Goal: Task Accomplishment & Management: Use online tool/utility

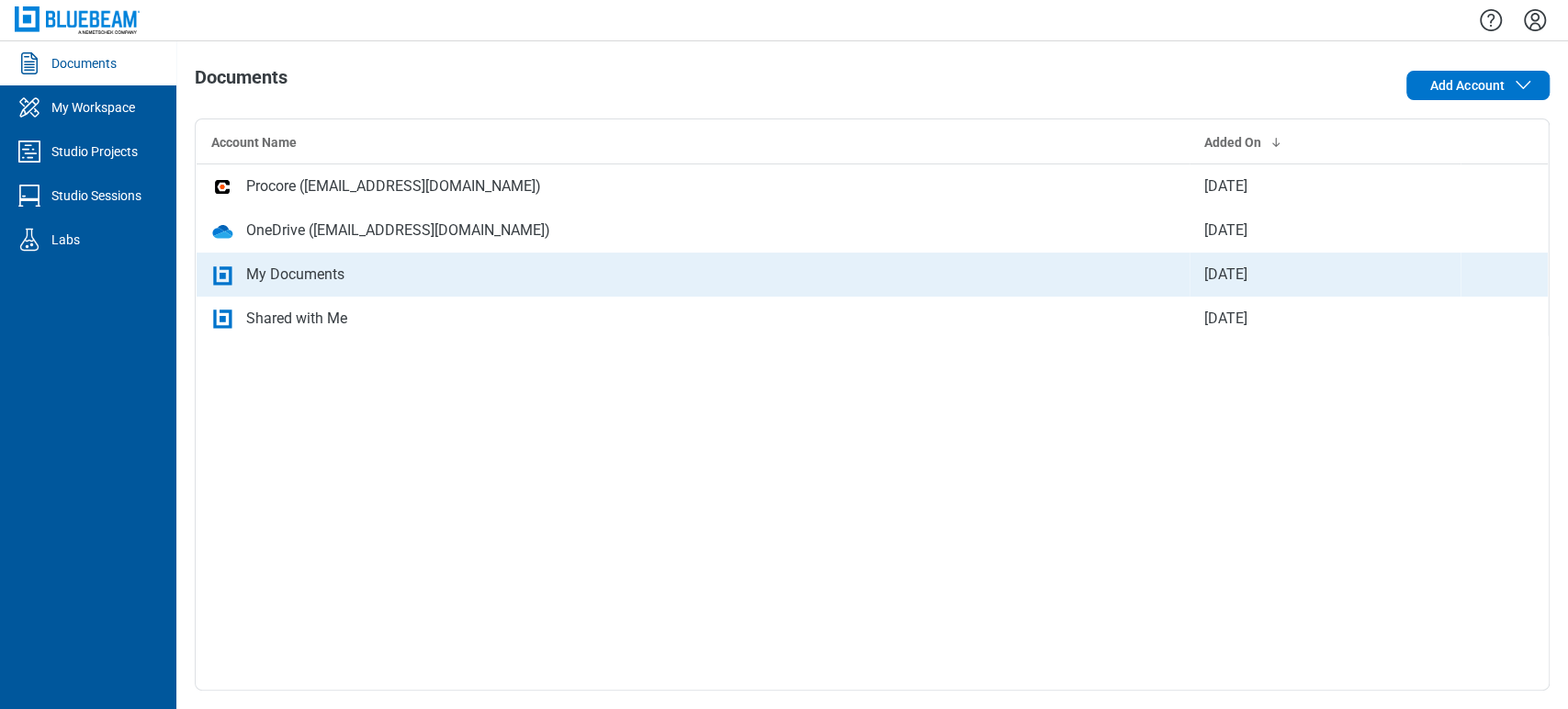
click at [260, 281] on div "My Documents" at bounding box center [296, 274] width 99 height 22
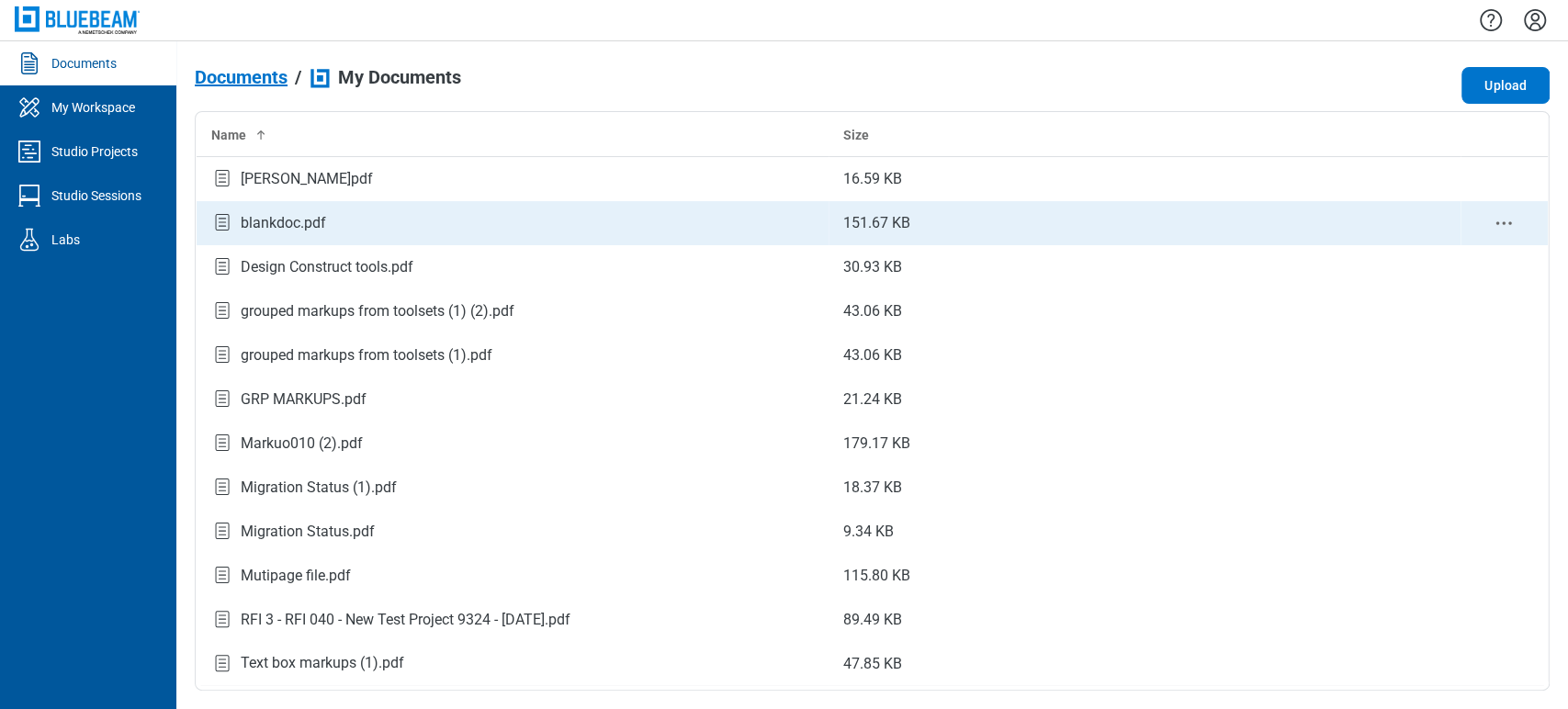
click at [292, 227] on div "blankdoc.pdf" at bounding box center [283, 223] width 86 height 22
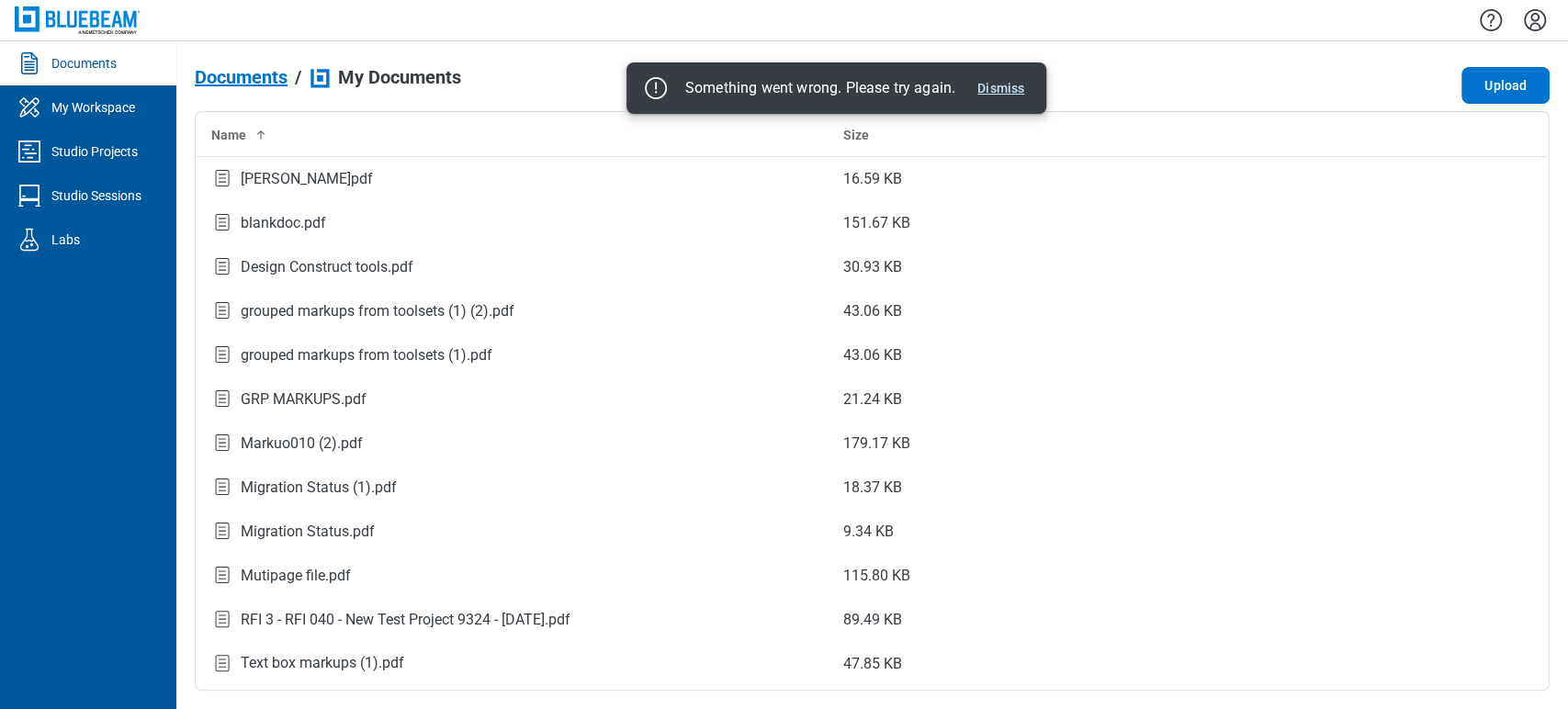
click at [997, 79] on button "Dismiss" at bounding box center [1001, 88] width 61 height 22
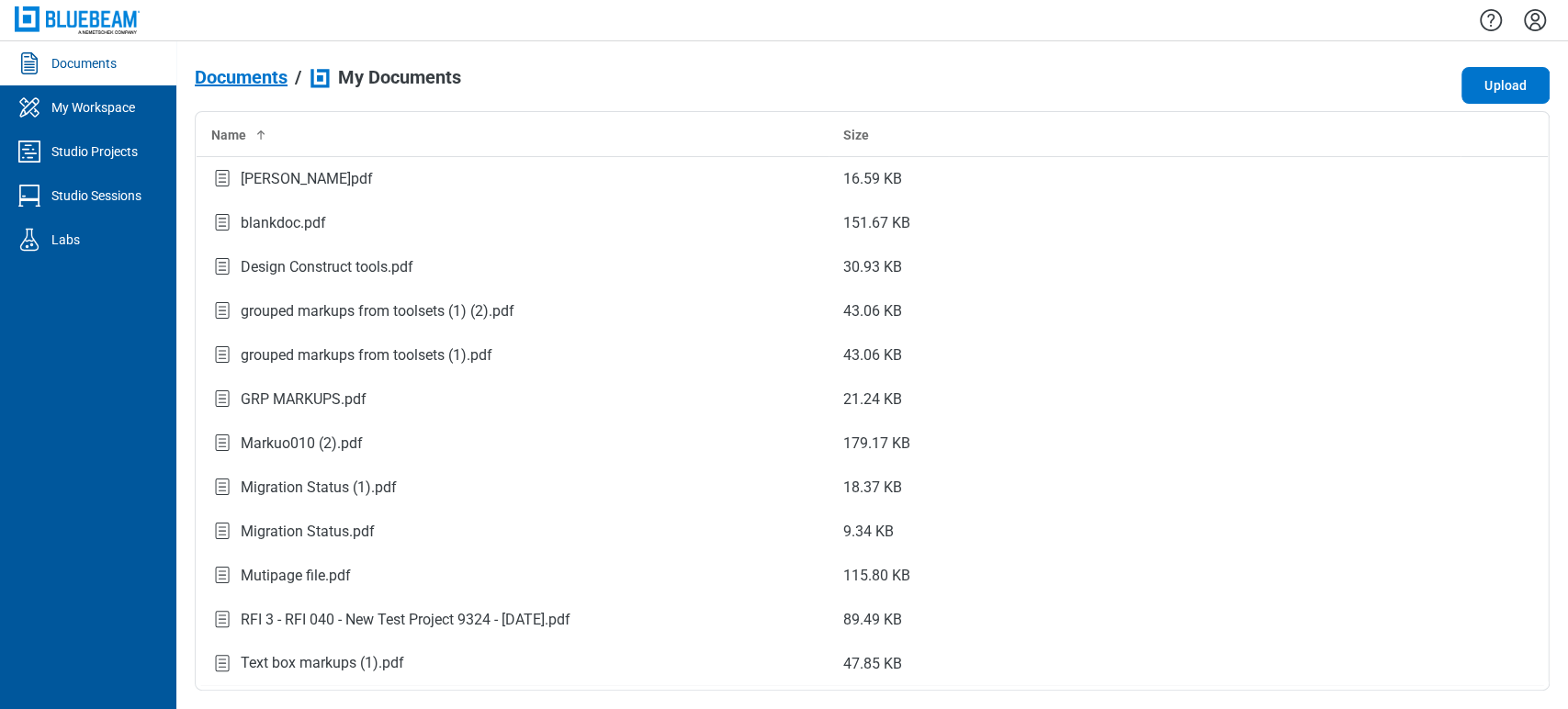
click at [1529, 24] on icon "Settings" at bounding box center [1535, 21] width 30 height 30
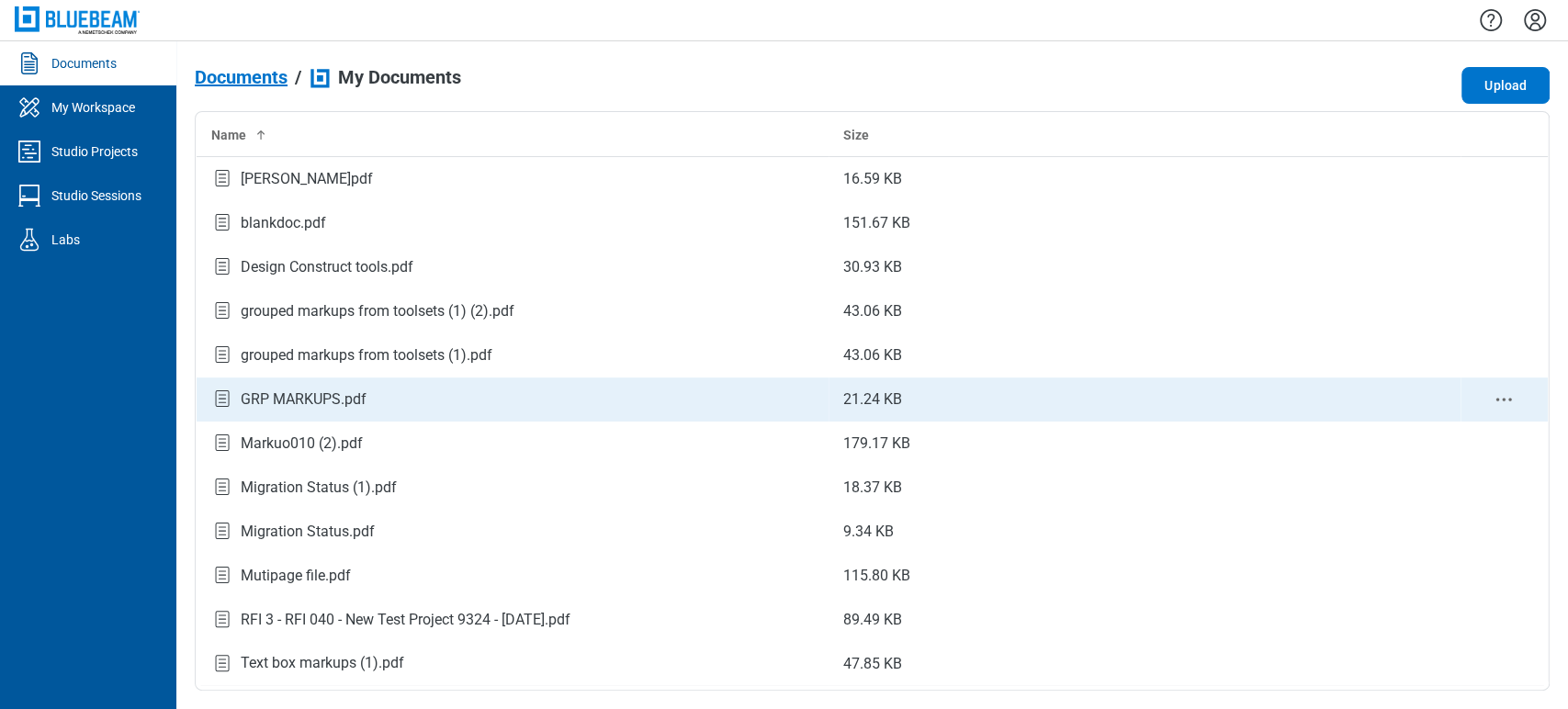
click at [389, 405] on div "GRP MARKUPS.pdf" at bounding box center [512, 398] width 603 height 25
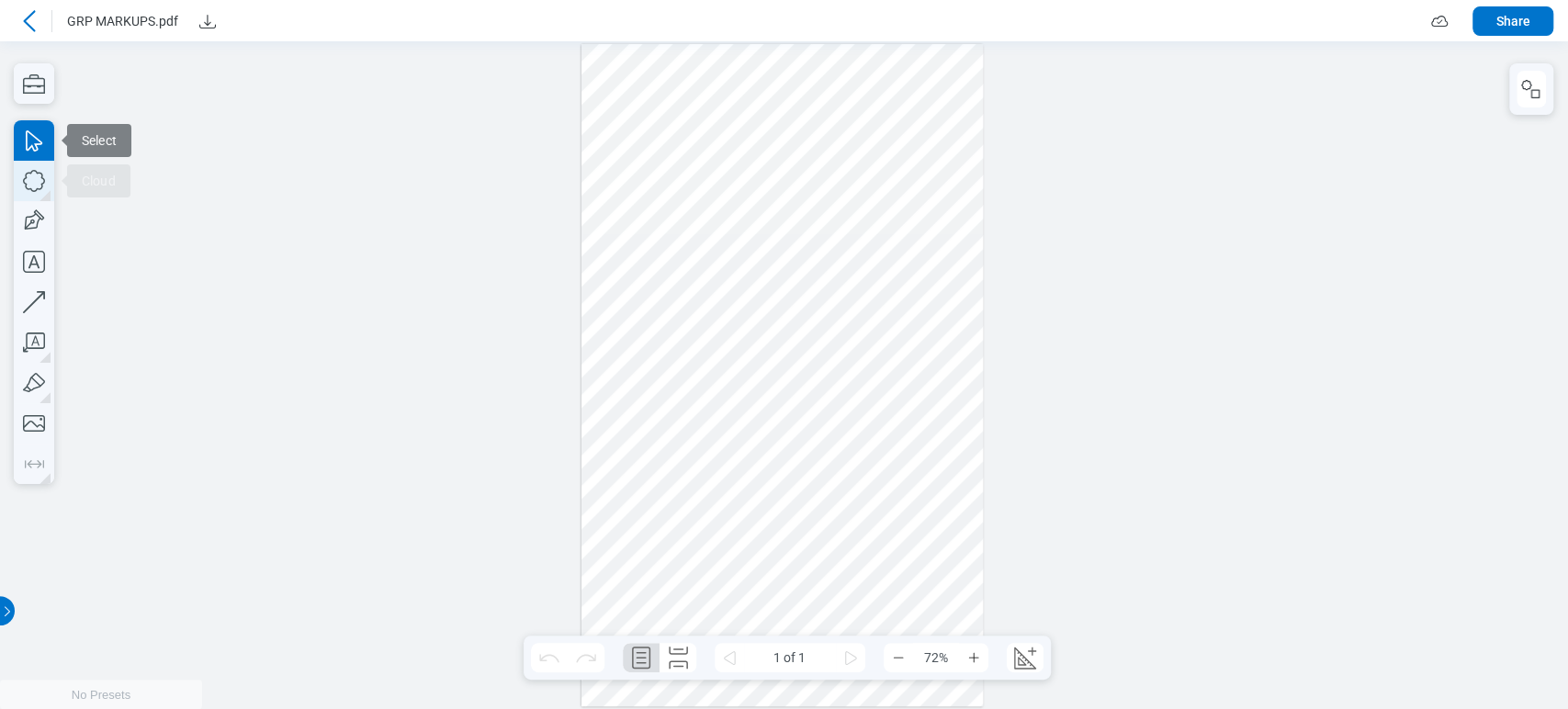
click at [35, 176] on icon "button" at bounding box center [34, 180] width 40 height 40
drag, startPoint x: 803, startPoint y: 327, endPoint x: 860, endPoint y: 364, distance: 68.0
click at [860, 364] on div at bounding box center [783, 376] width 402 height 663
drag, startPoint x: 833, startPoint y: 354, endPoint x: 832, endPoint y: 364, distance: 10.0
click at [832, 364] on div at bounding box center [783, 376] width 402 height 663
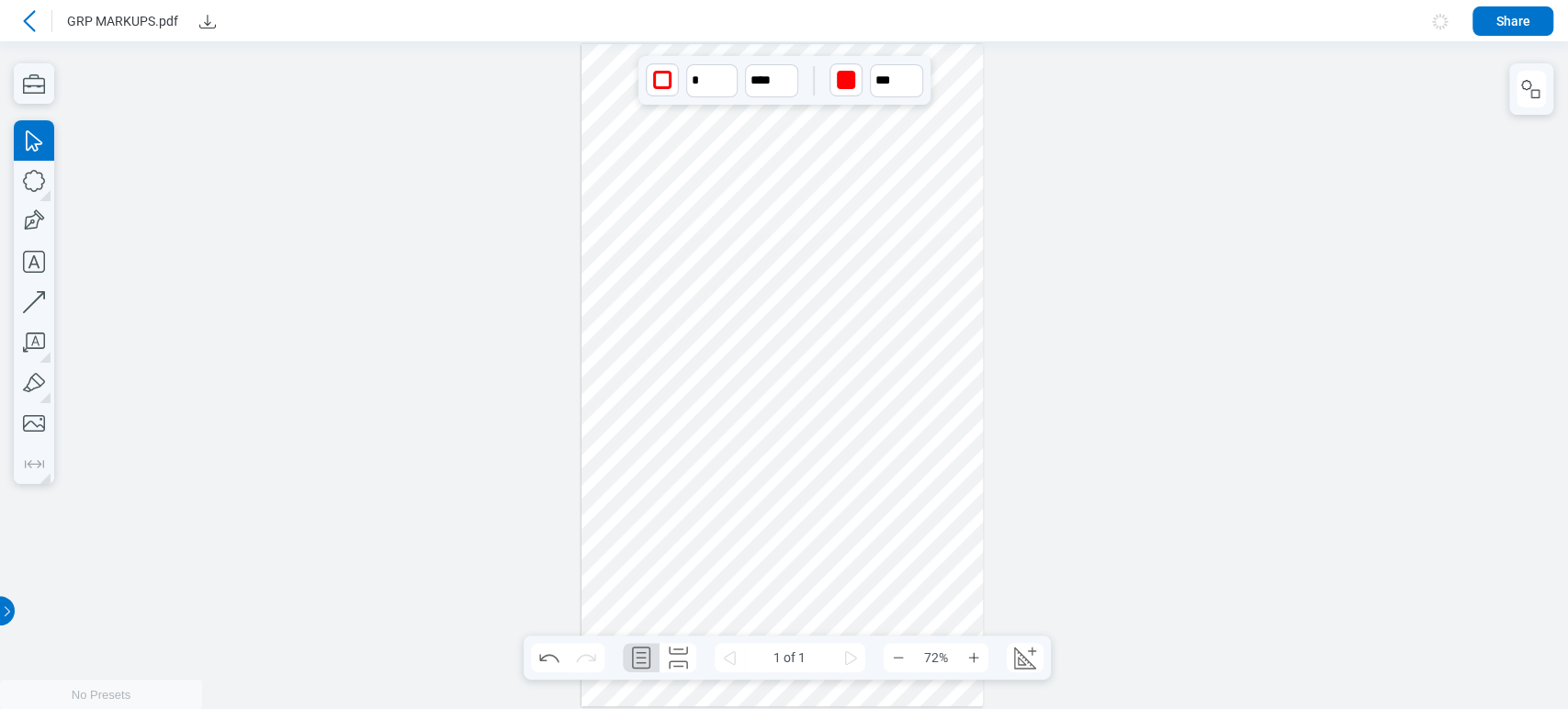
click at [843, 74] on div "button" at bounding box center [846, 80] width 19 height 19
click at [912, 115] on div at bounding box center [911, 121] width 15 height 15
click at [885, 73] on input "**" at bounding box center [896, 81] width 53 height 34
type input "**"
click at [893, 125] on div at bounding box center [894, 216] width 7 height 202
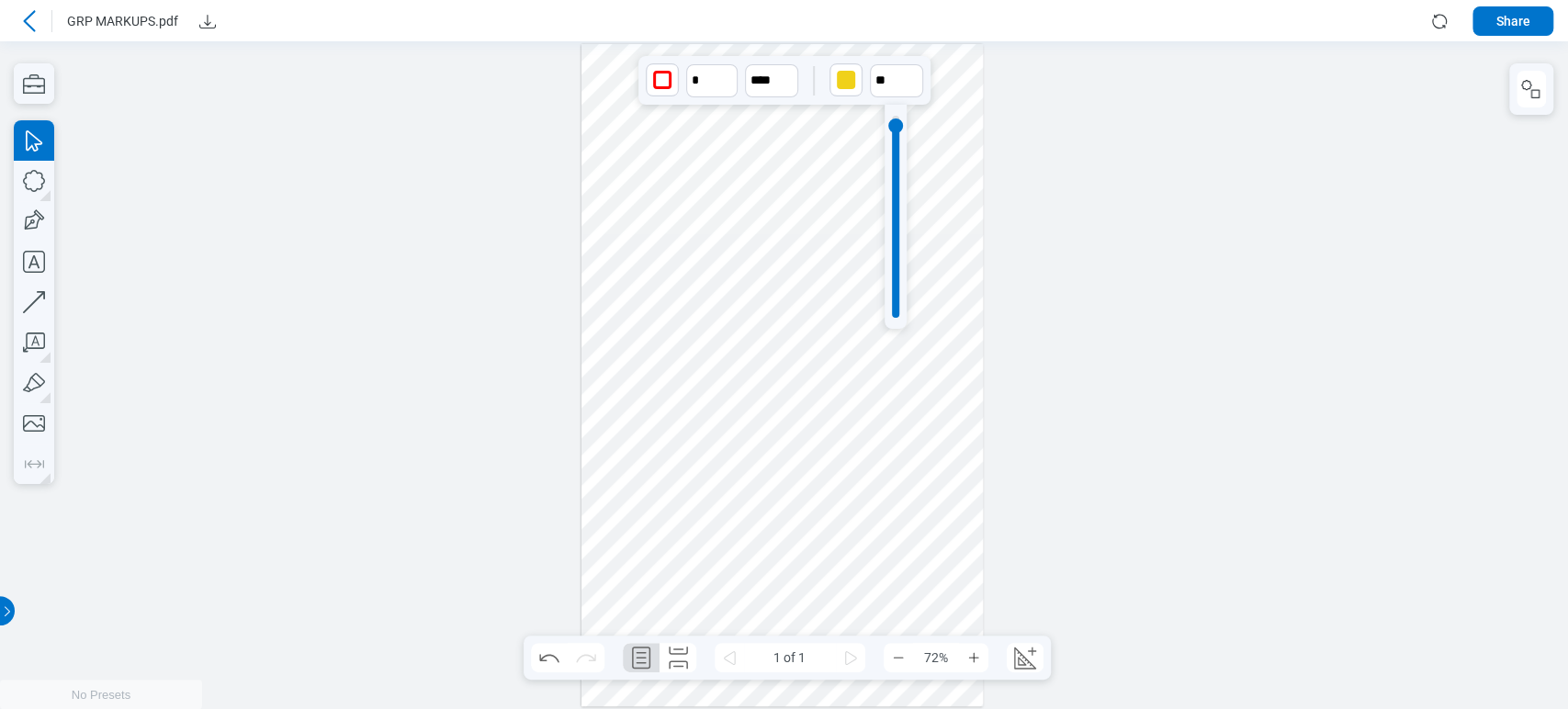
click at [762, 453] on div at bounding box center [783, 376] width 402 height 663
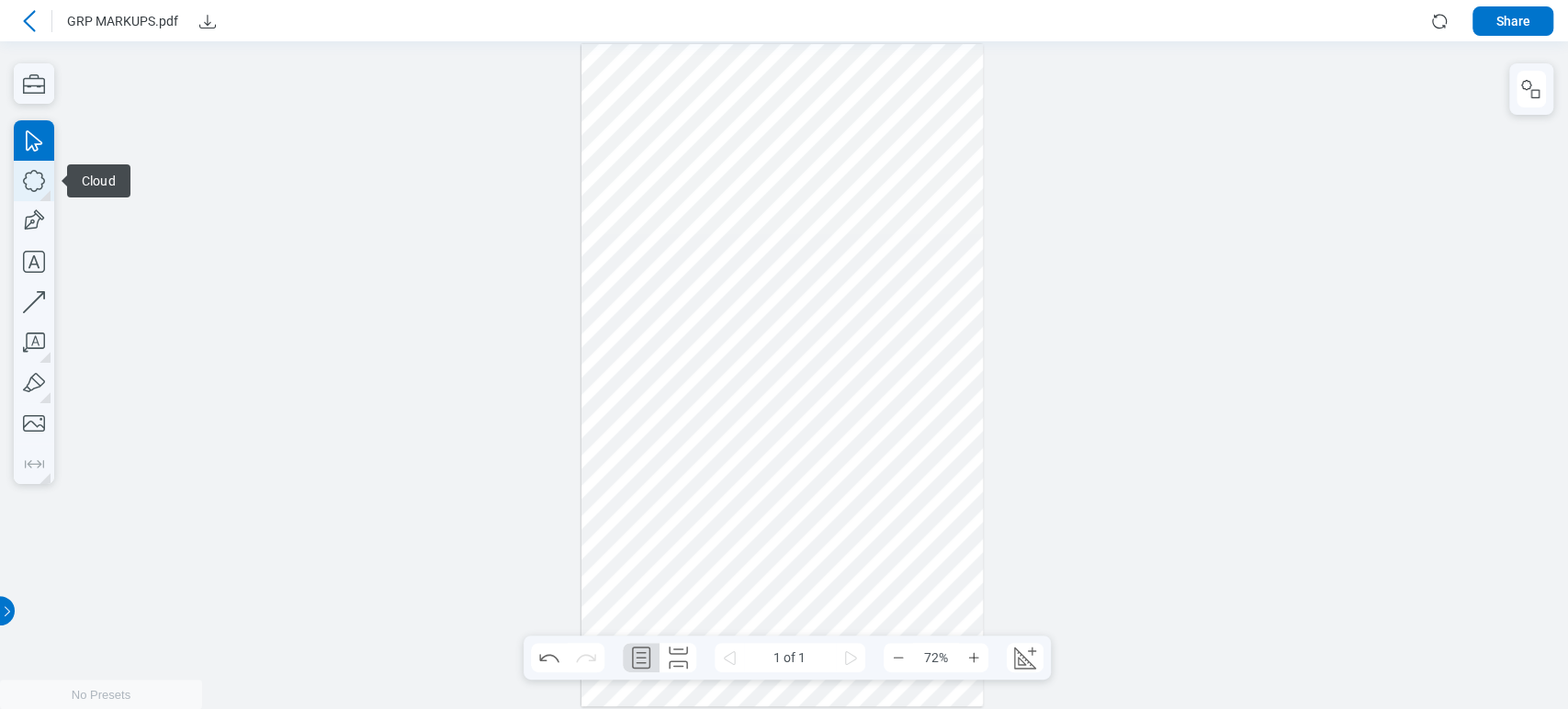
click at [30, 180] on icon "button" at bounding box center [34, 180] width 40 height 40
drag, startPoint x: 660, startPoint y: 431, endPoint x: 713, endPoint y: 478, distance: 70.8
click at [713, 478] on div at bounding box center [783, 376] width 402 height 663
click at [824, 472] on div at bounding box center [783, 376] width 402 height 663
click at [30, 34] on div at bounding box center [30, 22] width 30 height 30
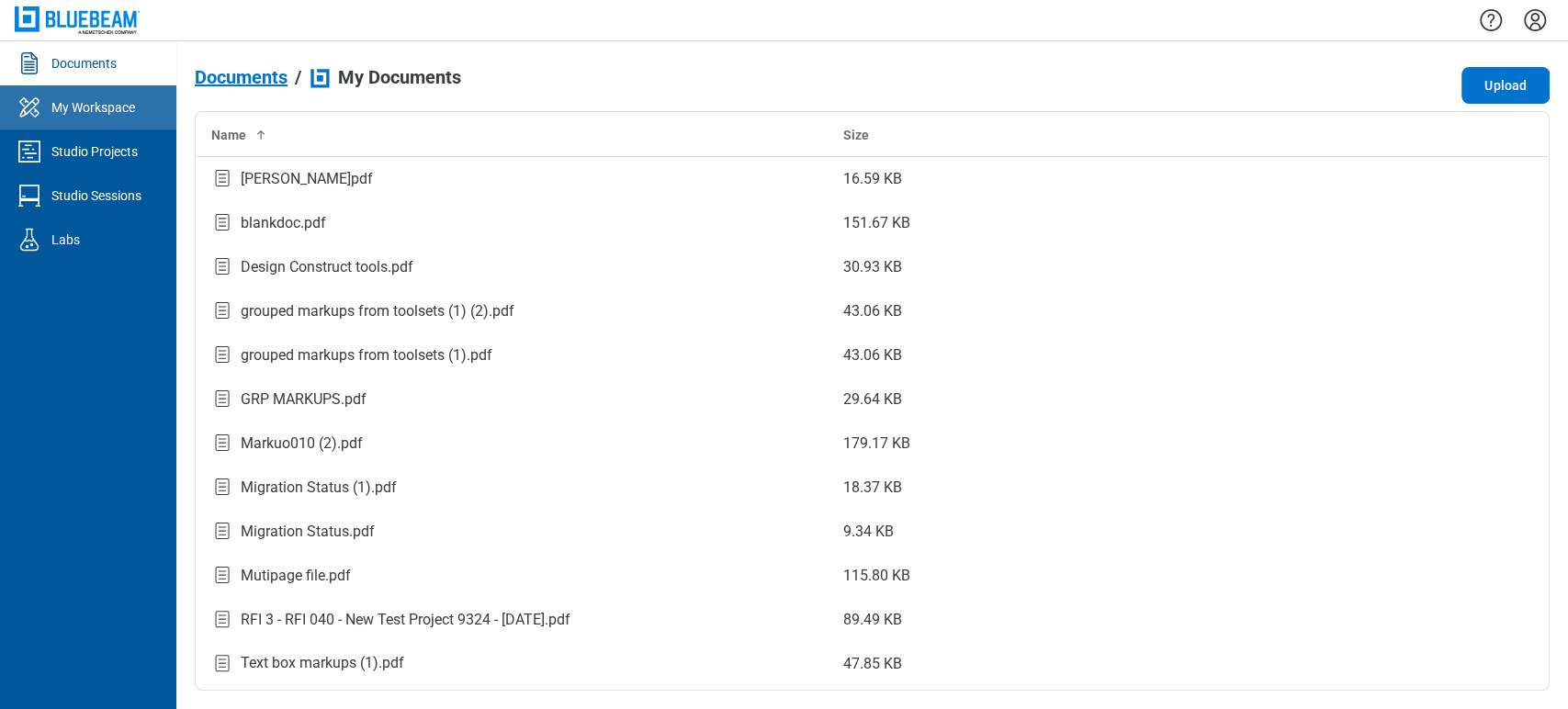
click at [51, 108] on div "My Workspace" at bounding box center [93, 107] width 84 height 19
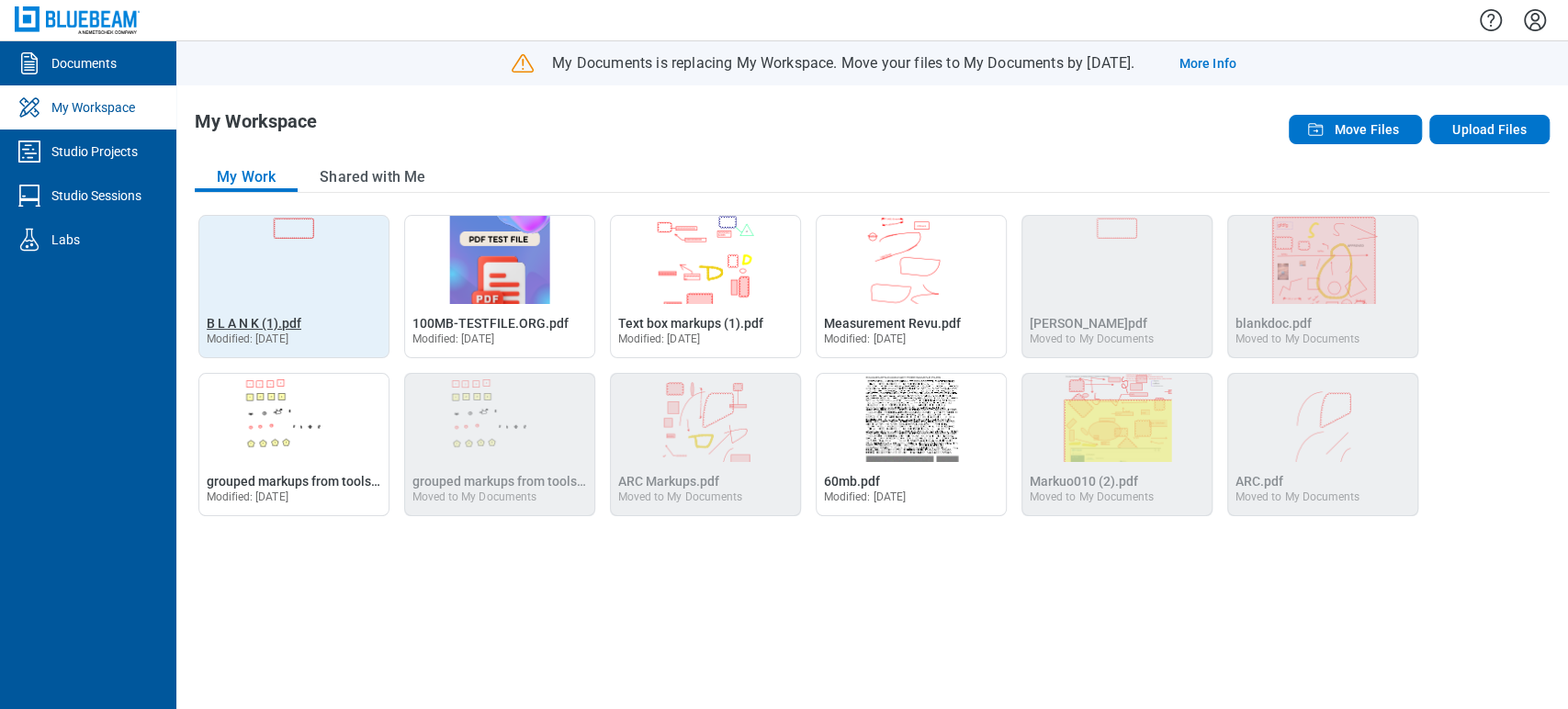
click at [259, 328] on span "B L A N K (1).pdf" at bounding box center [254, 322] width 95 height 15
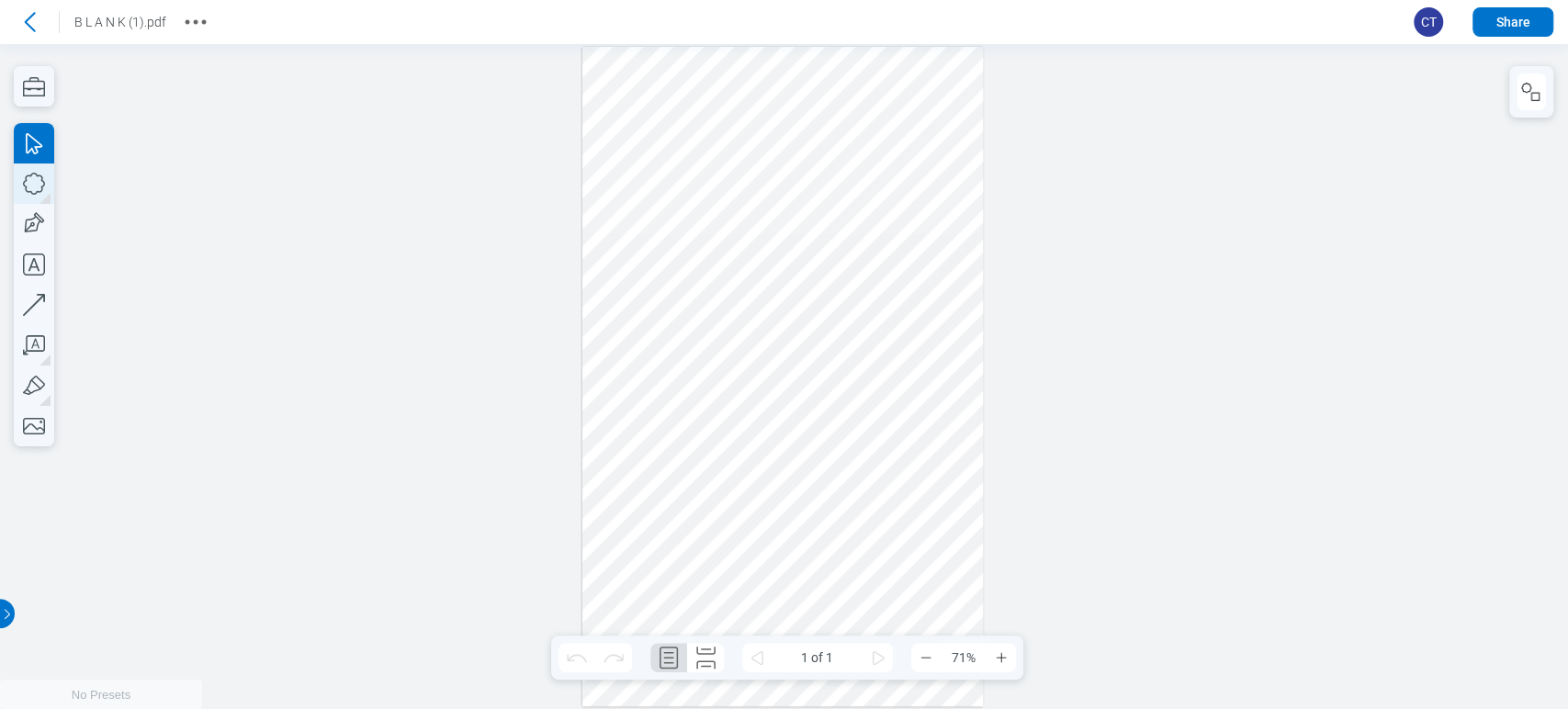
click at [24, 173] on icon "button" at bounding box center [34, 183] width 40 height 40
drag, startPoint x: 633, startPoint y: 188, endPoint x: 685, endPoint y: 261, distance: 89.6
click at [685, 261] on div at bounding box center [783, 377] width 400 height 660
click at [17, 16] on icon at bounding box center [30, 22] width 30 height 30
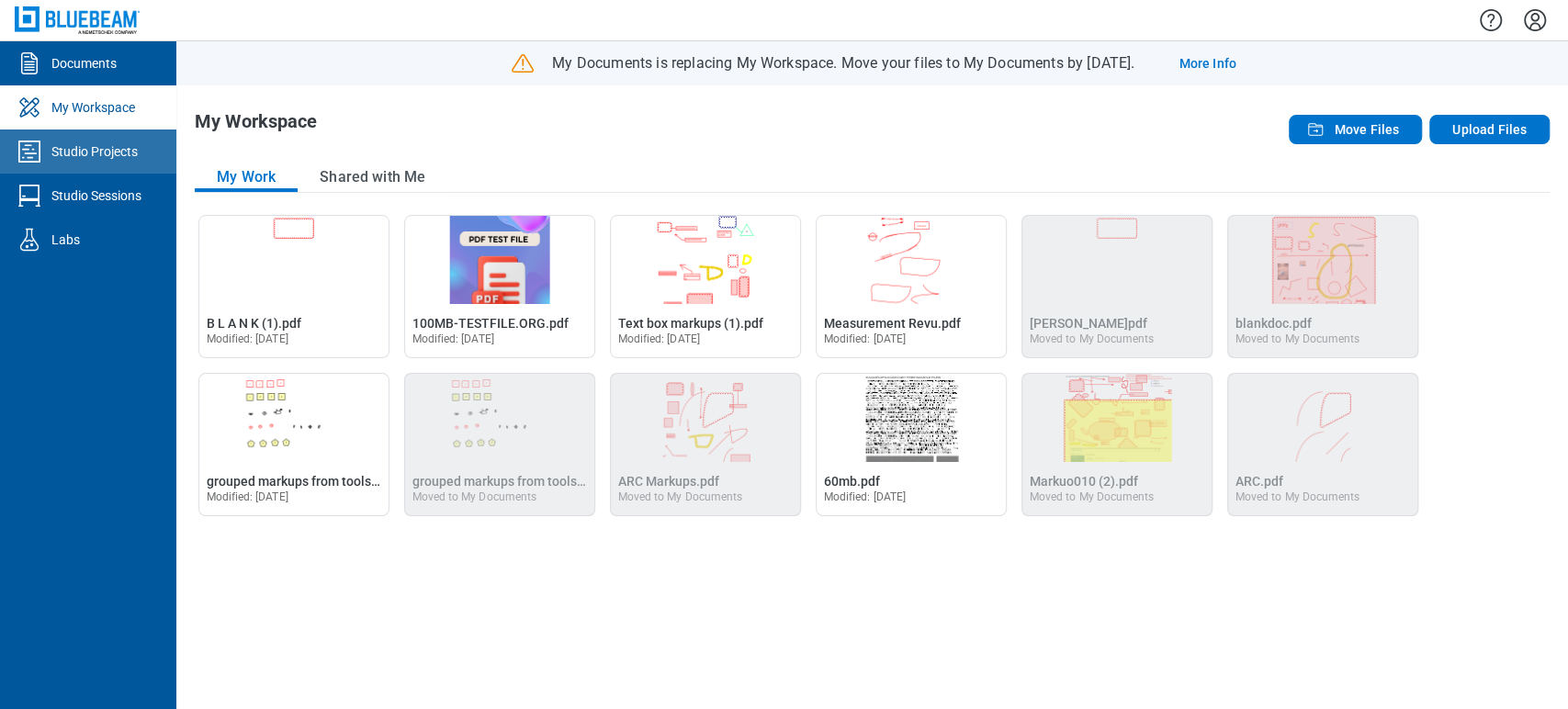
click at [74, 148] on div "Studio Projects" at bounding box center [95, 151] width 87 height 19
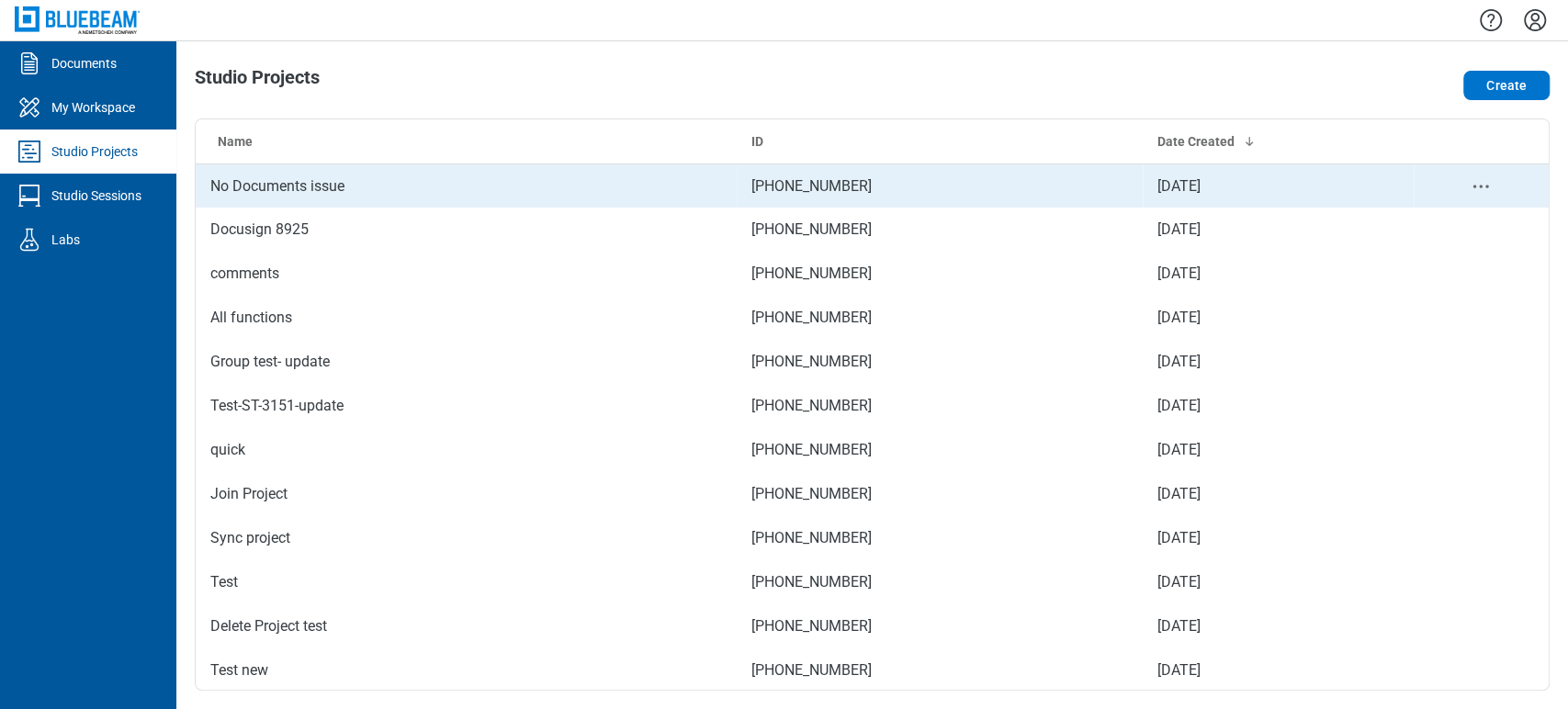
click at [245, 198] on td "No Documents issue" at bounding box center [465, 185] width 541 height 44
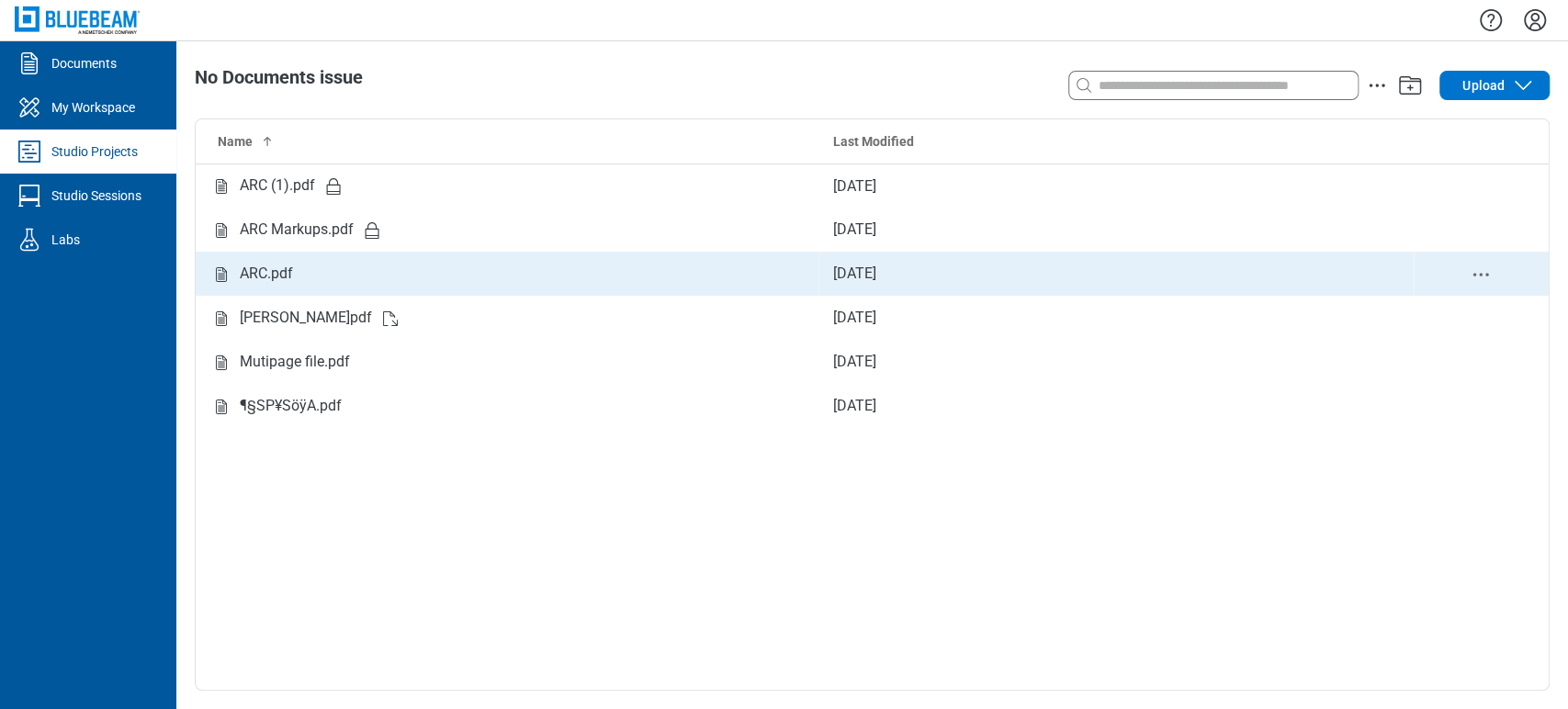
click at [274, 267] on div "ARC.pdf" at bounding box center [266, 273] width 53 height 23
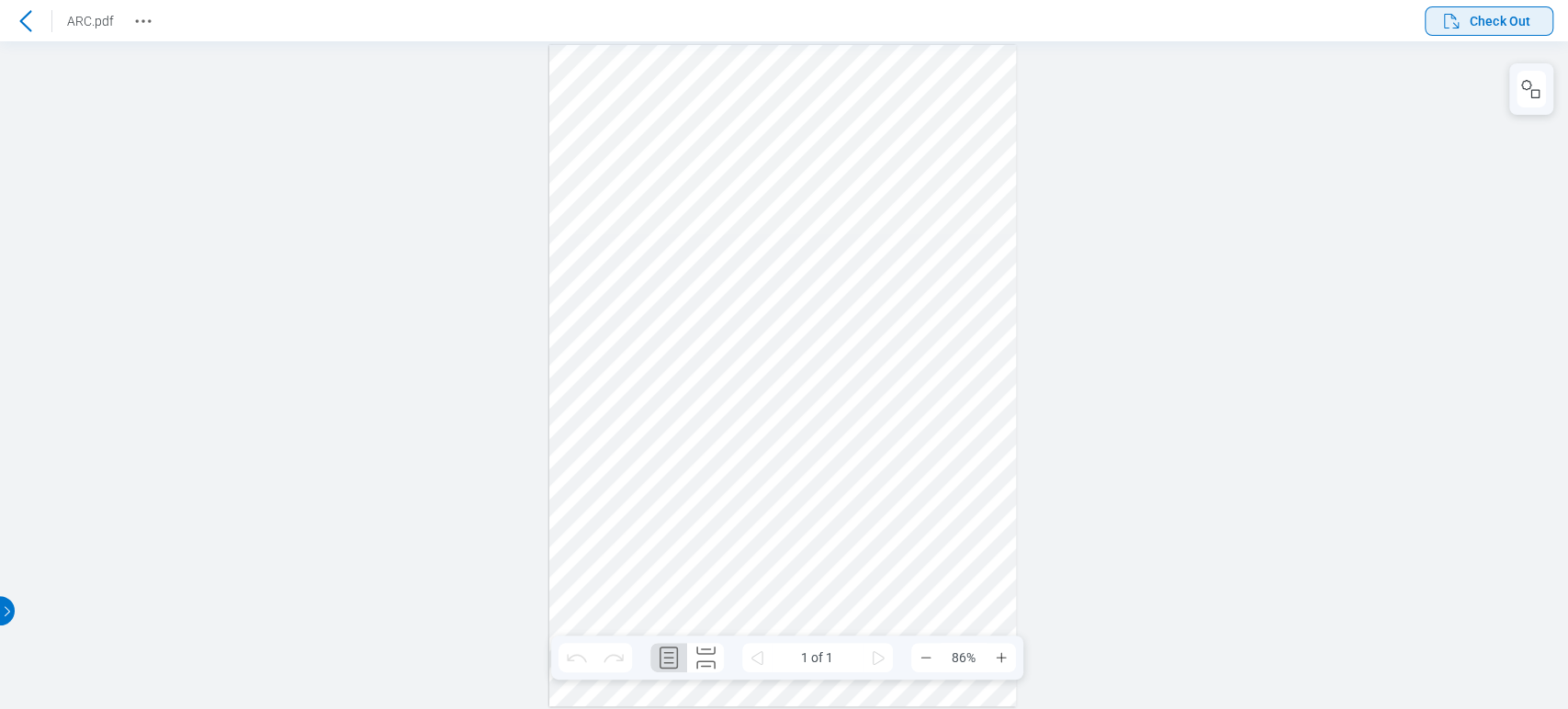
click at [1505, 24] on span "Check Out" at bounding box center [1499, 21] width 60 height 19
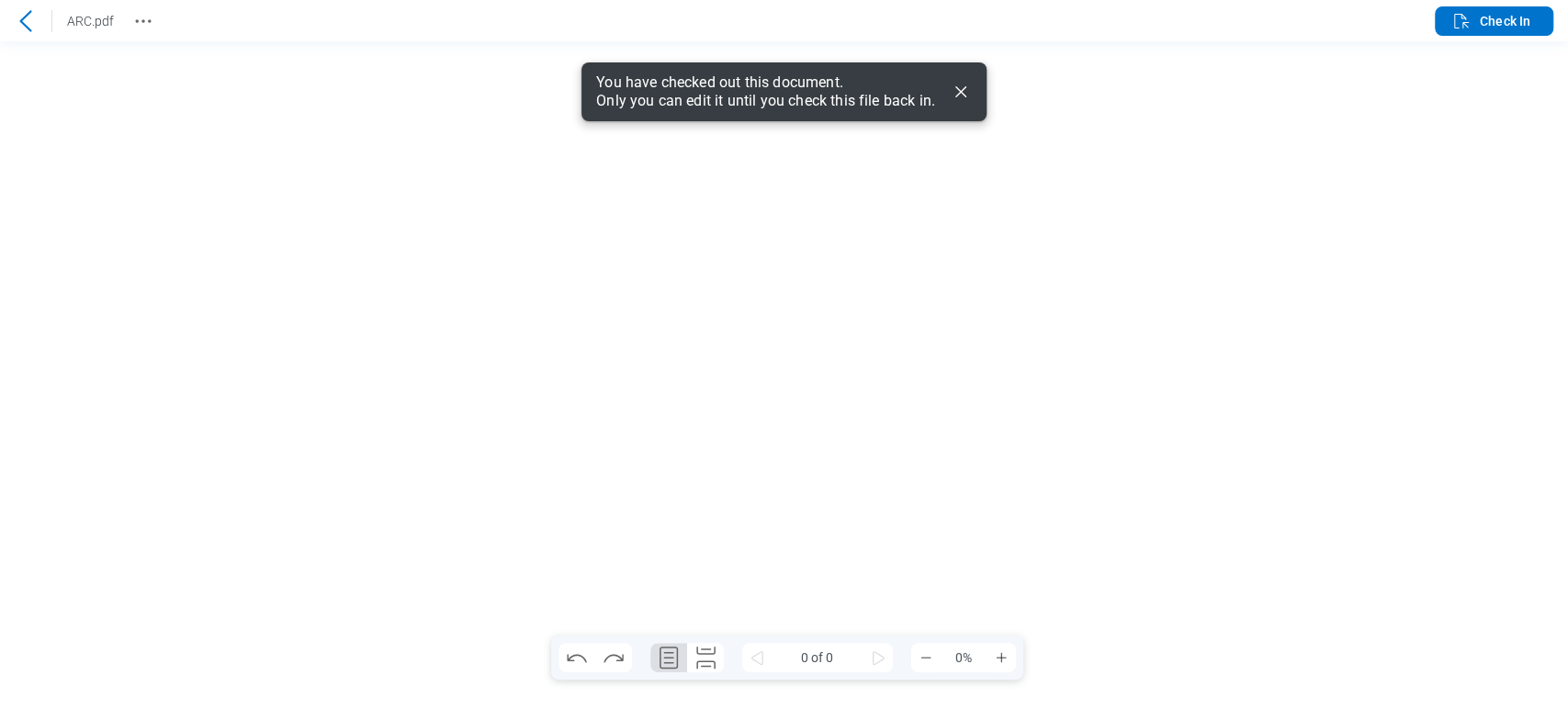
click at [959, 96] on icon "Dismiss" at bounding box center [961, 92] width 22 height 22
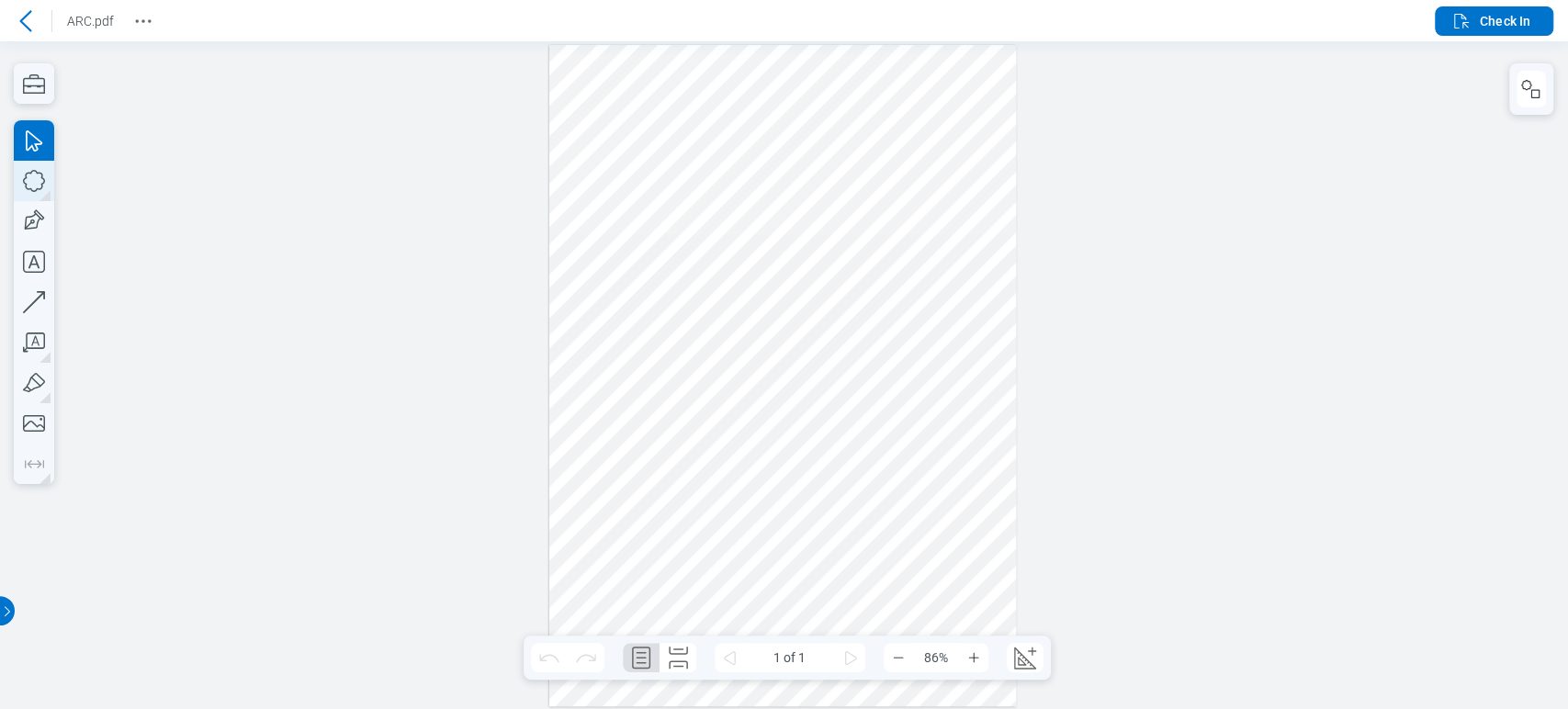
click at [35, 175] on icon "button" at bounding box center [34, 180] width 40 height 40
drag, startPoint x: 570, startPoint y: 132, endPoint x: 638, endPoint y: 193, distance: 91.4
click at [637, 188] on div at bounding box center [783, 376] width 467 height 662
click at [24, 21] on icon at bounding box center [26, 21] width 22 height 22
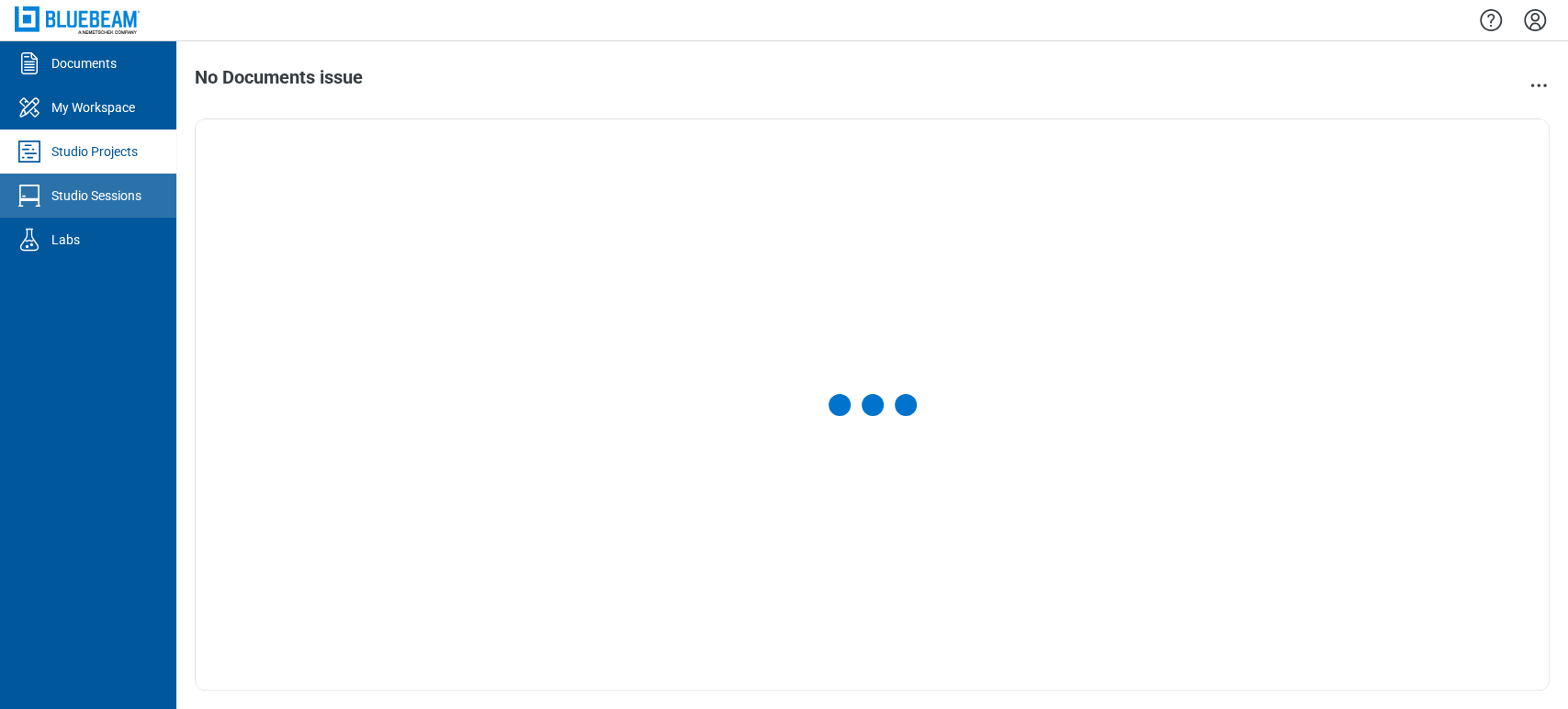
click at [74, 194] on div "Studio Sessions" at bounding box center [96, 195] width 90 height 19
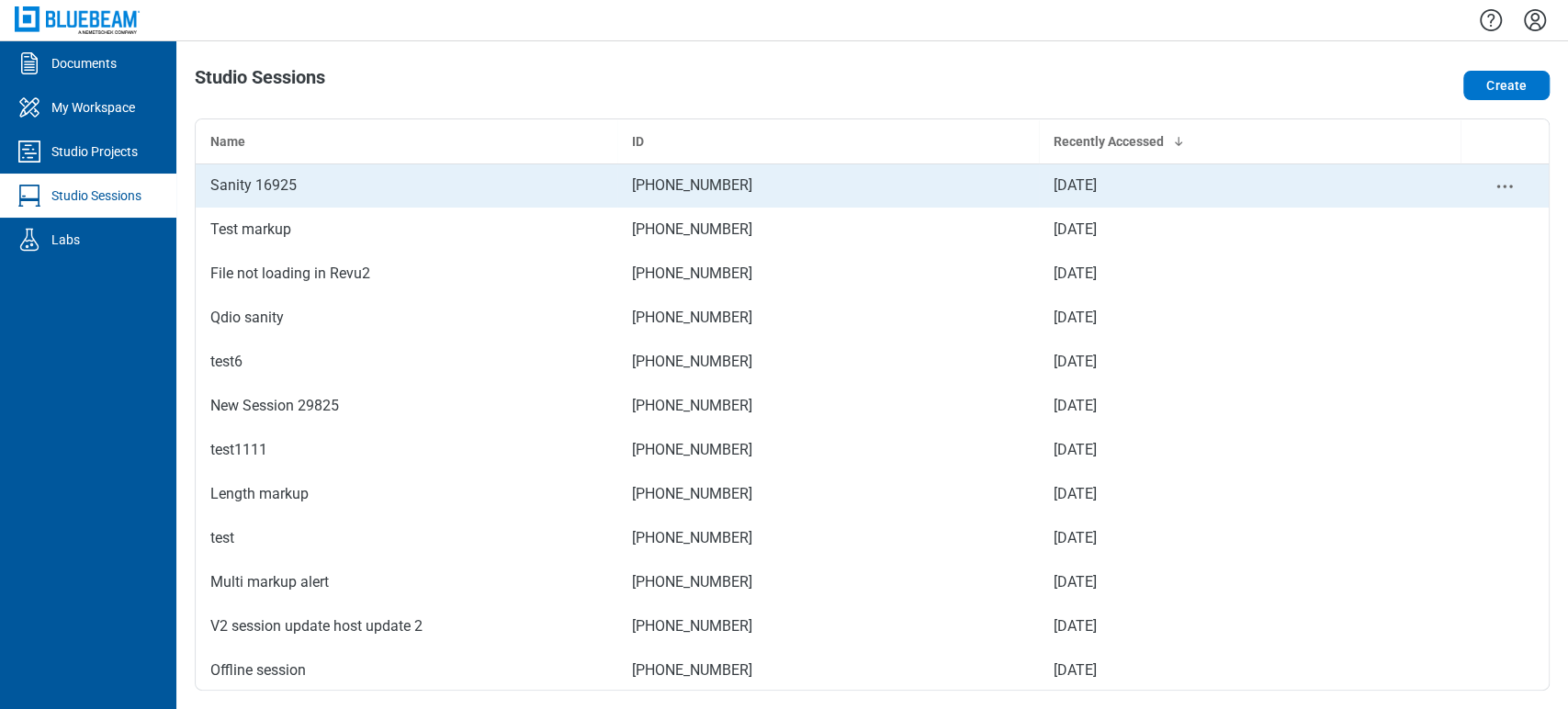
click at [426, 194] on div "Sanity 16925" at bounding box center [406, 185] width 392 height 22
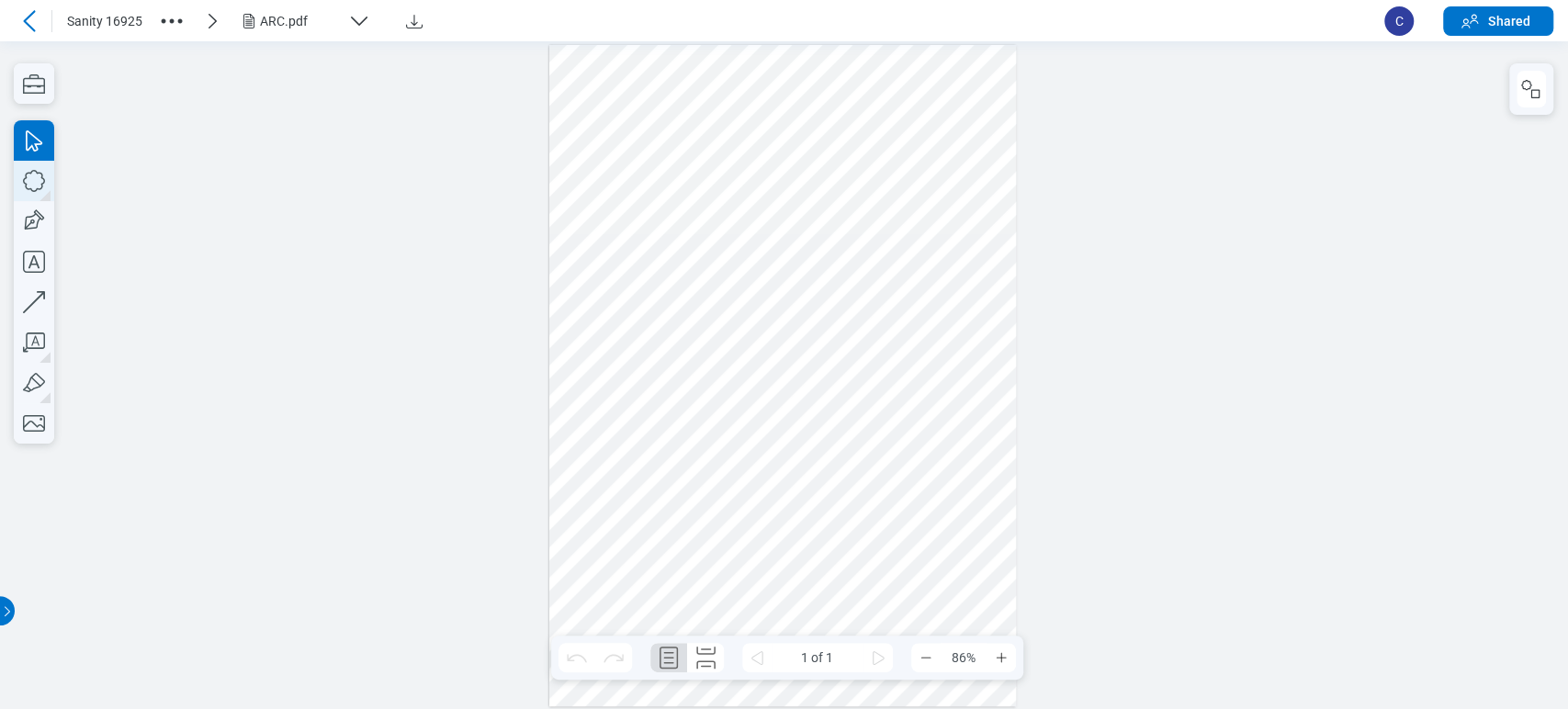
click at [36, 177] on icon "button" at bounding box center [34, 180] width 40 height 40
drag, startPoint x: 603, startPoint y: 192, endPoint x: 648, endPoint y: 235, distance: 62.2
click at [648, 235] on div at bounding box center [783, 376] width 467 height 662
drag, startPoint x: 678, startPoint y: 324, endPoint x: 0, endPoint y: 189, distance: 691.3
click at [677, 327] on div at bounding box center [783, 376] width 467 height 662
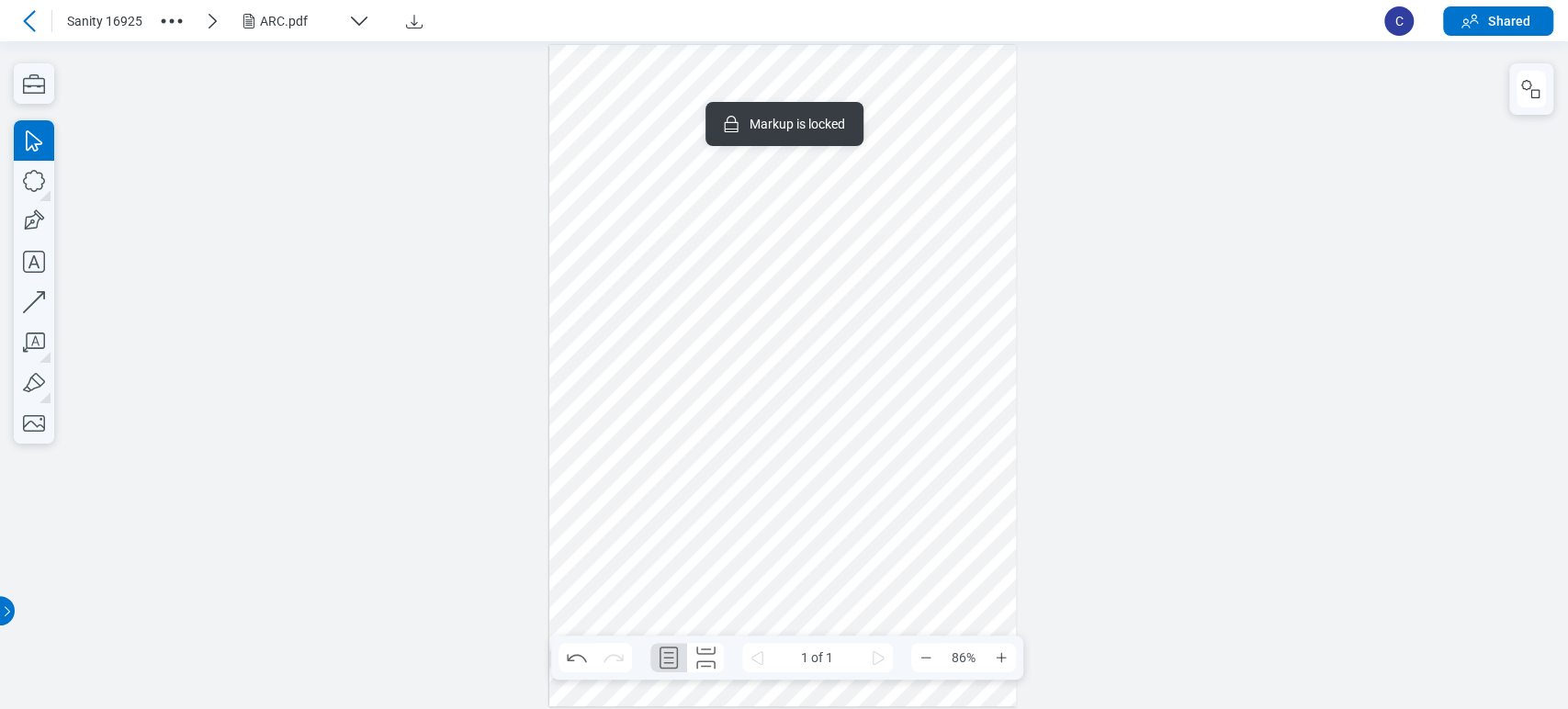
click at [28, 13] on icon at bounding box center [30, 21] width 22 height 22
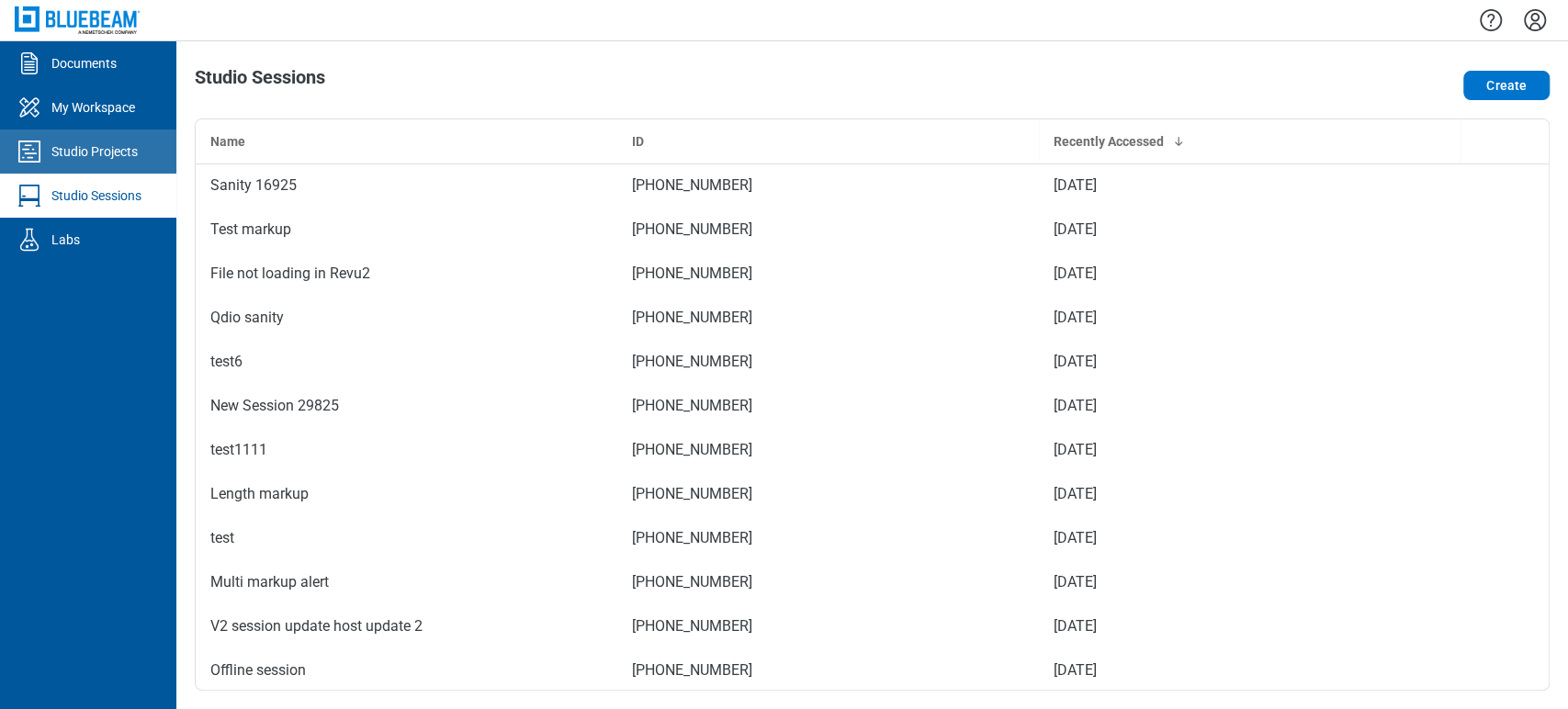
click at [87, 134] on link "Studio Projects" at bounding box center [88, 151] width 177 height 44
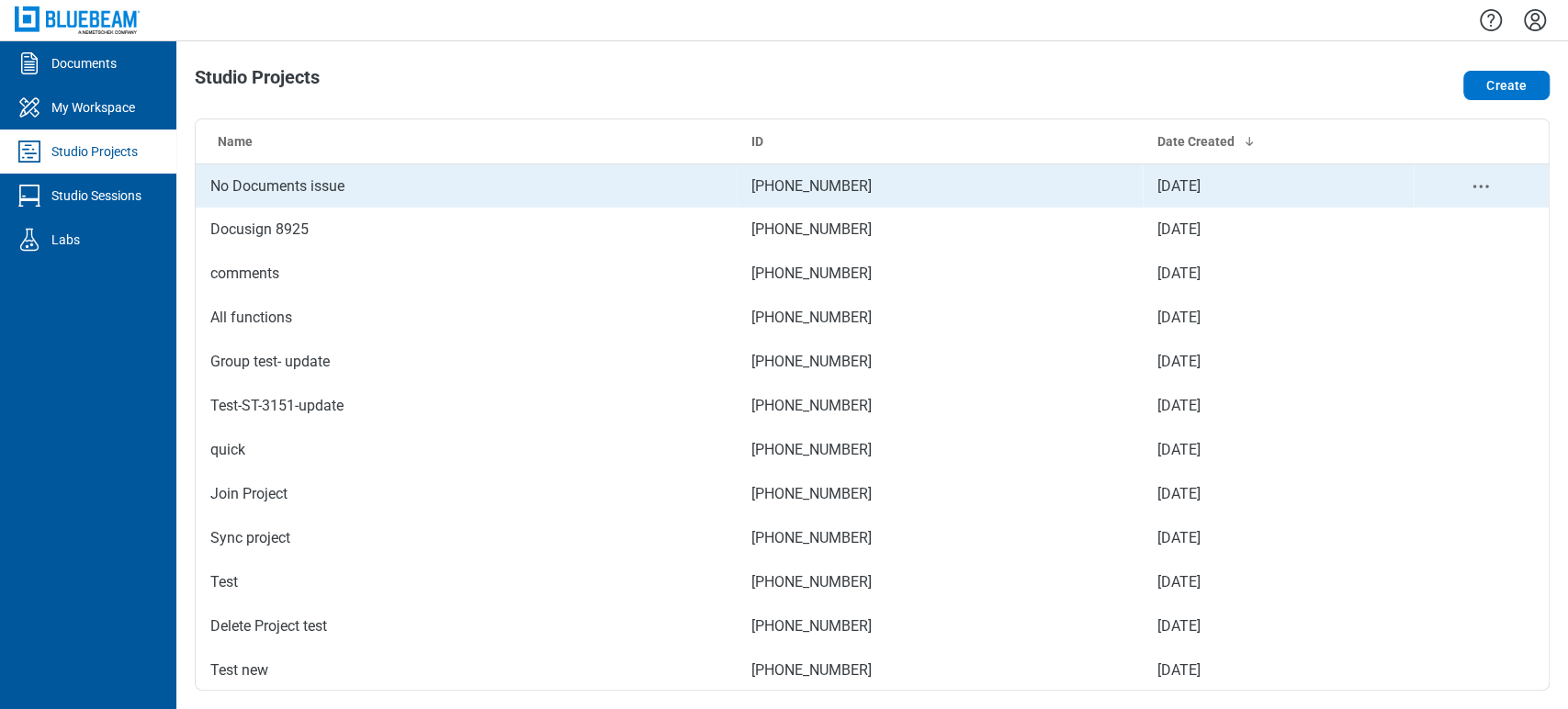
click at [298, 184] on td "No Documents issue" at bounding box center [465, 185] width 541 height 44
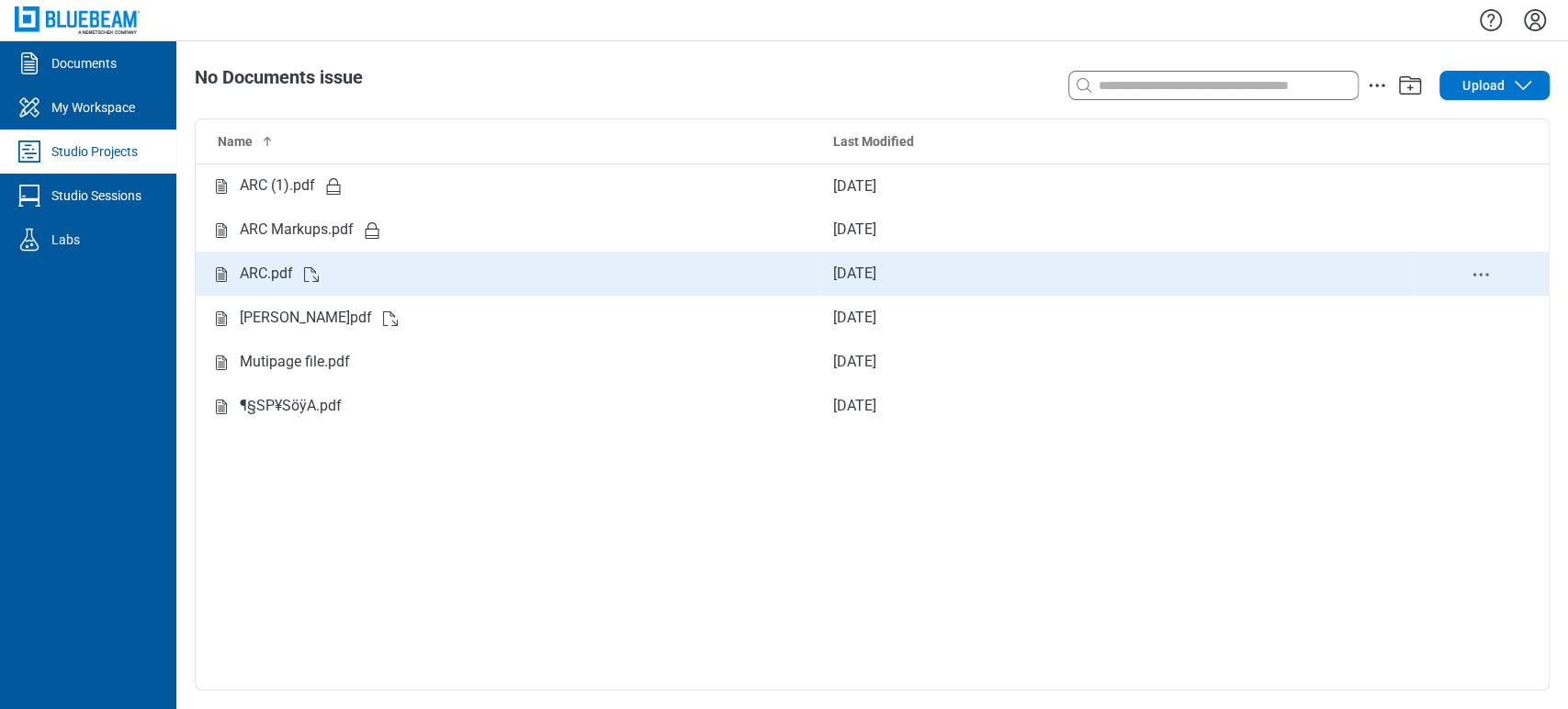
click at [344, 268] on div "ARC.pdf" at bounding box center [507, 273] width 594 height 23
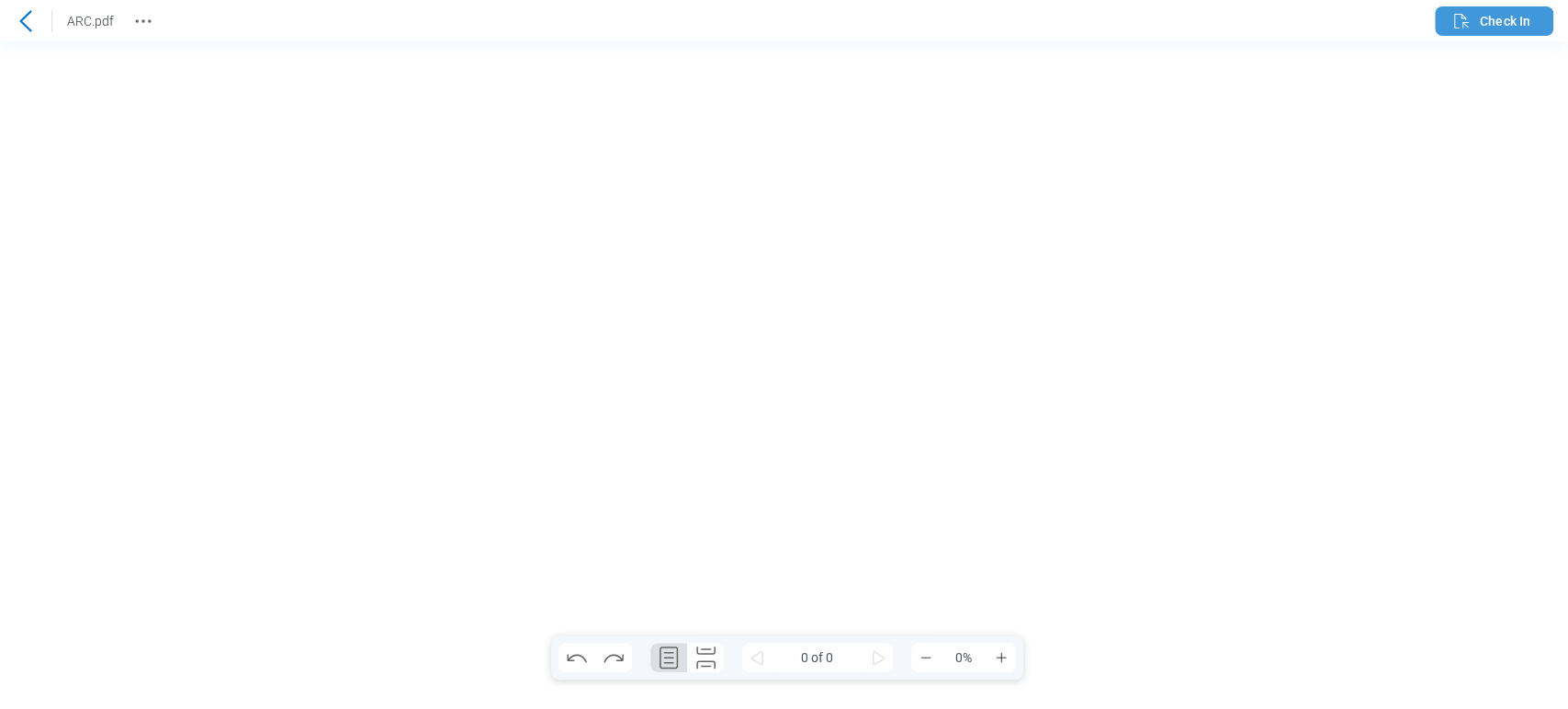
click at [1499, 34] on button "Check In" at bounding box center [1494, 22] width 118 height 30
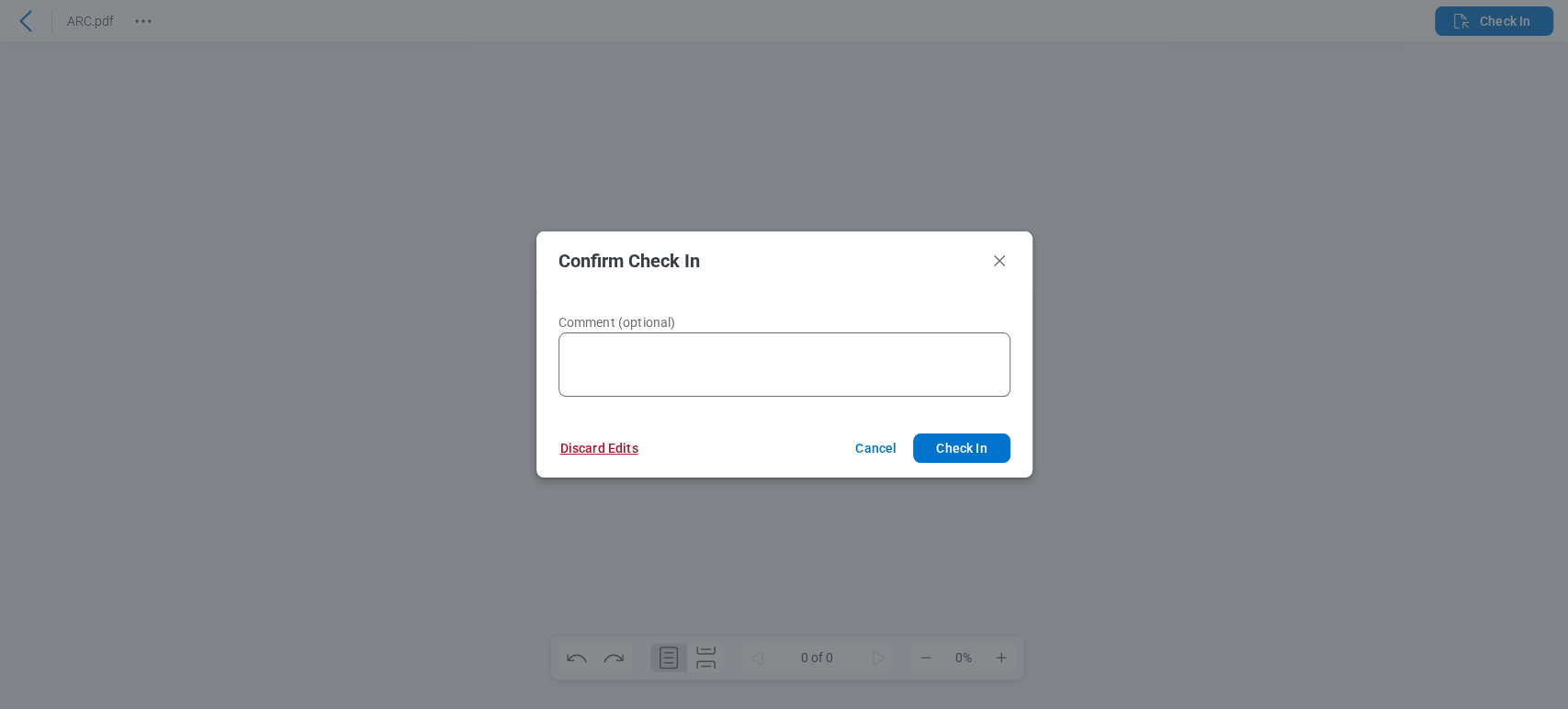
click at [619, 447] on button "Discard Edits" at bounding box center [600, 449] width 122 height 30
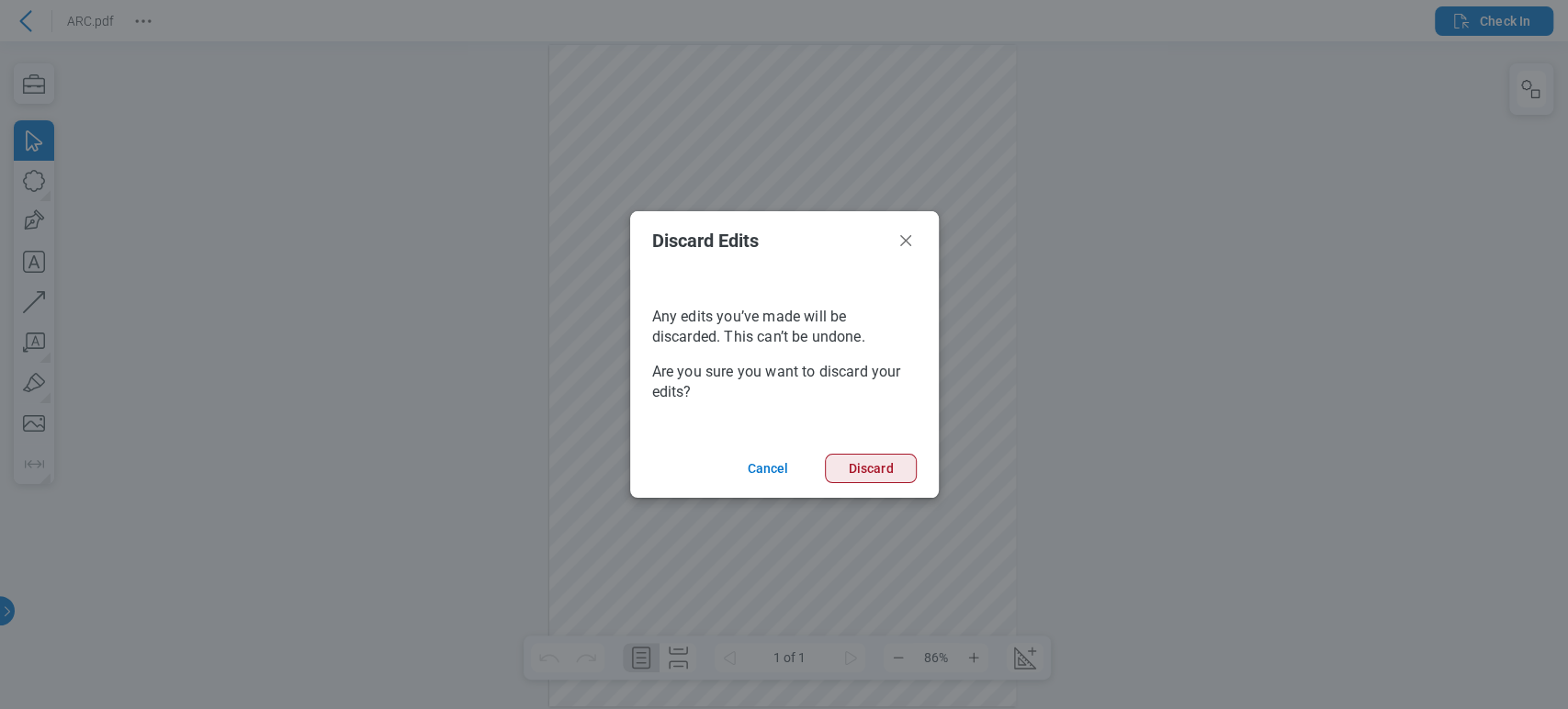
click at [861, 465] on button "Discard" at bounding box center [870, 468] width 91 height 30
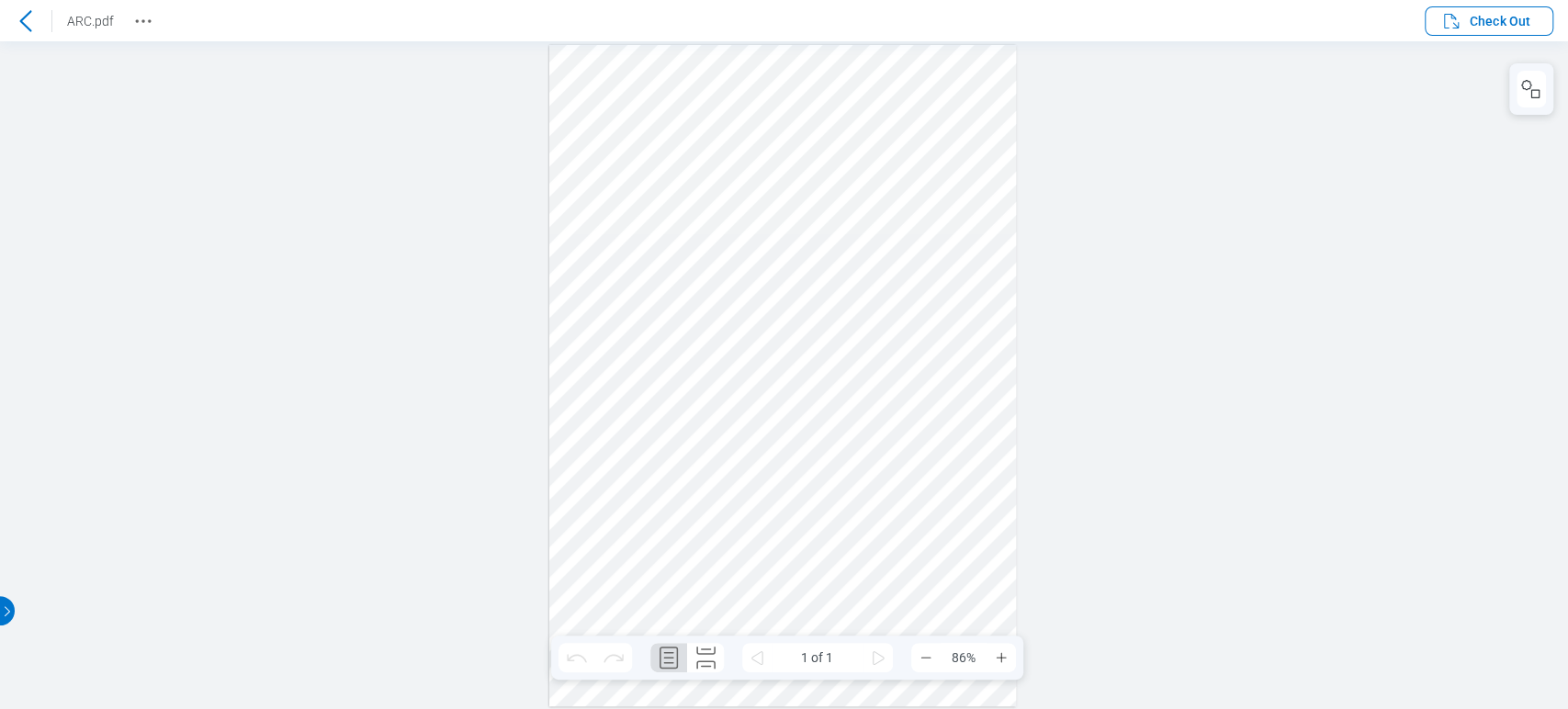
click at [25, 25] on icon at bounding box center [26, 20] width 12 height 21
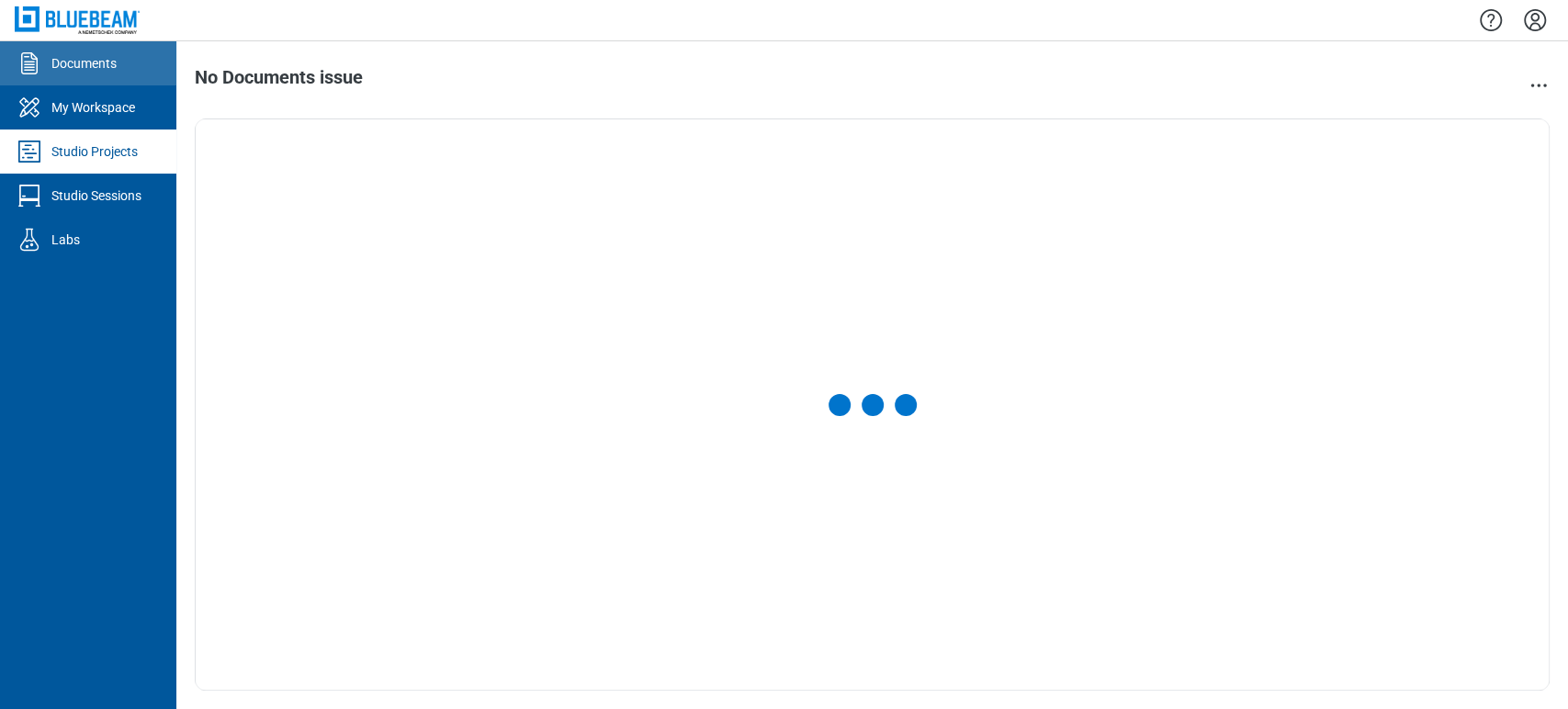
click at [98, 72] on div "Documents" at bounding box center [84, 63] width 65 height 19
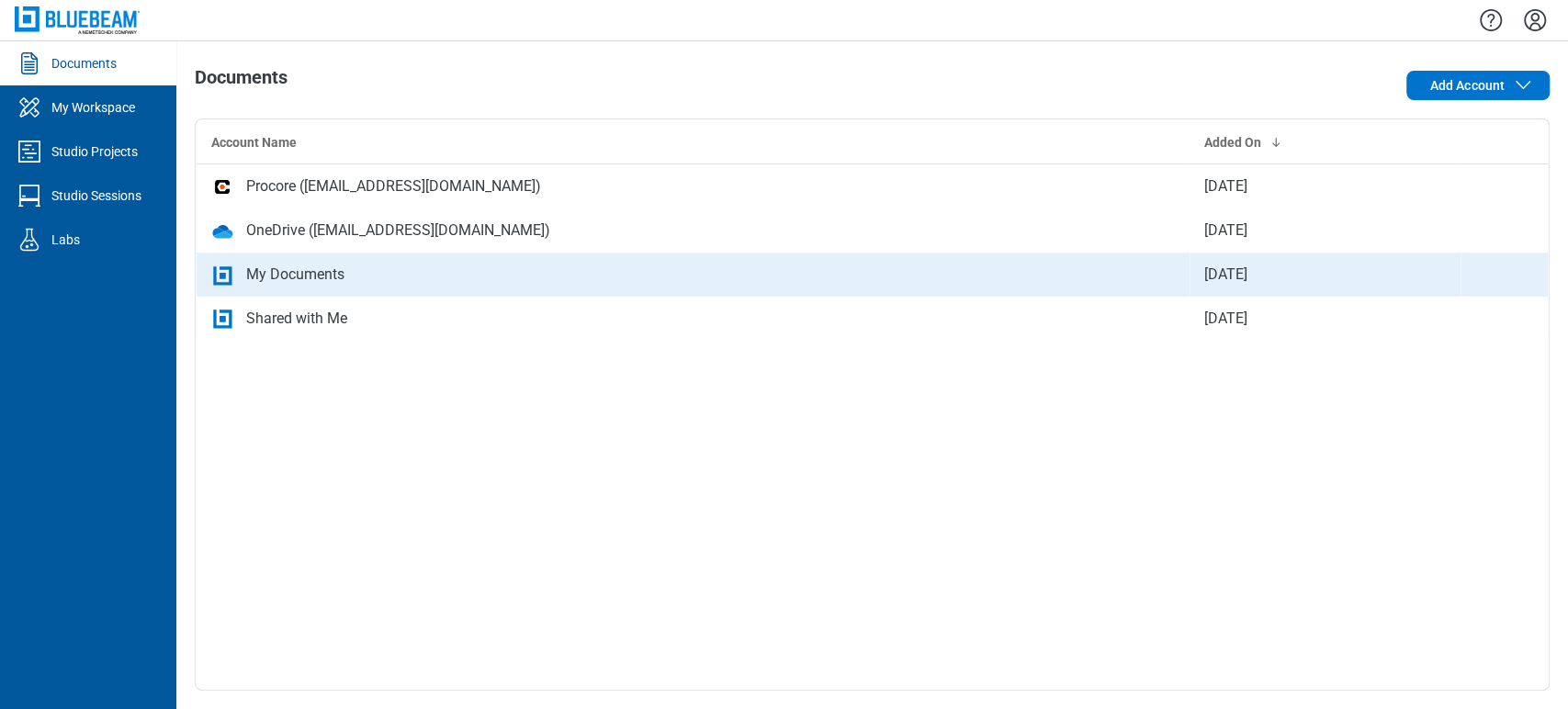
click at [300, 277] on div "My Documents" at bounding box center [296, 274] width 99 height 22
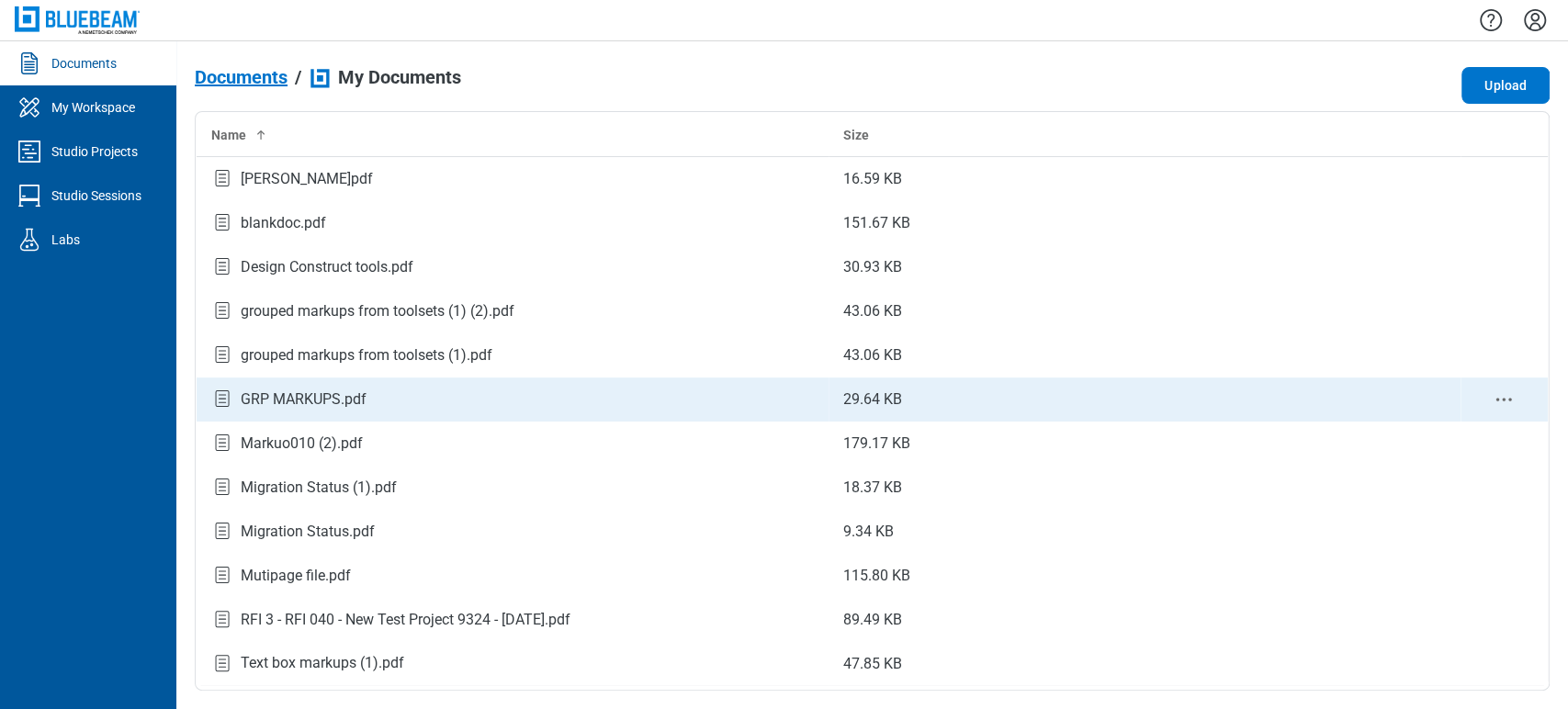
click at [274, 395] on div "GRP MARKUPS.pdf" at bounding box center [304, 399] width 126 height 22
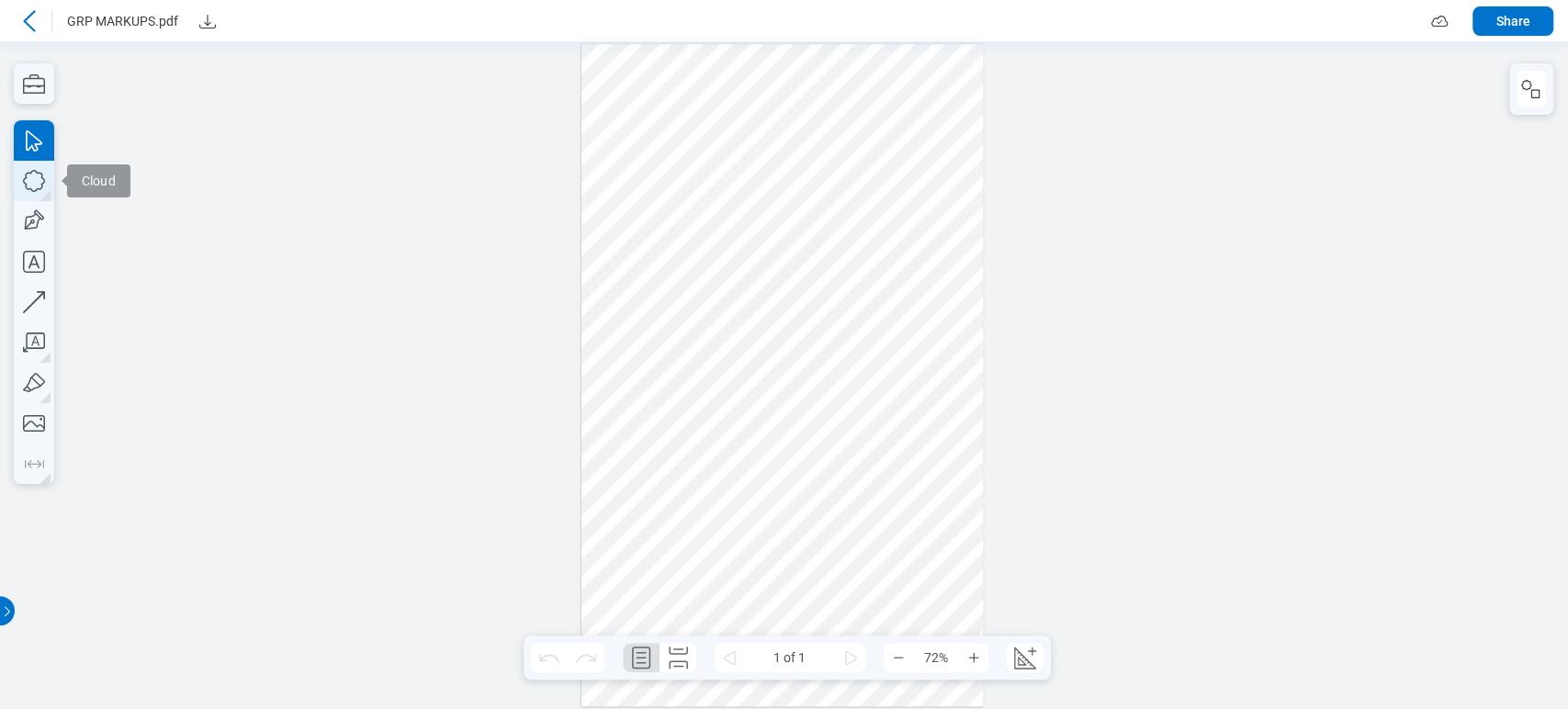
click at [36, 177] on icon "button" at bounding box center [34, 180] width 40 height 40
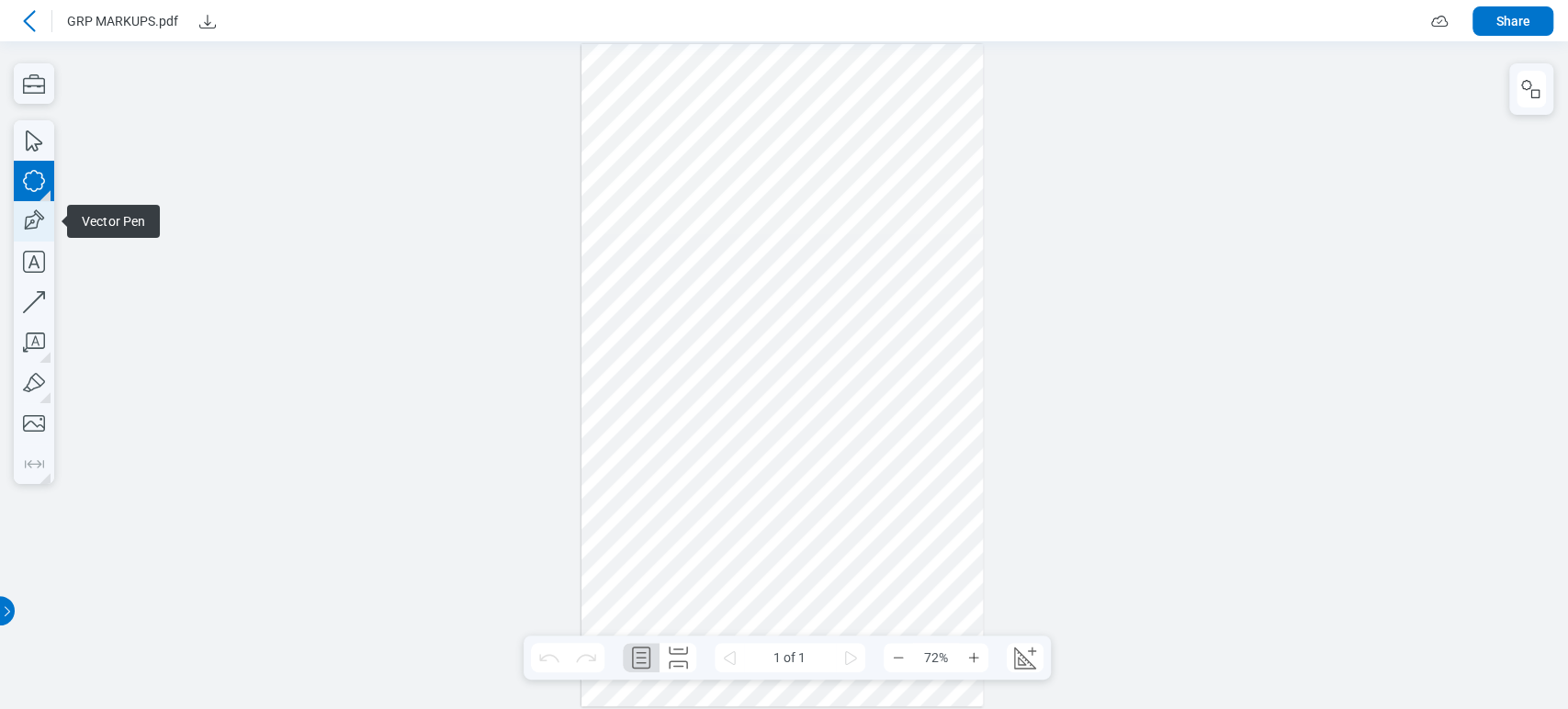
click at [16, 202] on icon "button" at bounding box center [34, 221] width 40 height 40
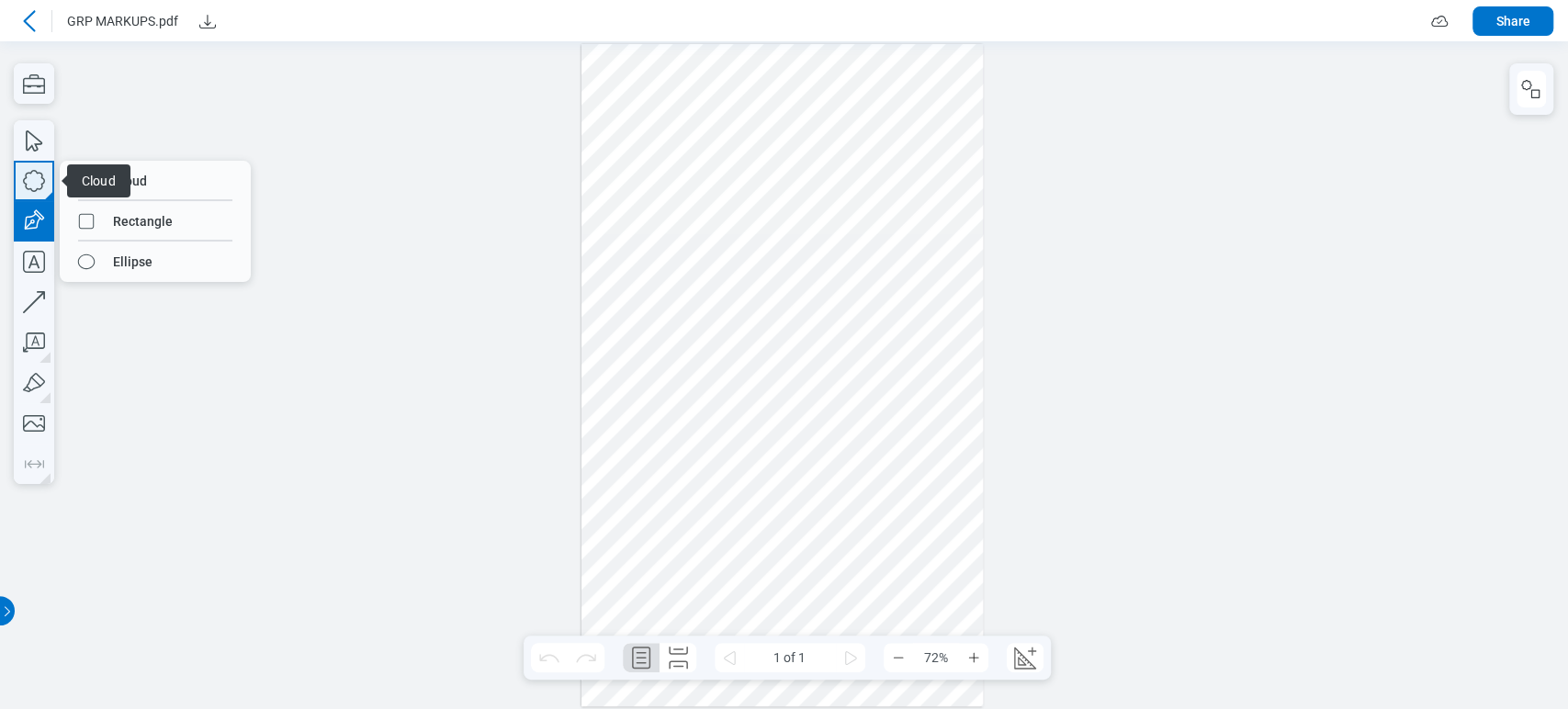
click at [36, 196] on icon "button" at bounding box center [34, 180] width 40 height 40
drag, startPoint x: 107, startPoint y: 226, endPoint x: 489, endPoint y: 333, distance: 396.7
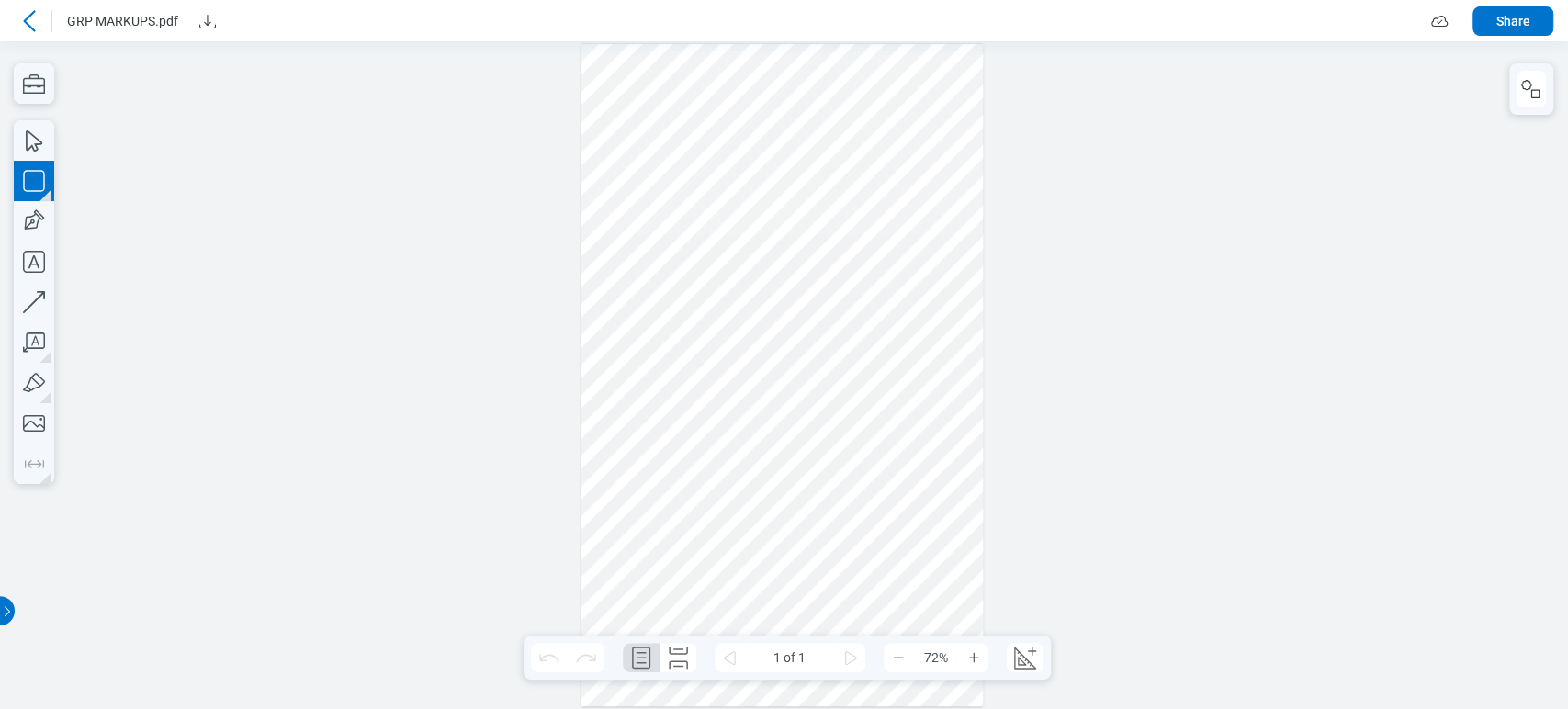
drag, startPoint x: 651, startPoint y: 466, endPoint x: 736, endPoint y: 523, distance: 102.3
click at [726, 505] on div at bounding box center [783, 376] width 402 height 663
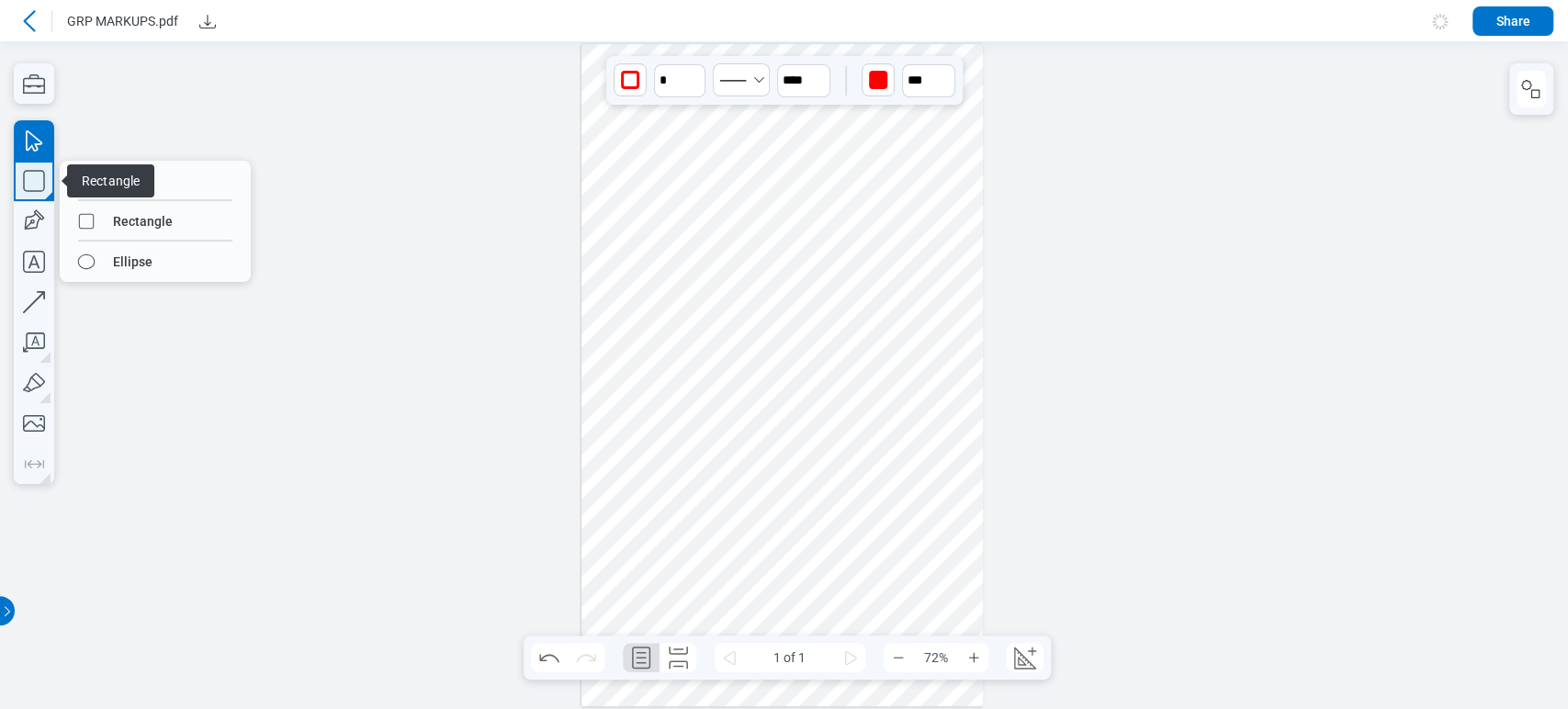
click at [44, 187] on icon "button" at bounding box center [34, 180] width 40 height 40
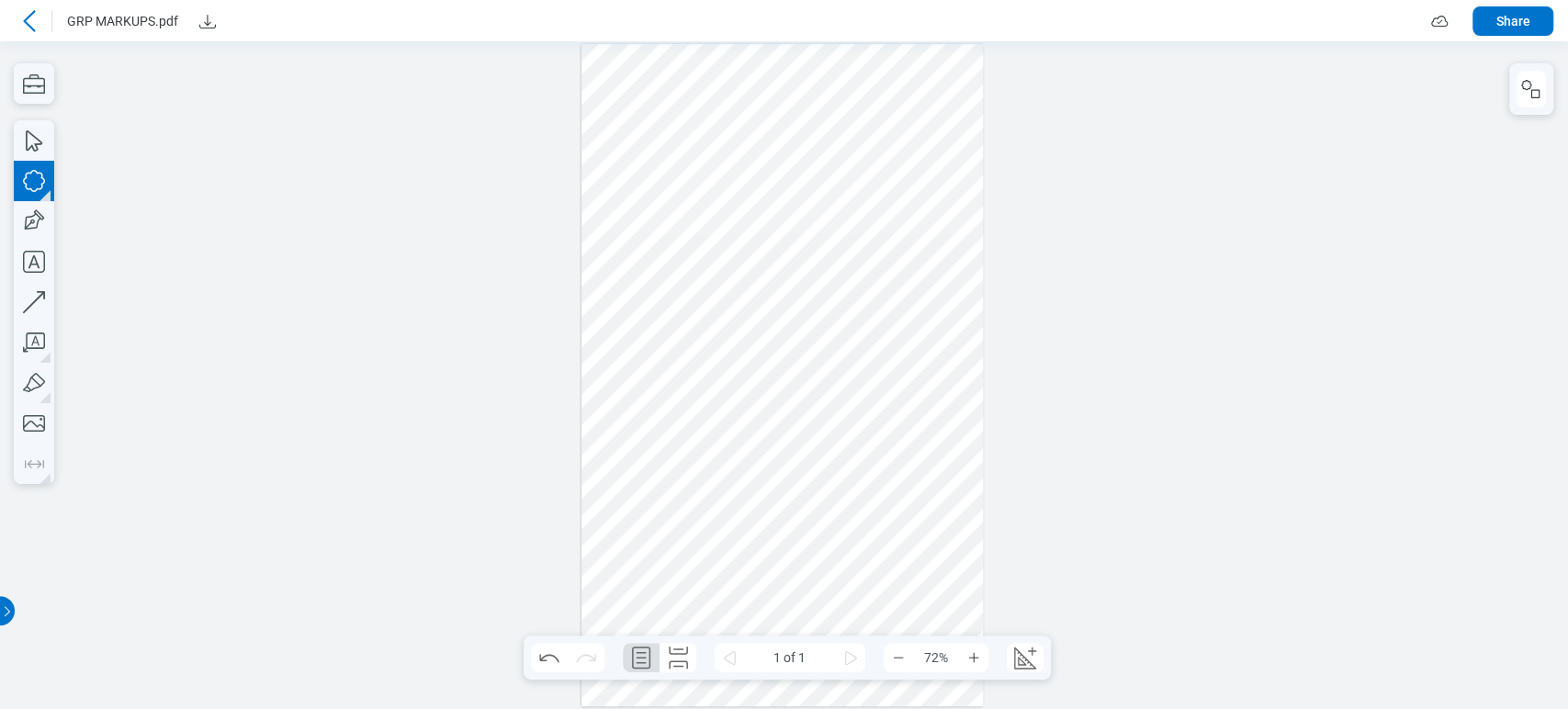
drag, startPoint x: 749, startPoint y: 419, endPoint x: 836, endPoint y: 477, distance: 104.6
click at [836, 474] on div at bounding box center [783, 376] width 402 height 663
click at [36, 24] on icon at bounding box center [30, 21] width 22 height 22
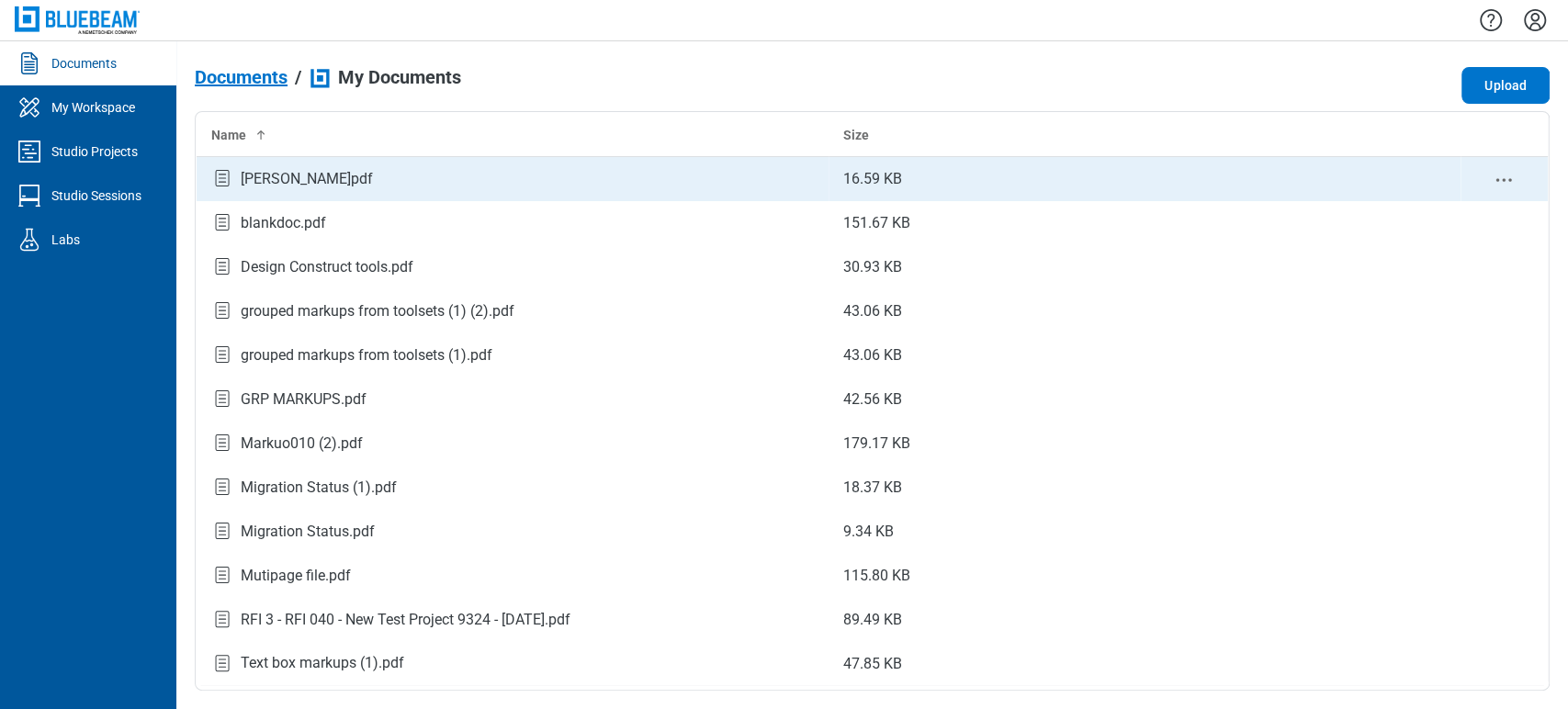
click at [338, 174] on div "B L A N K.pdf" at bounding box center [512, 179] width 603 height 25
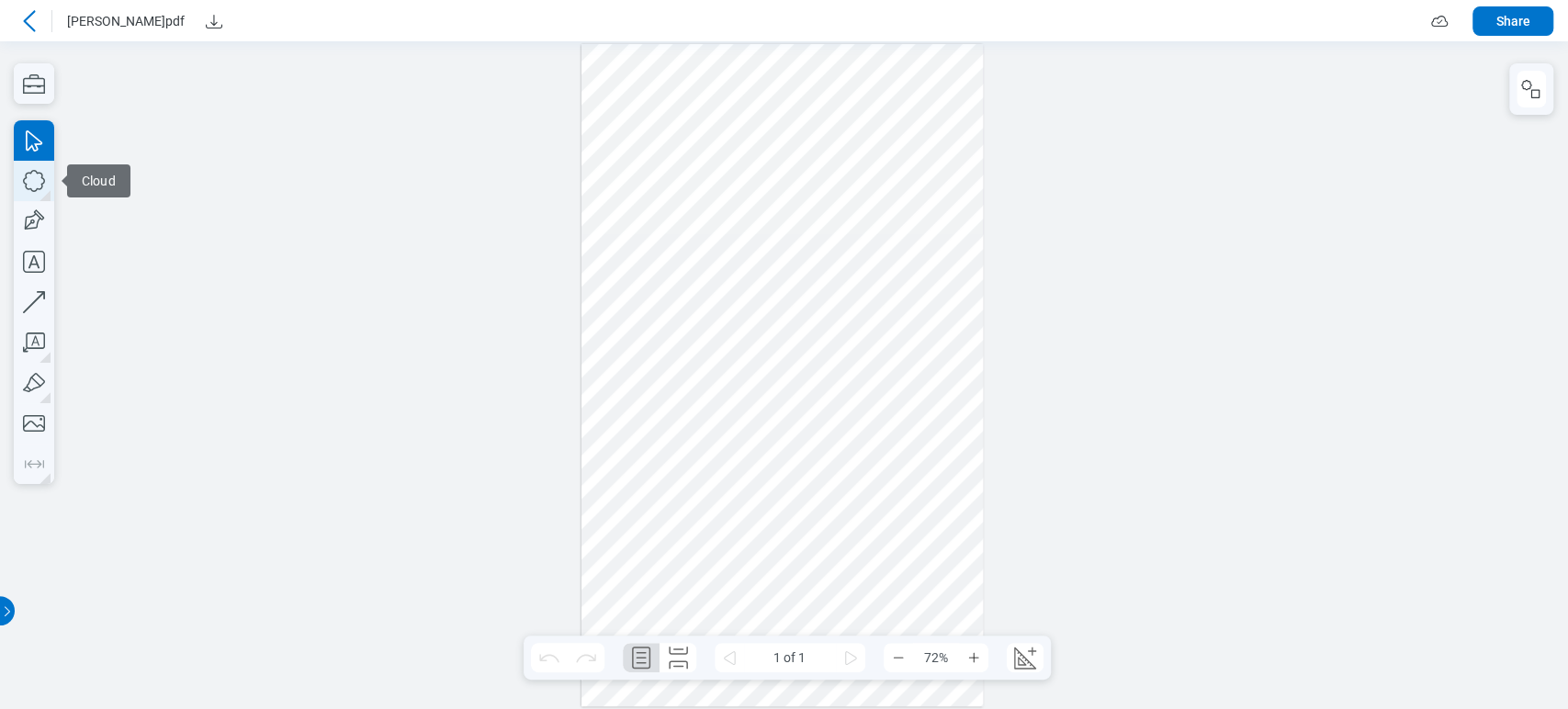
click at [17, 180] on icon "button" at bounding box center [34, 180] width 40 height 40
drag, startPoint x: 717, startPoint y: 415, endPoint x: 776, endPoint y: 462, distance: 75.4
click at [776, 462] on div at bounding box center [783, 376] width 402 height 663
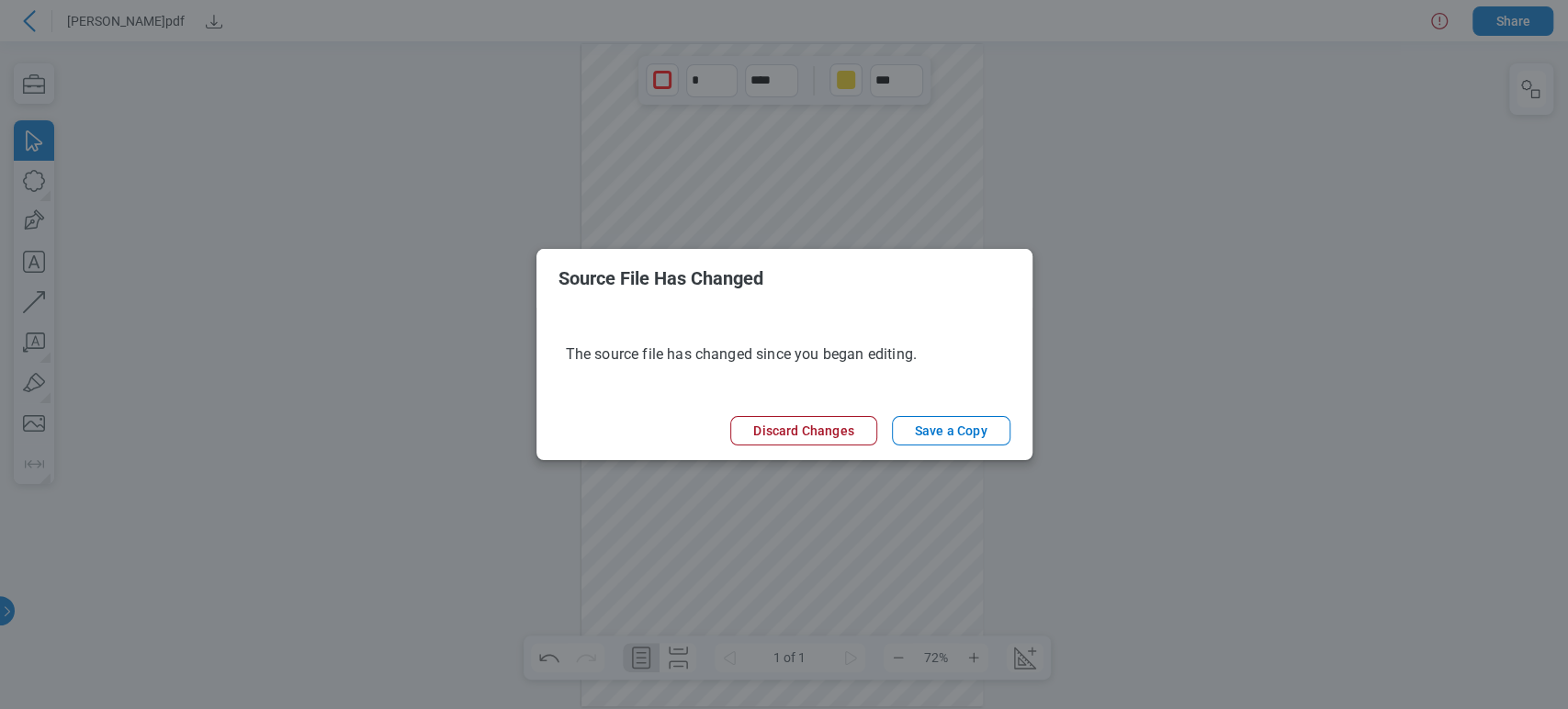
click at [751, 440] on button "Discard Changes" at bounding box center [804, 431] width 146 height 30
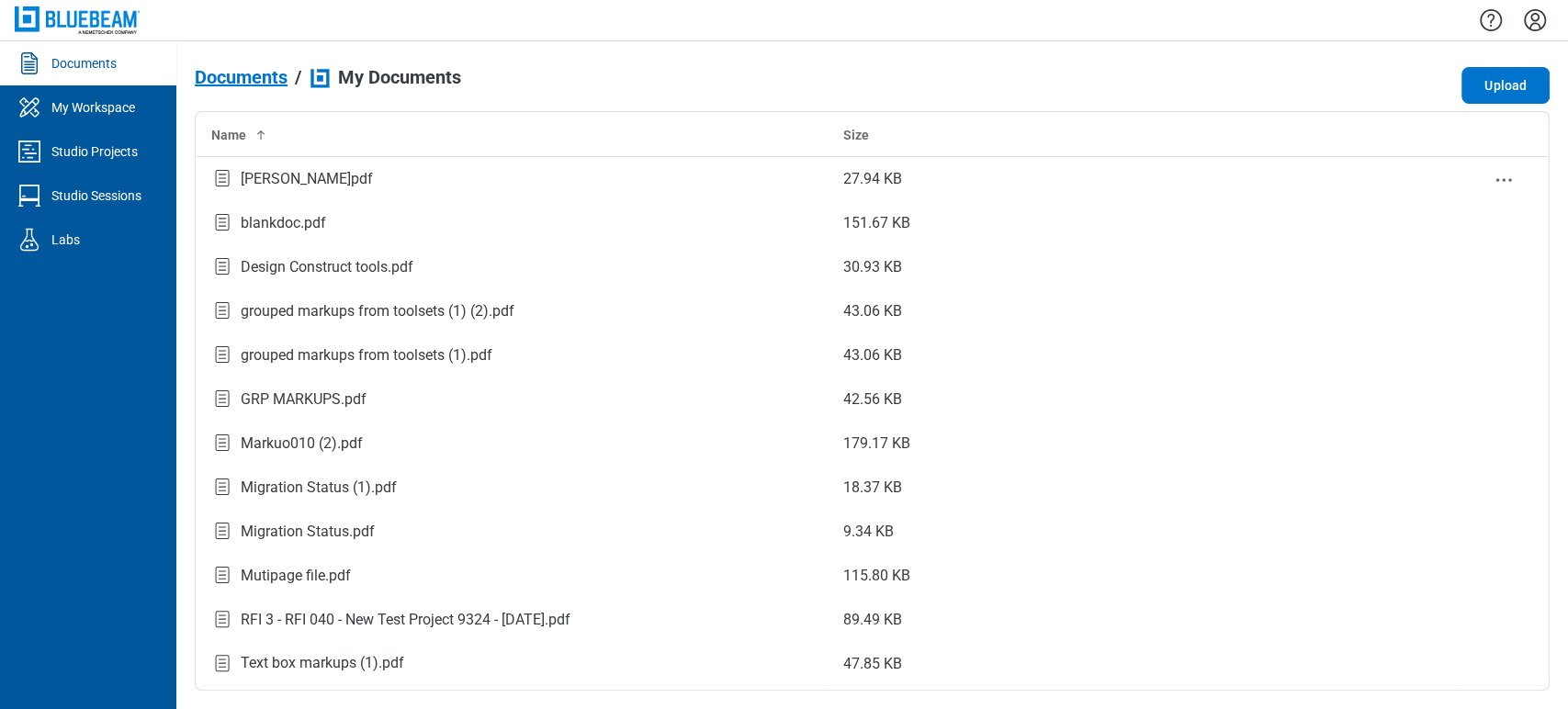
click at [335, 188] on div "B L A N K.pdf" at bounding box center [512, 179] width 603 height 25
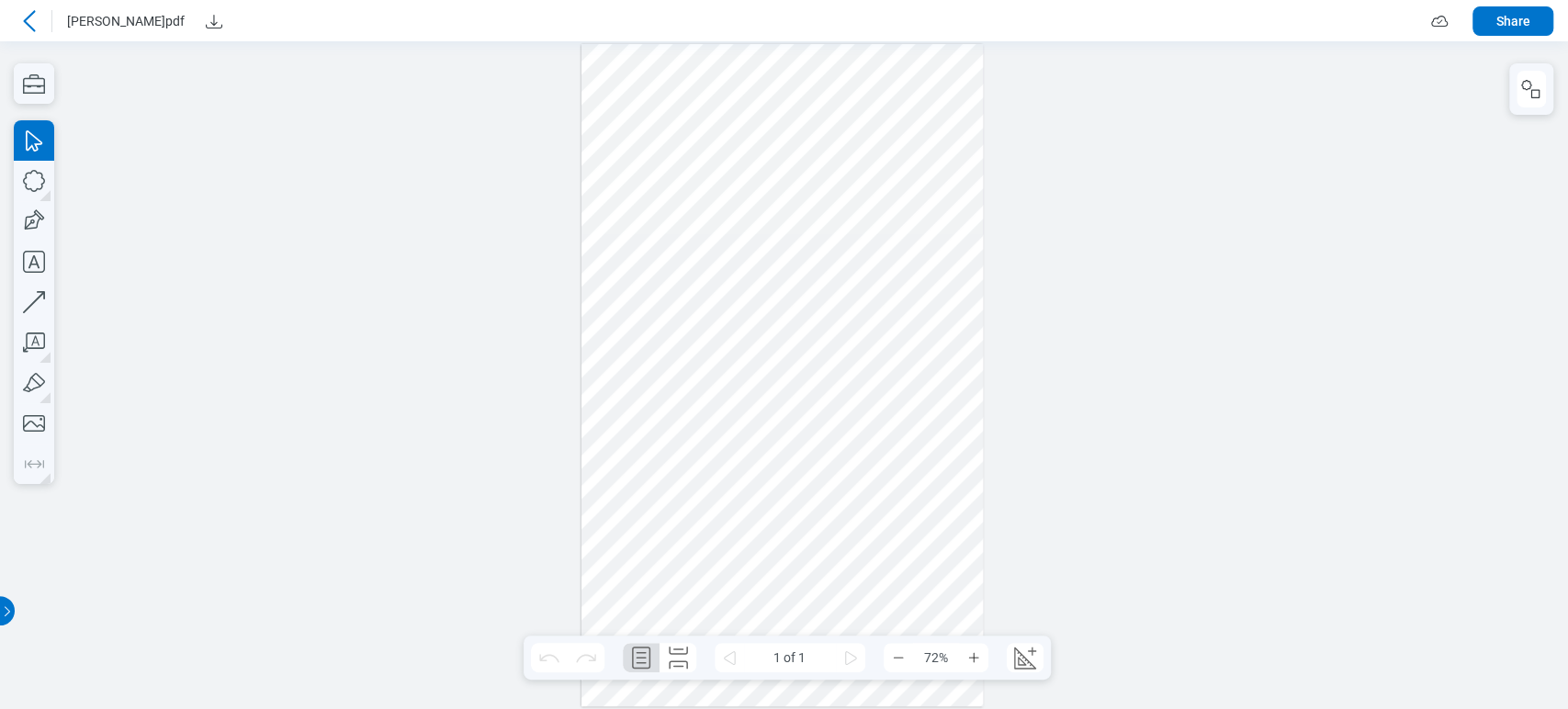
click at [24, 15] on icon at bounding box center [30, 21] width 22 height 22
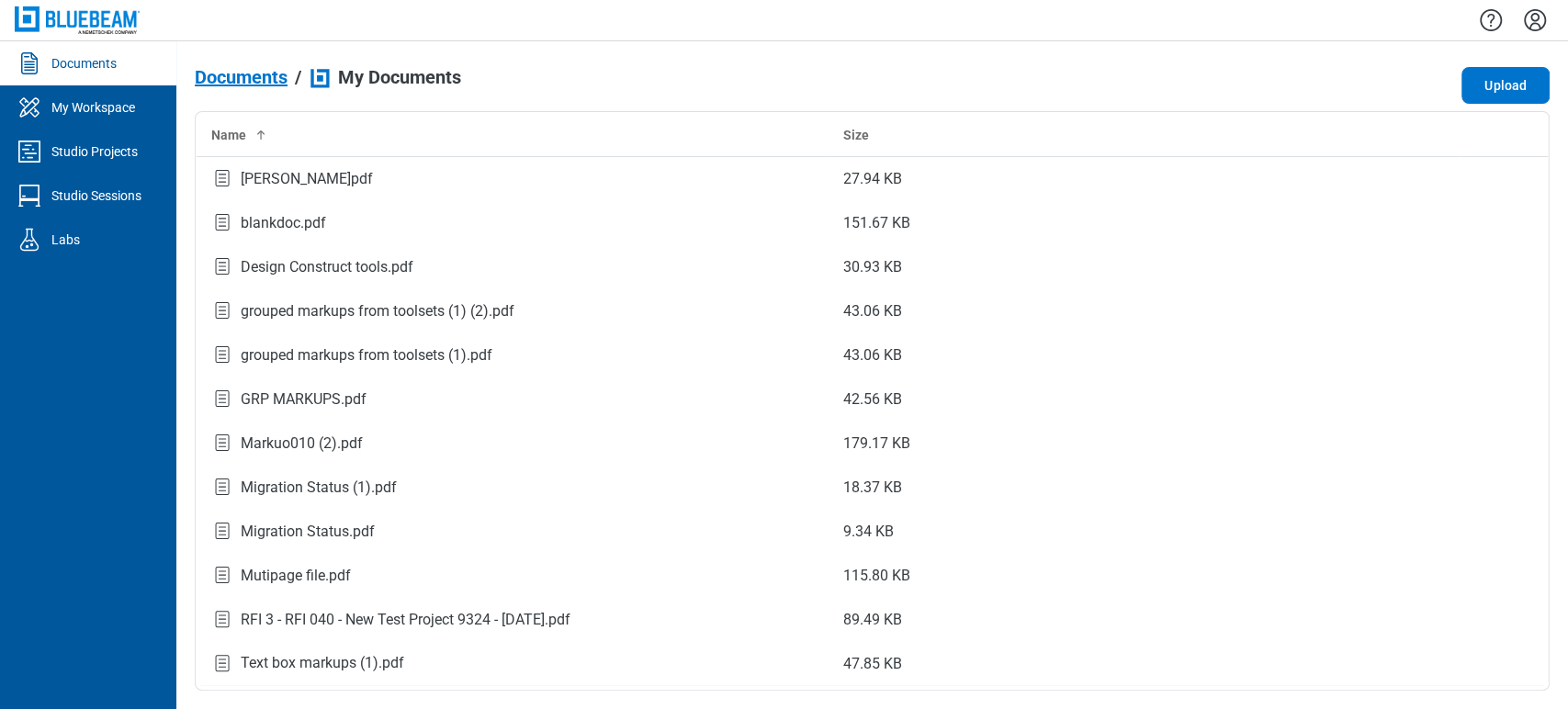
click at [1543, 20] on icon "Settings" at bounding box center [1535, 21] width 30 height 30
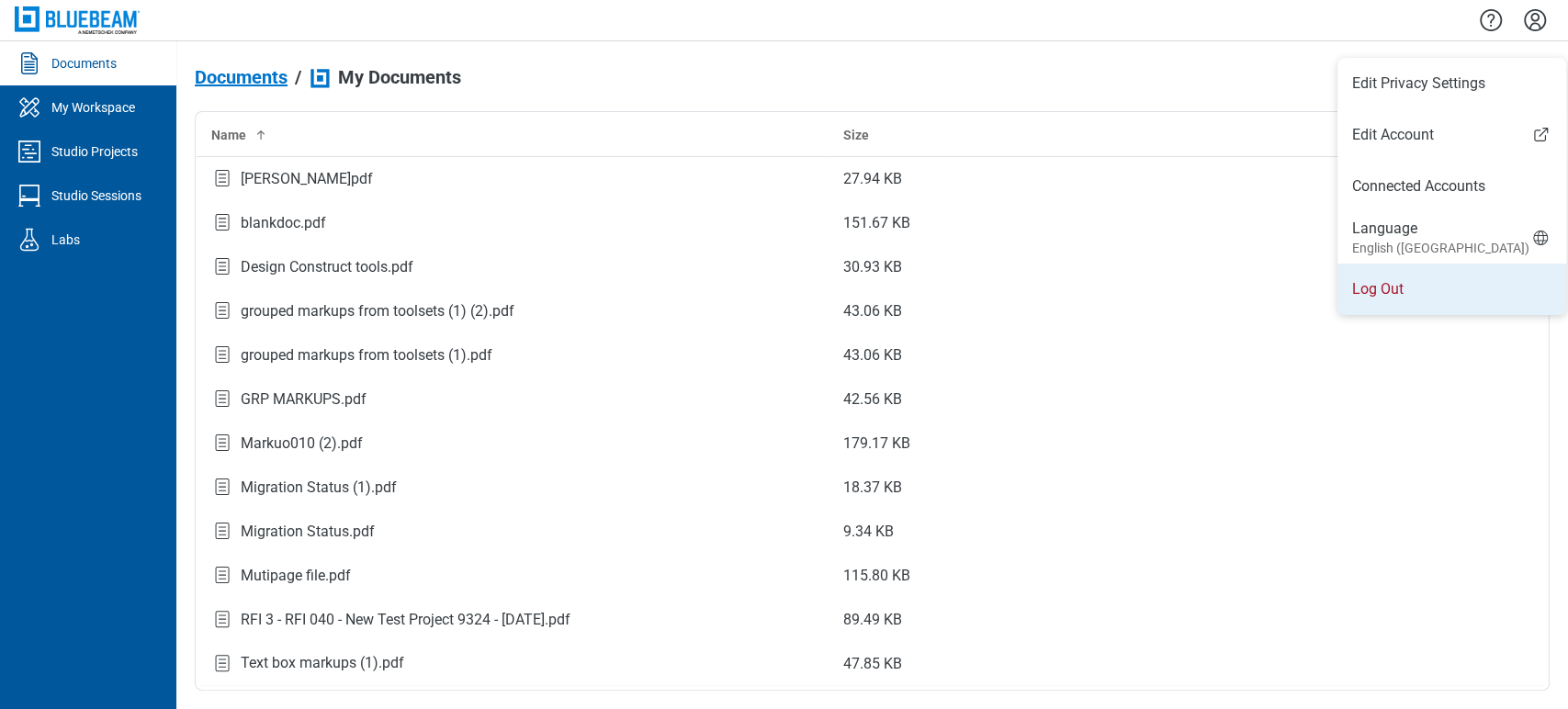
click at [1448, 292] on li "Log Out" at bounding box center [1452, 289] width 229 height 51
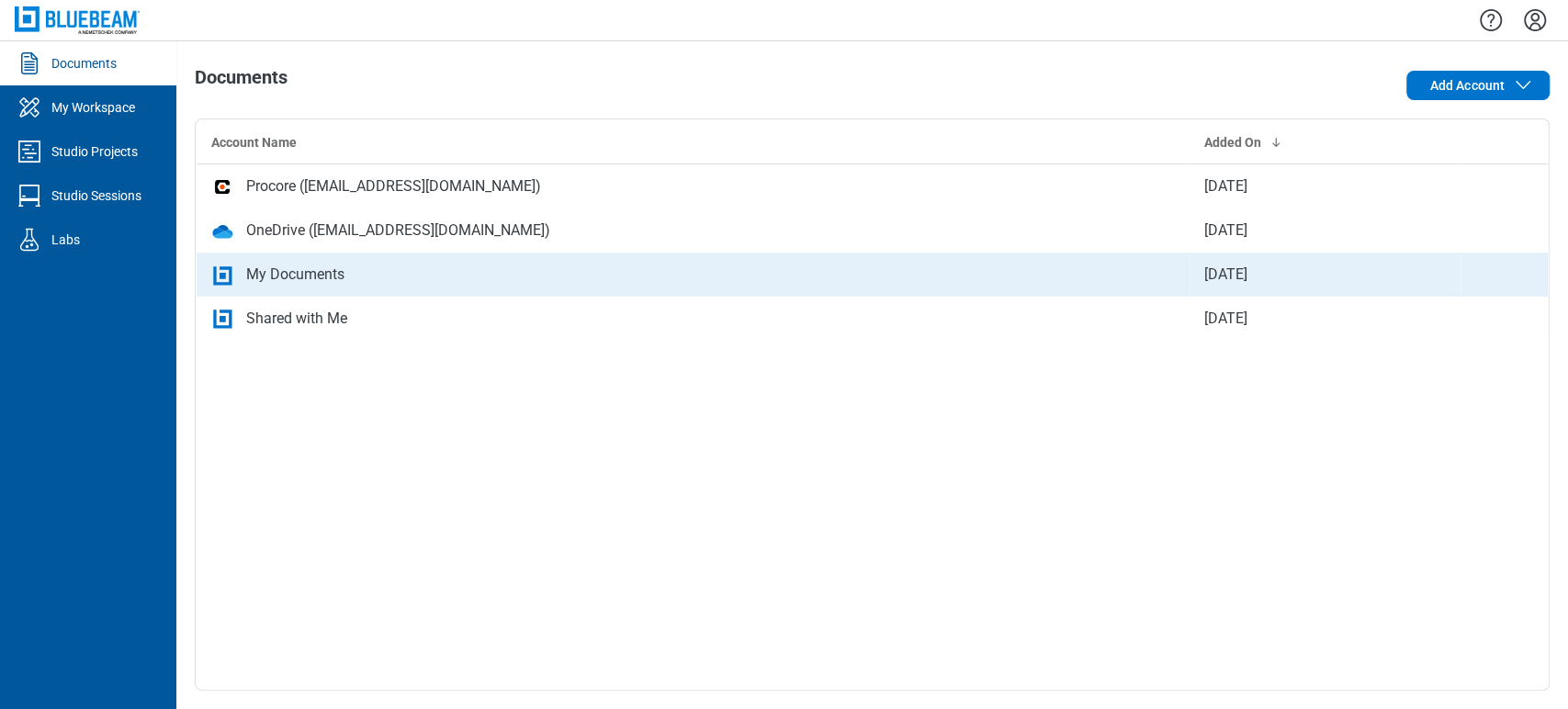
click at [259, 289] on td "My Documents" at bounding box center [693, 274] width 994 height 44
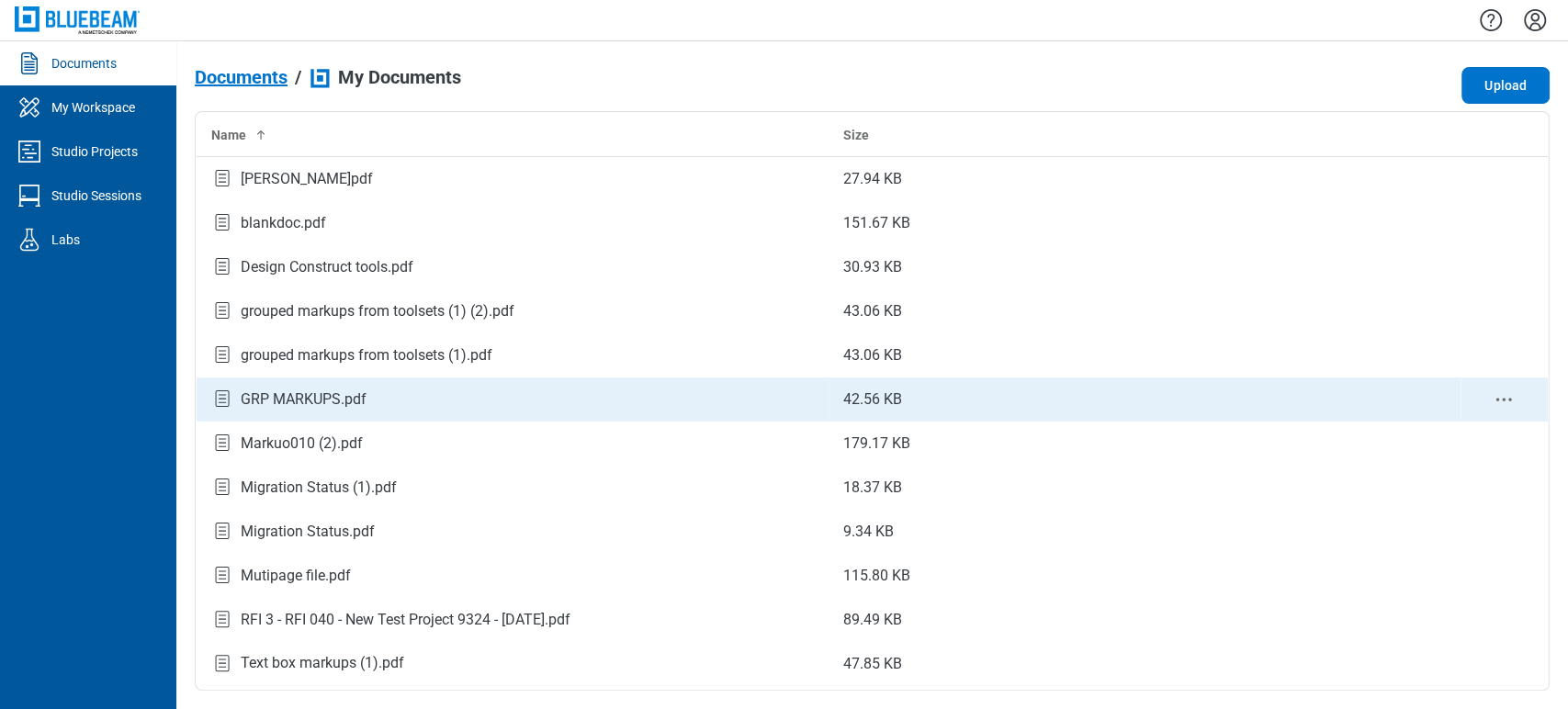
click at [301, 395] on div "GRP MARKUPS.pdf" at bounding box center [304, 399] width 126 height 22
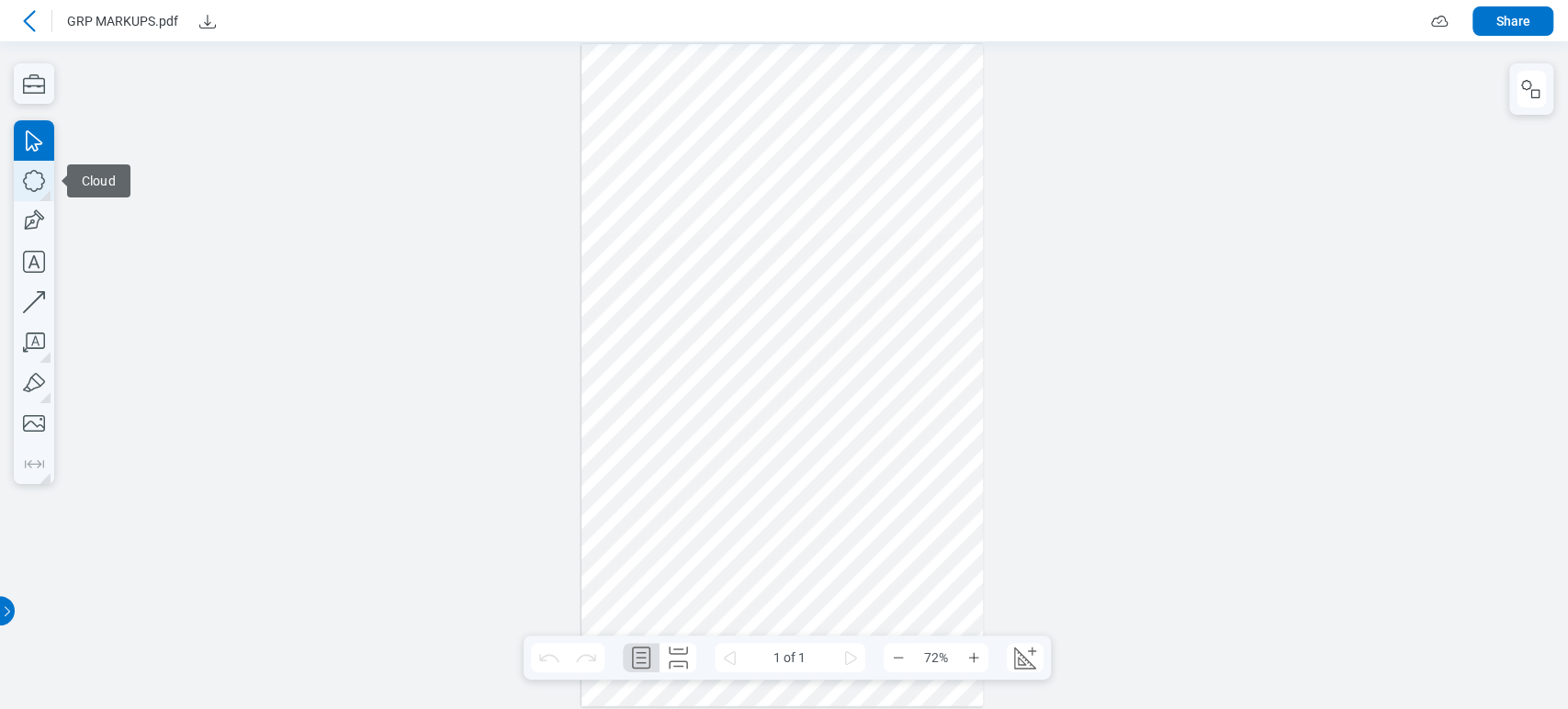
click at [37, 193] on icon "button" at bounding box center [34, 180] width 40 height 40
drag, startPoint x: 697, startPoint y: 177, endPoint x: 786, endPoint y: 207, distance: 93.9
click at [786, 207] on div at bounding box center [783, 376] width 402 height 663
click at [27, 8] on div at bounding box center [30, 22] width 30 height 30
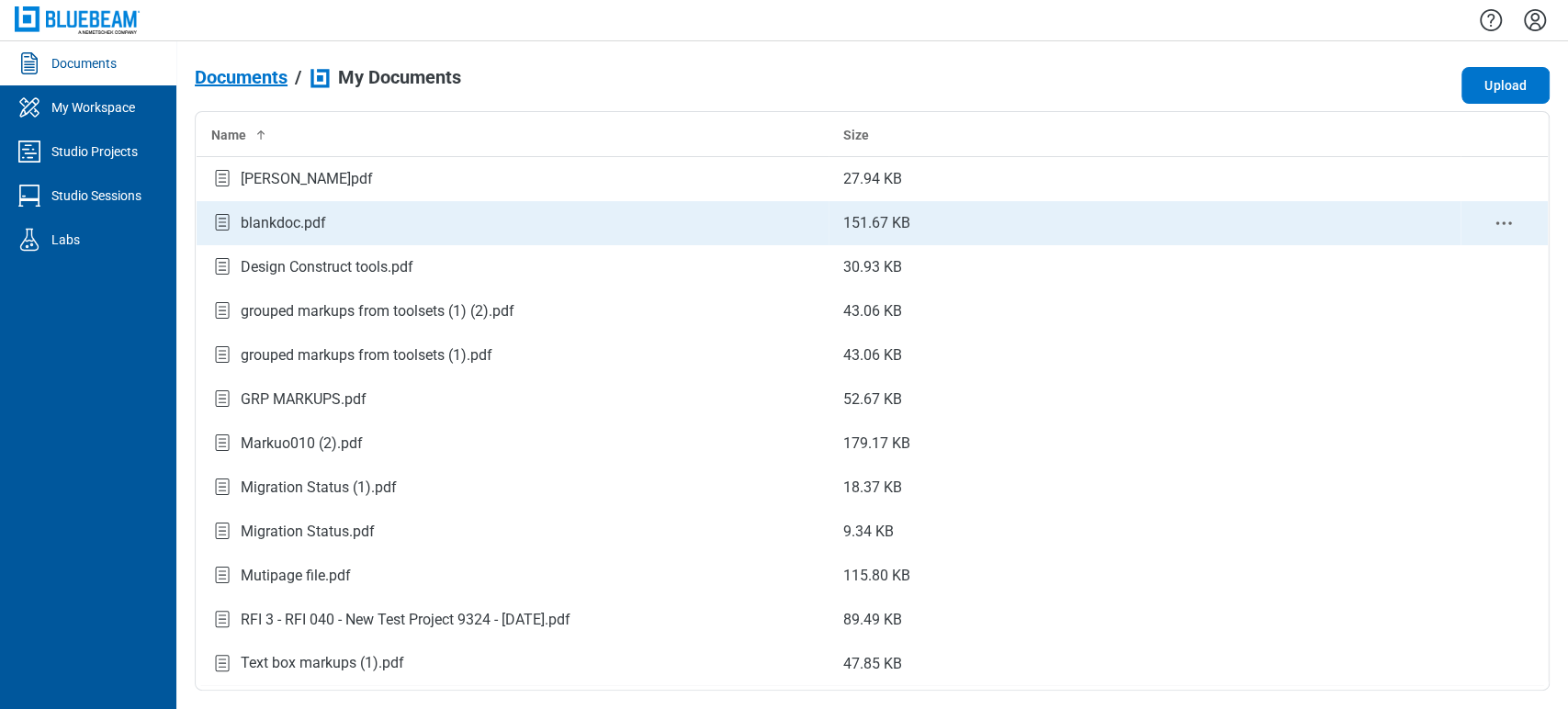
click at [311, 226] on div "blankdoc.pdf" at bounding box center [283, 223] width 86 height 22
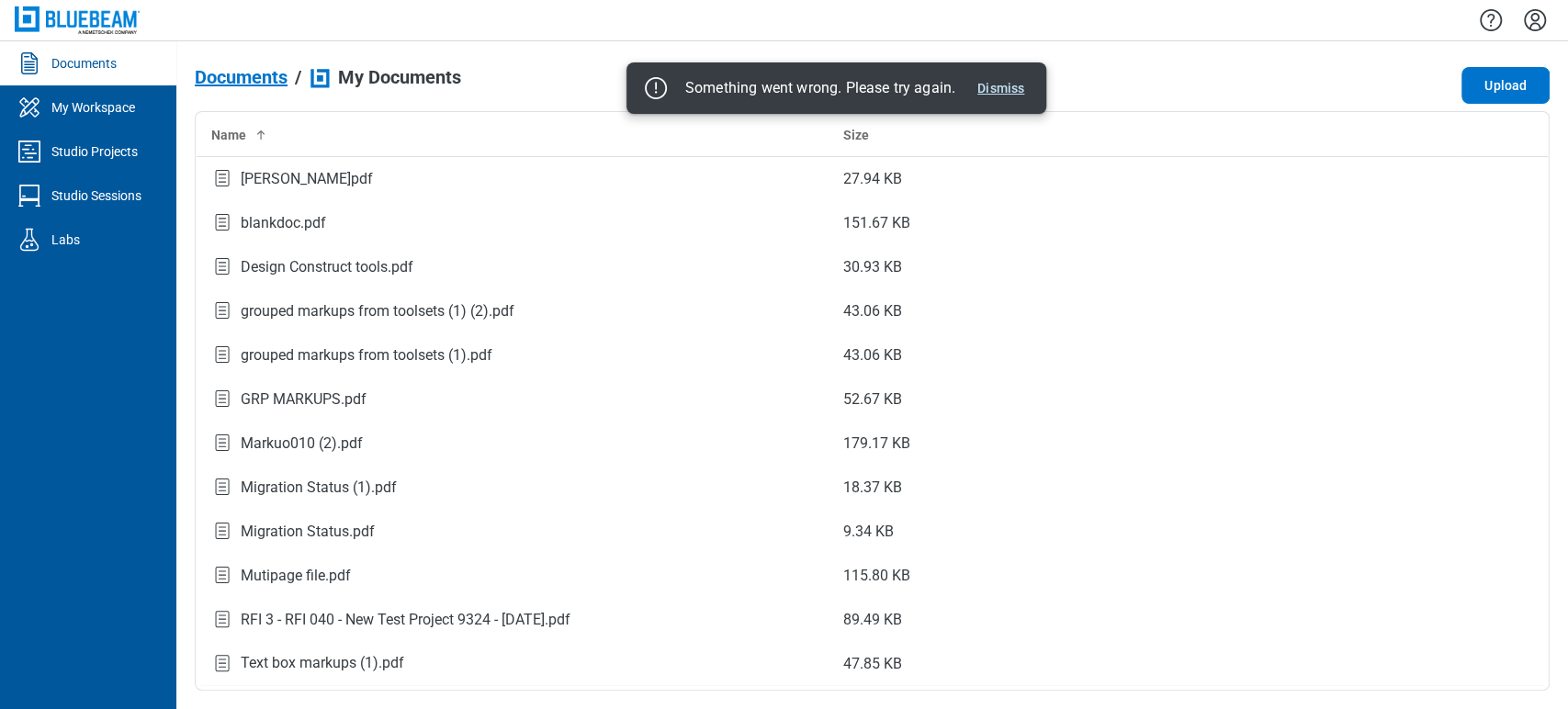
drag, startPoint x: 1007, startPoint y: 77, endPoint x: 988, endPoint y: 80, distance: 19.2
click at [1009, 77] on button "Dismiss" at bounding box center [1001, 88] width 61 height 22
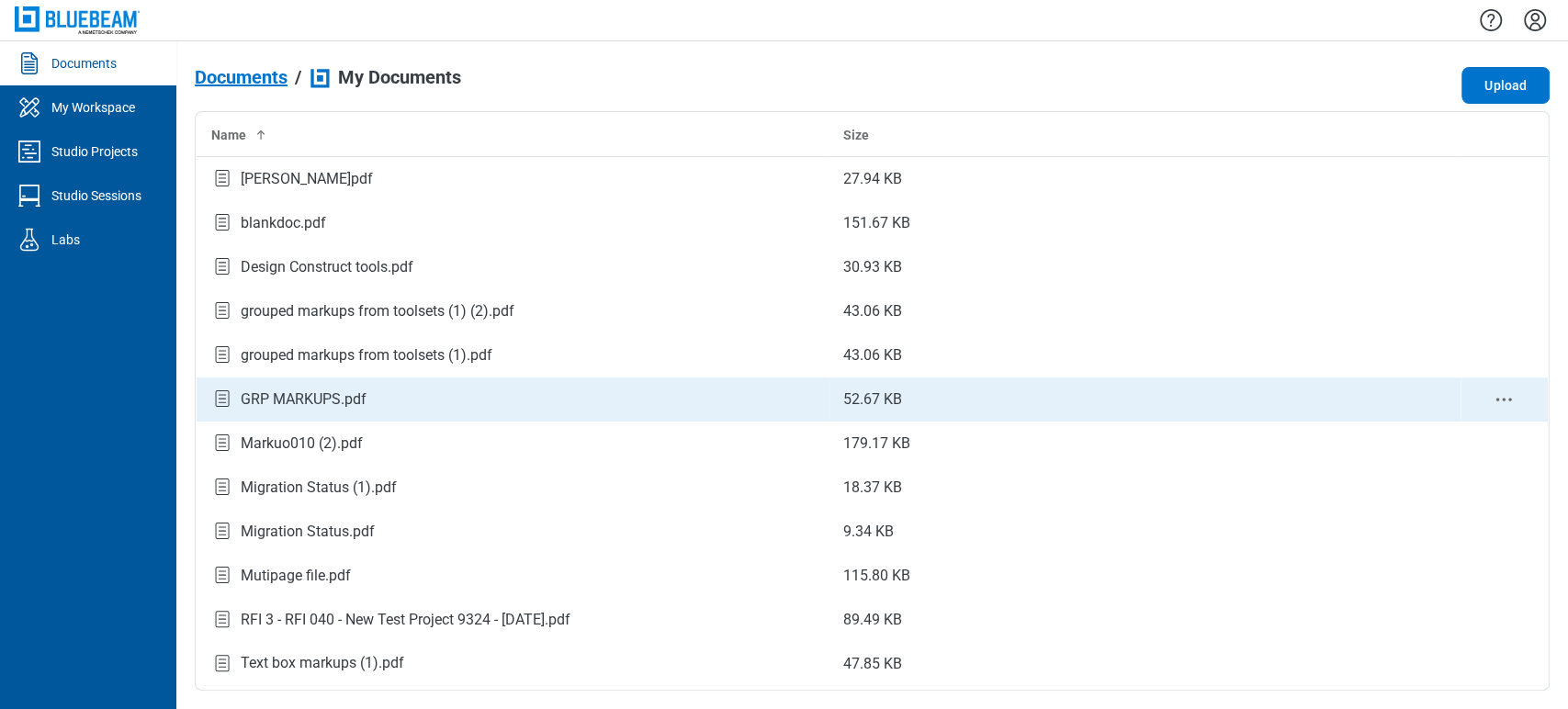
click at [275, 404] on div "GRP MARKUPS.pdf" at bounding box center [304, 399] width 126 height 22
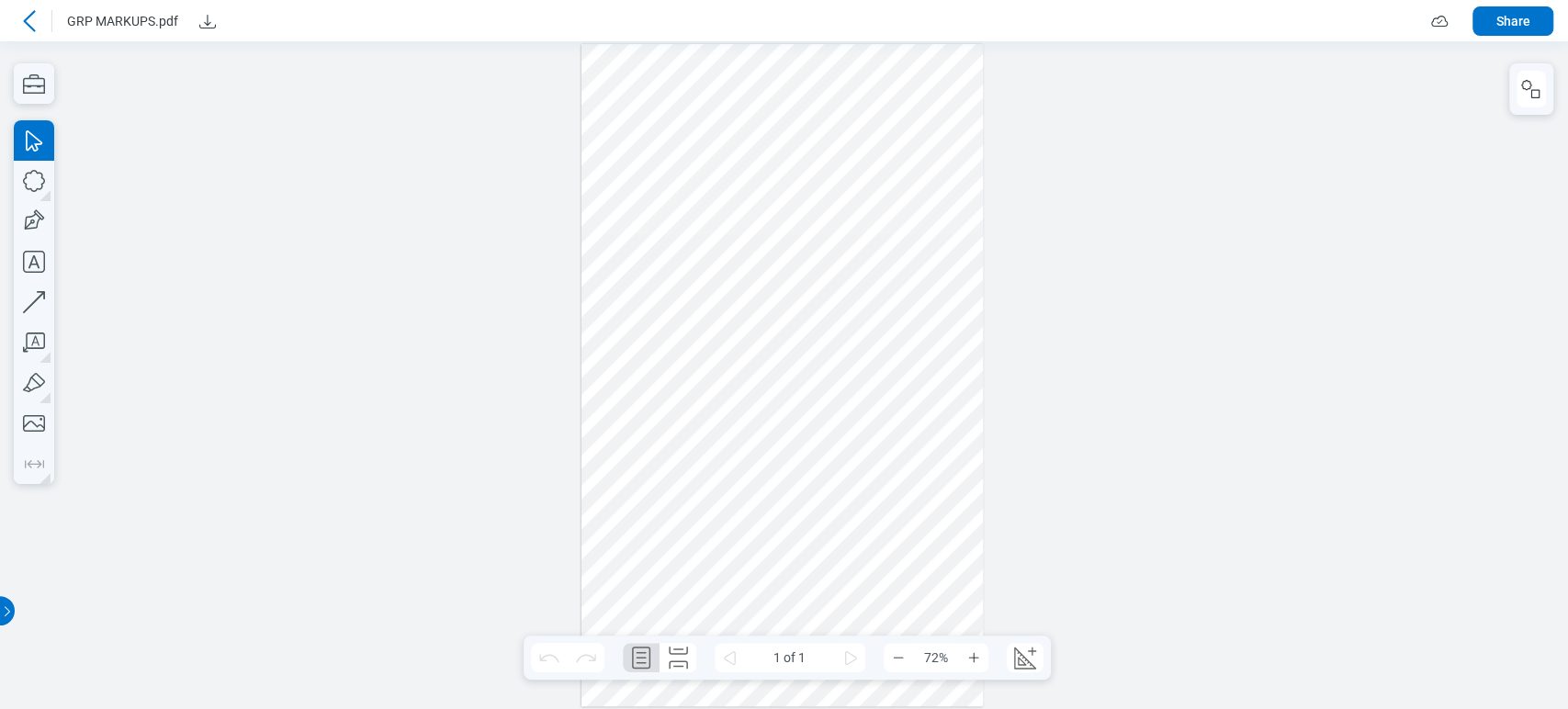
click at [731, 192] on div at bounding box center [783, 376] width 402 height 663
click at [666, 72] on div "button" at bounding box center [662, 80] width 19 height 19
click at [843, 78] on div "button" at bounding box center [846, 80] width 19 height 19
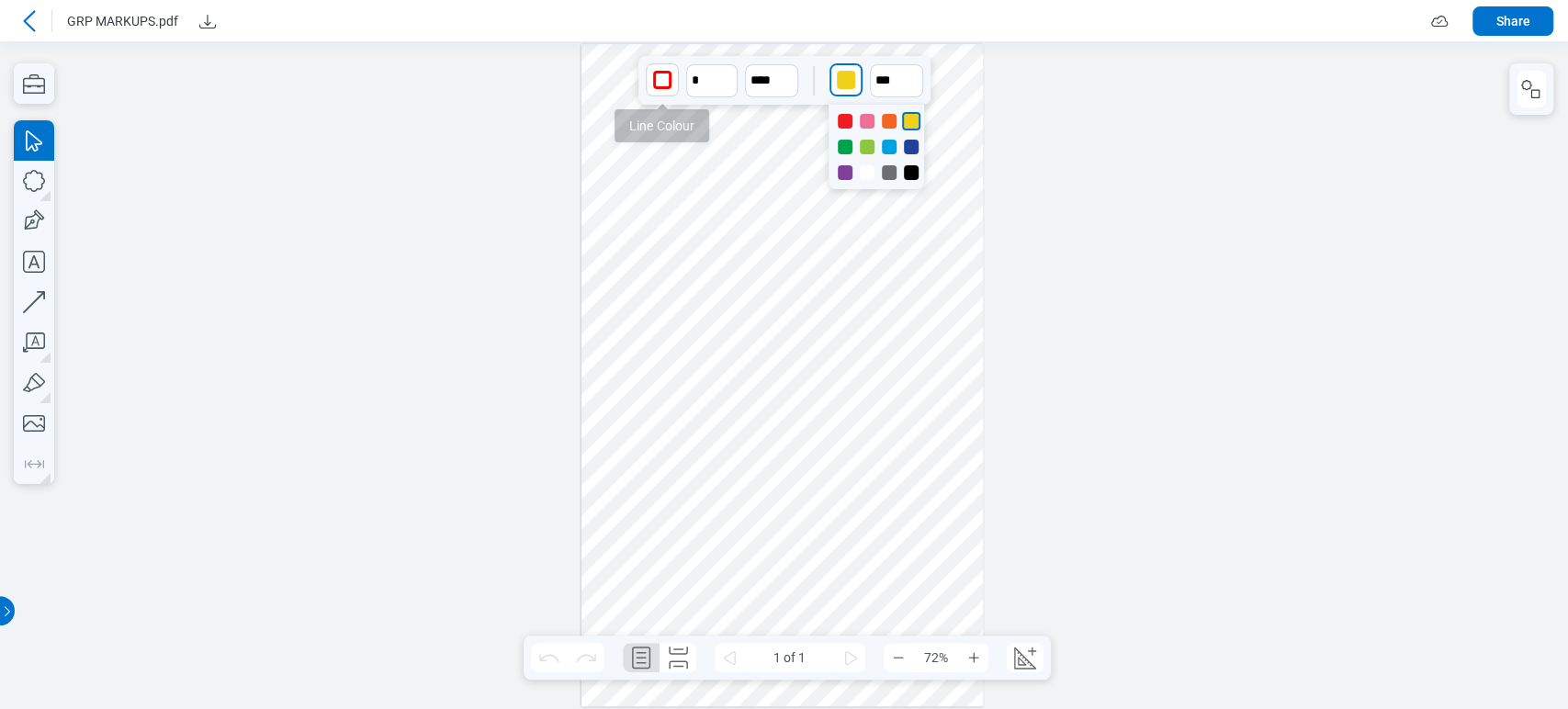
click at [665, 76] on div "button" at bounding box center [662, 80] width 19 height 19
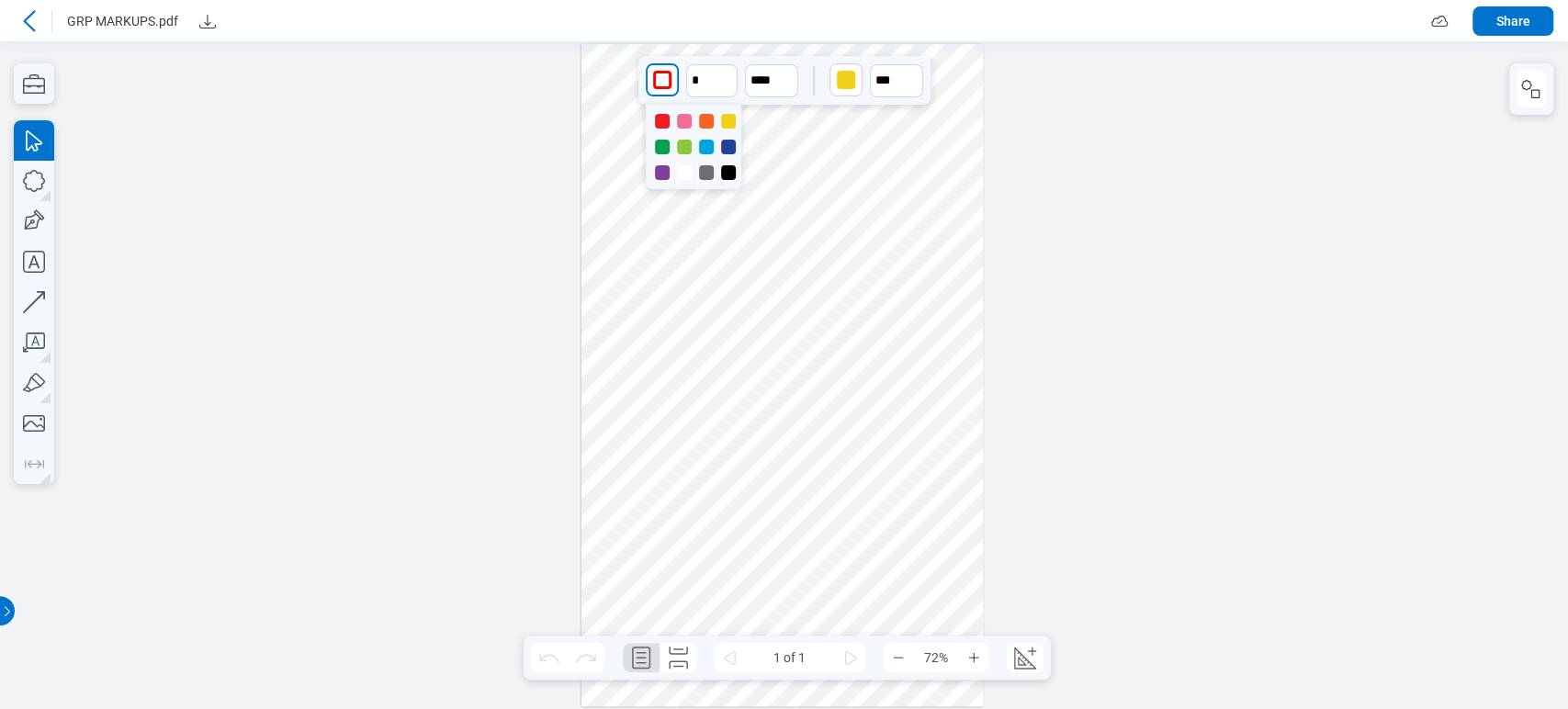
click at [684, 114] on div at bounding box center [683, 121] width 15 height 15
click at [722, 79] on icon "undefined_increment" at bounding box center [728, 72] width 15 height 15
type input "*"
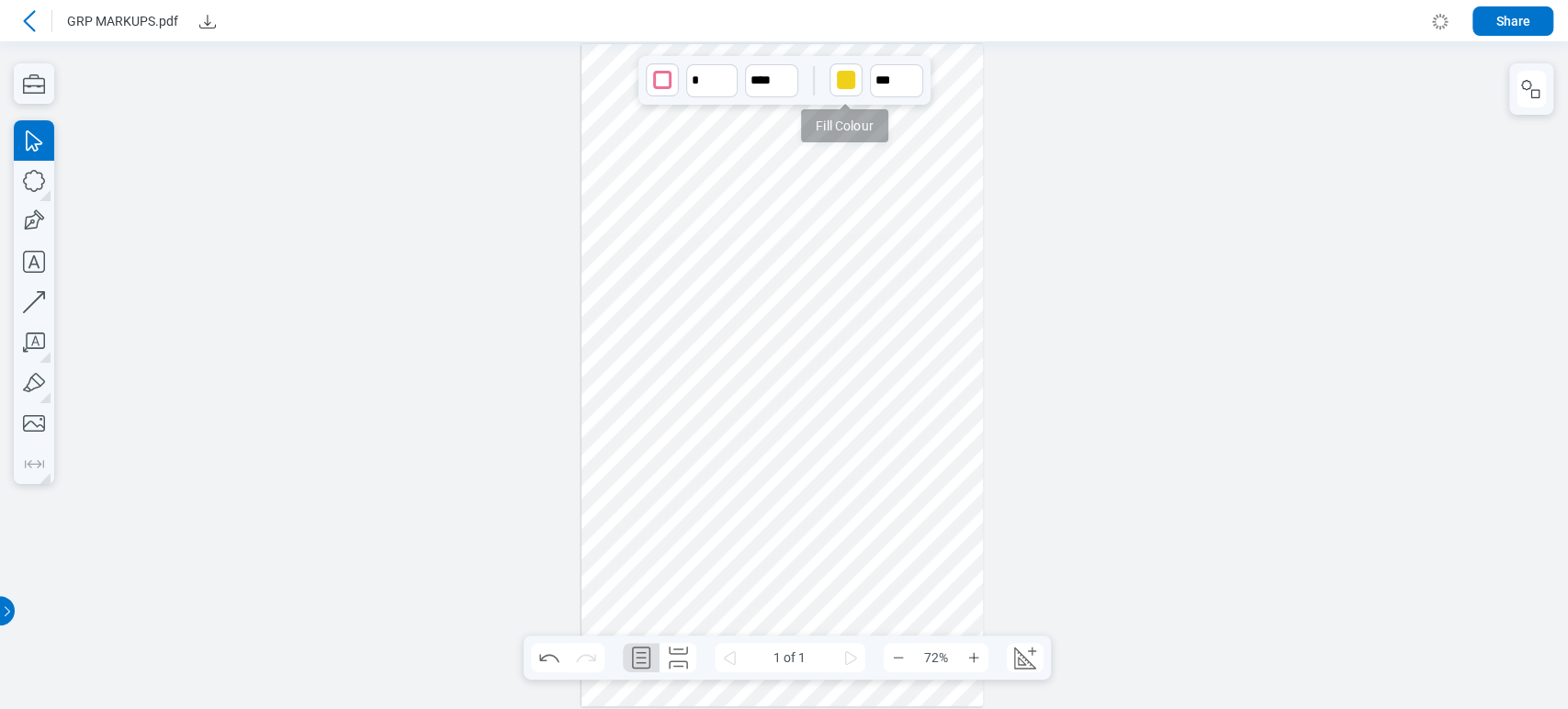
click at [851, 74] on div "button" at bounding box center [846, 80] width 19 height 19
click at [863, 116] on div at bounding box center [867, 121] width 15 height 15
click at [892, 74] on input "**" at bounding box center [896, 81] width 53 height 34
type input "***"
click at [841, 80] on div "button" at bounding box center [846, 80] width 19 height 19
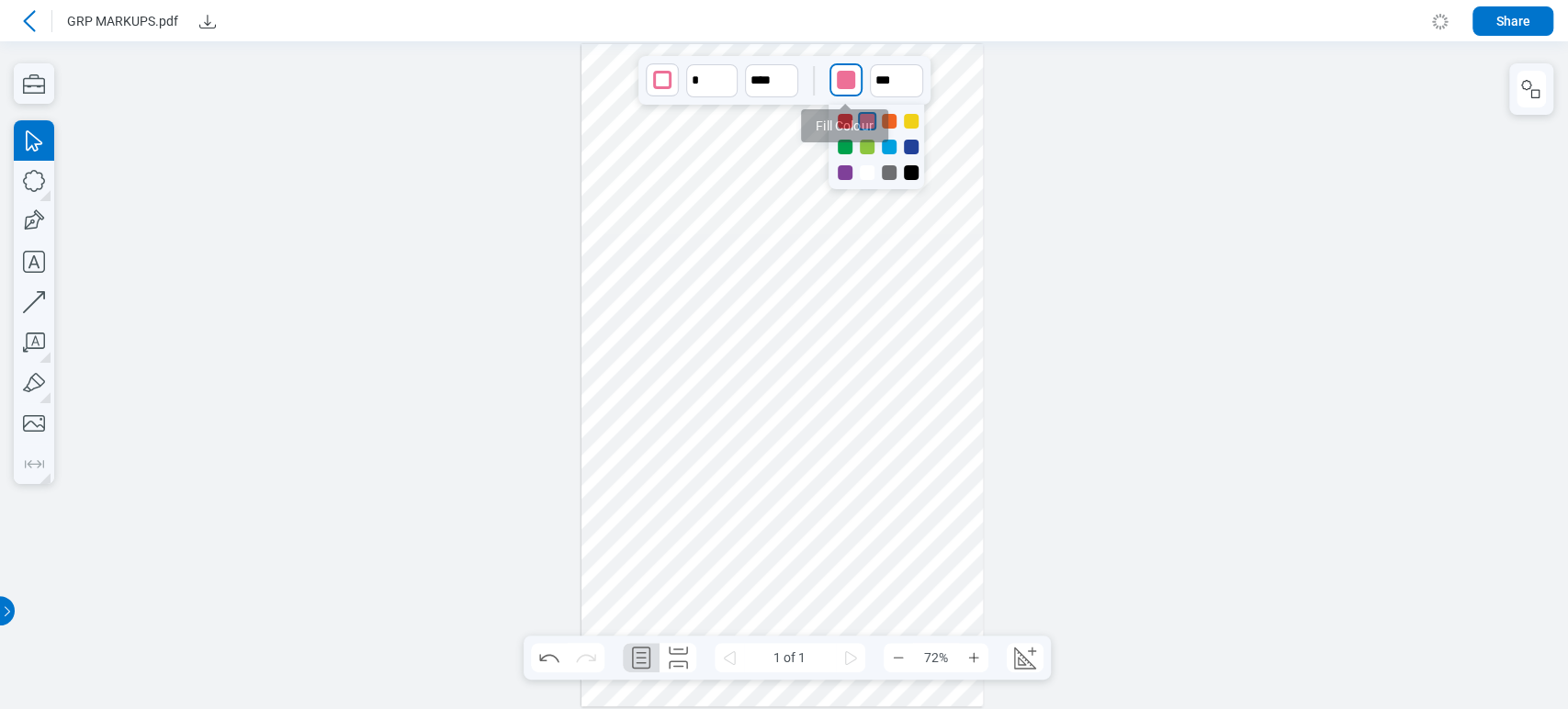
click at [855, 78] on div "button" at bounding box center [846, 80] width 30 height 30
click at [853, 74] on div "button" at bounding box center [846, 80] width 30 height 30
click at [845, 75] on div "button" at bounding box center [846, 80] width 19 height 19
click at [28, 13] on icon at bounding box center [30, 21] width 22 height 22
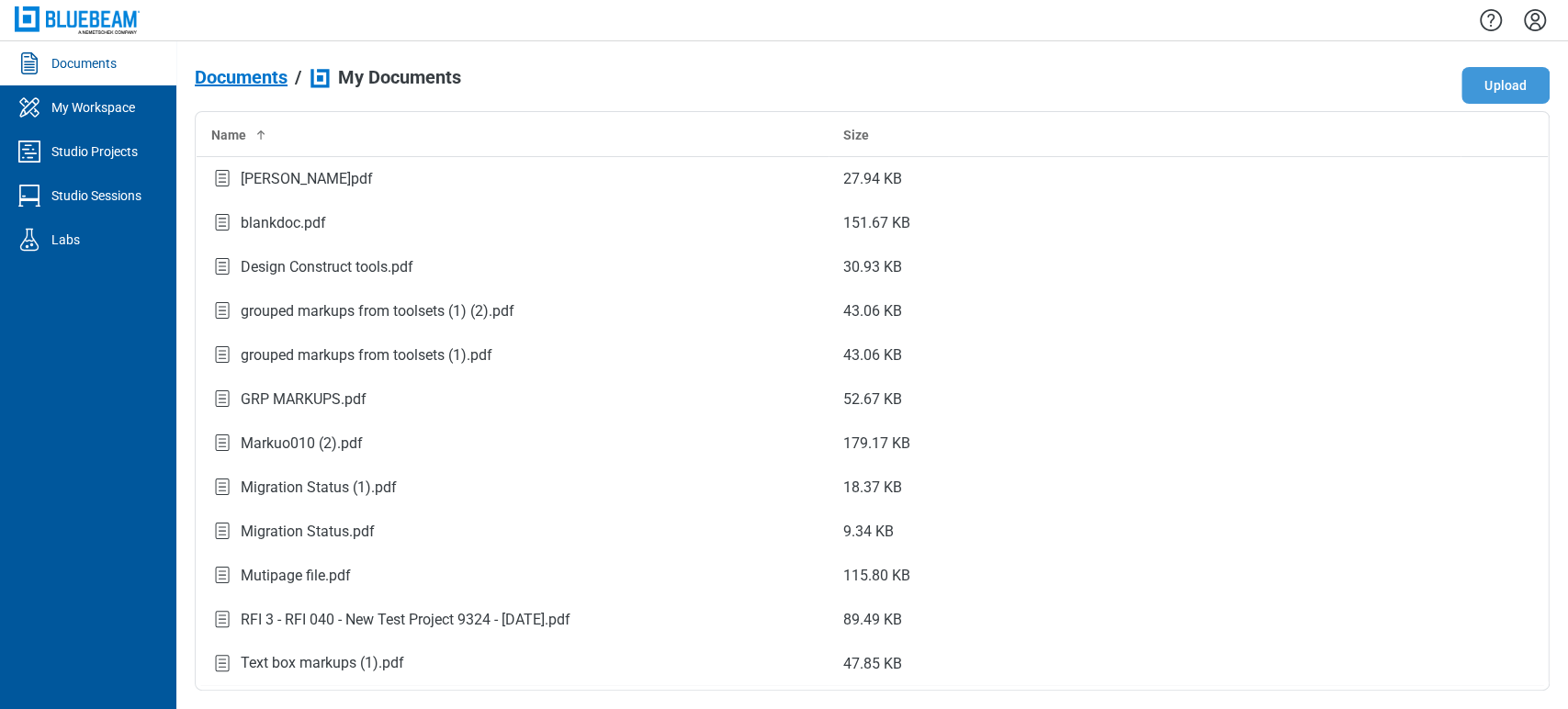
click at [1504, 79] on button "Upload" at bounding box center [1505, 85] width 88 height 36
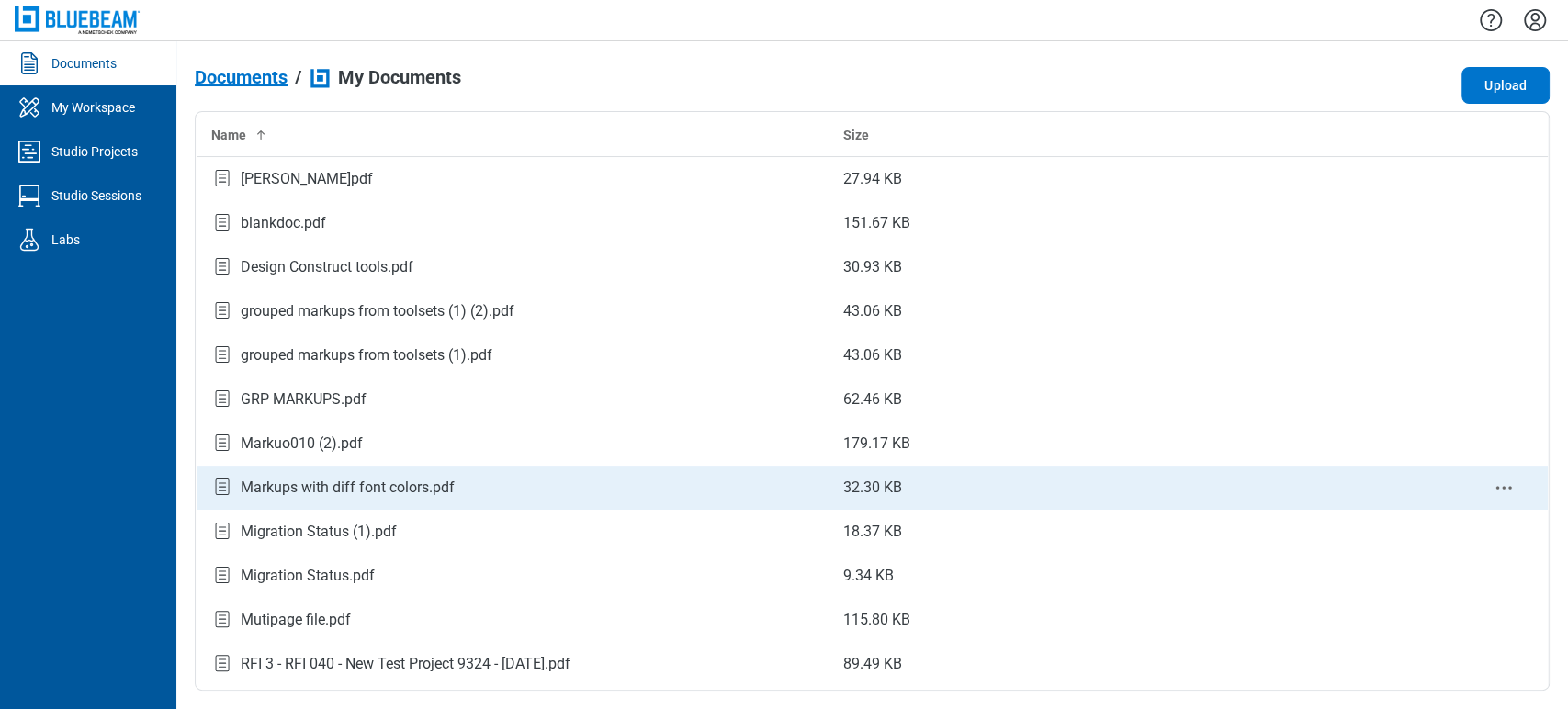
click at [440, 489] on div "Markups with diff font colors.pdf" at bounding box center [347, 487] width 214 height 22
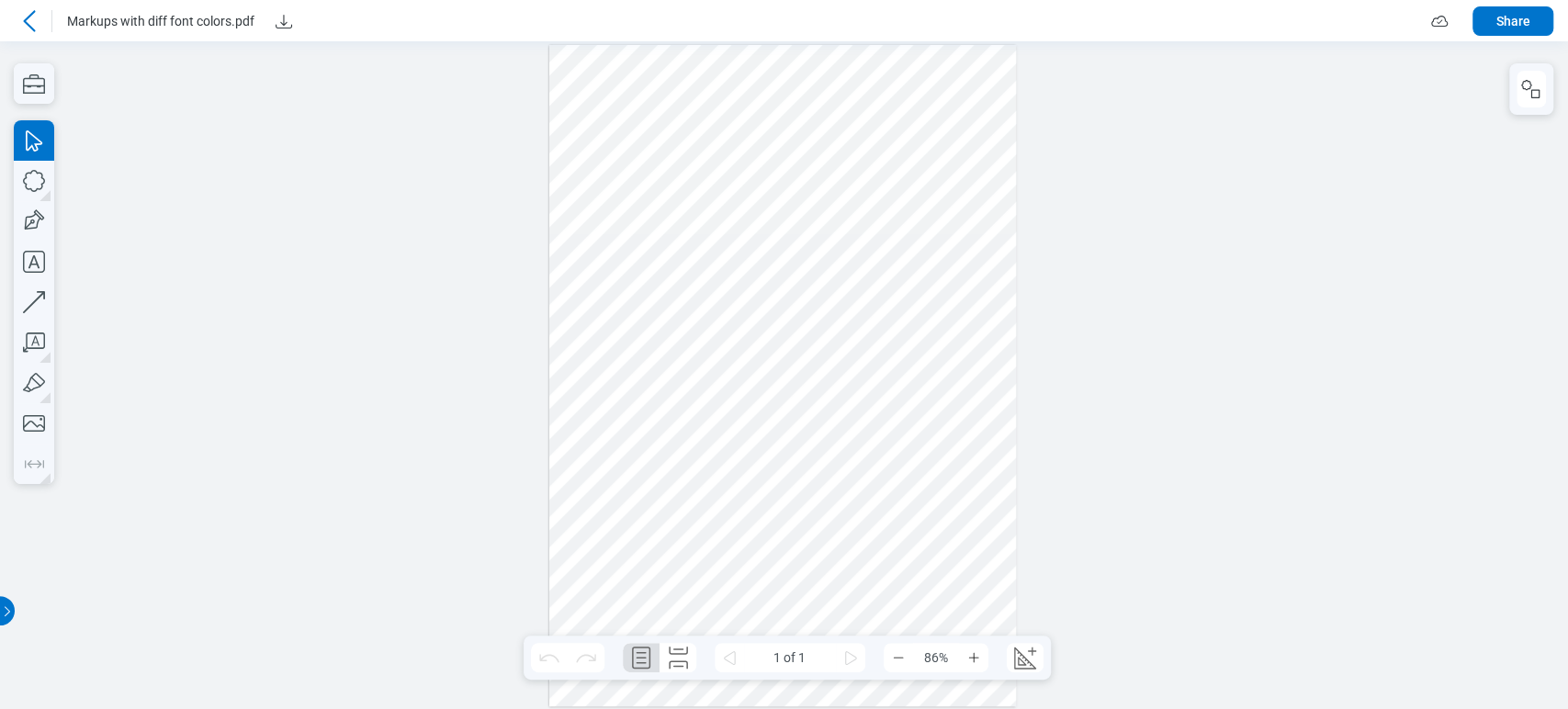
click at [862, 97] on div at bounding box center [783, 376] width 467 height 662
click at [923, 275] on div at bounding box center [783, 376] width 467 height 662
click at [46, 343] on icon "button" at bounding box center [34, 342] width 40 height 40
drag, startPoint x: 441, startPoint y: 334, endPoint x: 534, endPoint y: 399, distance: 113.5
click at [534, 399] on div at bounding box center [782, 668] width 878 height 1241
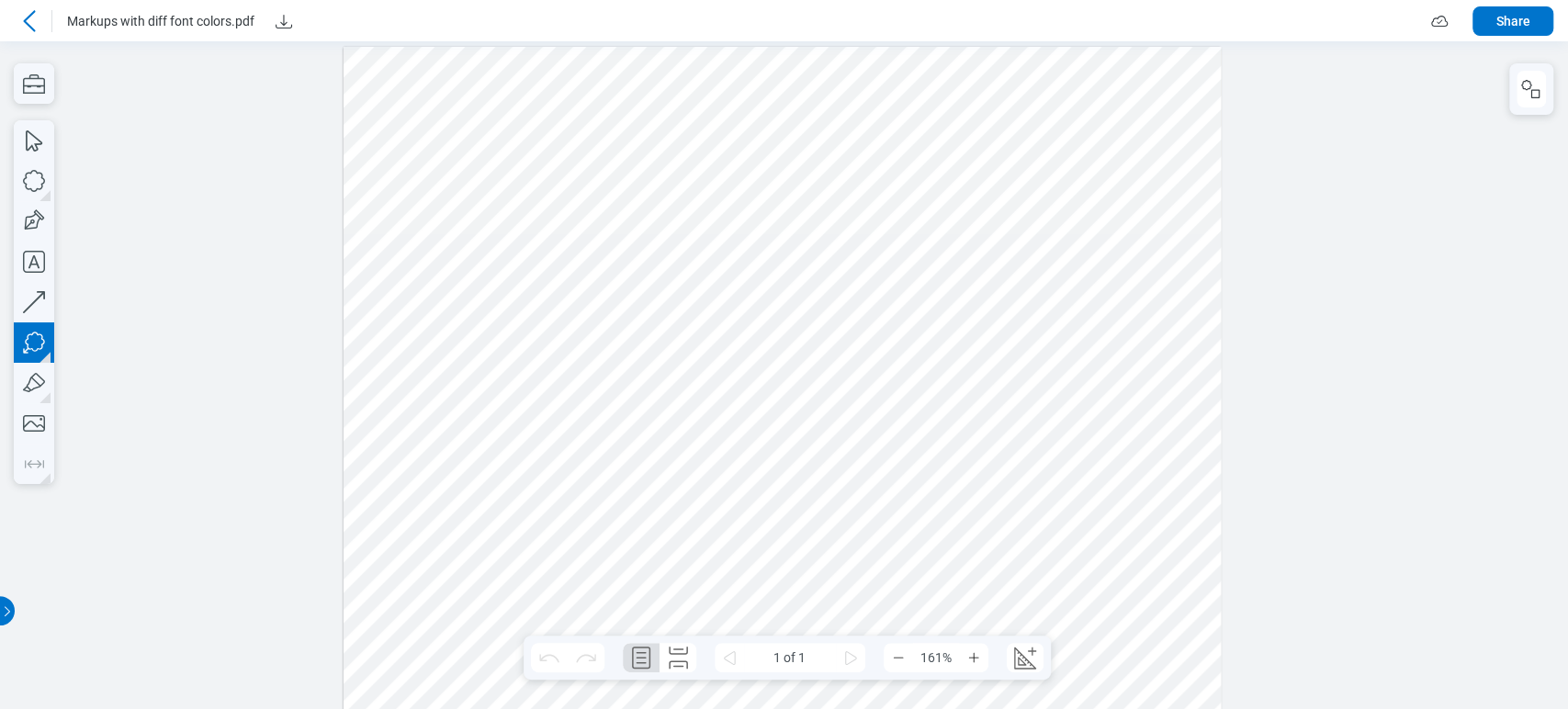
click at [547, 468] on div at bounding box center [782, 668] width 878 height 1241
click at [712, 458] on div at bounding box center [782, 668] width 878 height 1241
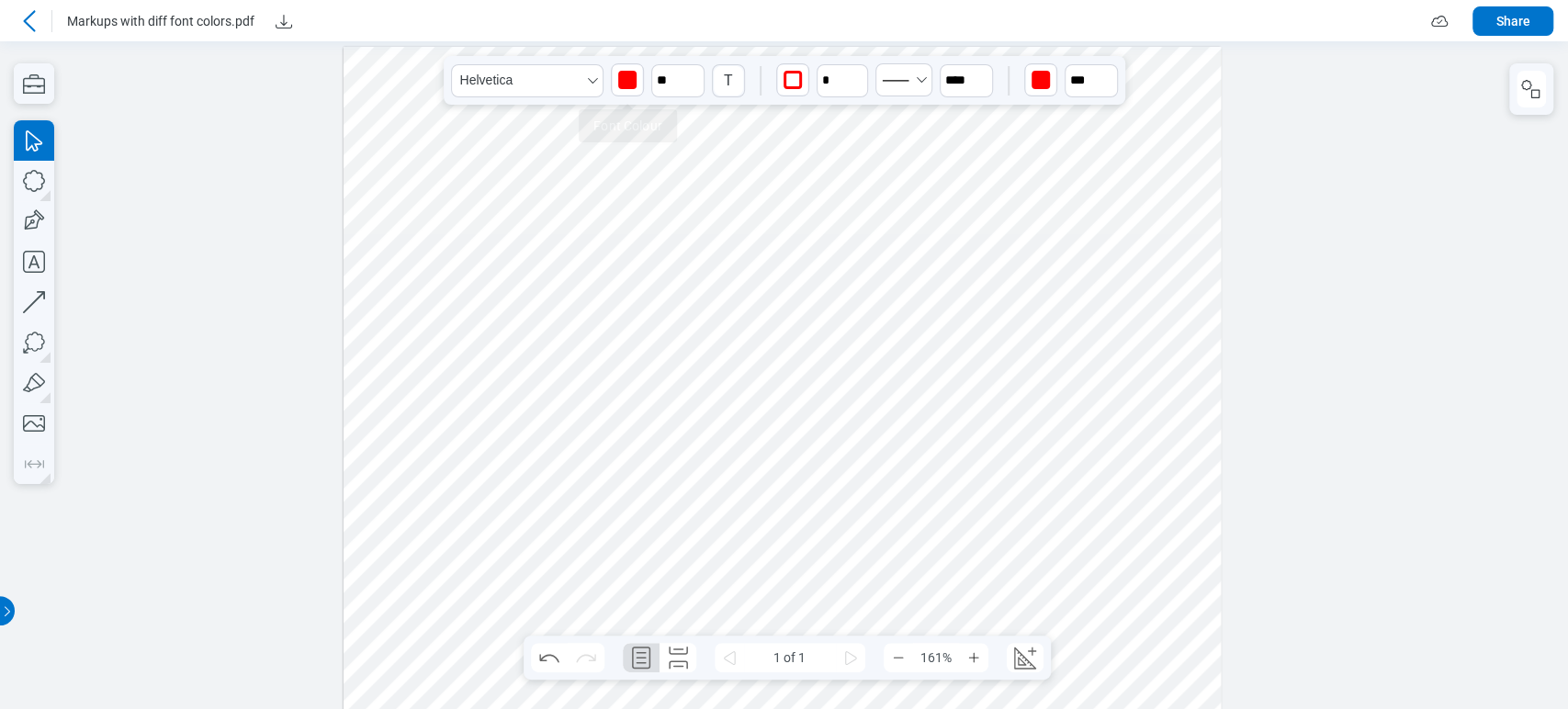
click at [621, 78] on div "button" at bounding box center [627, 80] width 19 height 19
click at [696, 175] on div at bounding box center [693, 173] width 15 height 15
click at [798, 71] on div "button" at bounding box center [793, 80] width 30 height 30
click at [810, 135] on div at bounding box center [823, 147] width 96 height 85
click at [814, 150] on div at bounding box center [815, 147] width 15 height 15
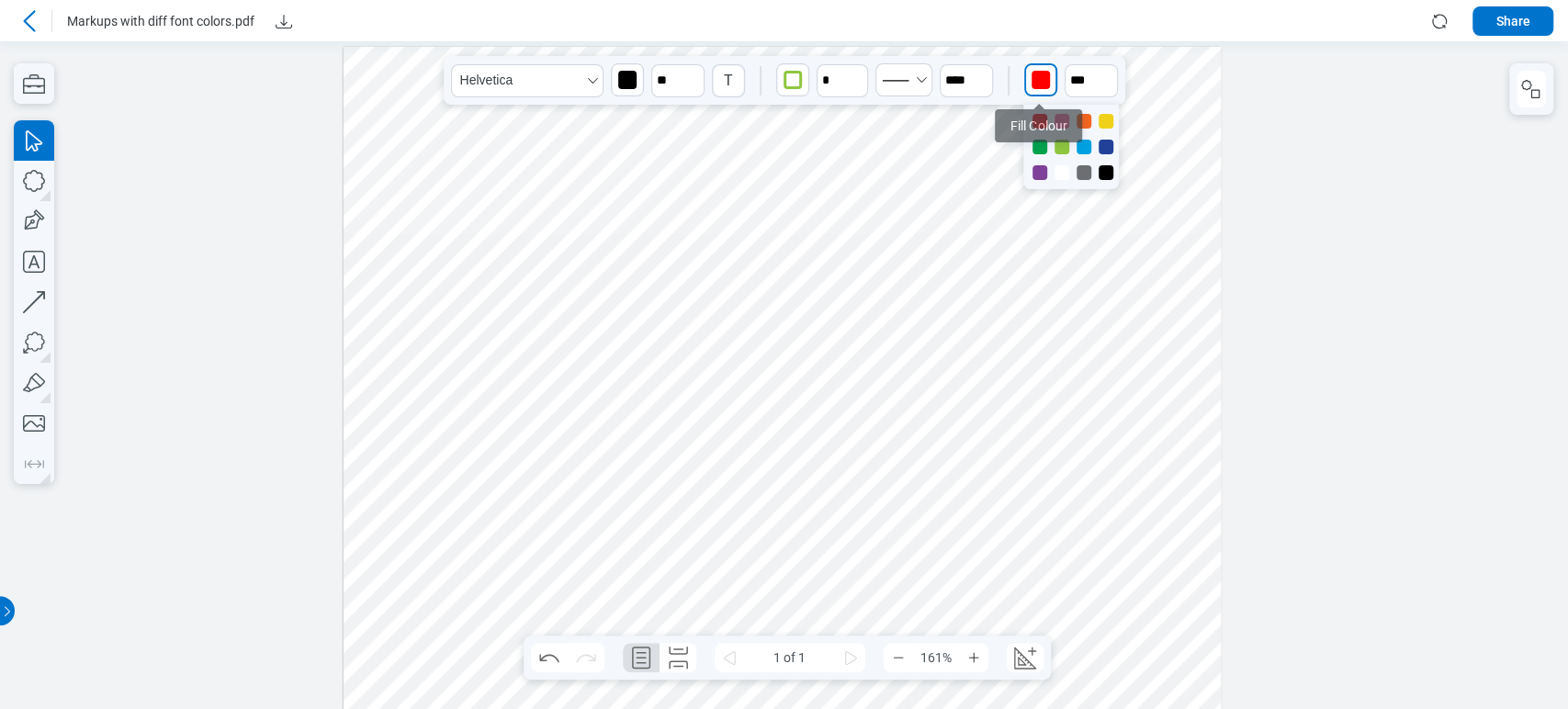
click at [1042, 74] on div "button" at bounding box center [1040, 80] width 19 height 19
click at [1085, 152] on div at bounding box center [1084, 147] width 15 height 15
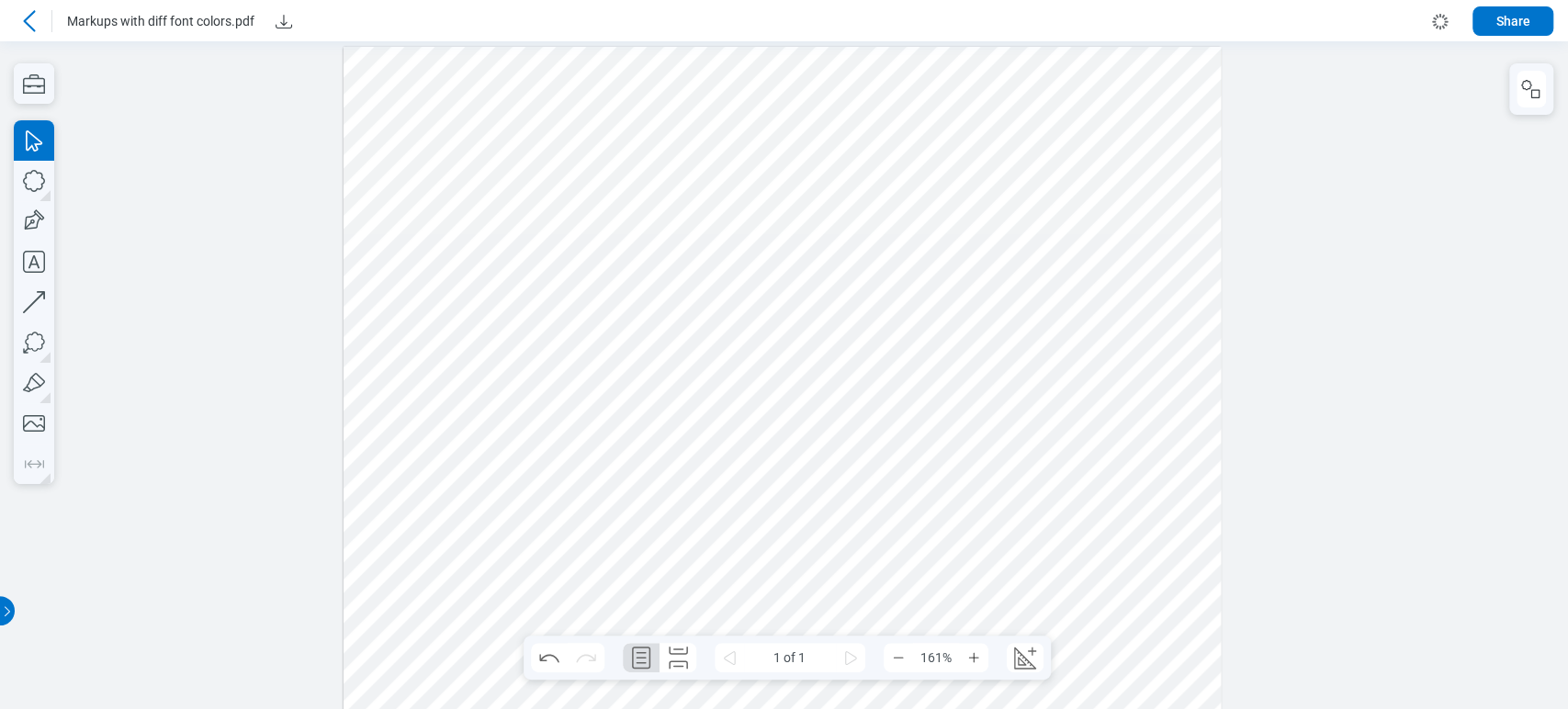
click at [838, 496] on div at bounding box center [782, 668] width 878 height 1241
click at [22, 354] on icon "button" at bounding box center [34, 342] width 40 height 40
drag, startPoint x: 778, startPoint y: 305, endPoint x: 842, endPoint y: 370, distance: 91.2
click at [842, 370] on div at bounding box center [782, 668] width 878 height 1241
click at [860, 474] on div at bounding box center [782, 668] width 878 height 1241
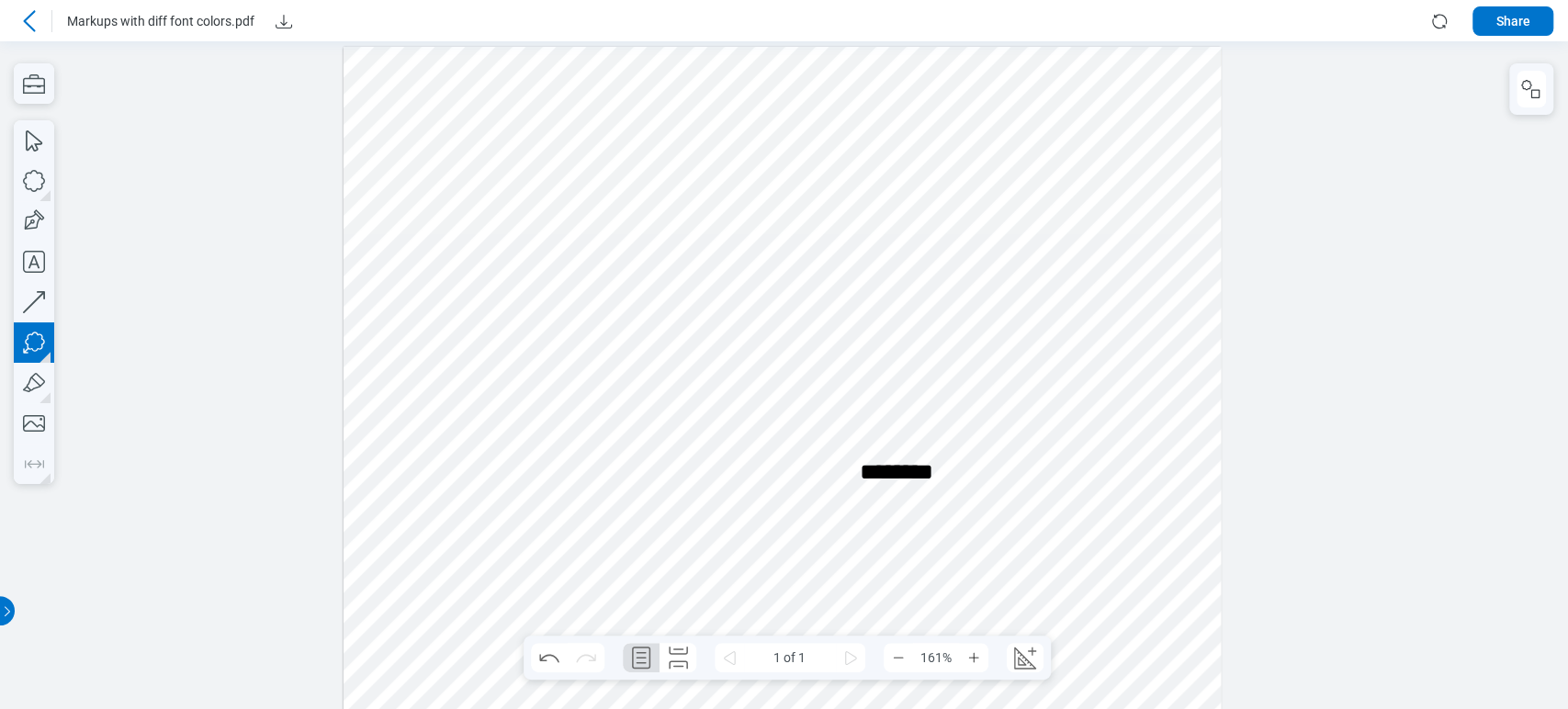
click at [981, 348] on div at bounding box center [782, 668] width 878 height 1241
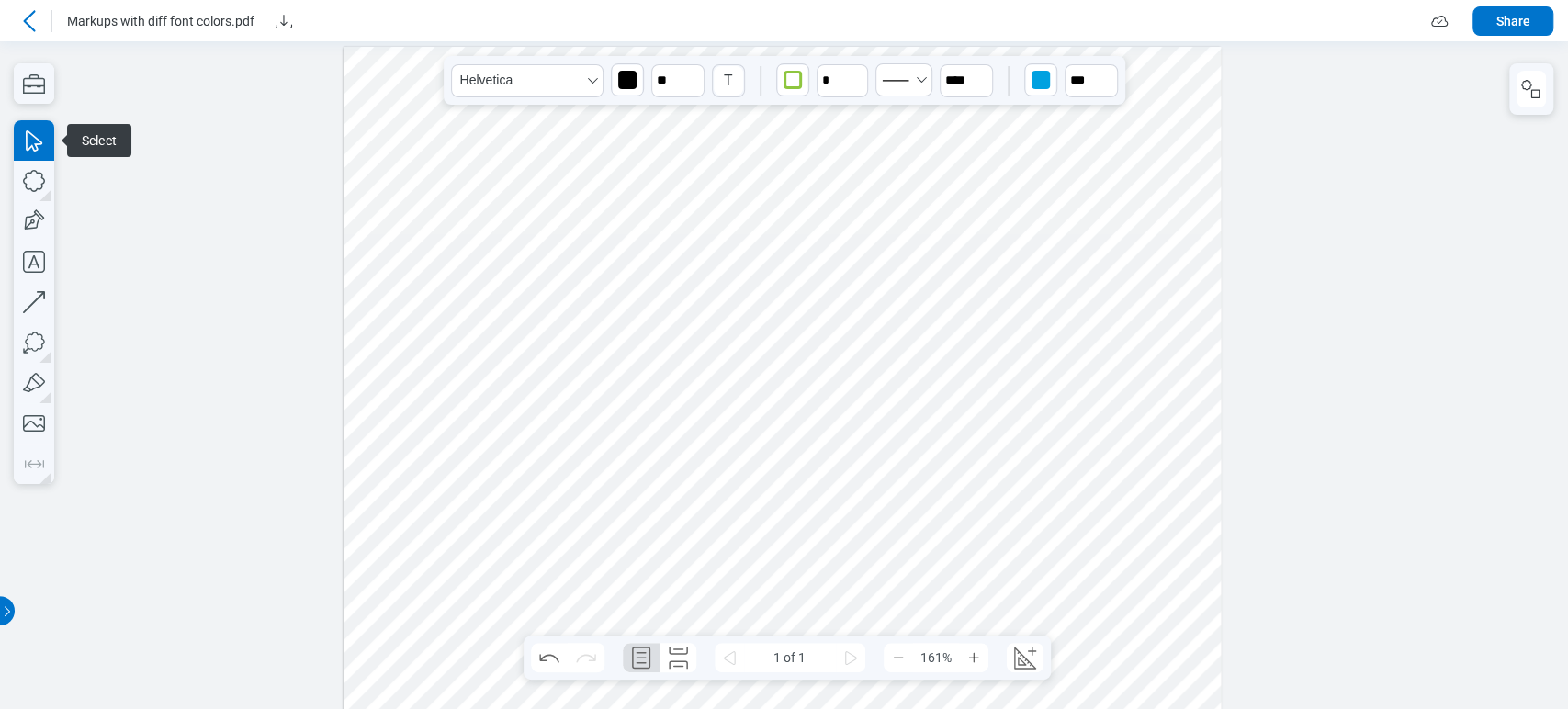
click at [504, 339] on div at bounding box center [782, 668] width 878 height 1241
click at [614, 79] on div "button" at bounding box center [627, 80] width 30 height 30
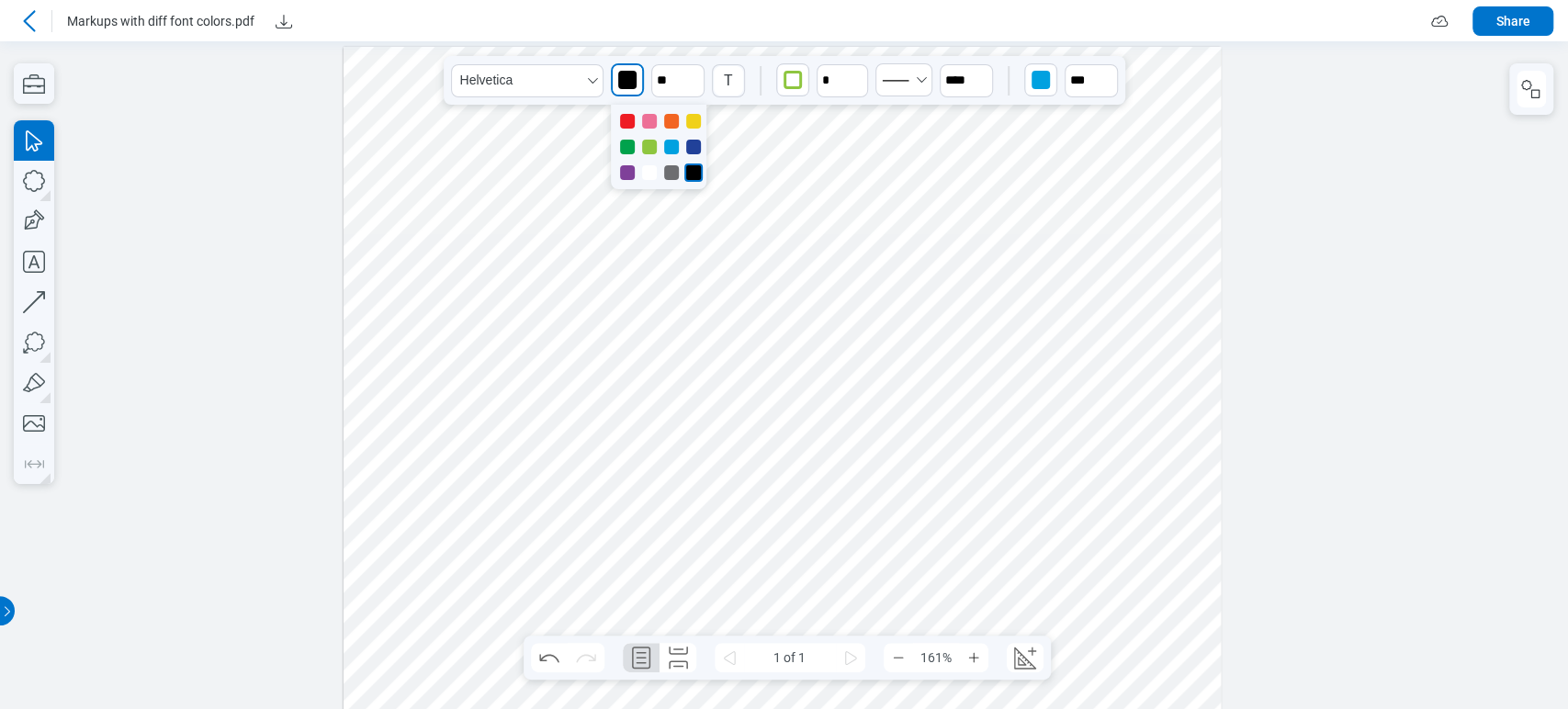
click at [629, 124] on div at bounding box center [627, 121] width 15 height 15
click at [629, 124] on div at bounding box center [627, 121] width 19 height 19
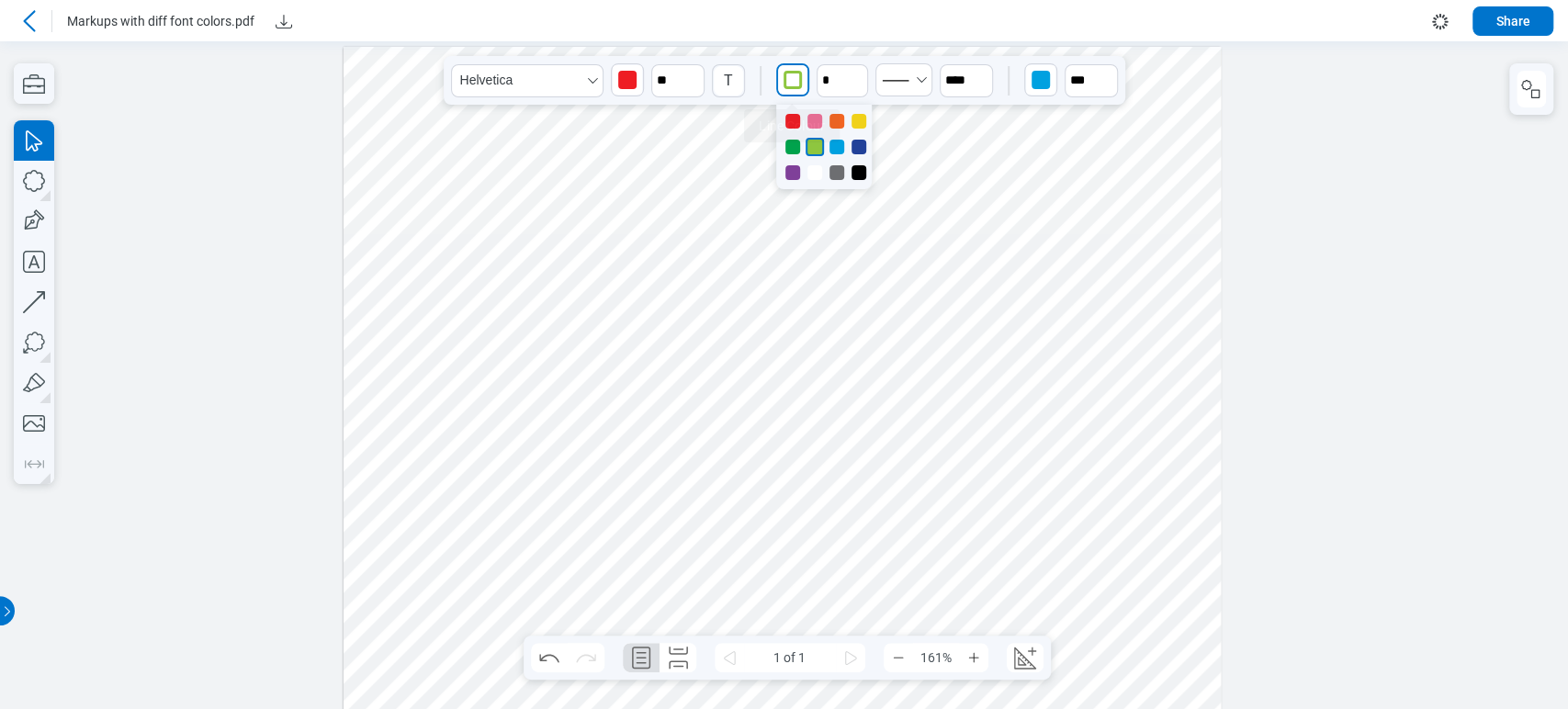
click at [794, 72] on div "button" at bounding box center [793, 80] width 19 height 19
click at [1047, 73] on div "button" at bounding box center [1040, 80] width 19 height 19
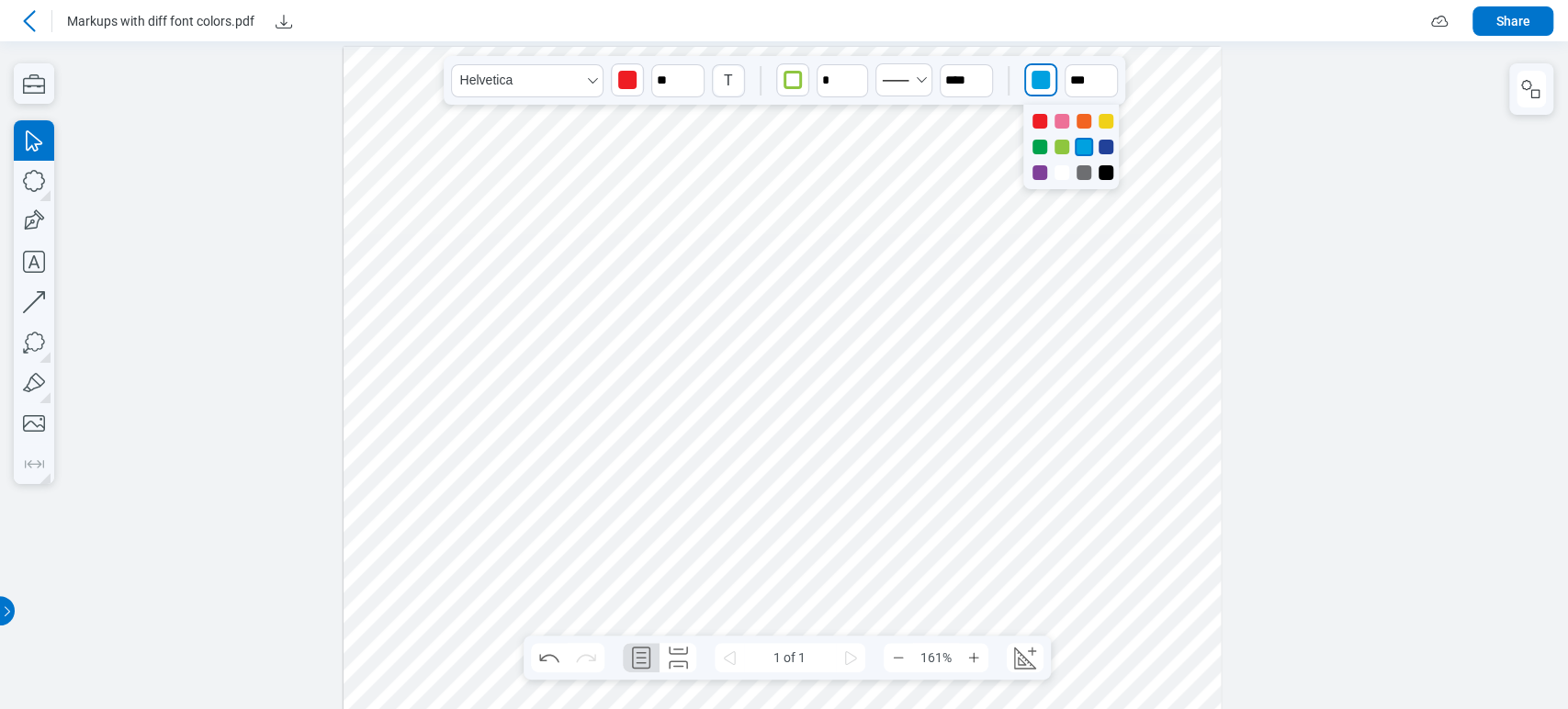
click at [839, 350] on div at bounding box center [782, 668] width 878 height 1241
drag, startPoint x: 839, startPoint y: 350, endPoint x: 842, endPoint y: 377, distance: 27.2
click at [842, 377] on div at bounding box center [782, 668] width 878 height 1241
click at [936, 396] on div at bounding box center [782, 668] width 878 height 1241
drag, startPoint x: 809, startPoint y: 368, endPoint x: 807, endPoint y: 383, distance: 15.1
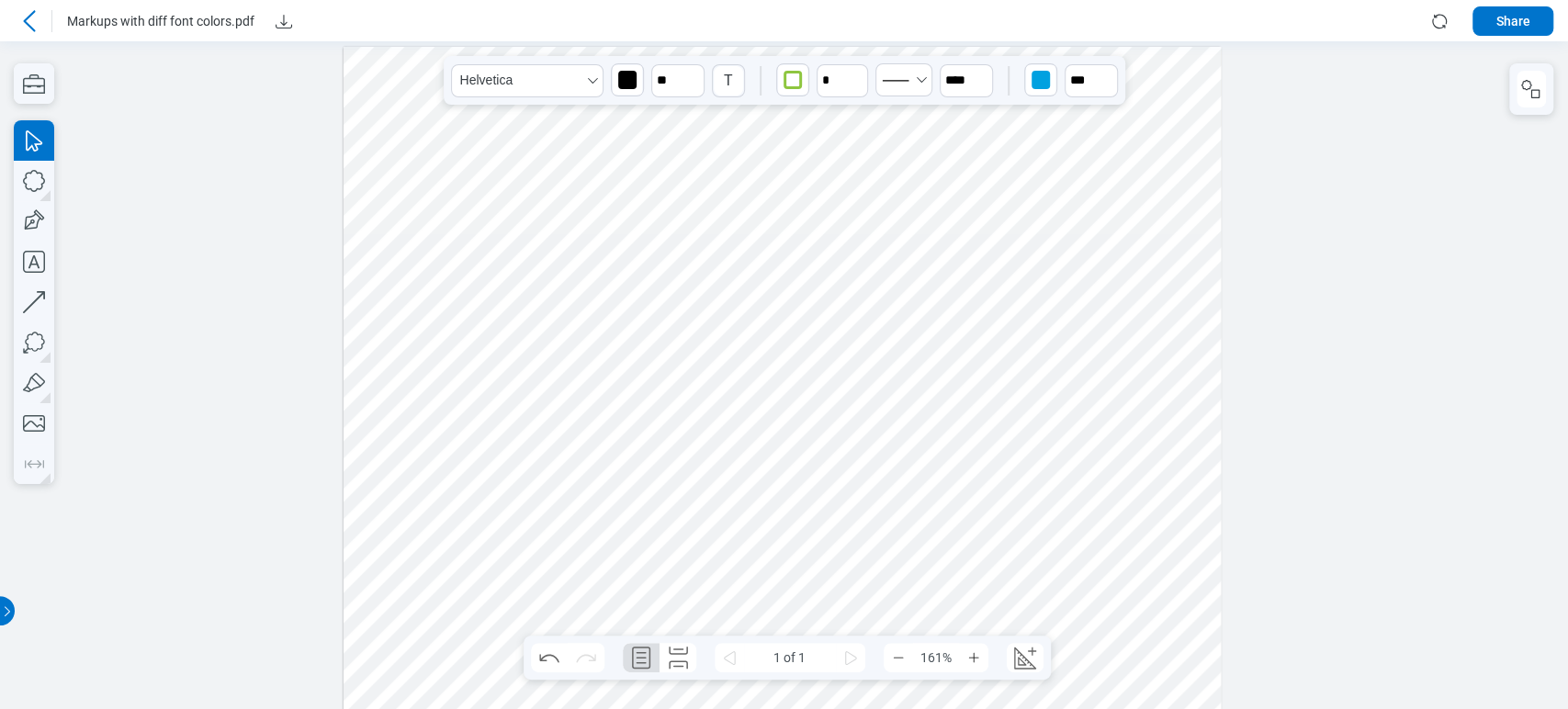
click at [807, 383] on div at bounding box center [782, 668] width 878 height 1241
click at [780, 386] on div at bounding box center [782, 668] width 878 height 1241
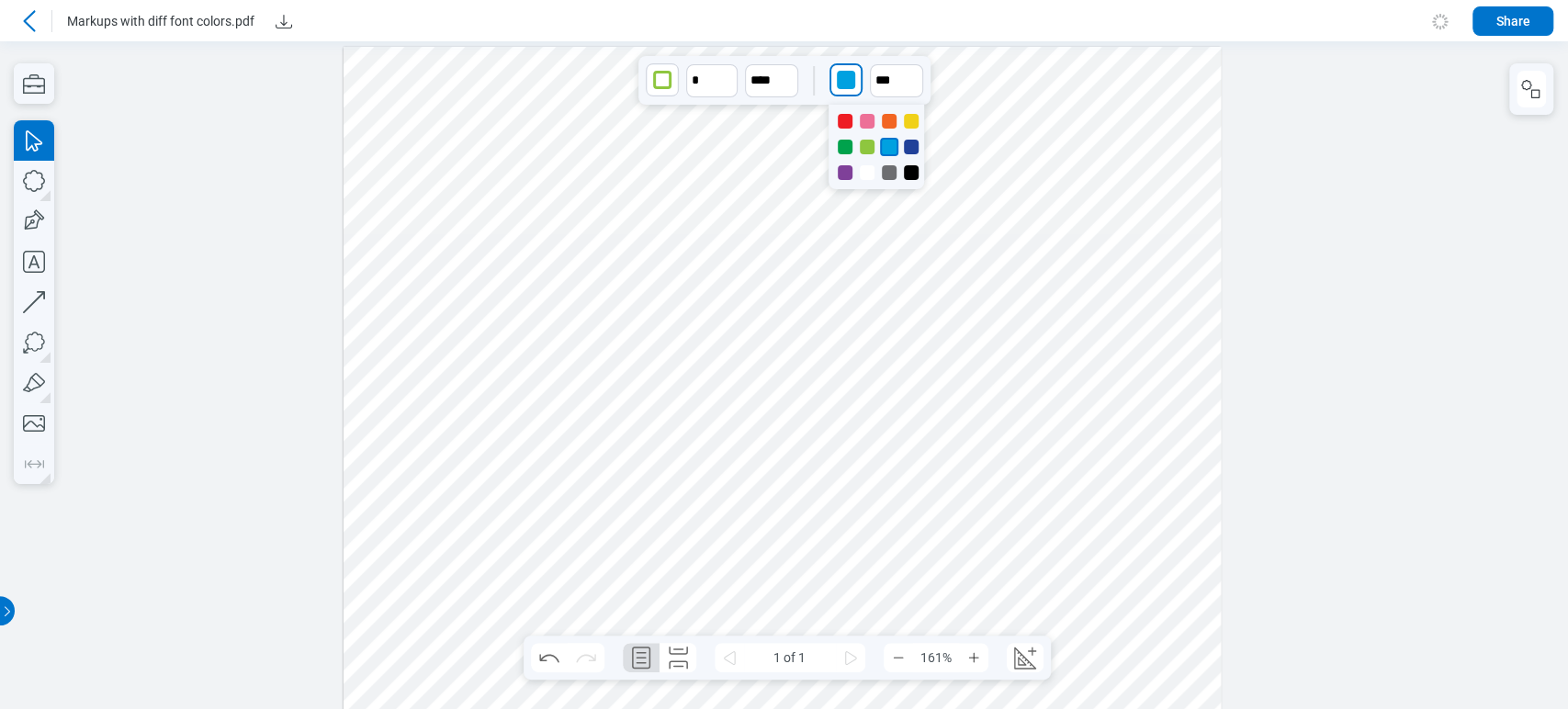
click at [845, 79] on div "button" at bounding box center [846, 80] width 19 height 19
click at [909, 175] on div at bounding box center [911, 173] width 15 height 15
click at [878, 64] on input "**" at bounding box center [896, 81] width 53 height 34
click at [889, 151] on div at bounding box center [895, 216] width 22 height 224
type input "**"
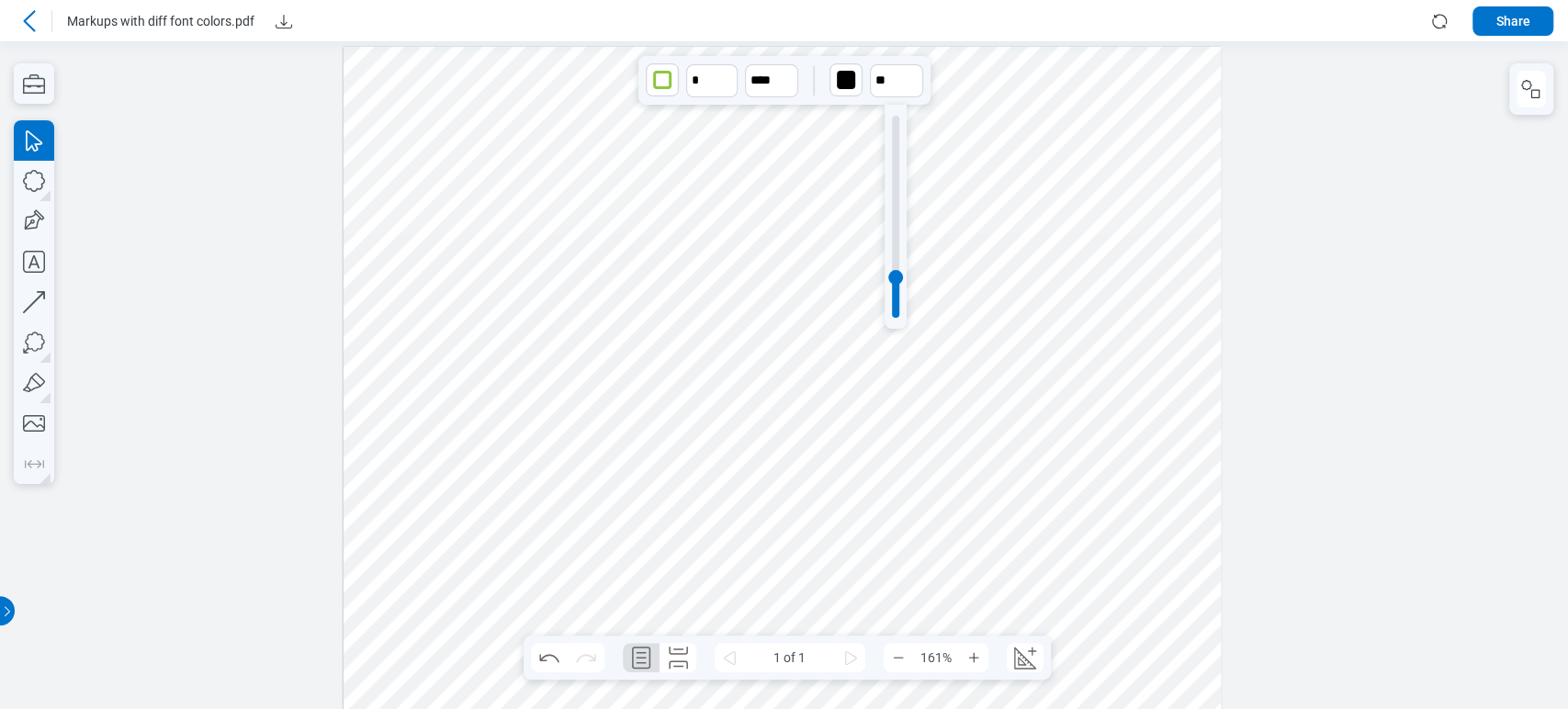
click at [893, 148] on div at bounding box center [894, 216] width 7 height 202
click at [1046, 322] on div at bounding box center [782, 668] width 878 height 1241
click at [829, 349] on div at bounding box center [782, 668] width 878 height 1241
click at [799, 361] on div at bounding box center [782, 668] width 878 height 1241
click at [661, 85] on div "button" at bounding box center [662, 80] width 19 height 19
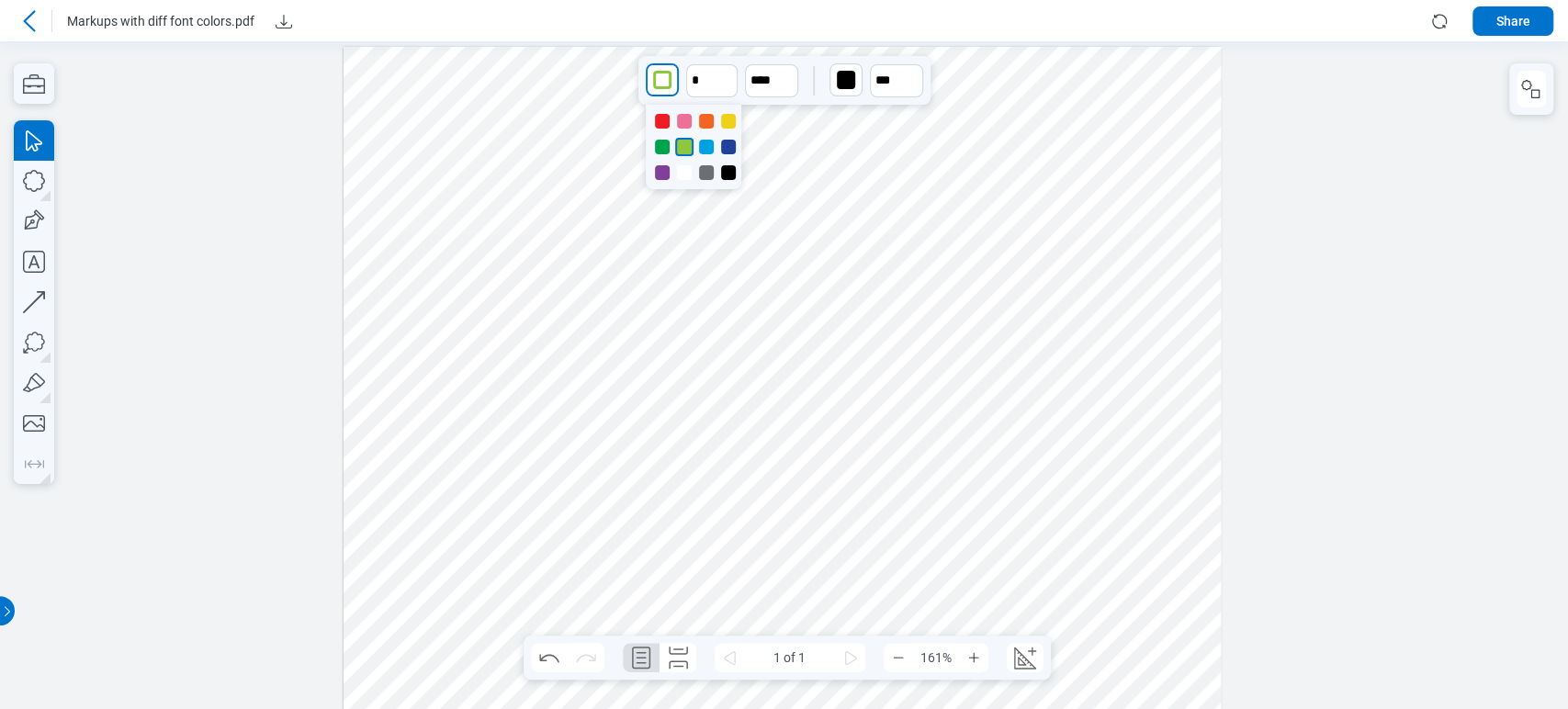
click at [658, 118] on div at bounding box center [662, 121] width 15 height 15
click at [730, 76] on icon "undefined_increment" at bounding box center [728, 72] width 15 height 15
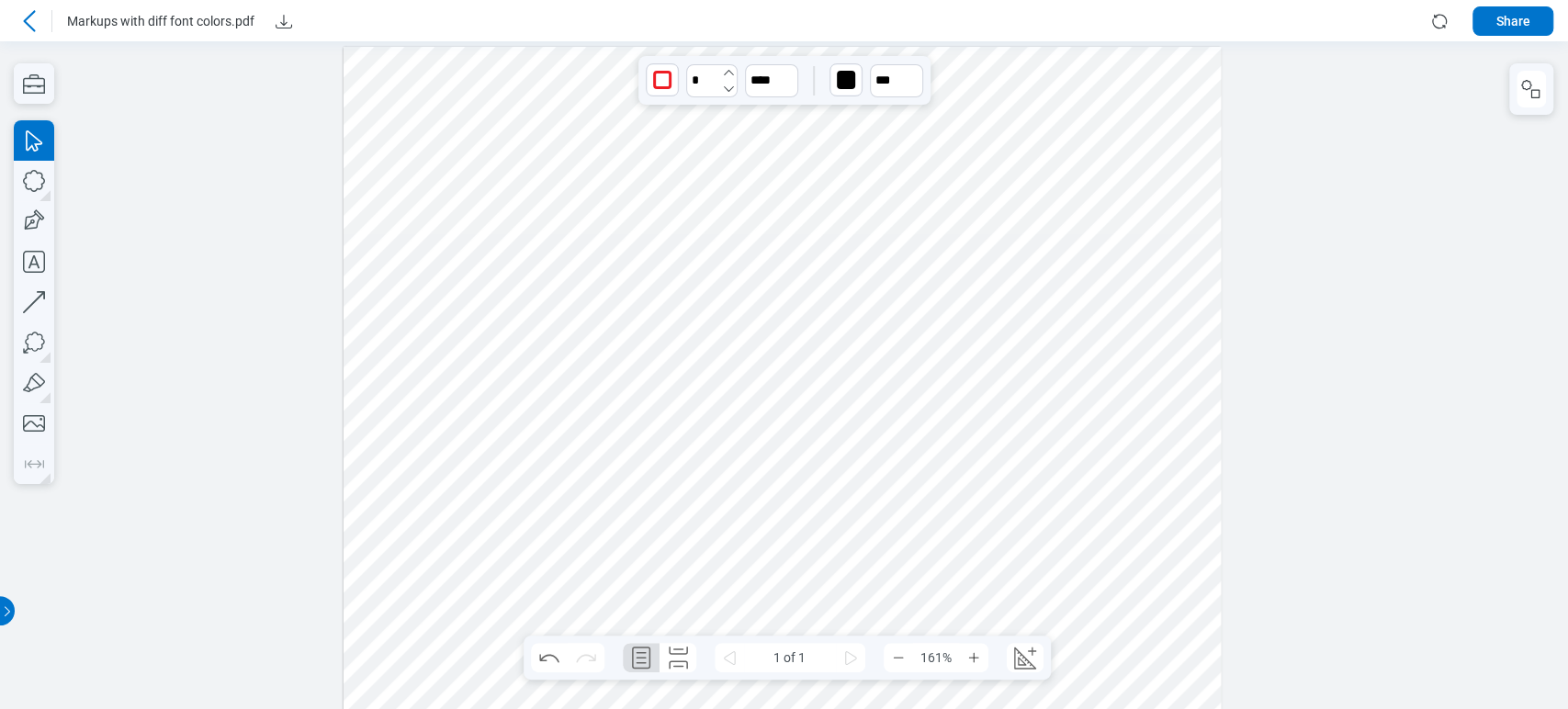
type input "*"
click at [1024, 358] on div at bounding box center [782, 668] width 878 height 1241
click at [34, 328] on icon "button" at bounding box center [34, 342] width 40 height 40
drag, startPoint x: 418, startPoint y: 478, endPoint x: 479, endPoint y: 553, distance: 96.7
click at [479, 553] on div at bounding box center [782, 668] width 878 height 1241
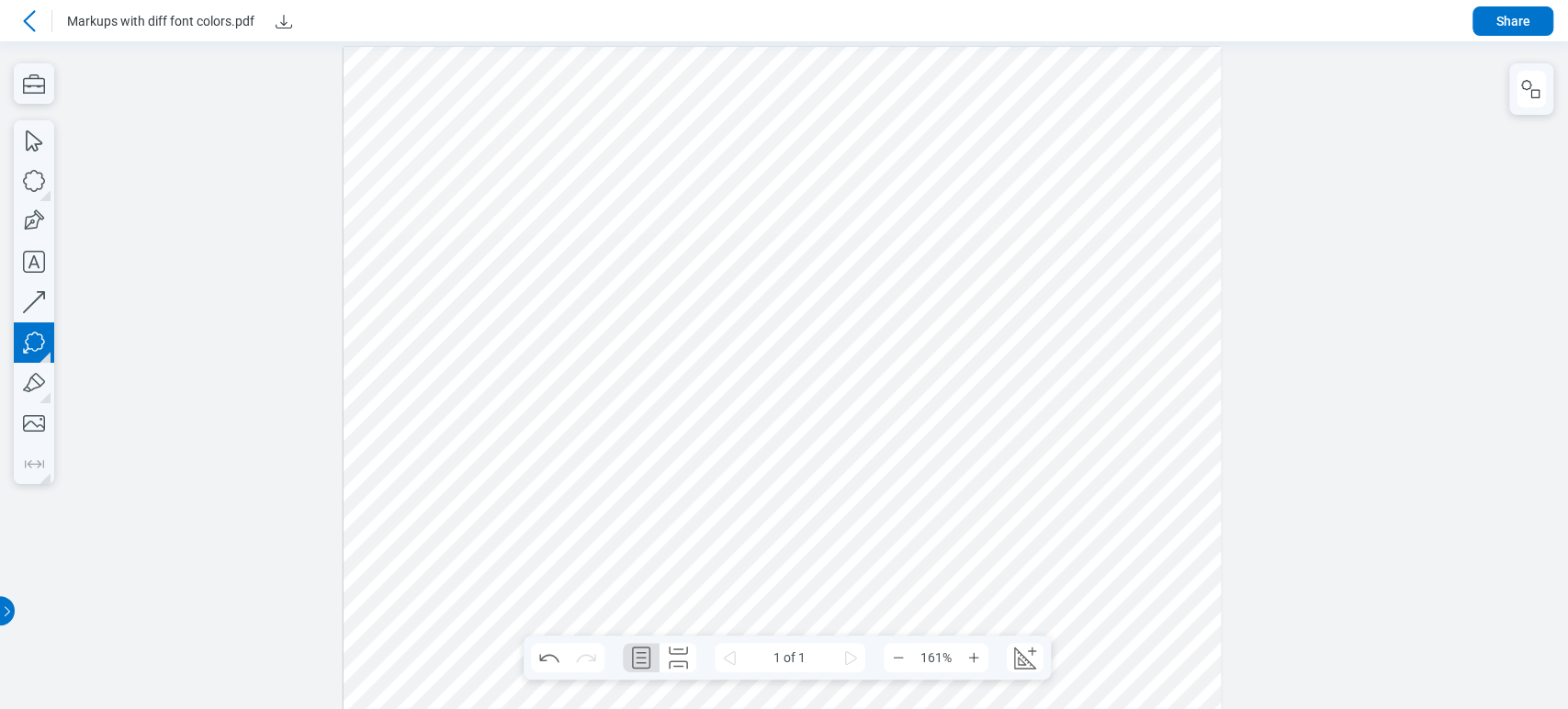
click at [485, 610] on div at bounding box center [782, 668] width 878 height 1241
click at [714, 581] on div at bounding box center [782, 668] width 878 height 1241
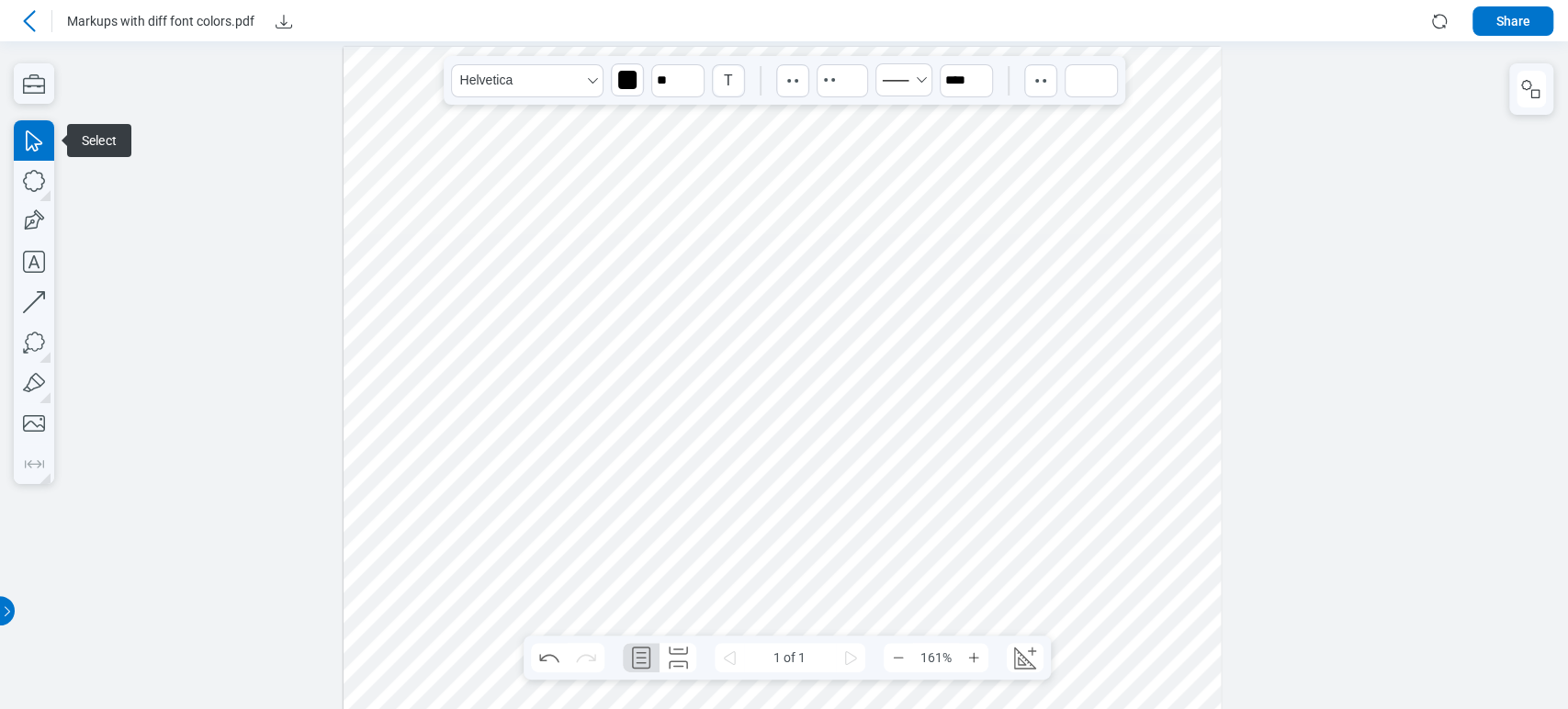
click at [895, 510] on div at bounding box center [782, 668] width 878 height 1241
click at [1032, 79] on div "button" at bounding box center [1040, 80] width 19 height 19
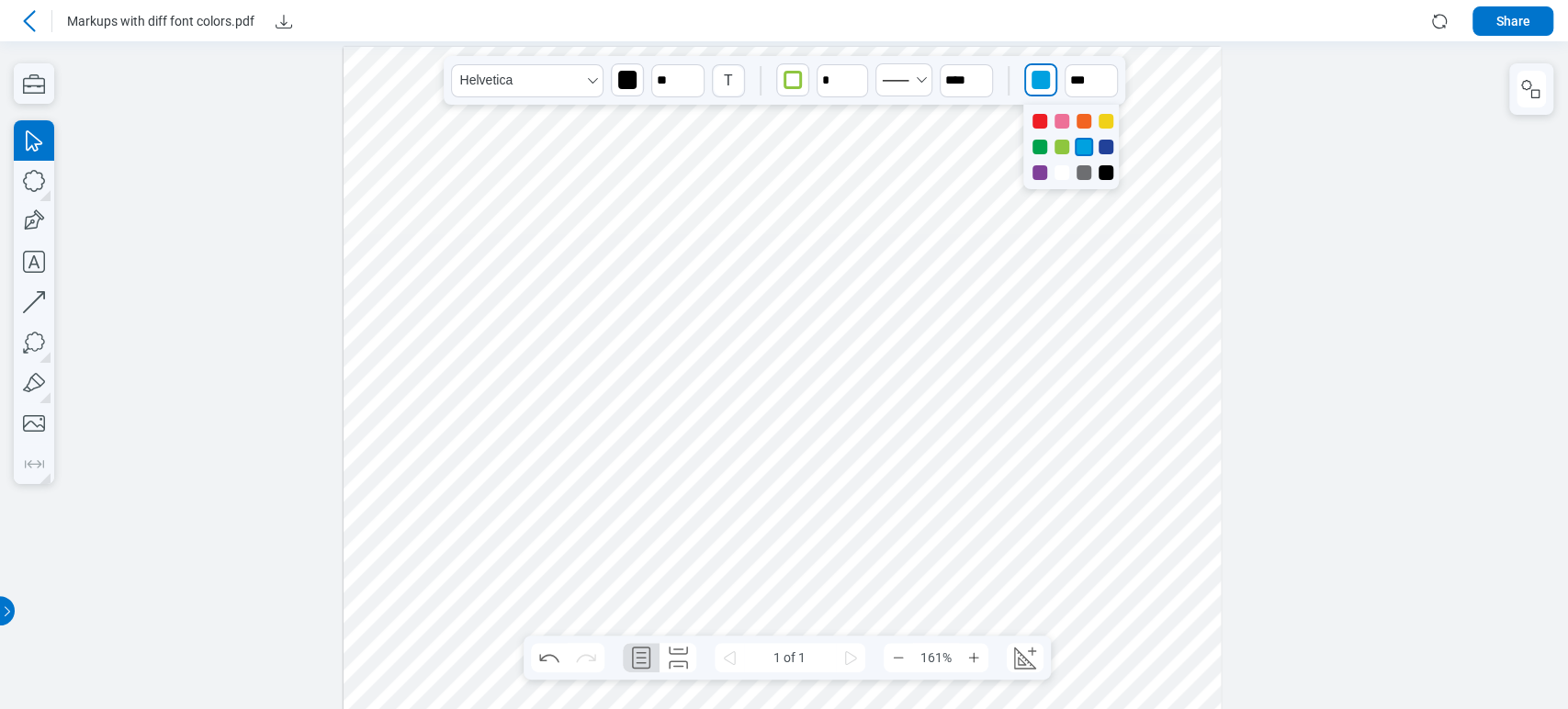
click at [1102, 117] on div at bounding box center [1105, 121] width 15 height 15
drag, startPoint x: 927, startPoint y: 324, endPoint x: 859, endPoint y: 369, distance: 81.5
click at [932, 322] on div at bounding box center [782, 668] width 878 height 1241
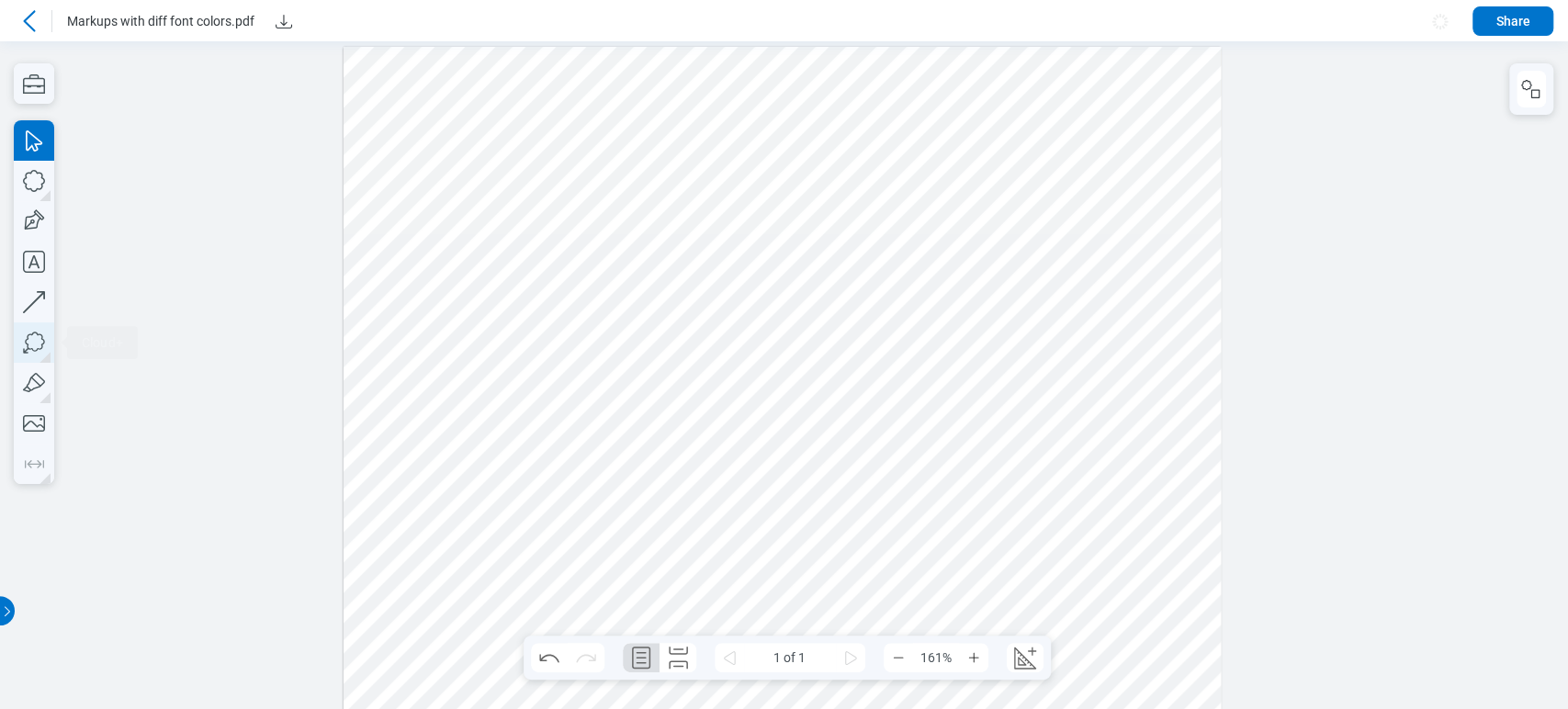
click at [44, 348] on icon "button" at bounding box center [34, 342] width 40 height 40
drag, startPoint x: 931, startPoint y: 273, endPoint x: 991, endPoint y: 315, distance: 73.2
click at [991, 315] on div at bounding box center [782, 668] width 878 height 1241
click at [1020, 364] on div at bounding box center [782, 668] width 878 height 1241
click at [1122, 283] on div at bounding box center [782, 668] width 878 height 1241
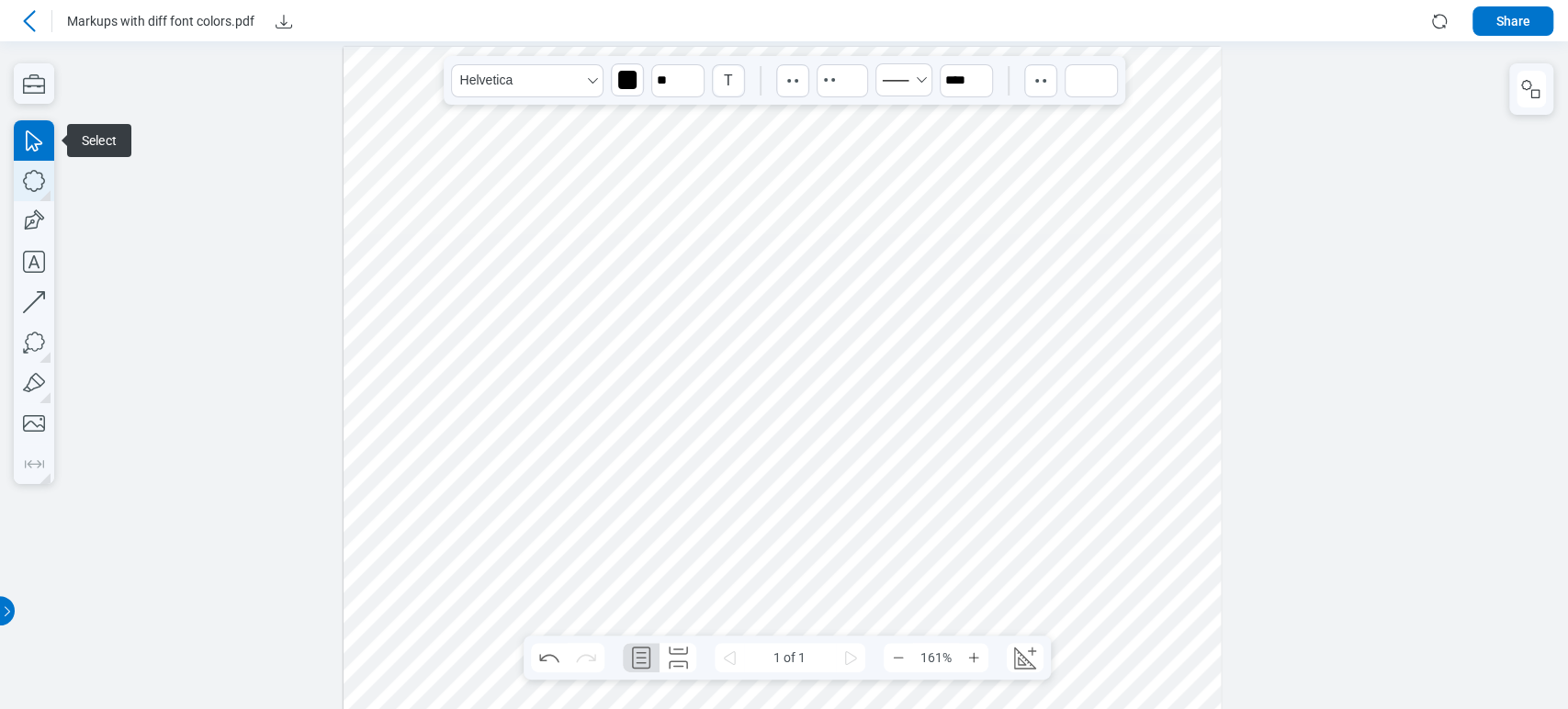
click at [39, 181] on icon "button" at bounding box center [34, 180] width 40 height 40
drag, startPoint x: 559, startPoint y: 268, endPoint x: 595, endPoint y: 296, distance: 45.6
click at [595, 296] on div at bounding box center [782, 668] width 878 height 1241
click at [663, 396] on div at bounding box center [782, 668] width 878 height 1241
click at [494, 186] on div at bounding box center [782, 668] width 878 height 1241
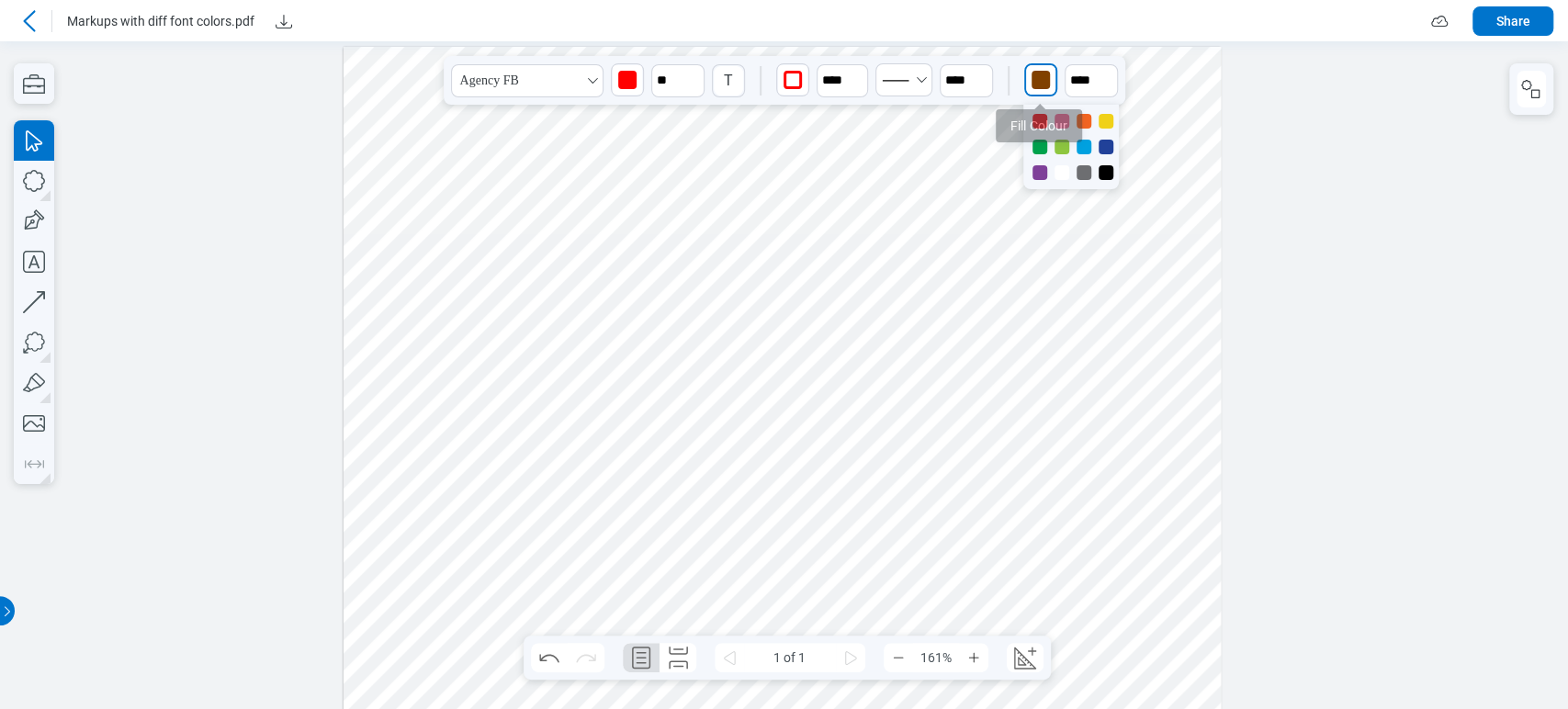
click at [1049, 79] on div "button" at bounding box center [1040, 80] width 30 height 30
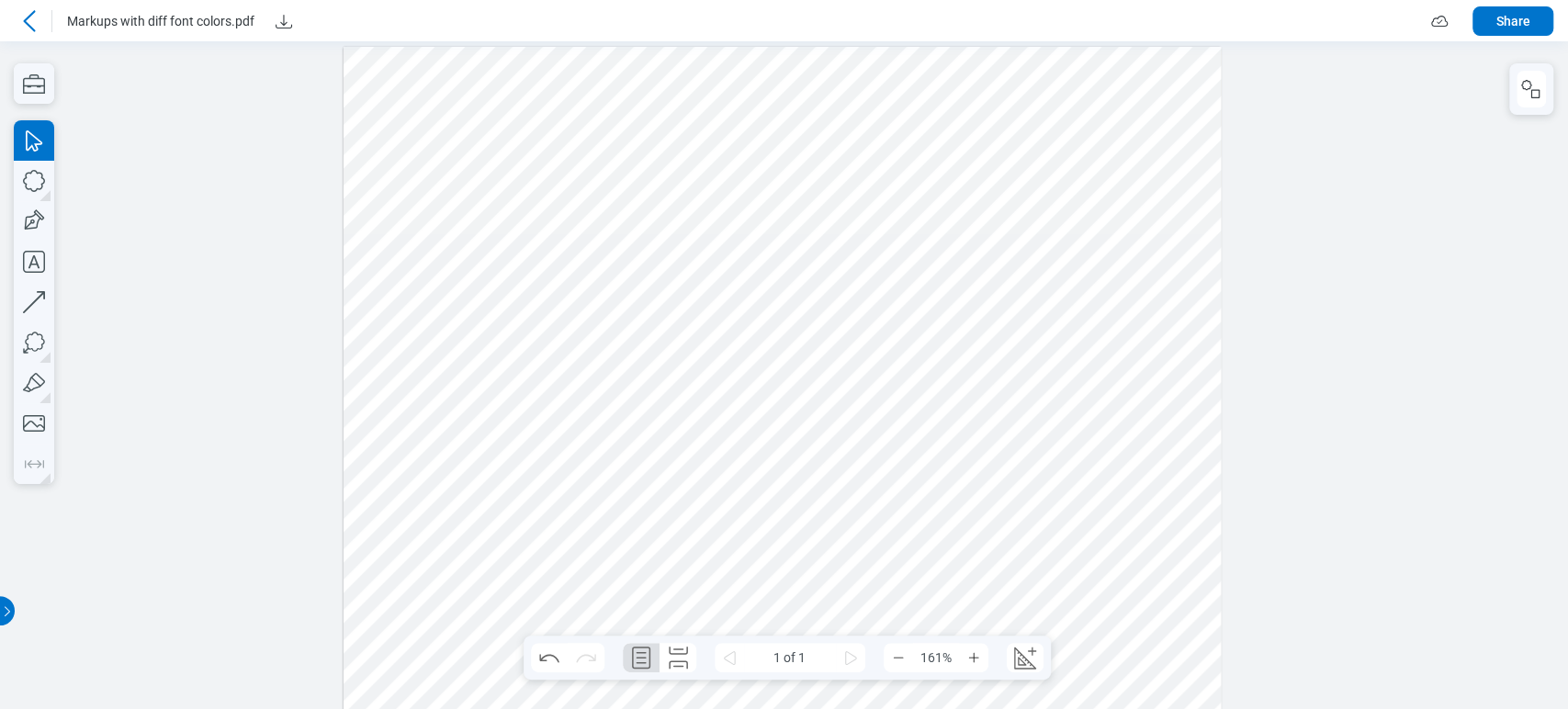
click at [1073, 247] on div at bounding box center [782, 668] width 878 height 1241
click at [959, 173] on div at bounding box center [782, 668] width 878 height 1241
click at [838, 77] on div "button" at bounding box center [846, 80] width 19 height 19
click at [1074, 213] on div at bounding box center [782, 668] width 878 height 1241
click at [519, 148] on div at bounding box center [782, 668] width 878 height 1241
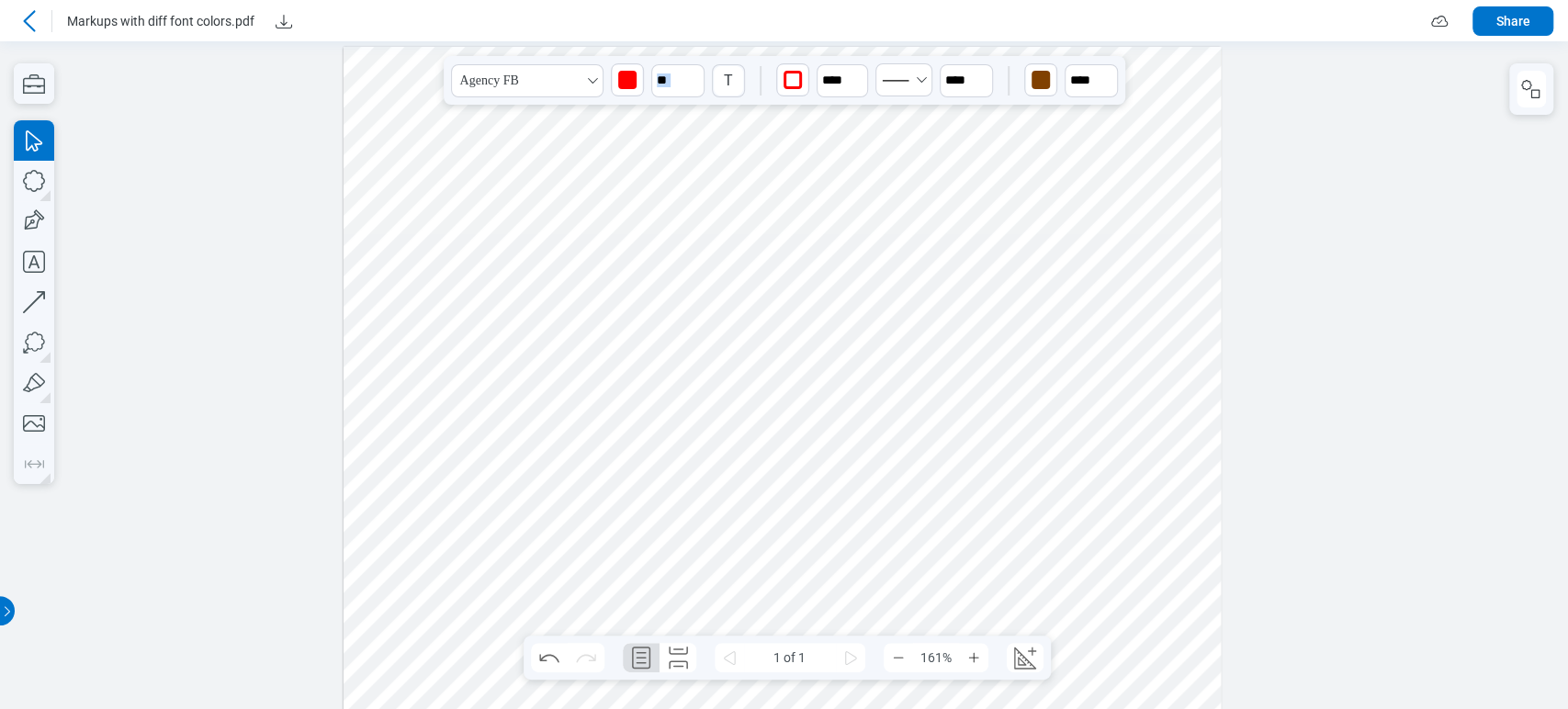
drag, startPoint x: 647, startPoint y: 101, endPoint x: 992, endPoint y: 306, distance: 401.3
drag, startPoint x: 1123, startPoint y: 59, endPoint x: 1105, endPoint y: 153, distance: 95.7
click at [1160, 194] on div at bounding box center [782, 668] width 878 height 1241
click at [949, 158] on div at bounding box center [782, 668] width 878 height 1241
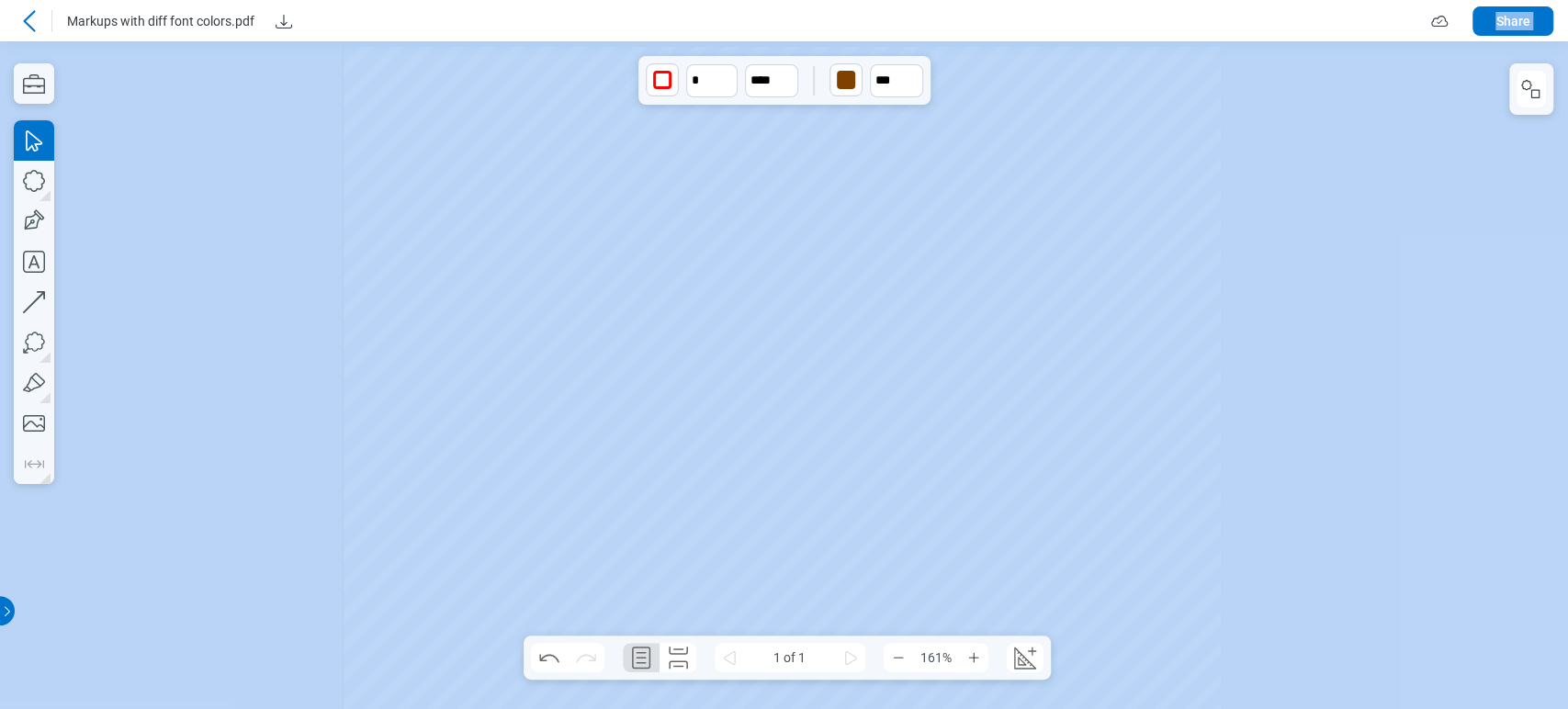
drag, startPoint x: 692, startPoint y: 60, endPoint x: 653, endPoint y: 25, distance: 52.4
click at [639, 0] on html "Markups with diff font colors.pdf Share Pages 1 * **** *** 1 of 1 161% Preparin…" at bounding box center [784, 354] width 1568 height 709
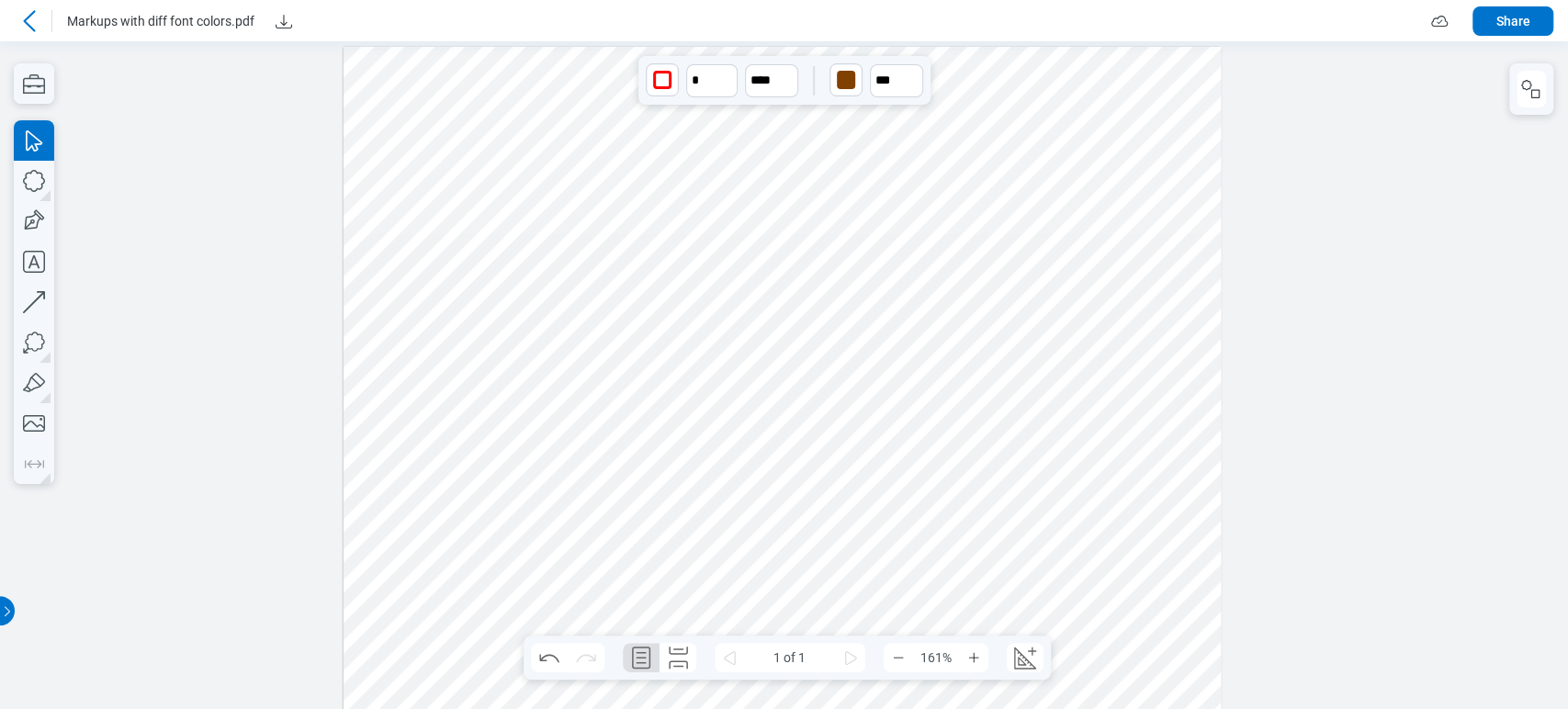
drag, startPoint x: 904, startPoint y: 142, endPoint x: 938, endPoint y: 167, distance: 42.2
drag, startPoint x: 810, startPoint y: 99, endPoint x: 802, endPoint y: 123, distance: 25.3
drag, startPoint x: 358, startPoint y: 103, endPoint x: 985, endPoint y: 519, distance: 752.5
click at [985, 519] on div at bounding box center [784, 375] width 1538 height 638
drag, startPoint x: 1067, startPoint y: 556, endPoint x: 423, endPoint y: 229, distance: 722.3
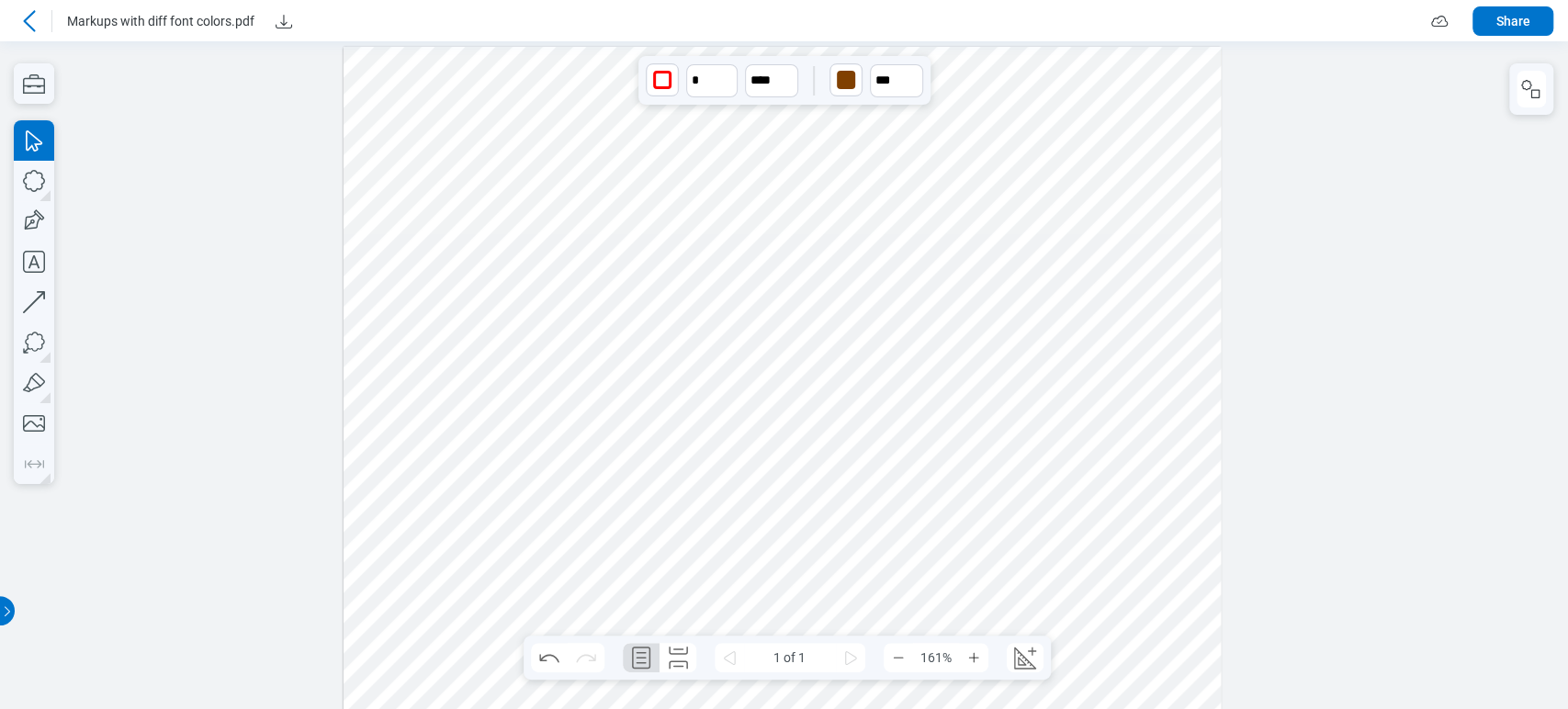
click at [423, 229] on div at bounding box center [784, 375] width 1538 height 638
click at [1019, 530] on div at bounding box center [784, 375] width 1538 height 638
click at [496, 159] on div at bounding box center [784, 375] width 1538 height 638
click at [26, 20] on icon at bounding box center [29, 20] width 12 height 21
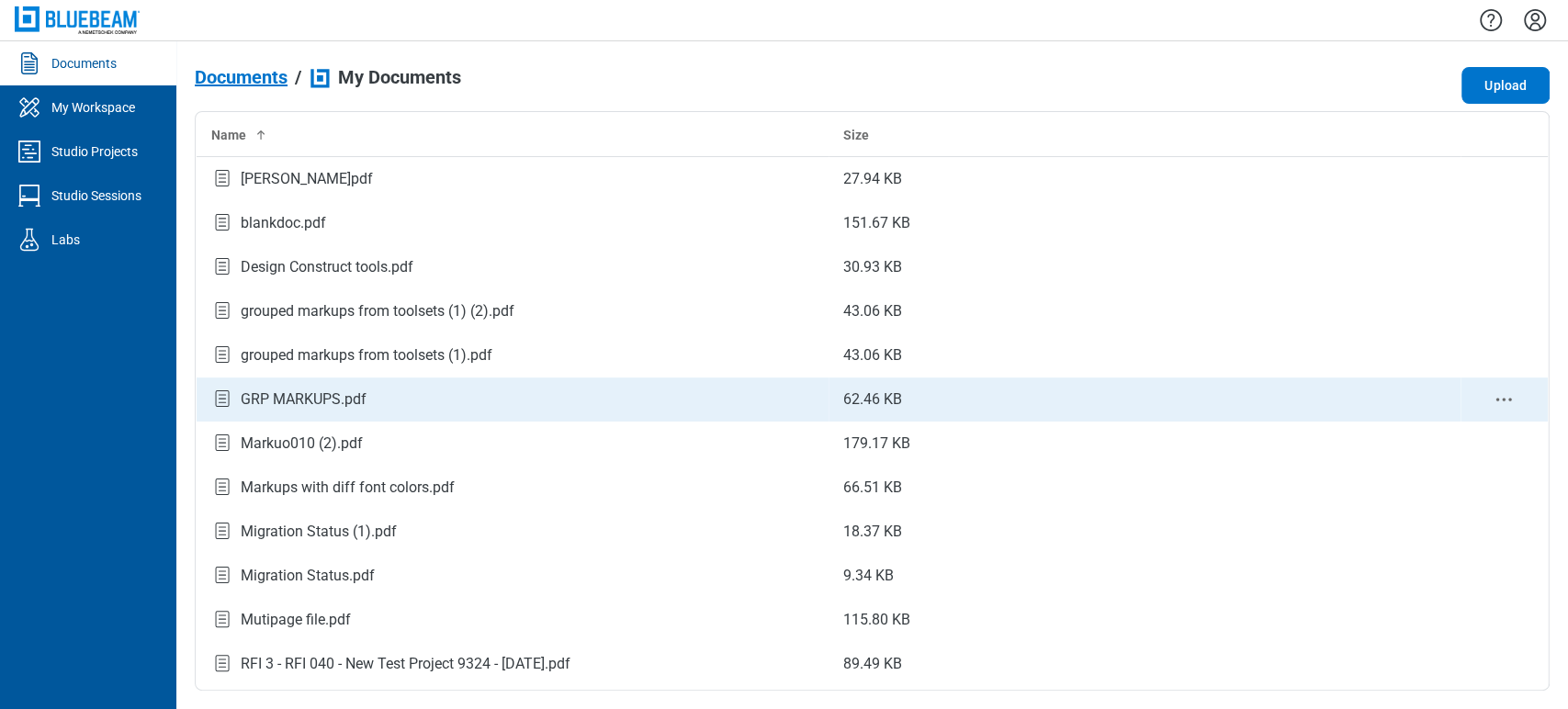
click at [332, 392] on div "GRP MARKUPS.pdf" at bounding box center [304, 399] width 126 height 22
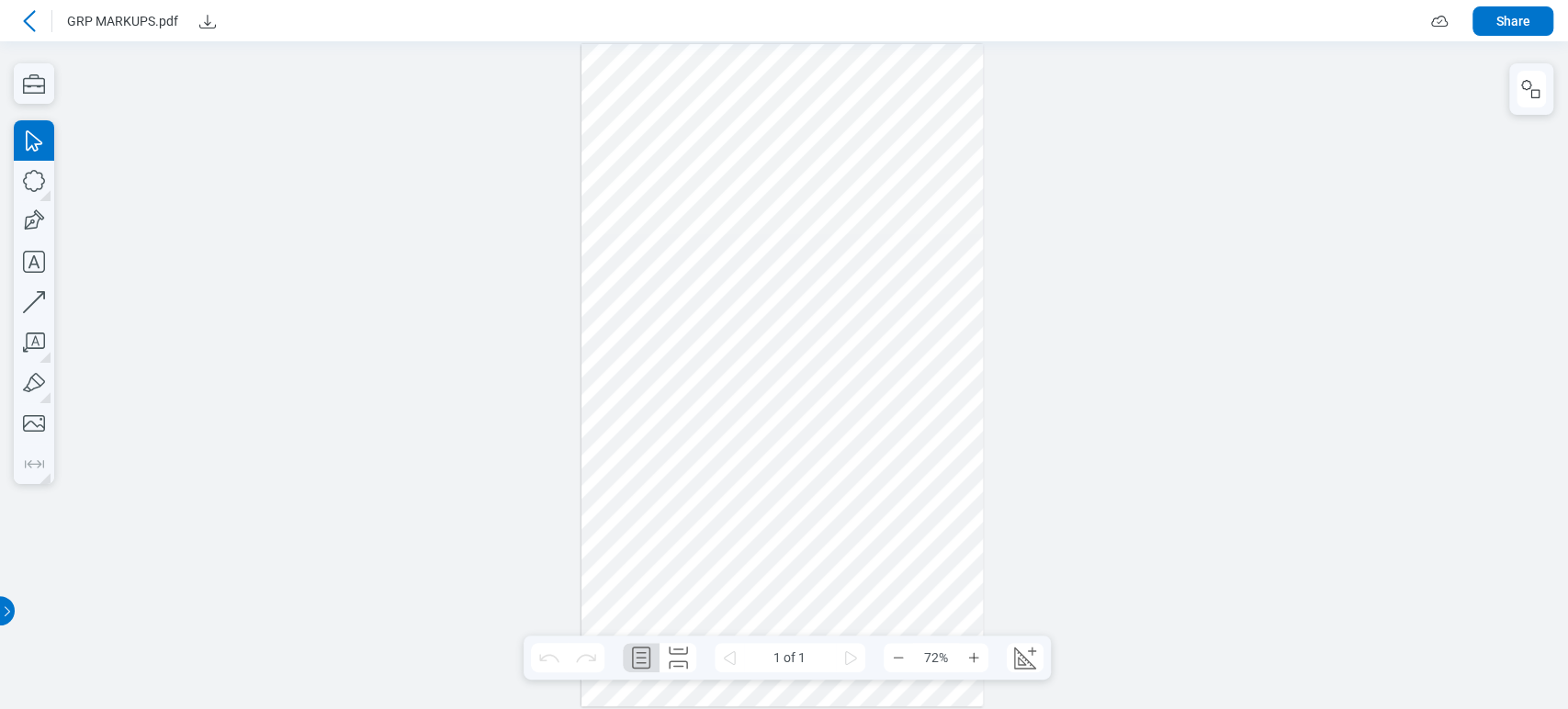
drag, startPoint x: 845, startPoint y: 505, endPoint x: 625, endPoint y: 187, distance: 386.7
click at [625, 187] on div at bounding box center [783, 376] width 402 height 663
click at [902, 283] on div at bounding box center [783, 376] width 402 height 663
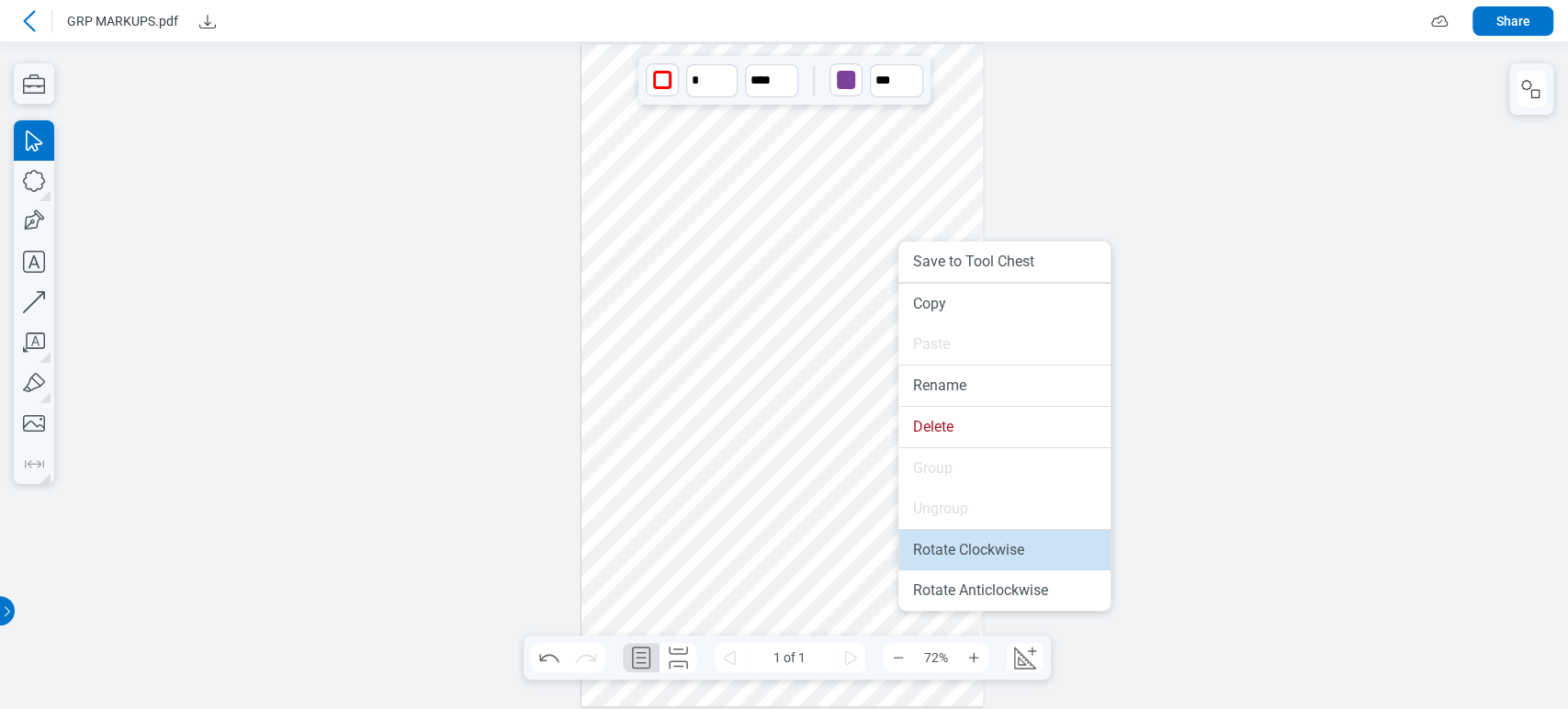
click at [977, 553] on li "Rotate Clockwise" at bounding box center [1004, 549] width 212 height 40
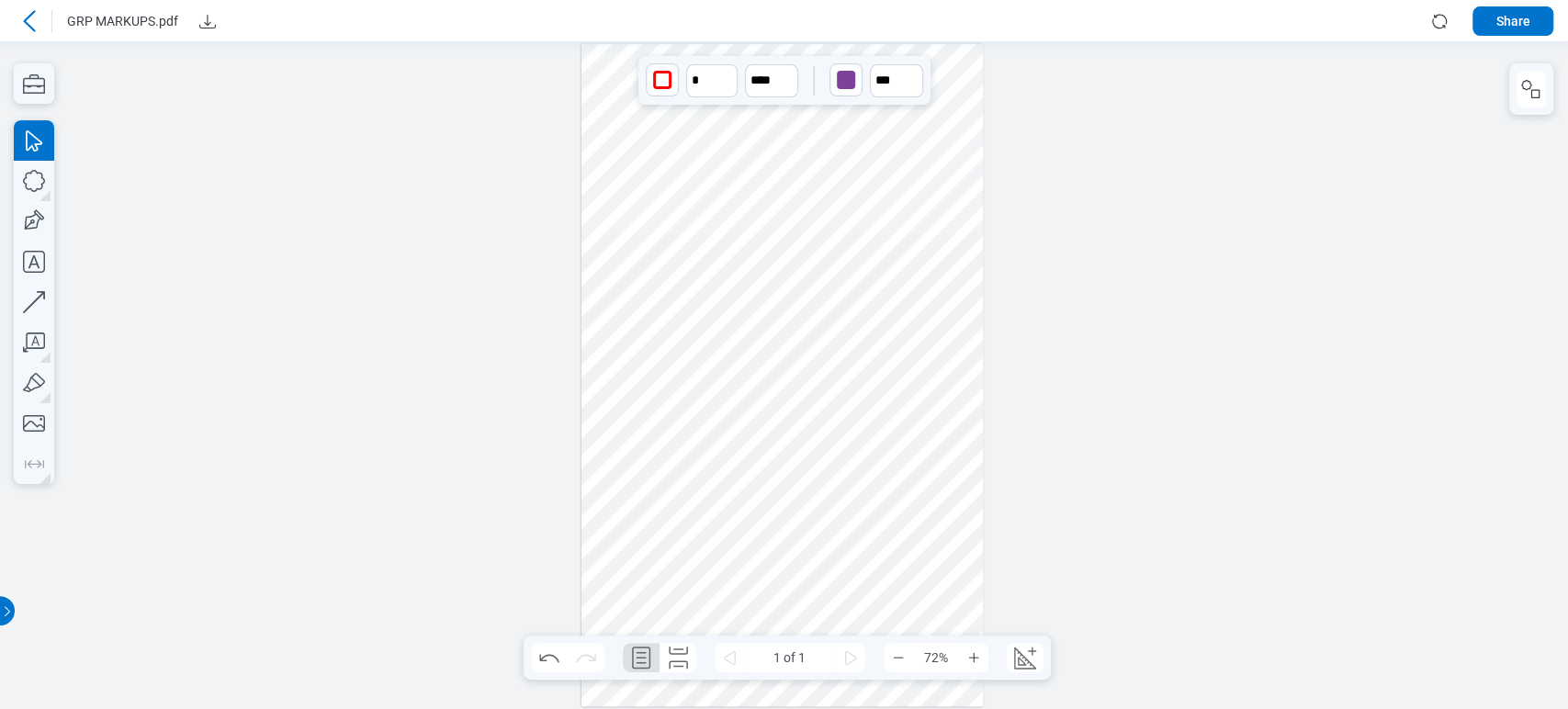
click at [875, 265] on div at bounding box center [783, 376] width 402 height 663
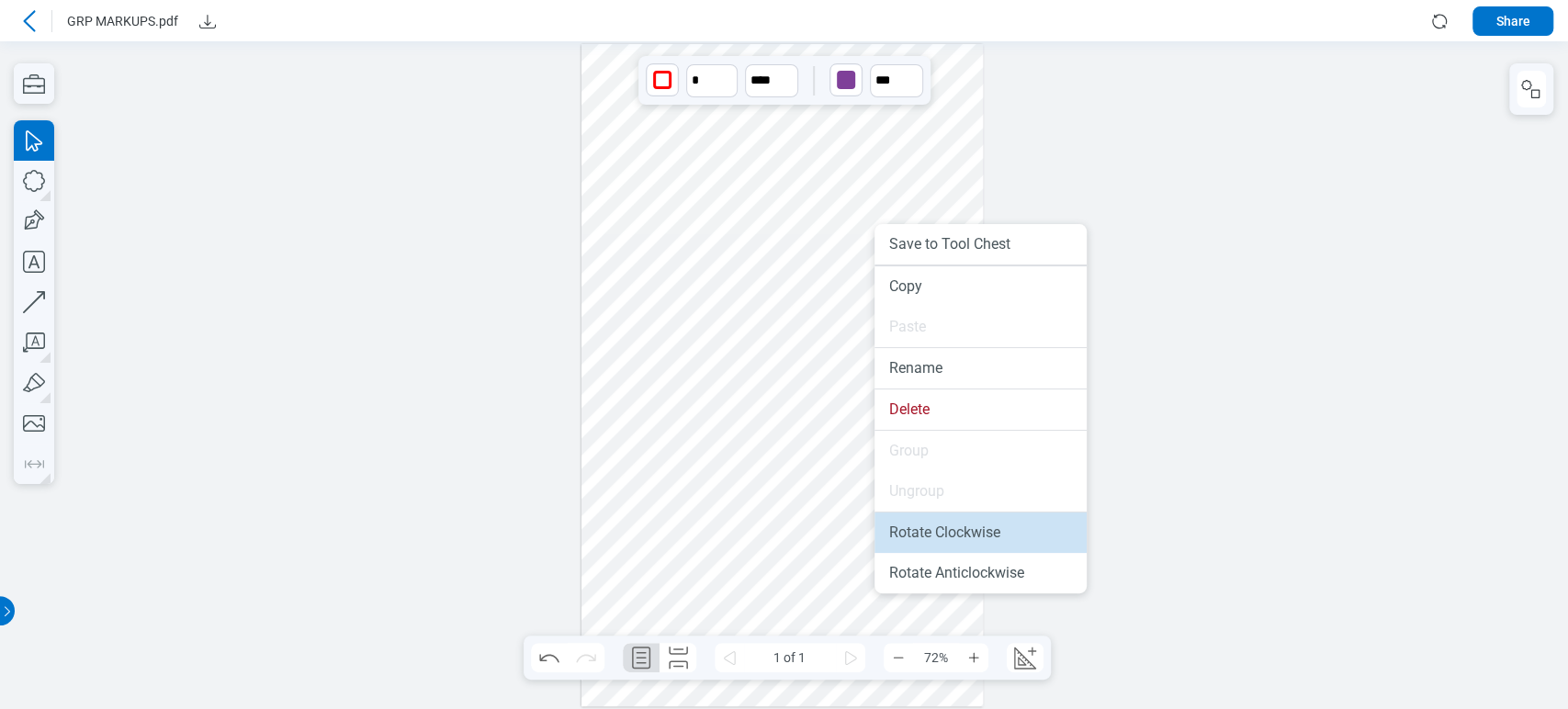
click at [944, 520] on li "Rotate Clockwise" at bounding box center [980, 532] width 212 height 40
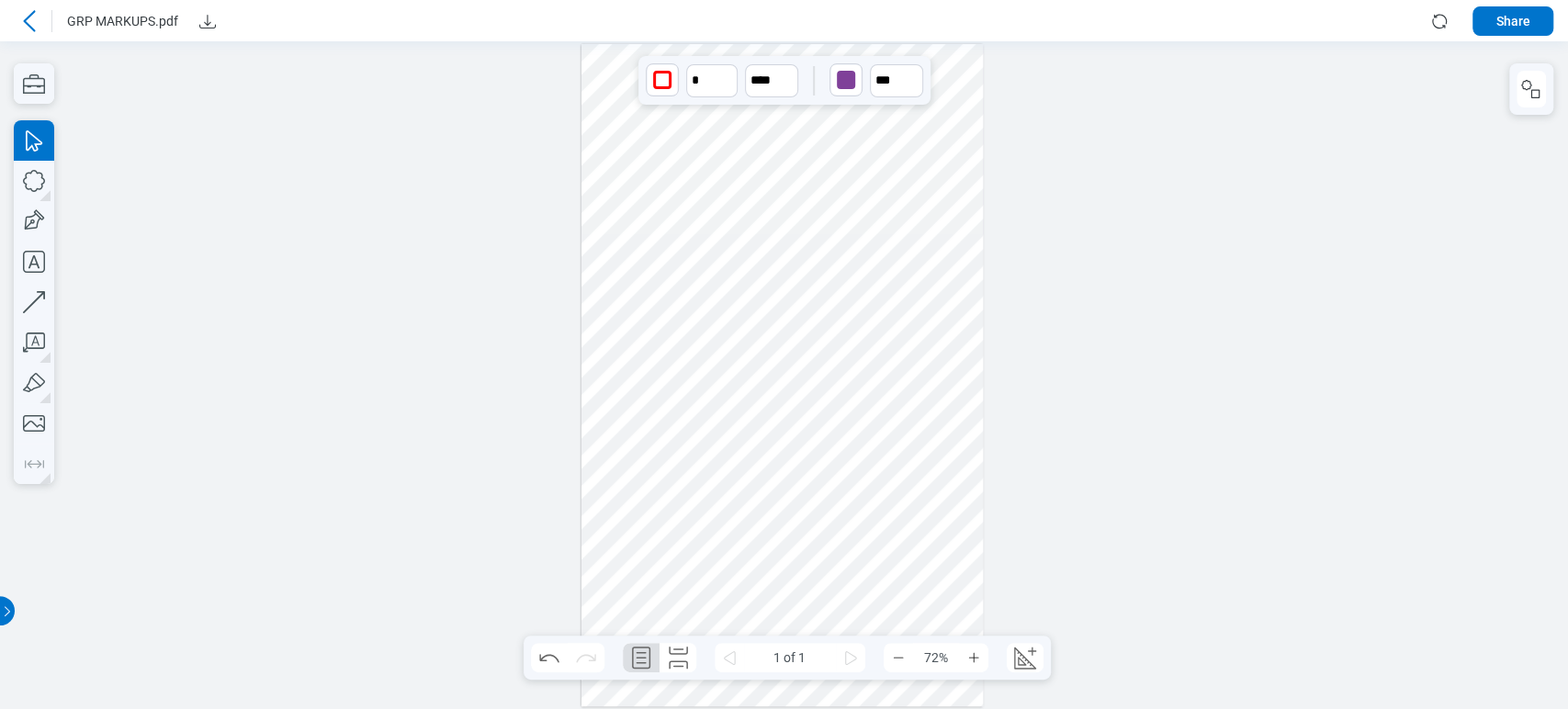
drag, startPoint x: 896, startPoint y: 265, endPoint x: 830, endPoint y: 265, distance: 66.0
click at [830, 265] on div at bounding box center [783, 376] width 402 height 663
click at [933, 259] on div at bounding box center [783, 376] width 402 height 663
drag, startPoint x: 977, startPoint y: 213, endPoint x: 932, endPoint y: 299, distance: 97.1
click at [962, 306] on div at bounding box center [783, 376] width 402 height 663
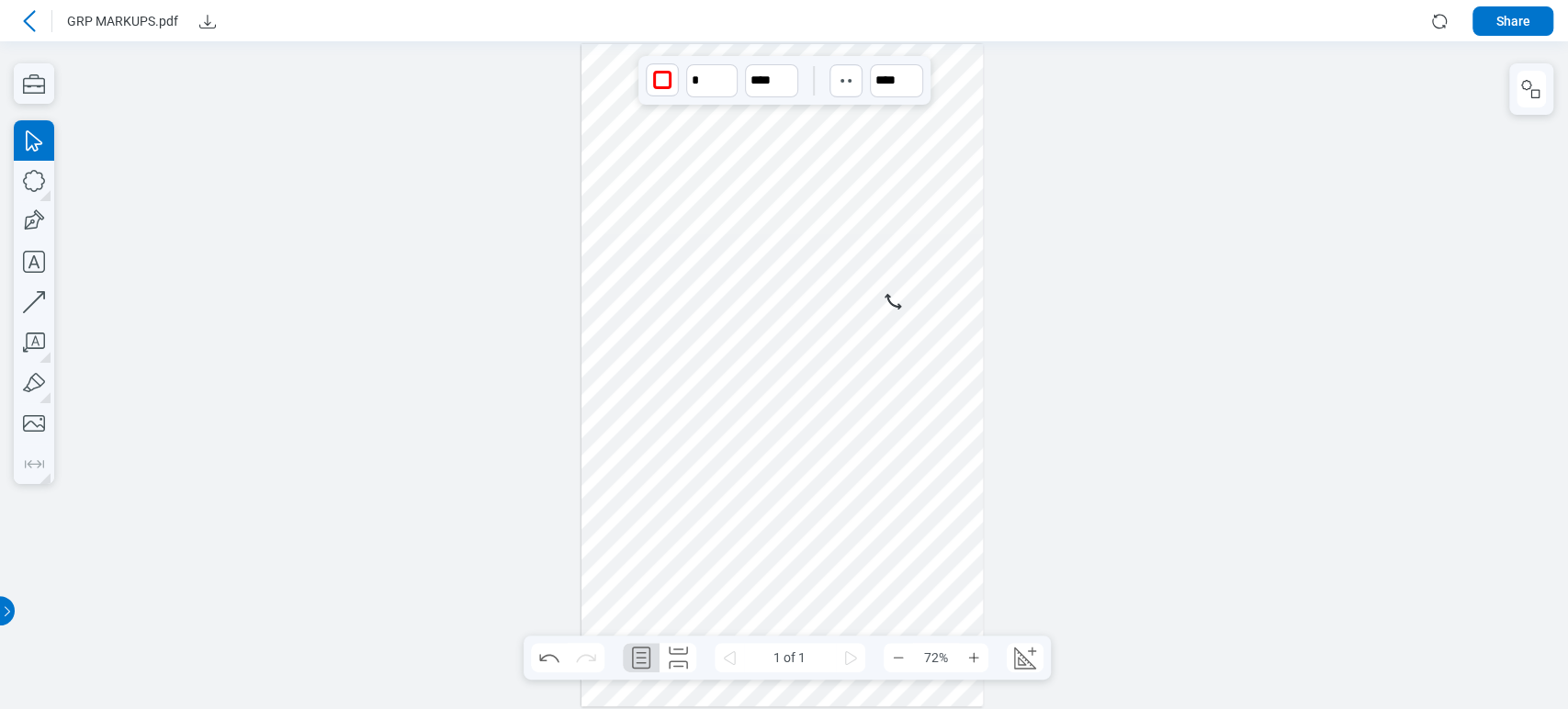
click at [844, 266] on div at bounding box center [783, 376] width 402 height 663
drag, startPoint x: 881, startPoint y: 202, endPoint x: 798, endPoint y: 337, distance: 158.5
click at [805, 337] on div at bounding box center [783, 376] width 402 height 663
click at [38, 256] on icon "button" at bounding box center [34, 261] width 40 height 40
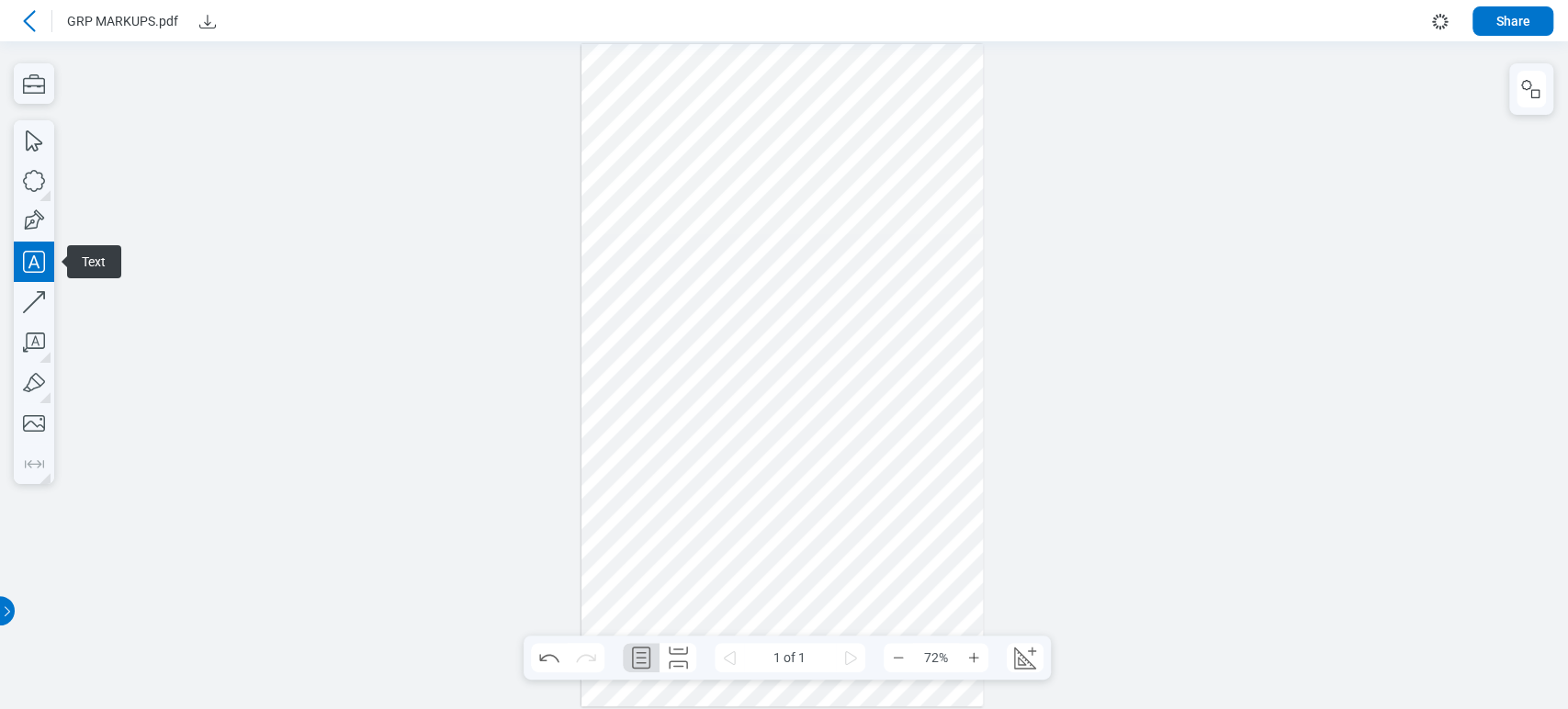
click at [643, 382] on div at bounding box center [783, 376] width 402 height 663
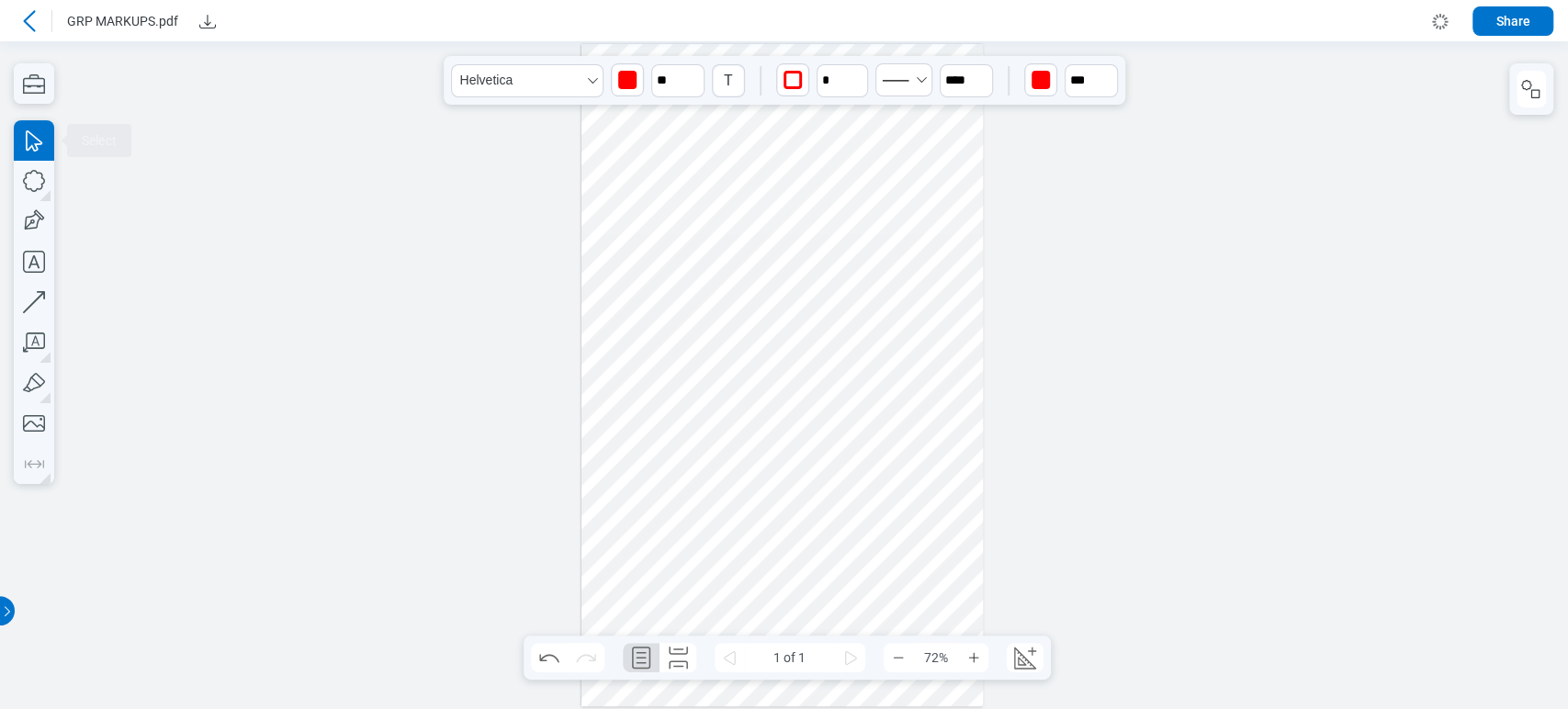
click at [760, 428] on div at bounding box center [783, 376] width 402 height 663
click at [704, 375] on div at bounding box center [783, 376] width 402 height 663
drag, startPoint x: 736, startPoint y: 370, endPoint x: 704, endPoint y: 445, distance: 81.5
click at [704, 445] on div at bounding box center [783, 376] width 402 height 663
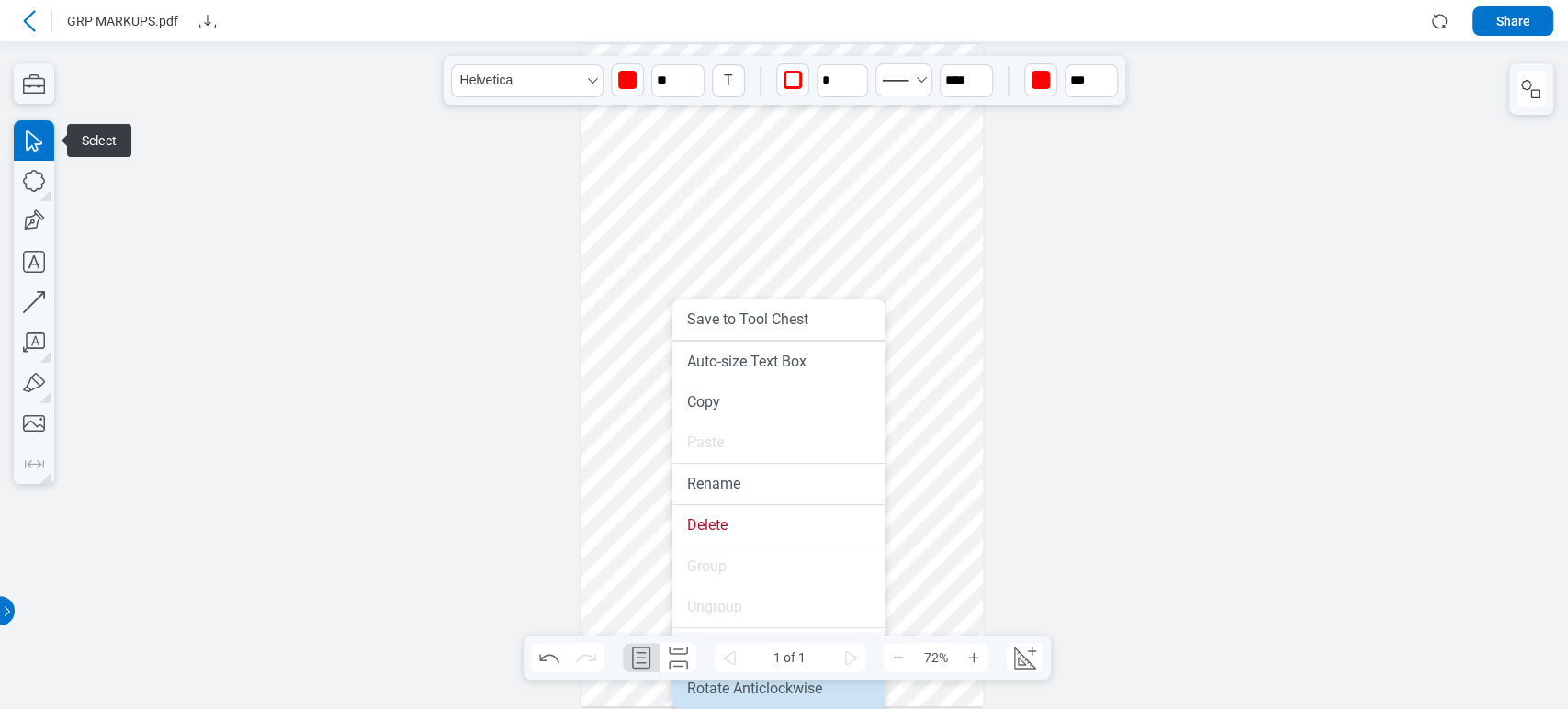
click at [733, 688] on li "Rotate Anticlockwise" at bounding box center [778, 688] width 212 height 40
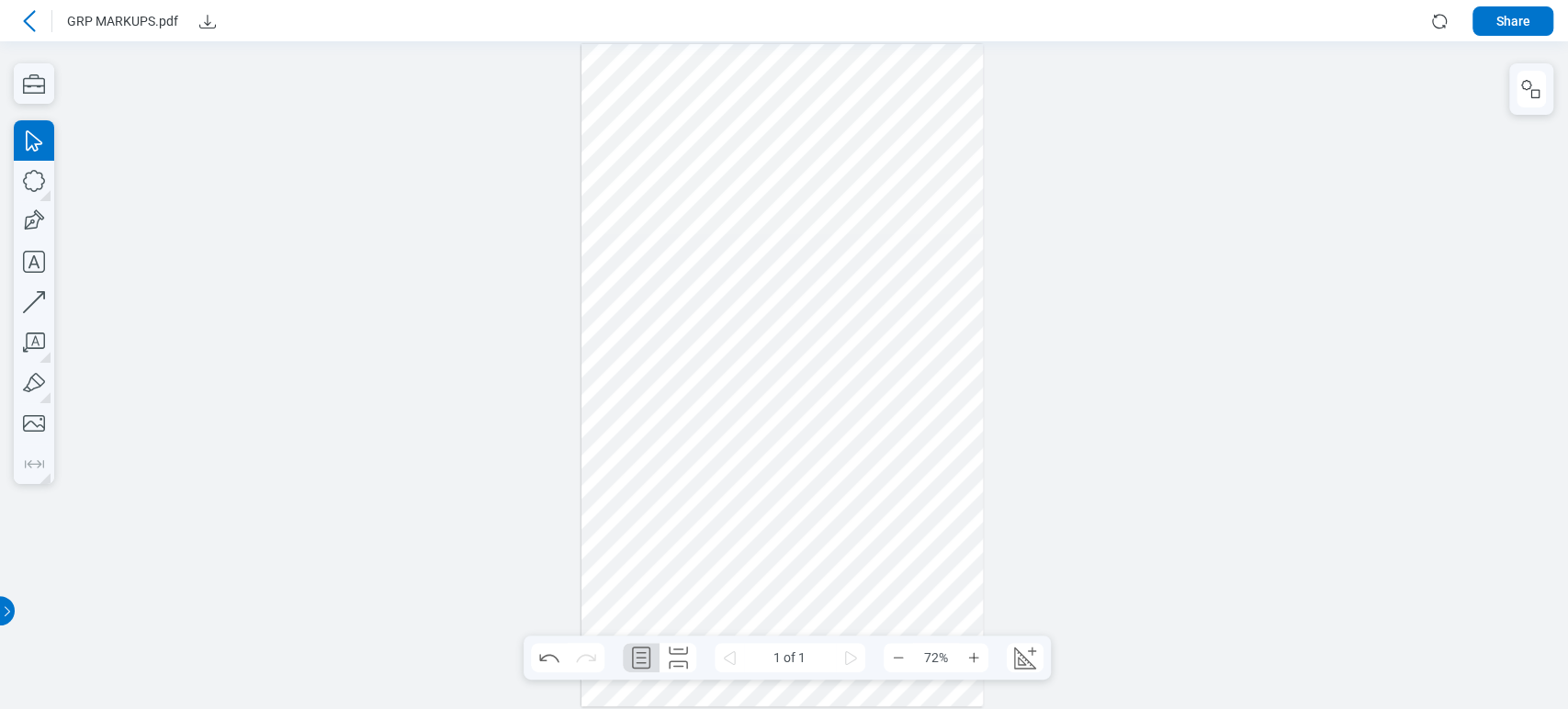
click at [744, 415] on div at bounding box center [783, 376] width 402 height 663
click at [662, 373] on div at bounding box center [783, 376] width 402 height 663
click at [666, 181] on div at bounding box center [783, 376] width 402 height 663
click at [683, 101] on div at bounding box center [783, 376] width 402 height 663
click at [690, 102] on div at bounding box center [783, 376] width 402 height 663
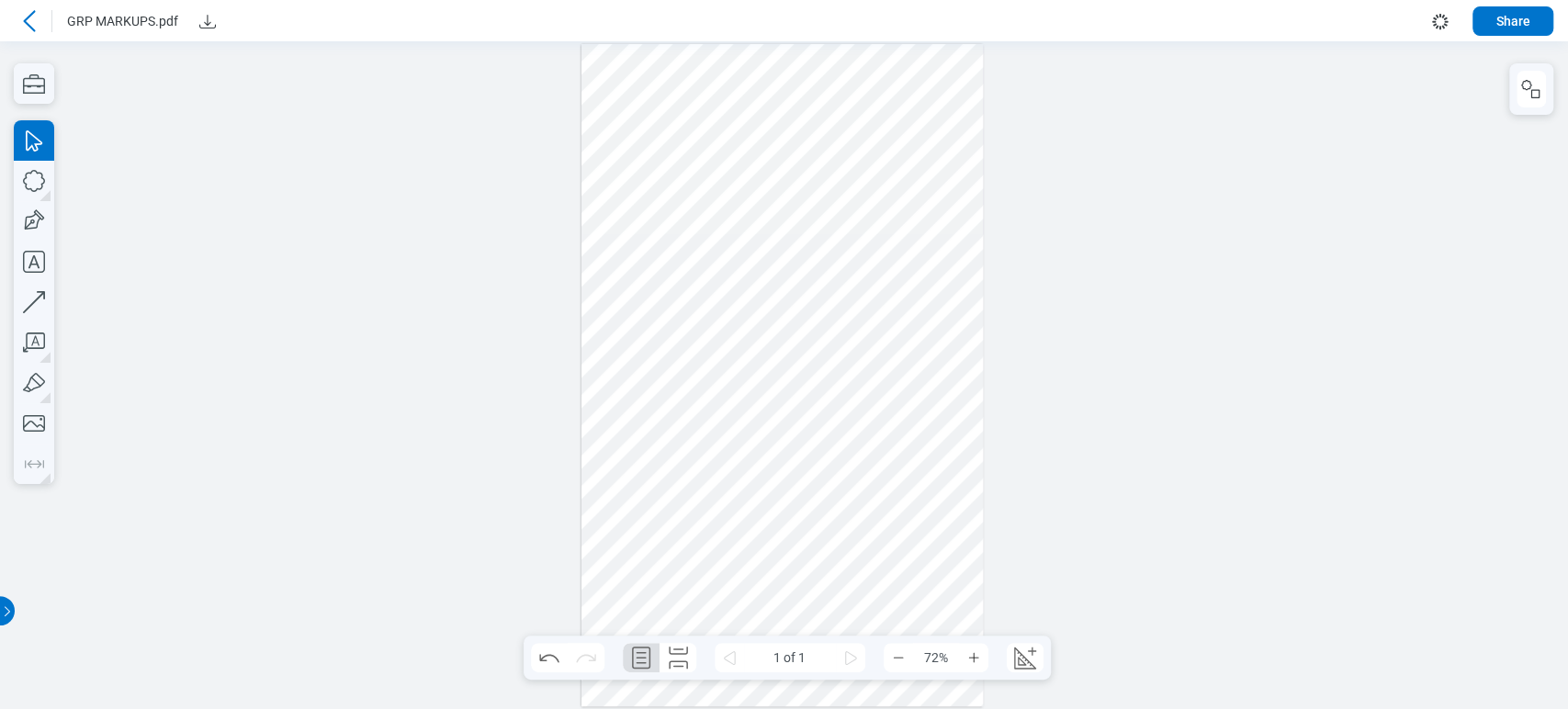
drag, startPoint x: 690, startPoint y: 145, endPoint x: 637, endPoint y: 250, distance: 117.6
click at [619, 269] on div at bounding box center [783, 376] width 402 height 663
click at [784, 148] on div at bounding box center [783, 376] width 402 height 663
drag, startPoint x: 905, startPoint y: 45, endPoint x: 940, endPoint y: 197, distance: 156.0
click at [940, 197] on div at bounding box center [783, 376] width 402 height 663
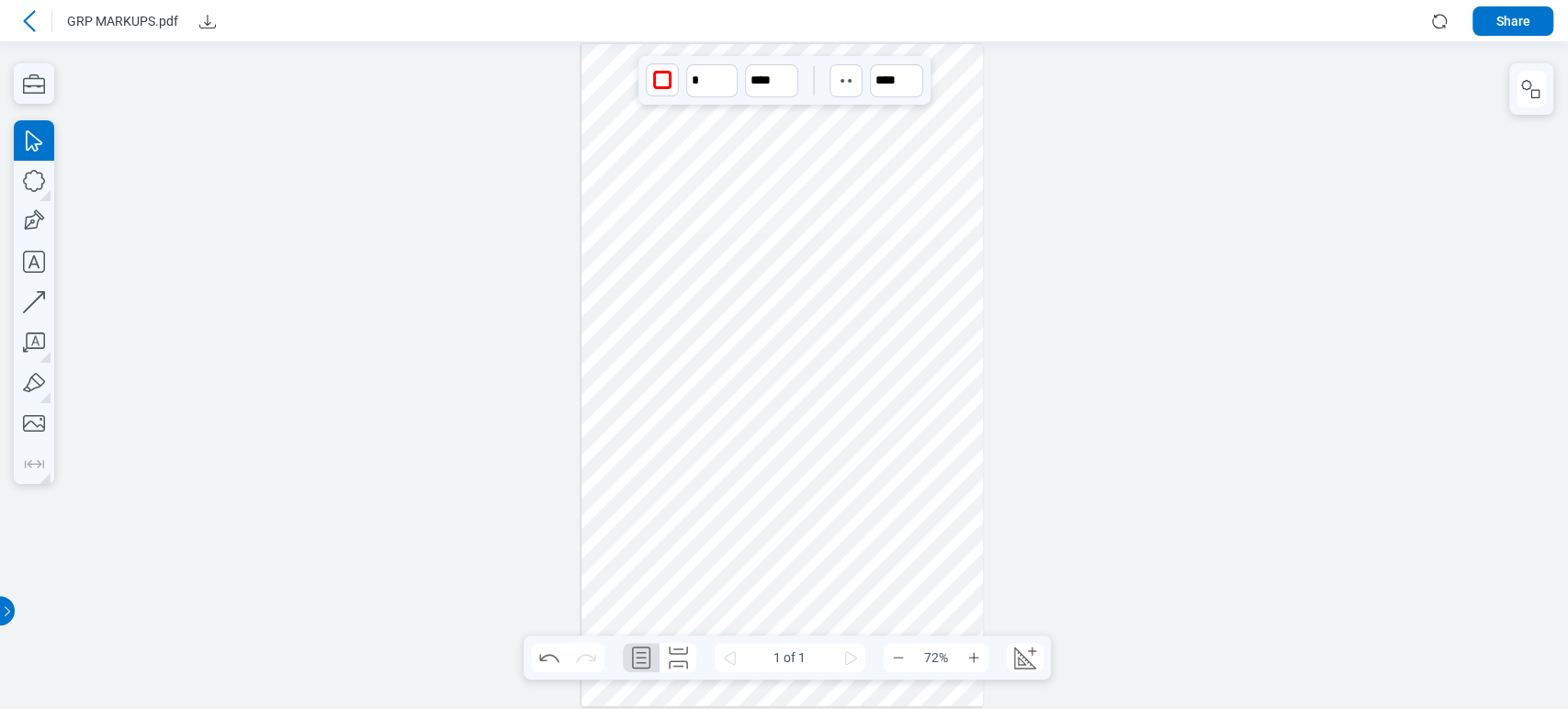
drag, startPoint x: 852, startPoint y: 418, endPoint x: 831, endPoint y: 422, distance: 21.4
click at [852, 420] on div at bounding box center [783, 376] width 402 height 663
click at [36, 29] on icon at bounding box center [30, 21] width 22 height 22
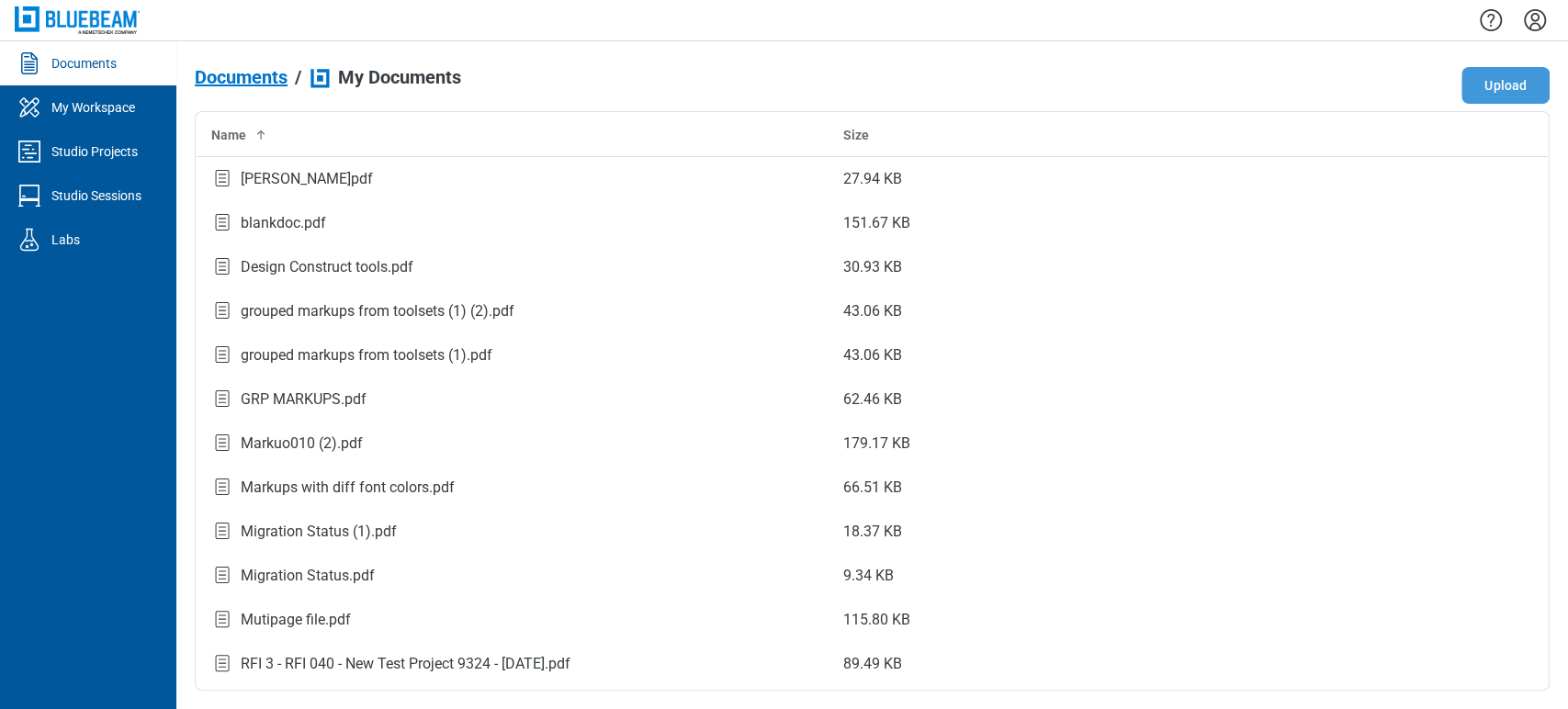
click at [1527, 94] on button "Upload" at bounding box center [1505, 85] width 88 height 36
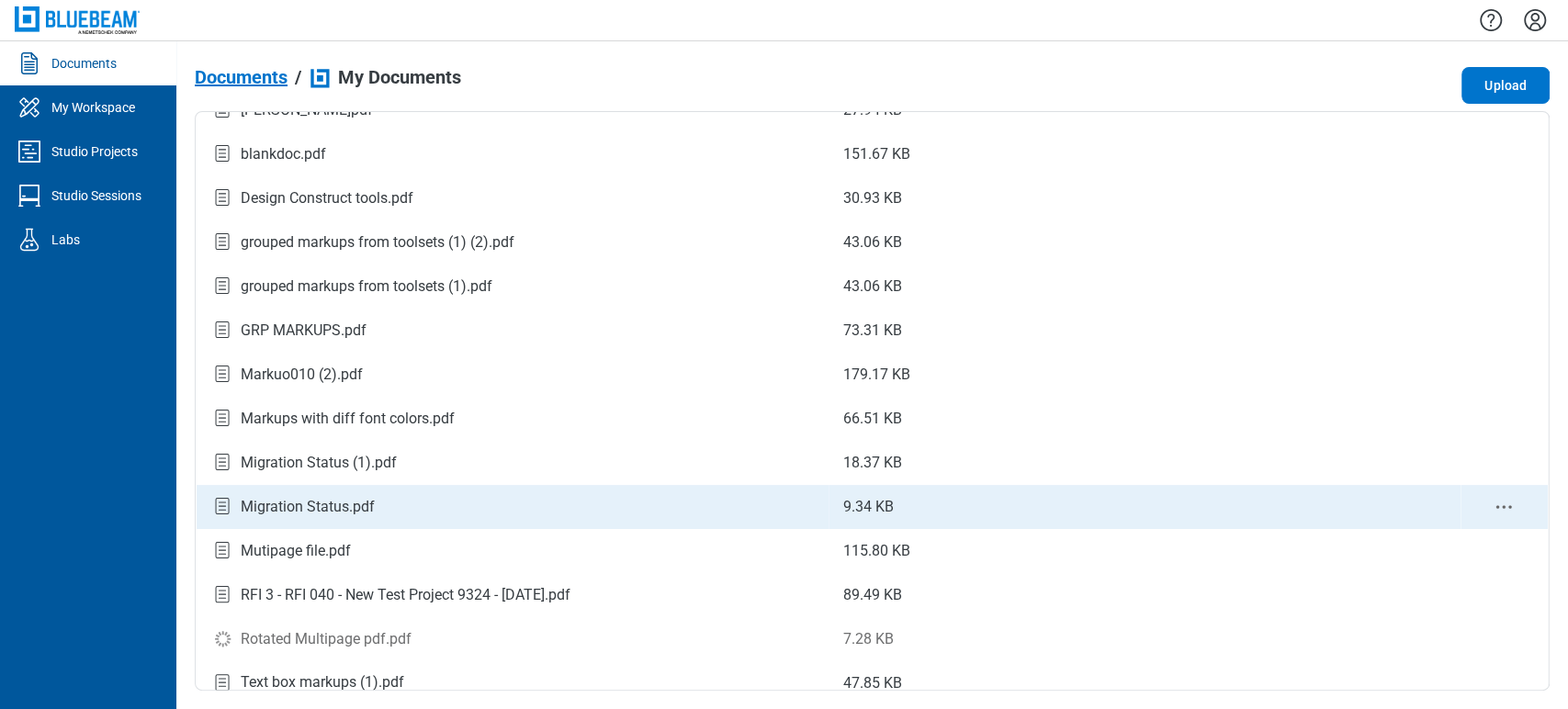
scroll to position [83, 0]
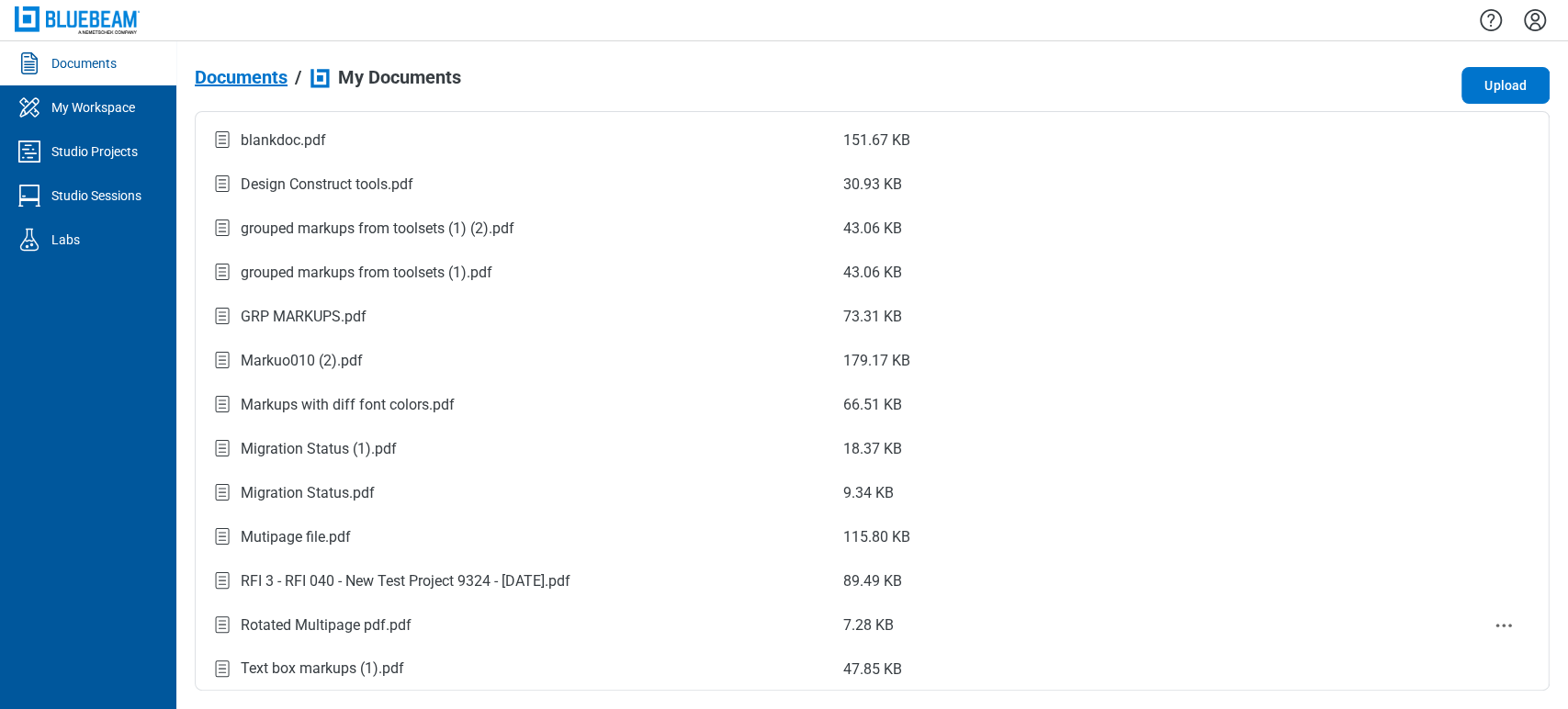
click at [426, 623] on div "Rotated Multipage pdf.pdf" at bounding box center [512, 624] width 603 height 25
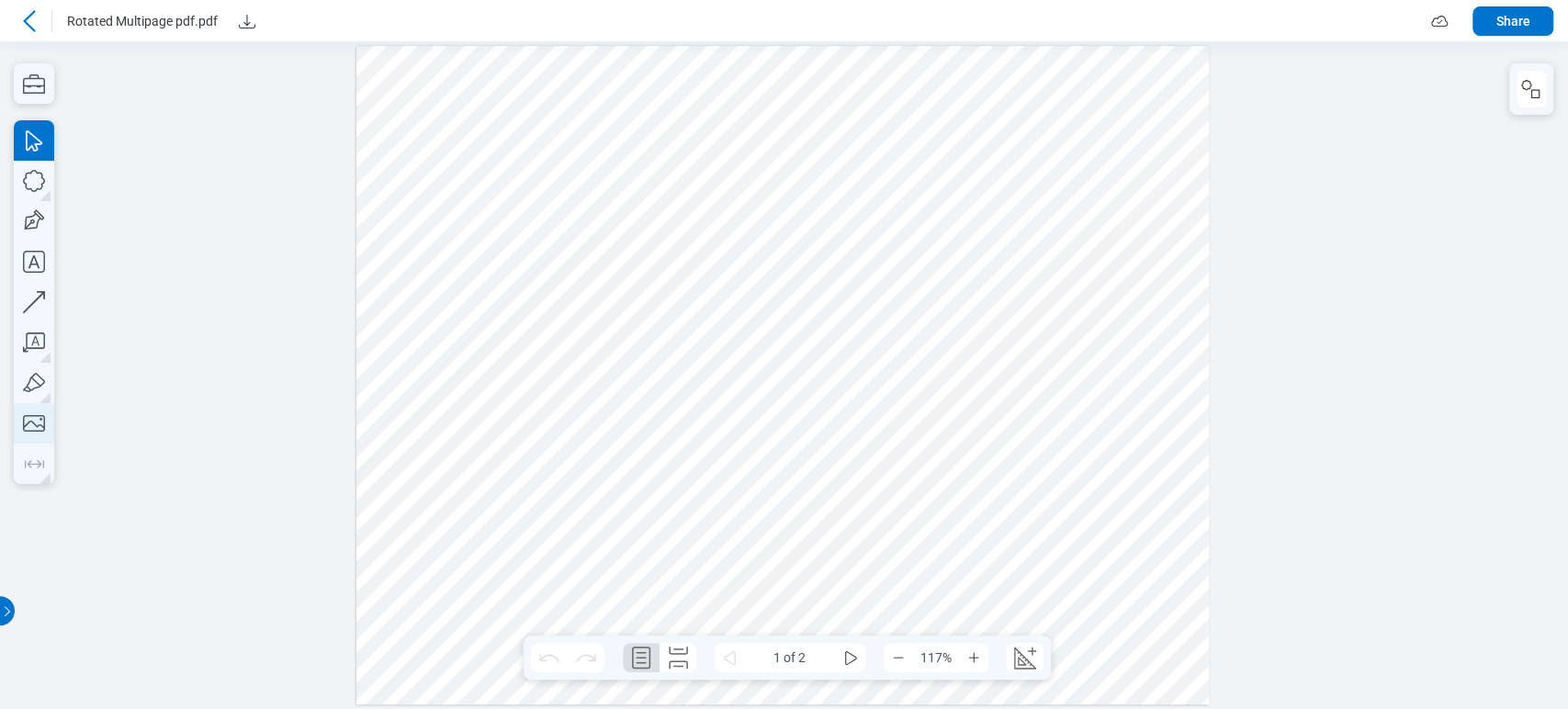
click at [33, 422] on icon "button" at bounding box center [34, 423] width 22 height 17
drag, startPoint x: 860, startPoint y: 251, endPoint x: 1094, endPoint y: 426, distance: 292.2
click at [1094, 426] on div at bounding box center [782, 376] width 853 height 660
click at [1076, 460] on div at bounding box center [782, 376] width 853 height 660
click at [20, 18] on icon at bounding box center [30, 21] width 22 height 22
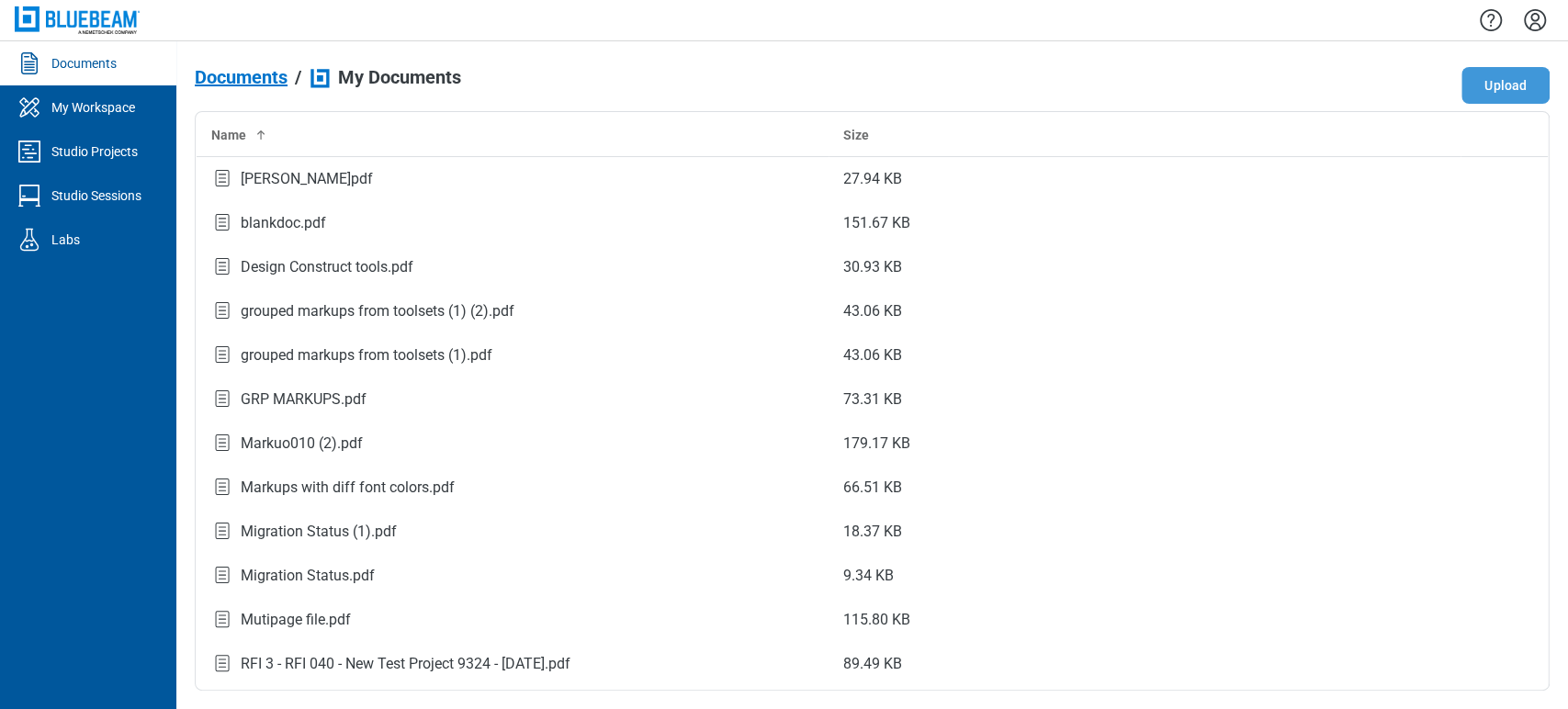
click at [1501, 67] on button "Upload" at bounding box center [1505, 85] width 88 height 36
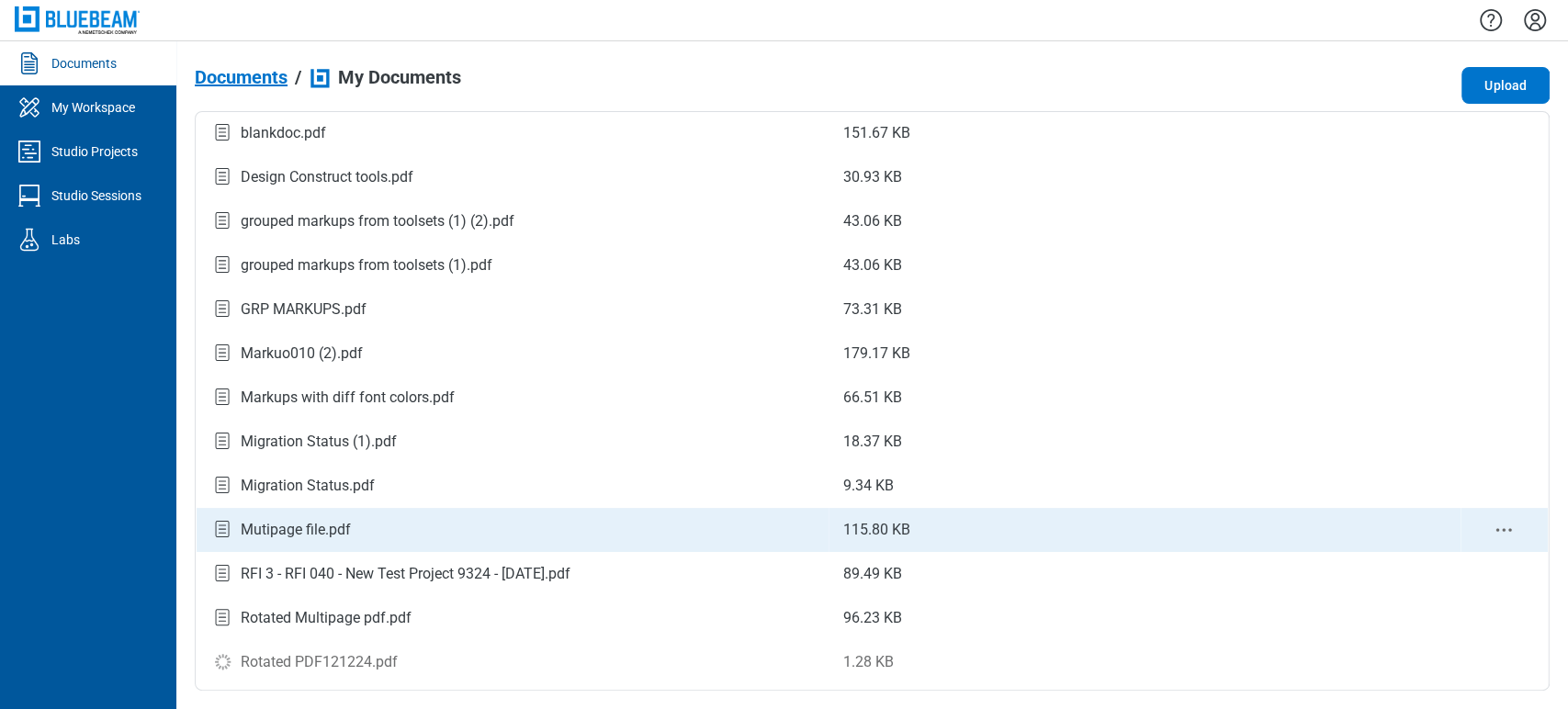
scroll to position [127, 0]
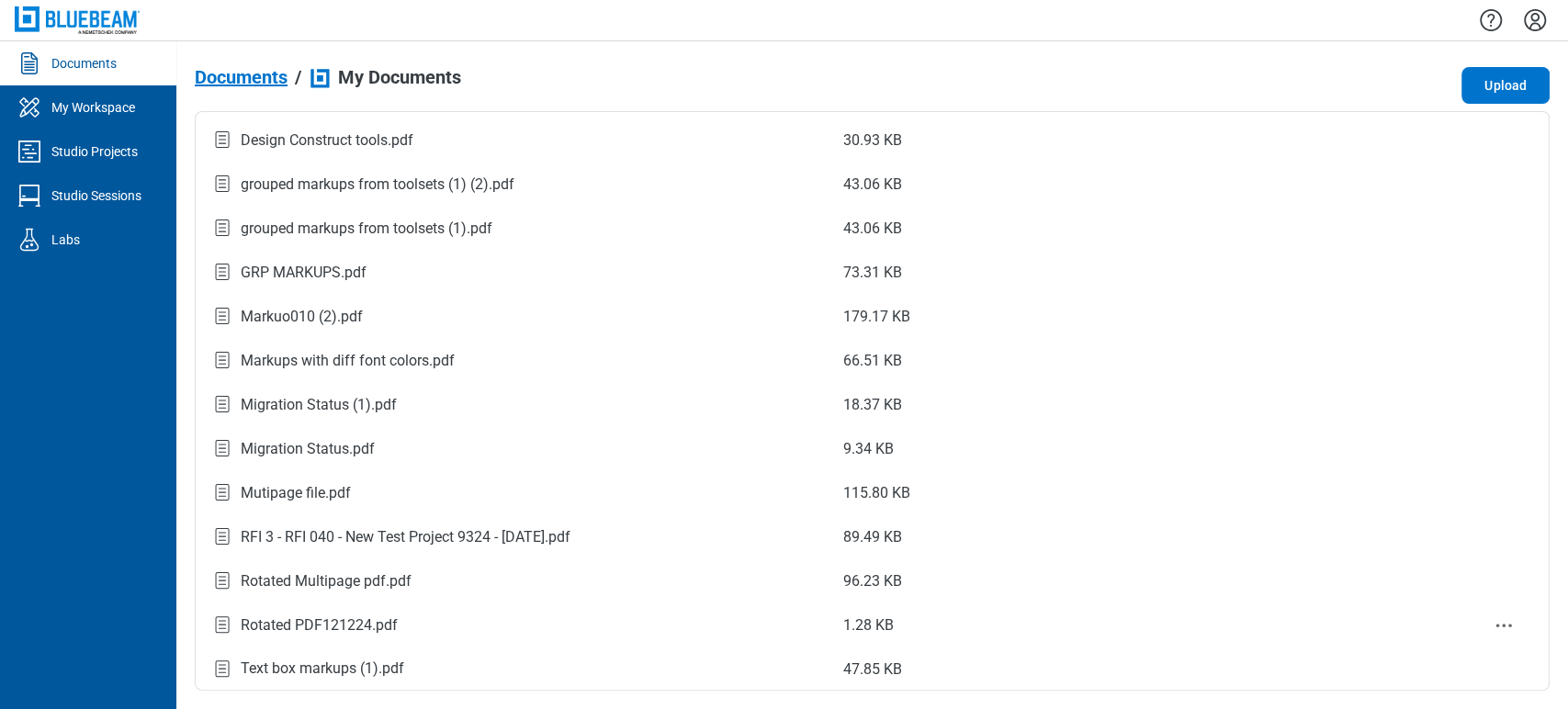
click at [389, 614] on div "Rotated PDF121224.pdf" at bounding box center [319, 625] width 157 height 22
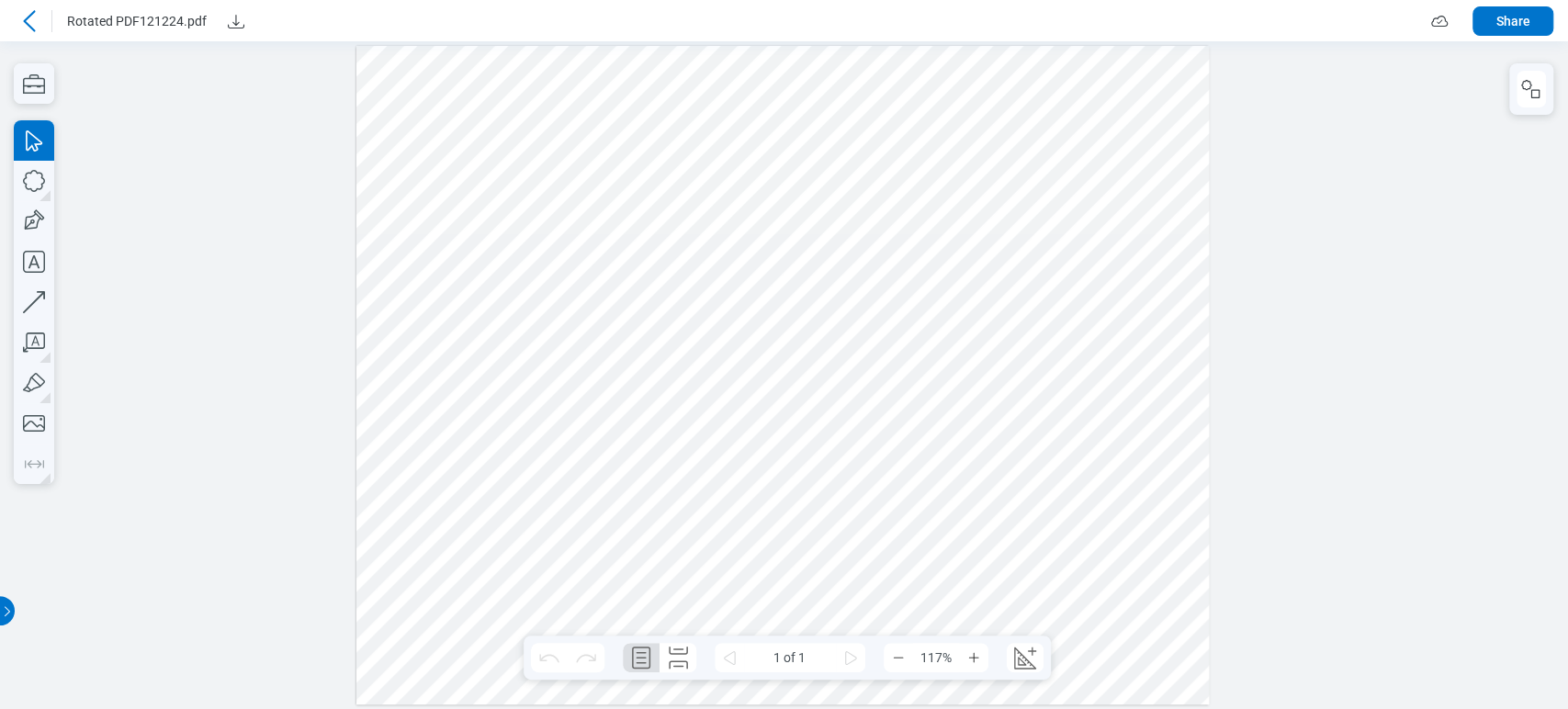
click at [28, 8] on div at bounding box center [30, 22] width 30 height 30
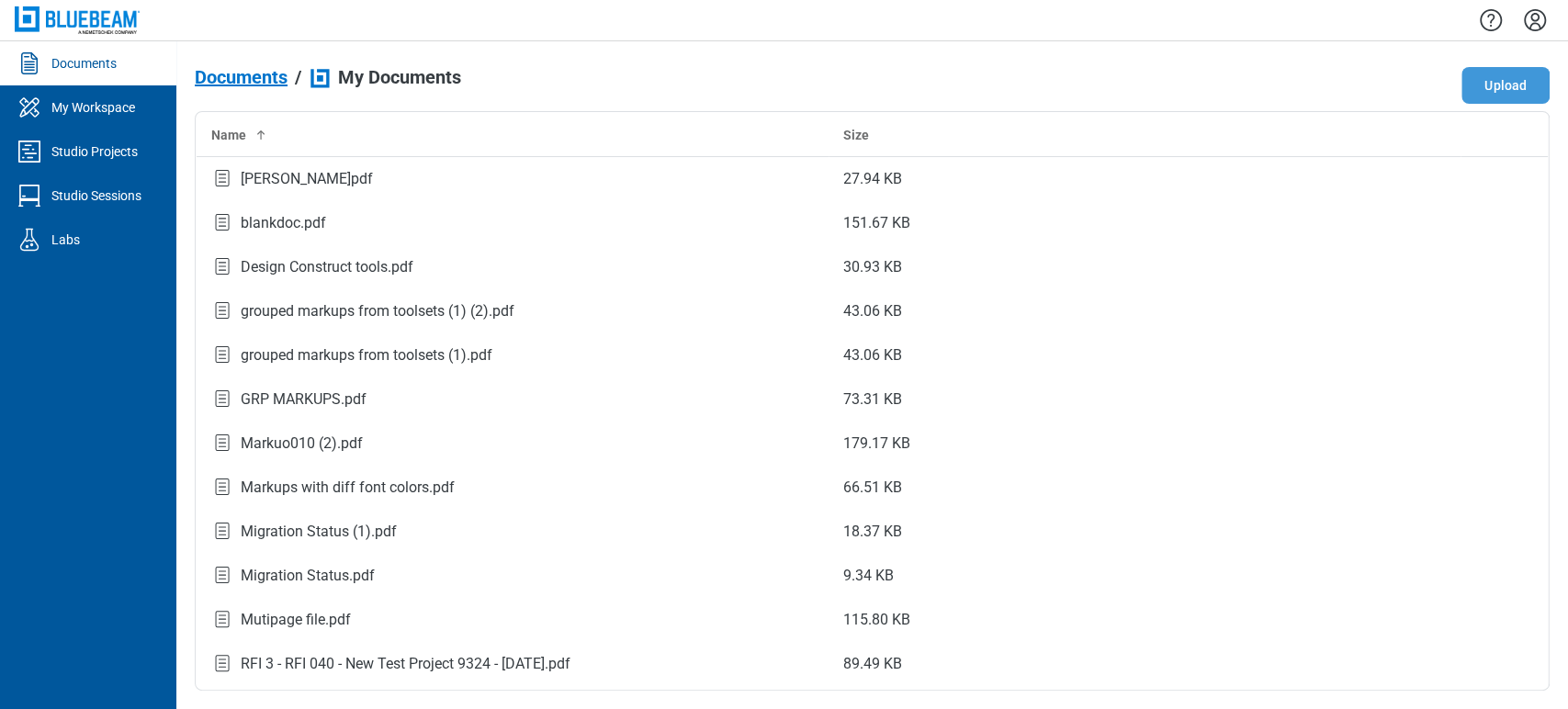
click at [1495, 69] on button "Upload" at bounding box center [1505, 85] width 88 height 36
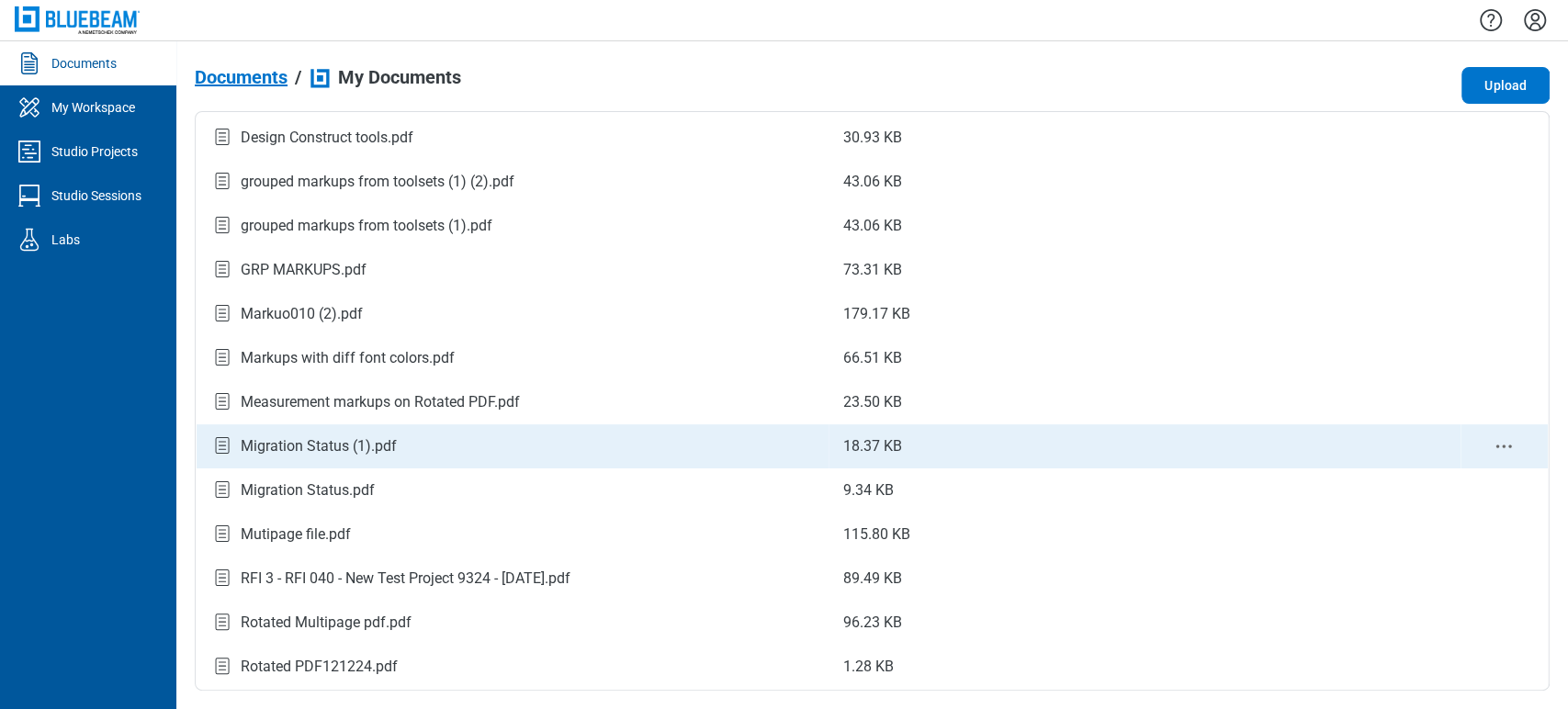
scroll to position [171, 0]
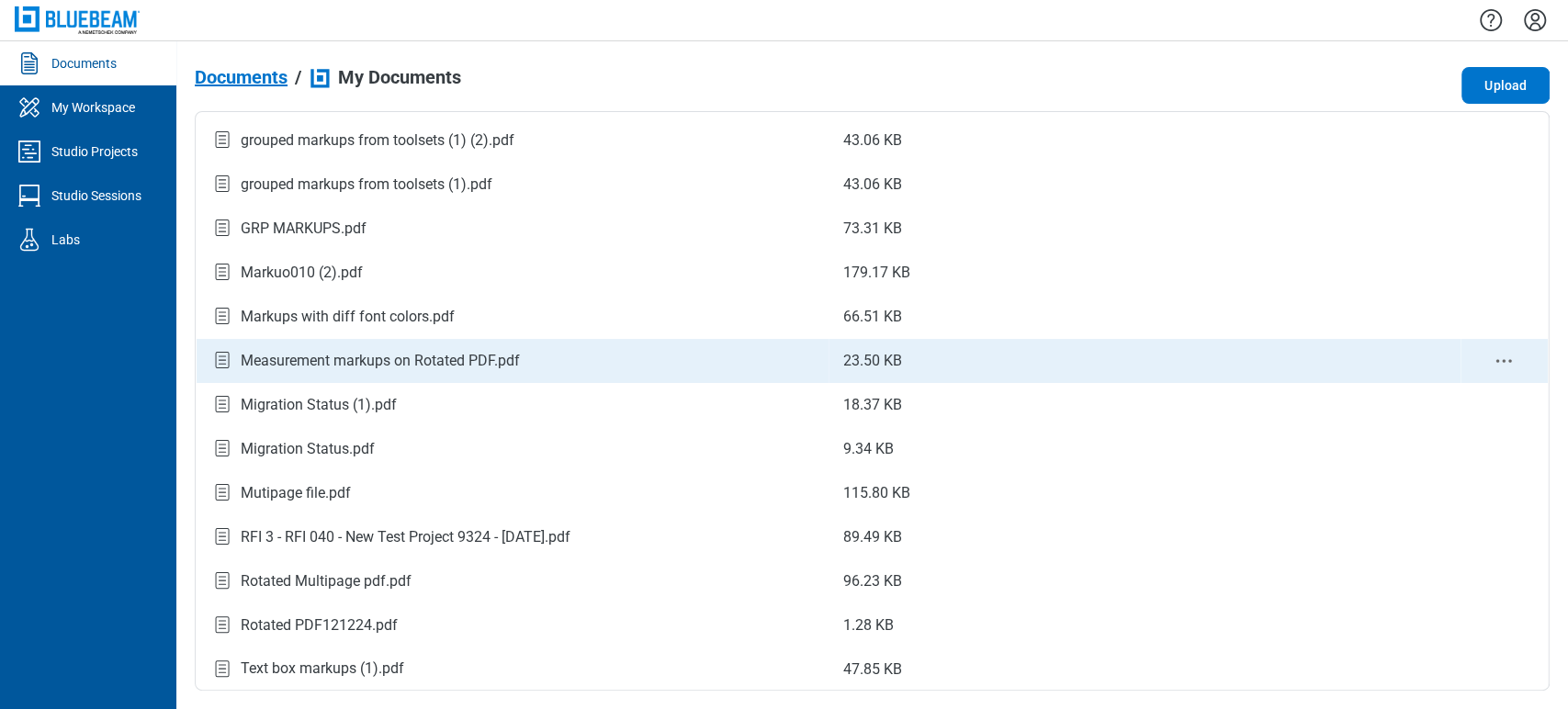
click at [488, 365] on div "Measurement markups on Rotated PDF.pdf" at bounding box center [380, 361] width 279 height 22
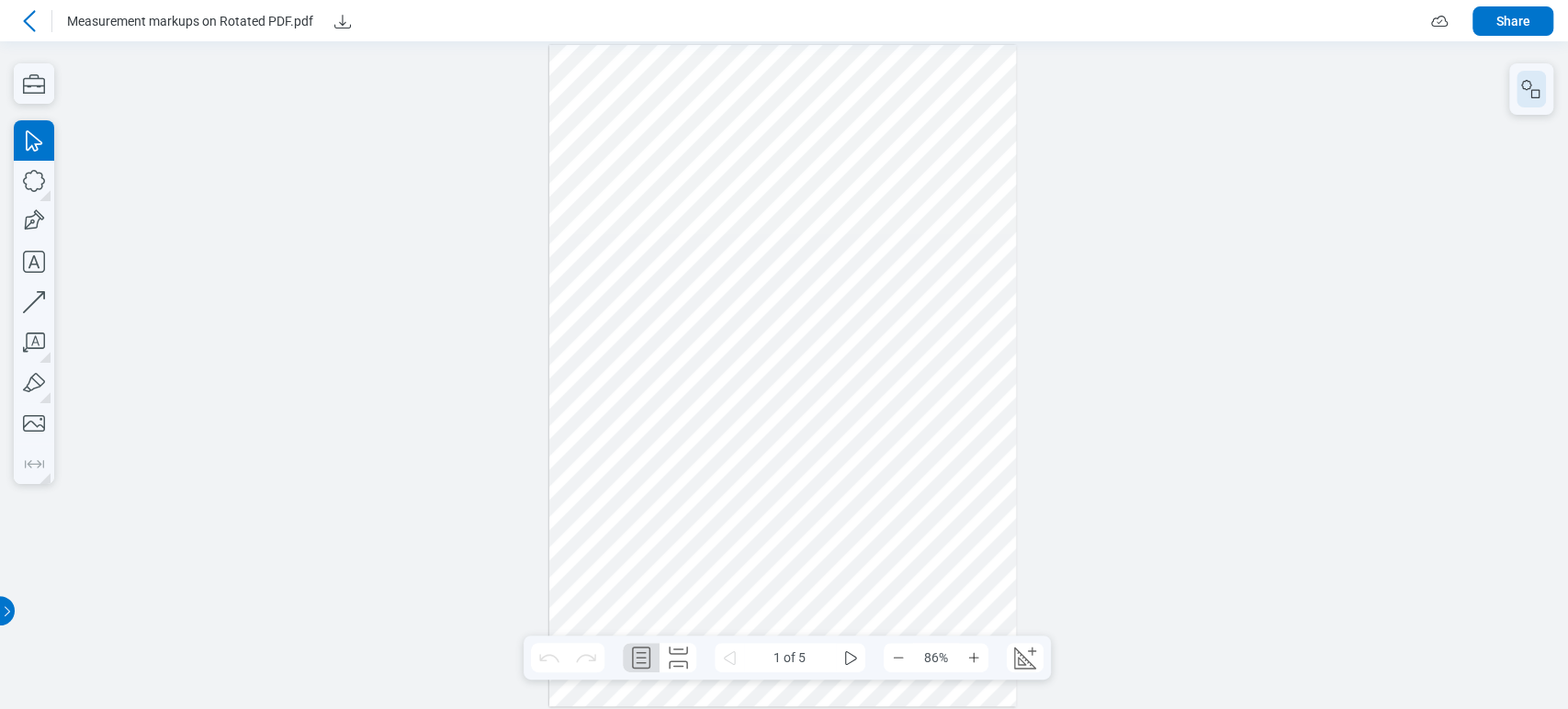
click at [1527, 84] on icon "button" at bounding box center [1532, 89] width 22 height 22
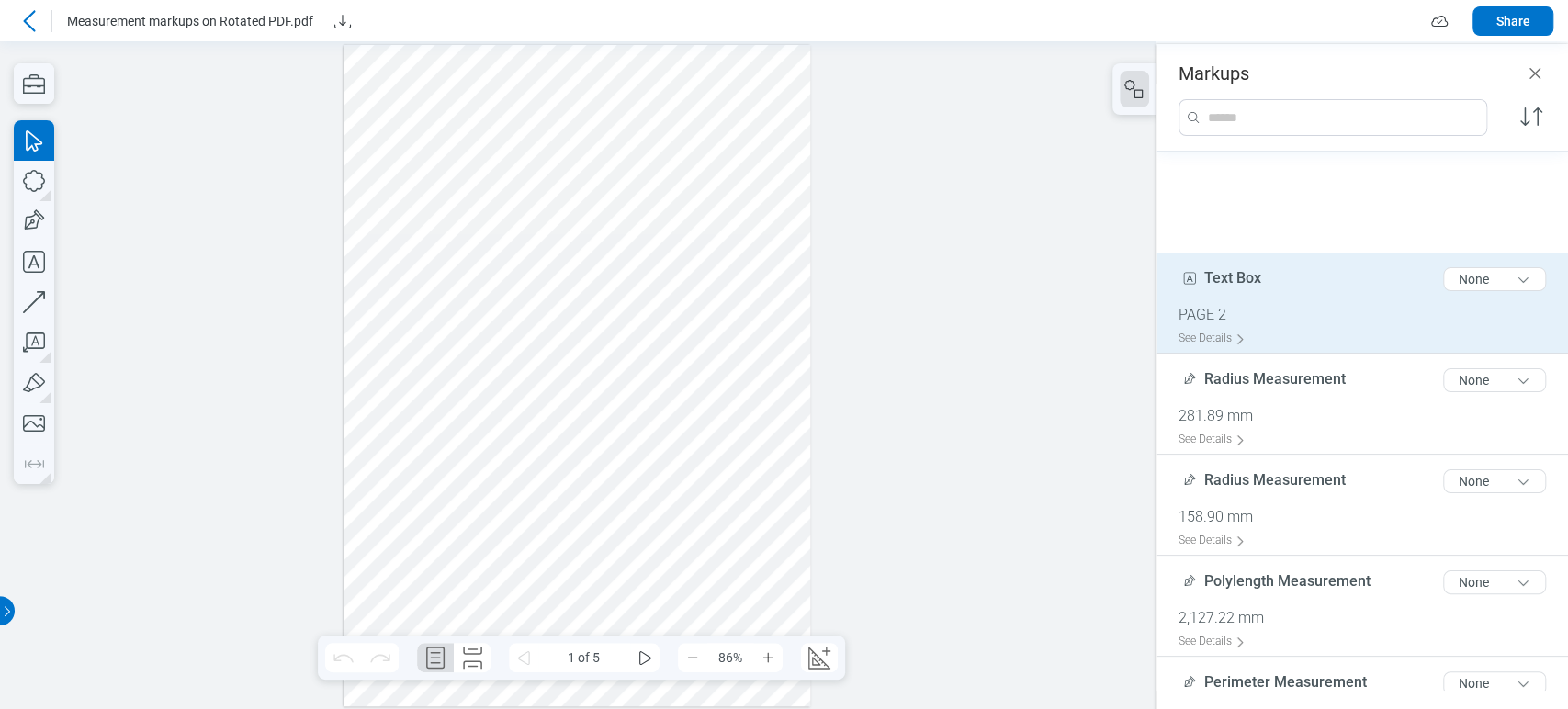
scroll to position [408, 0]
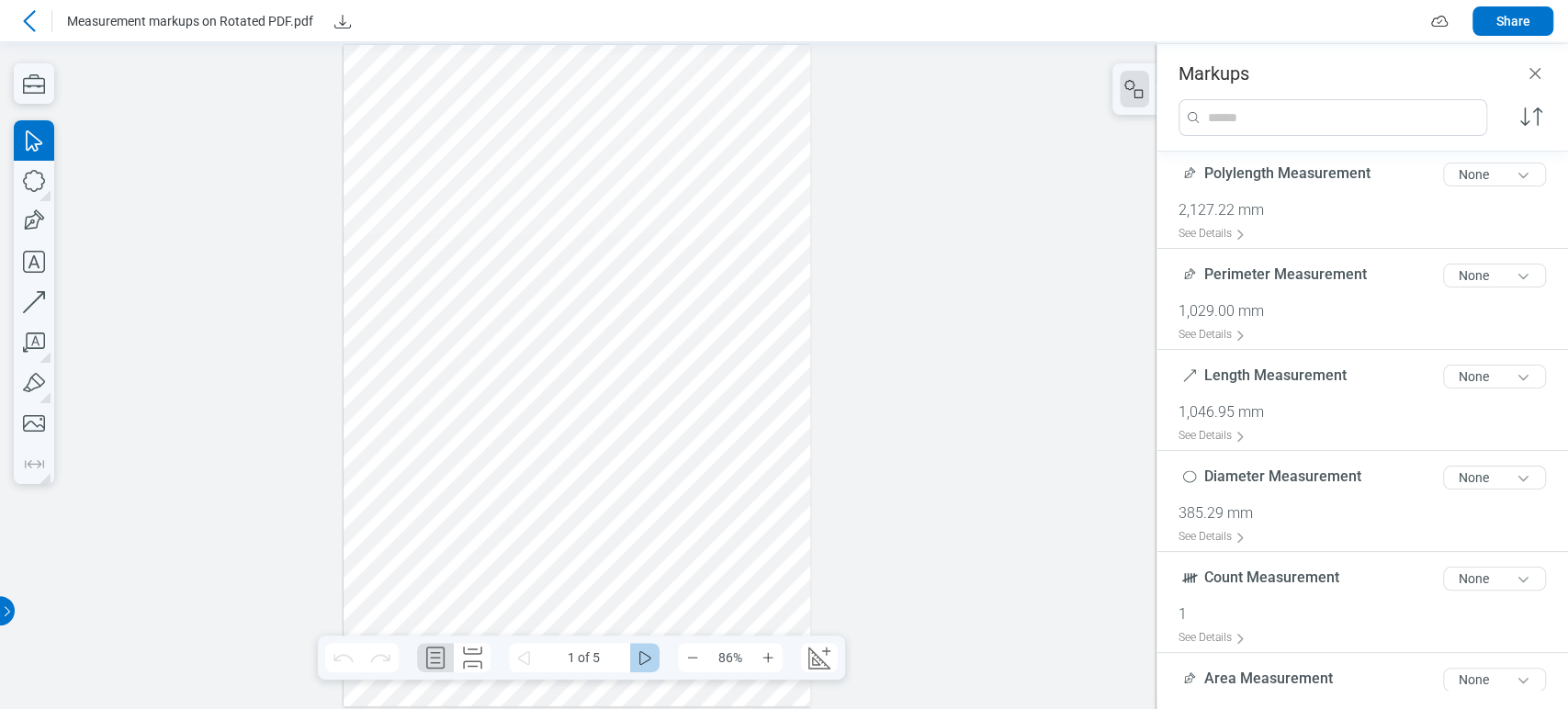
click at [647, 653] on icon "some" at bounding box center [645, 658] width 22 height 22
drag, startPoint x: 618, startPoint y: 68, endPoint x: 816, endPoint y: 441, distance: 422.3
click at [816, 441] on div at bounding box center [578, 375] width 1157 height 668
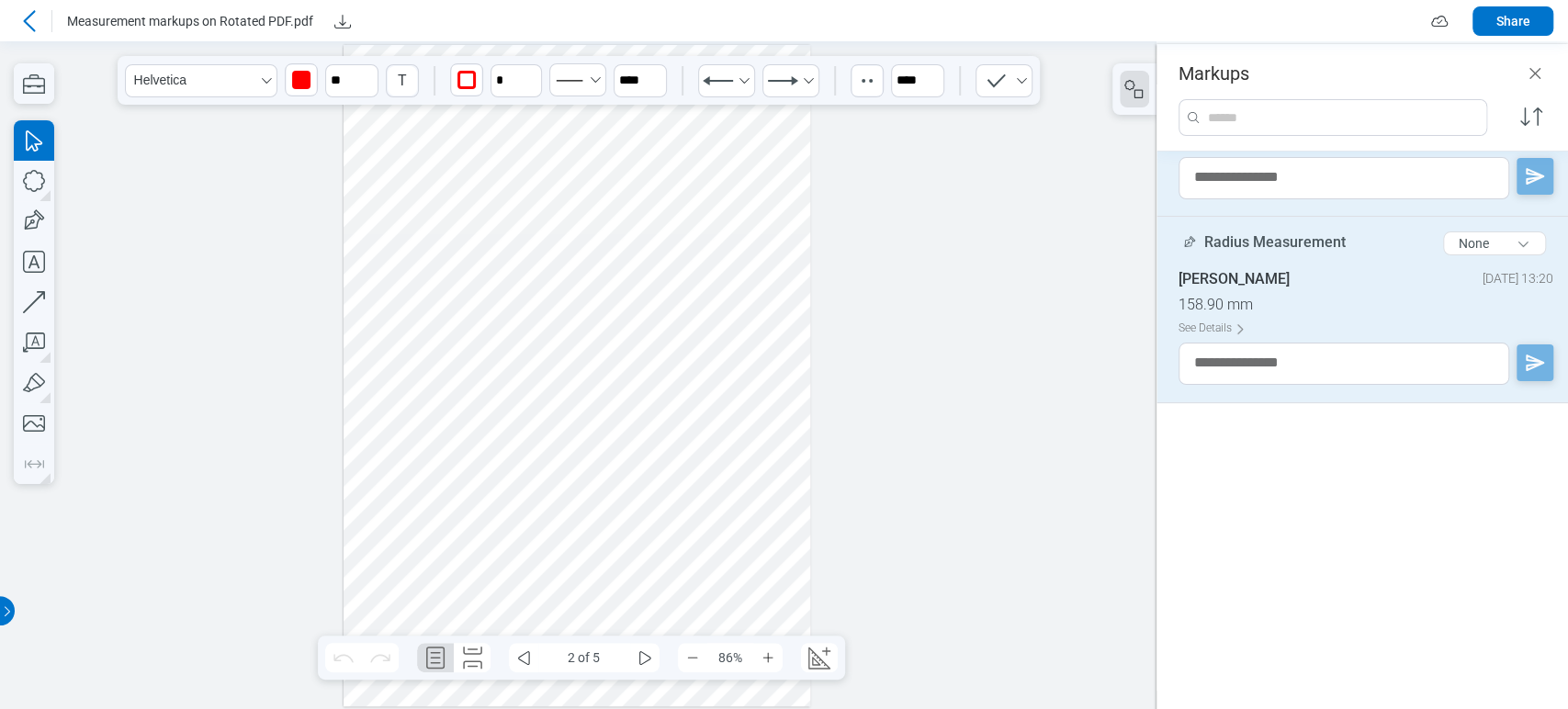
scroll to position [101, 0]
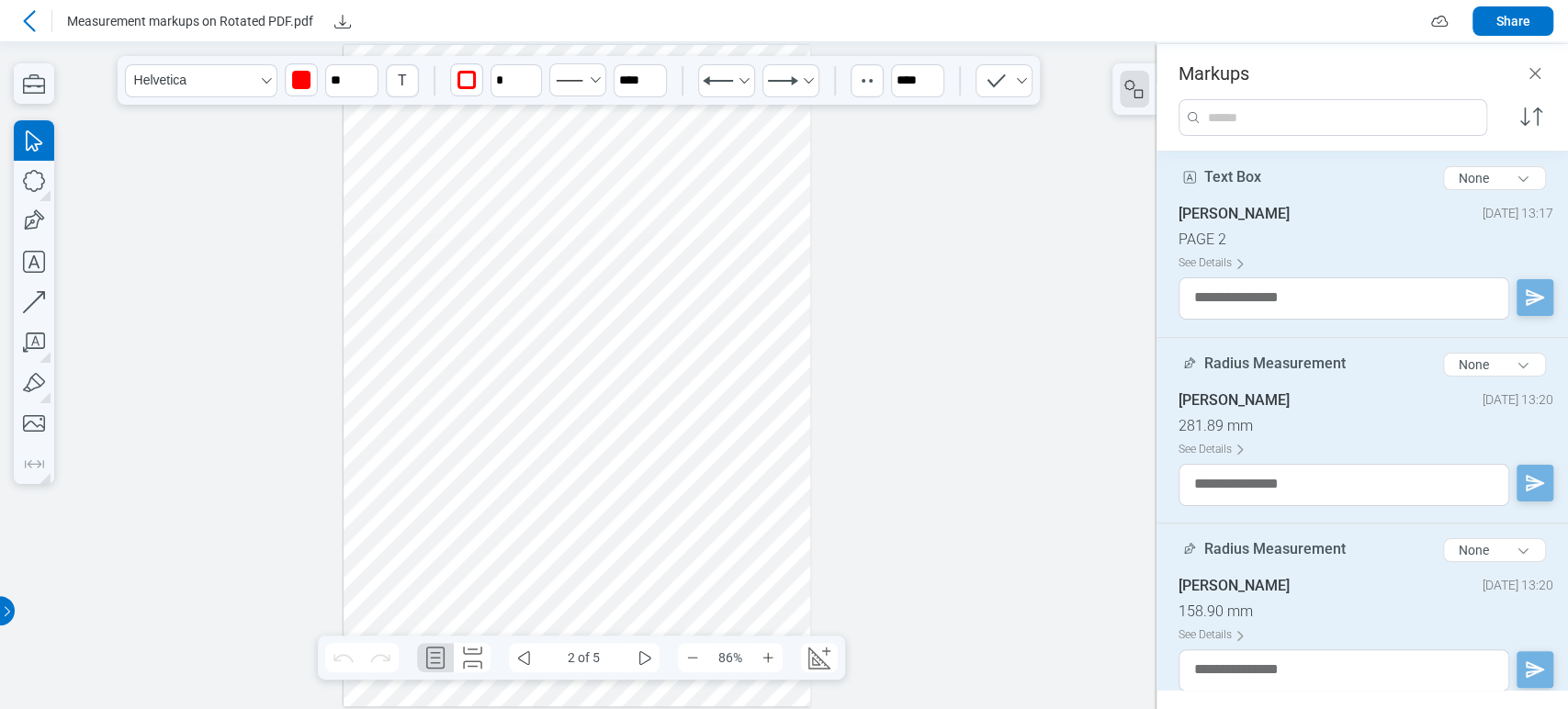
click at [543, 437] on div at bounding box center [577, 376] width 467 height 662
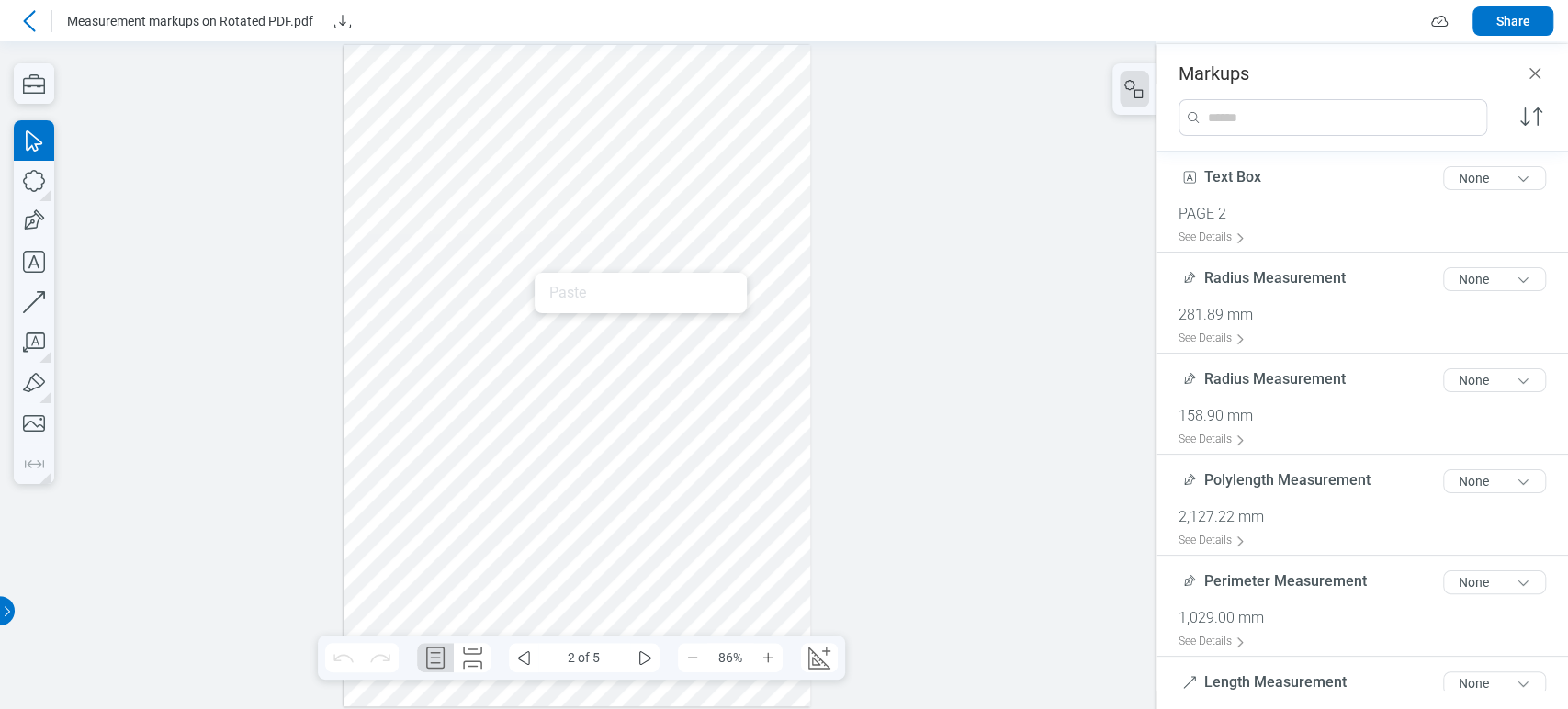
click at [499, 306] on div at bounding box center [577, 376] width 467 height 662
click at [22, 16] on icon at bounding box center [30, 21] width 22 height 22
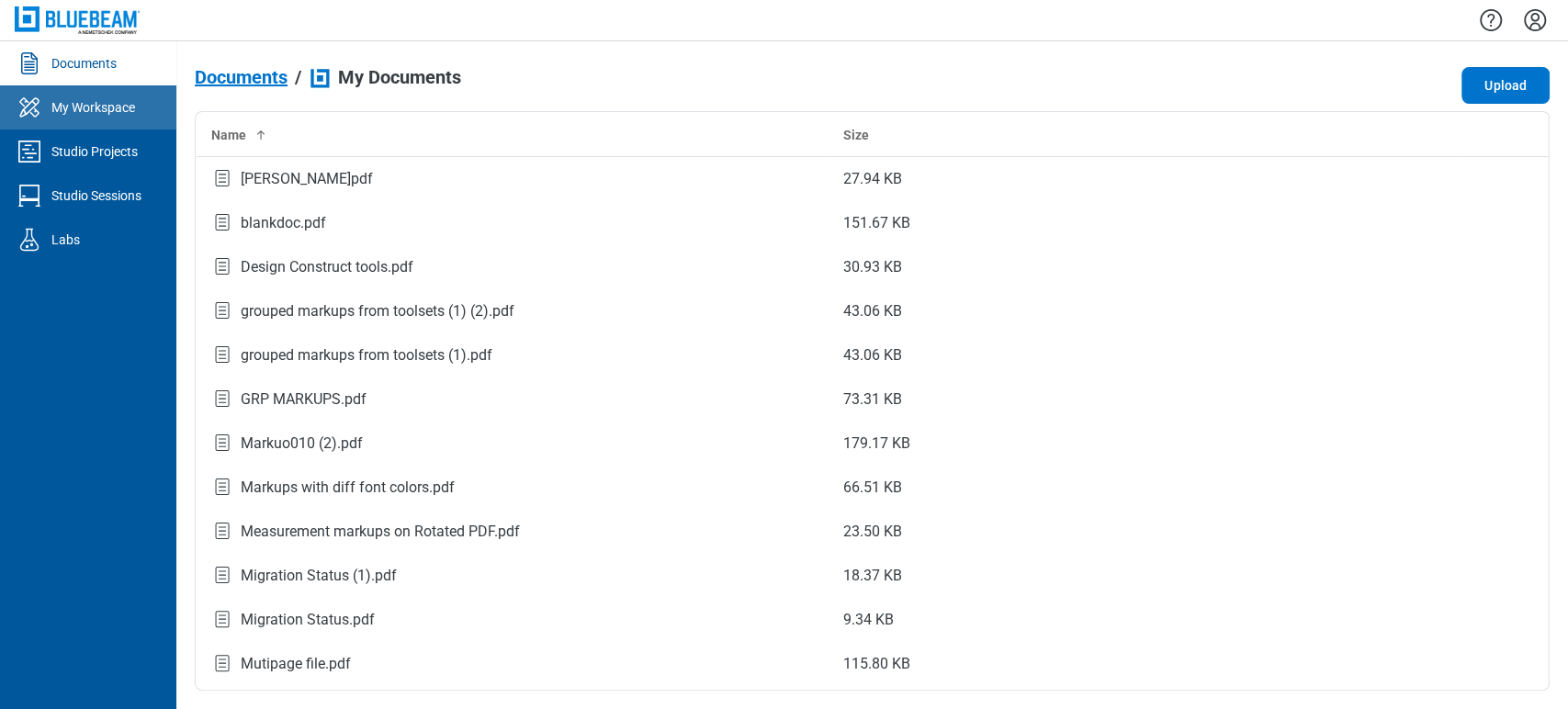
click at [88, 124] on link "My Workspace" at bounding box center [88, 107] width 177 height 44
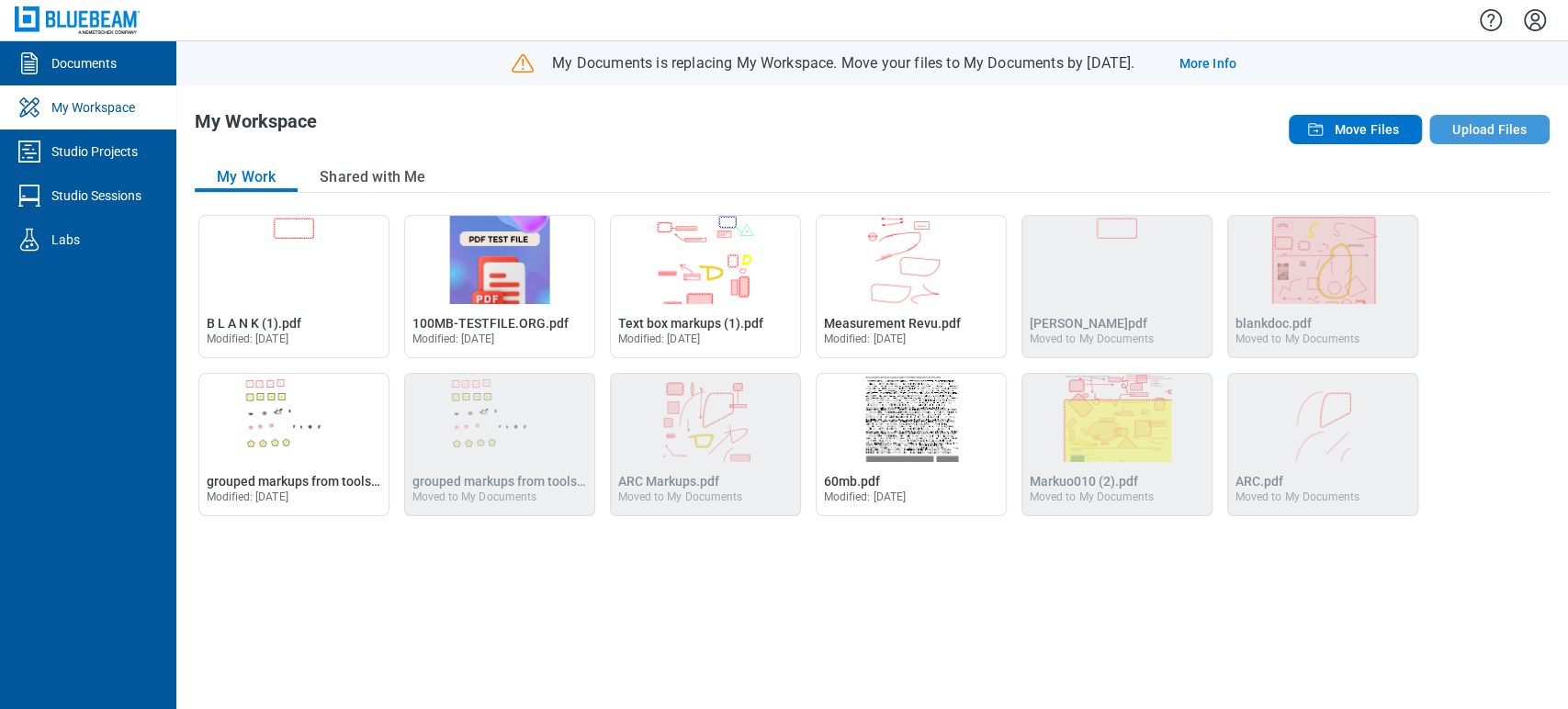
click at [1483, 126] on button "Upload Files" at bounding box center [1489, 129] width 120 height 30
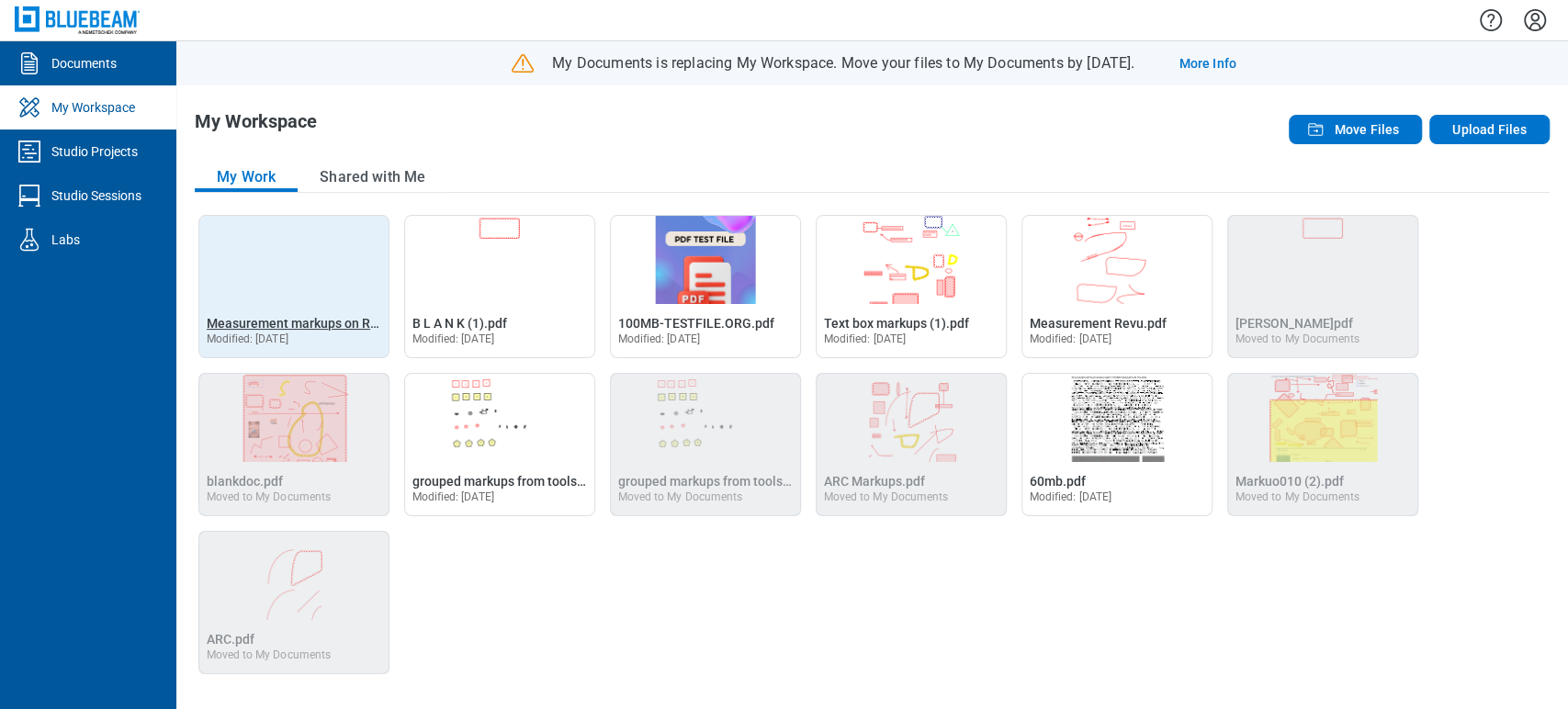
click at [226, 316] on span "Measurement markups on Rotated PDF.pdf" at bounding box center [331, 322] width 249 height 15
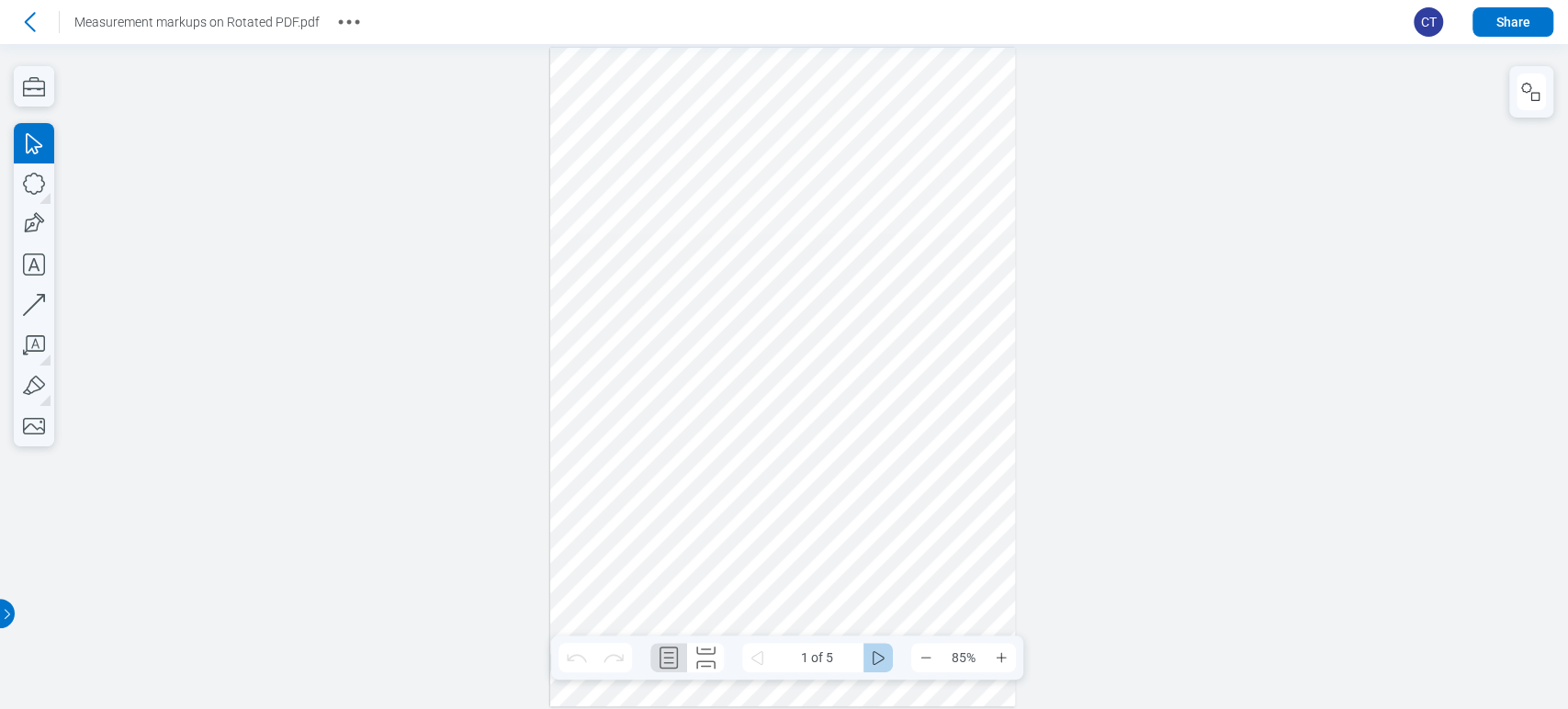
click at [875, 666] on icon "some" at bounding box center [878, 658] width 22 height 22
click at [347, 29] on icon "More actions" at bounding box center [349, 22] width 30 height 30
click at [37, 26] on icon at bounding box center [30, 22] width 30 height 30
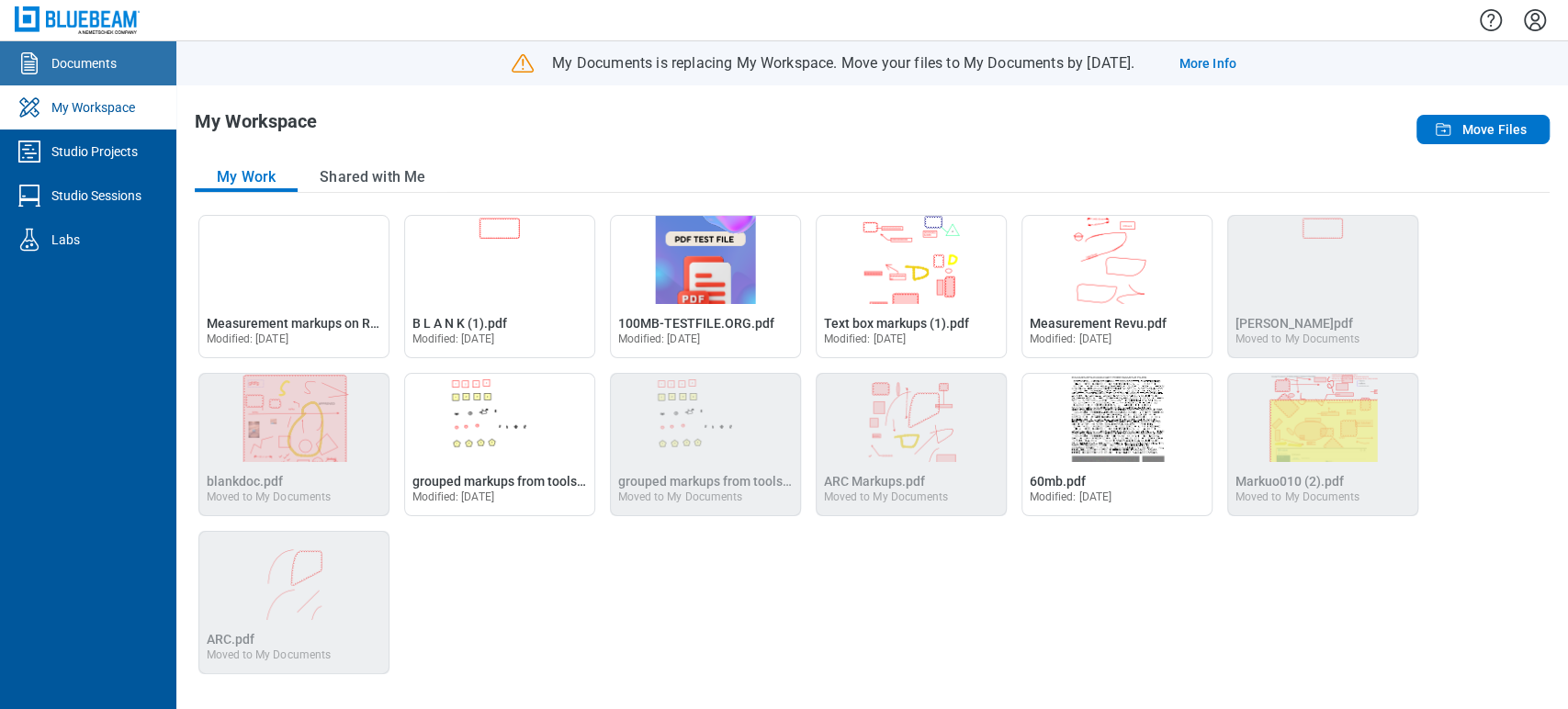
click at [96, 63] on div "Documents" at bounding box center [84, 63] width 65 height 19
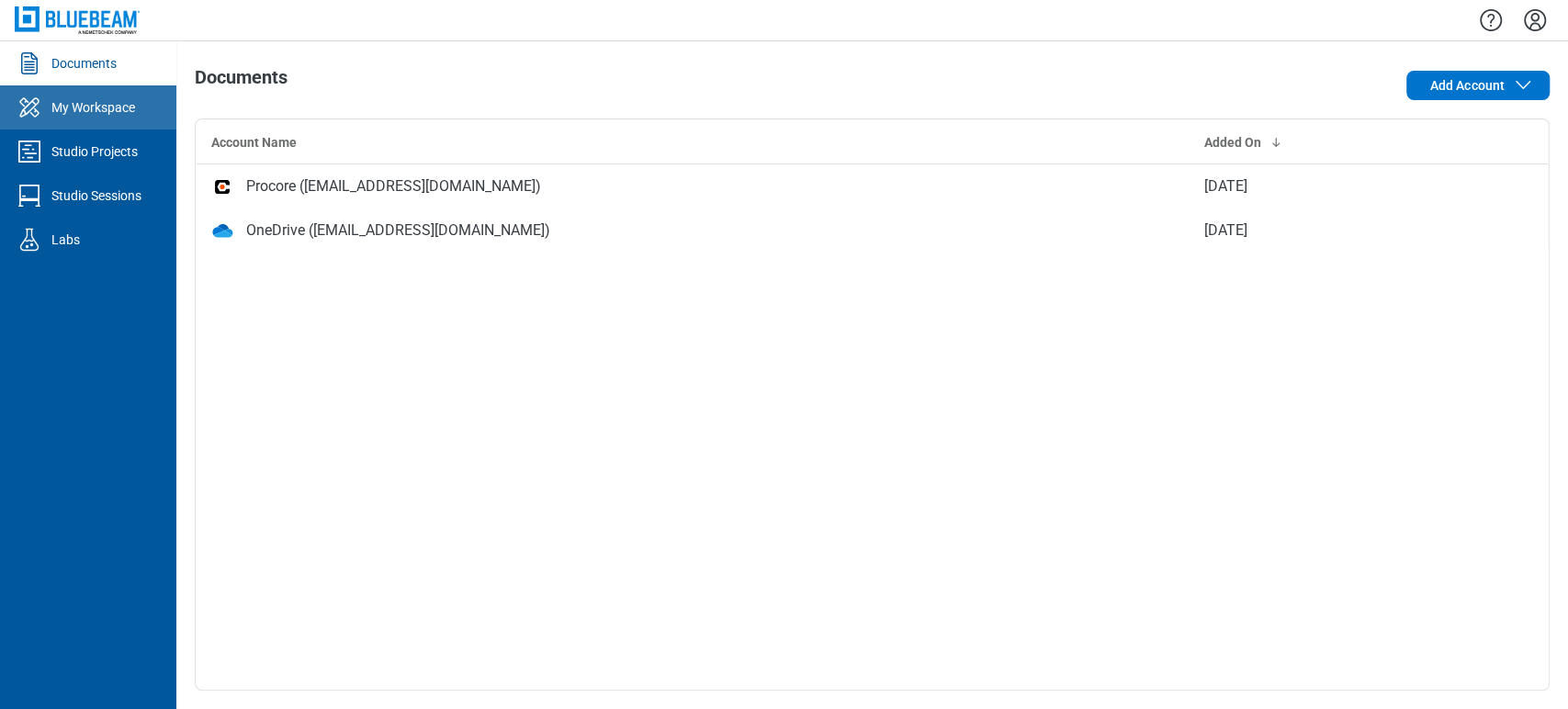
click at [112, 115] on div "My Workspace" at bounding box center [93, 107] width 84 height 19
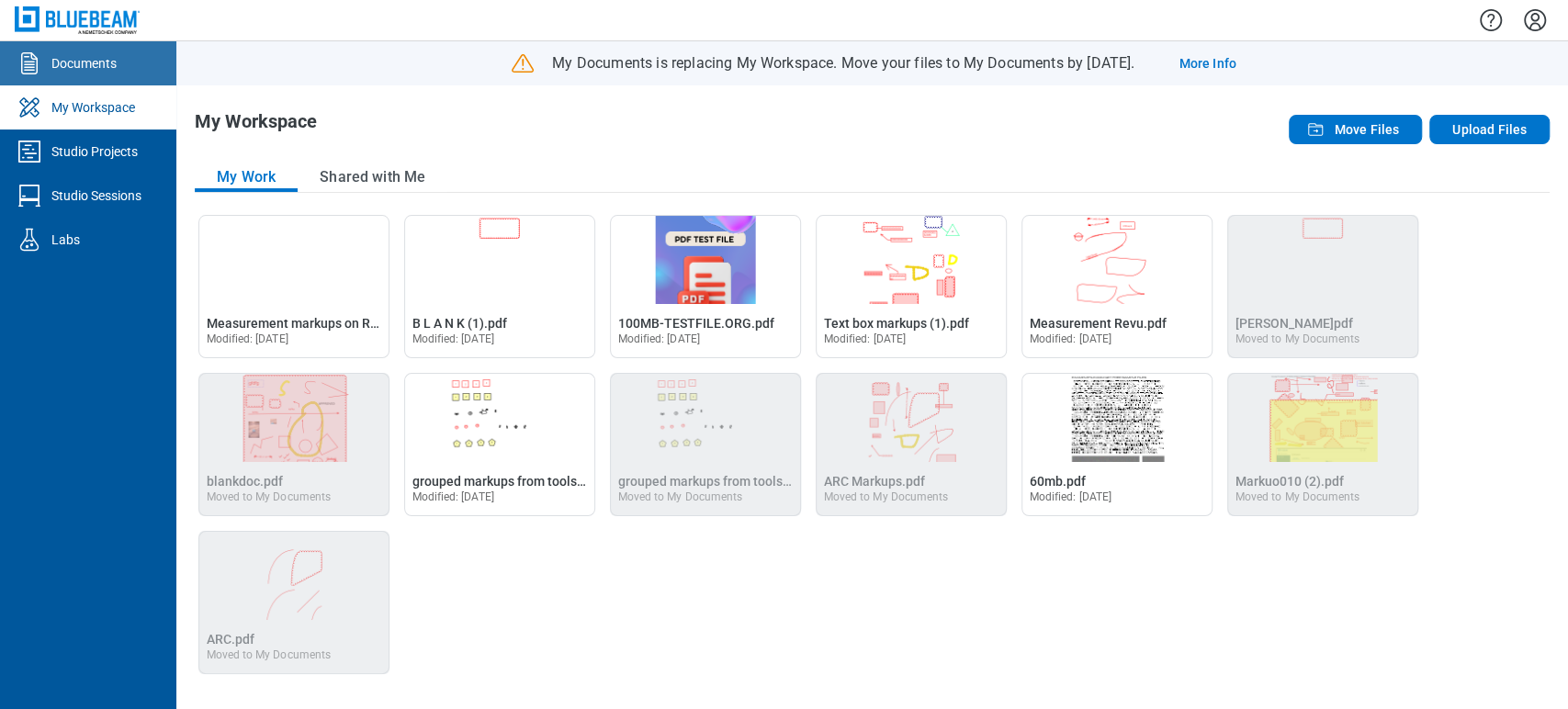
click at [98, 75] on link "Documents" at bounding box center [88, 63] width 177 height 44
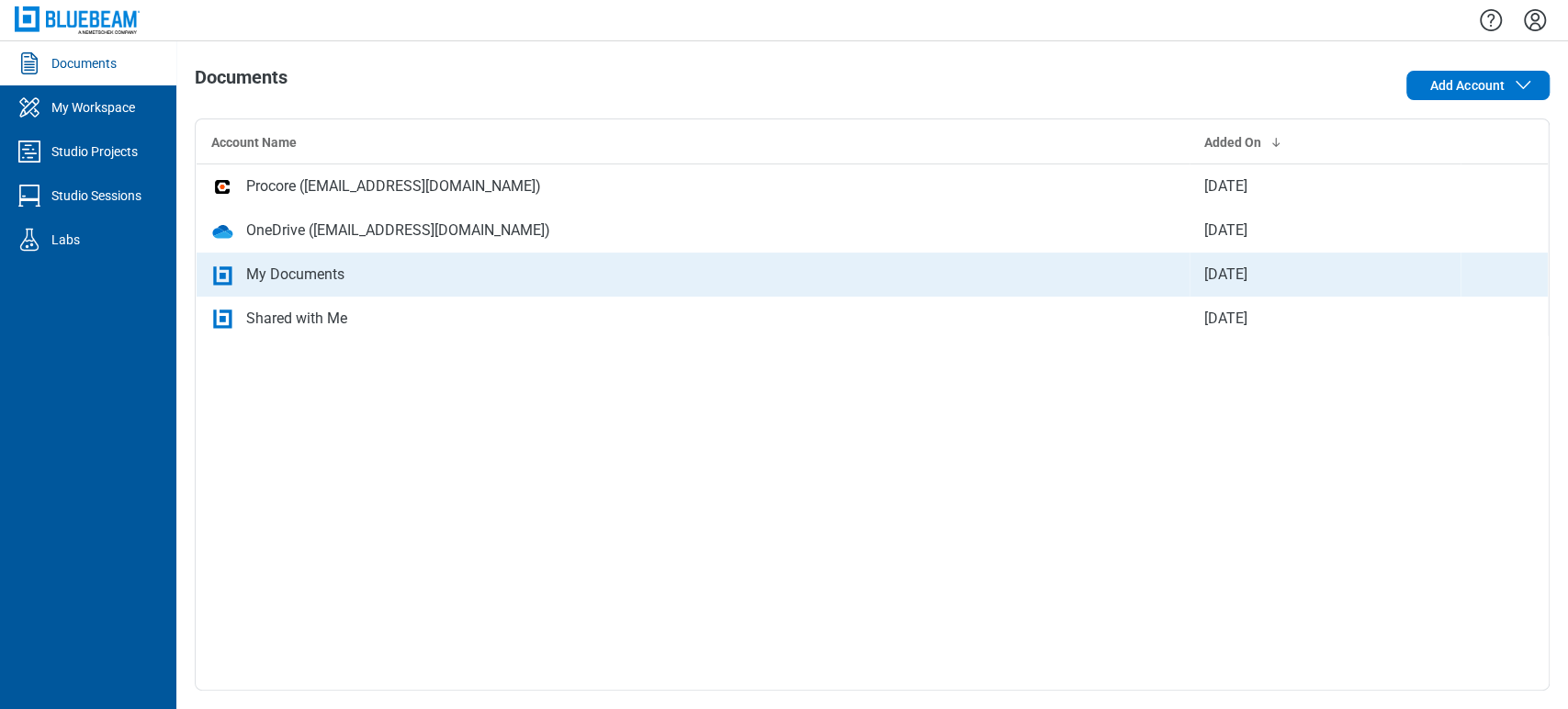
click at [249, 276] on div "My Documents" at bounding box center [296, 274] width 99 height 22
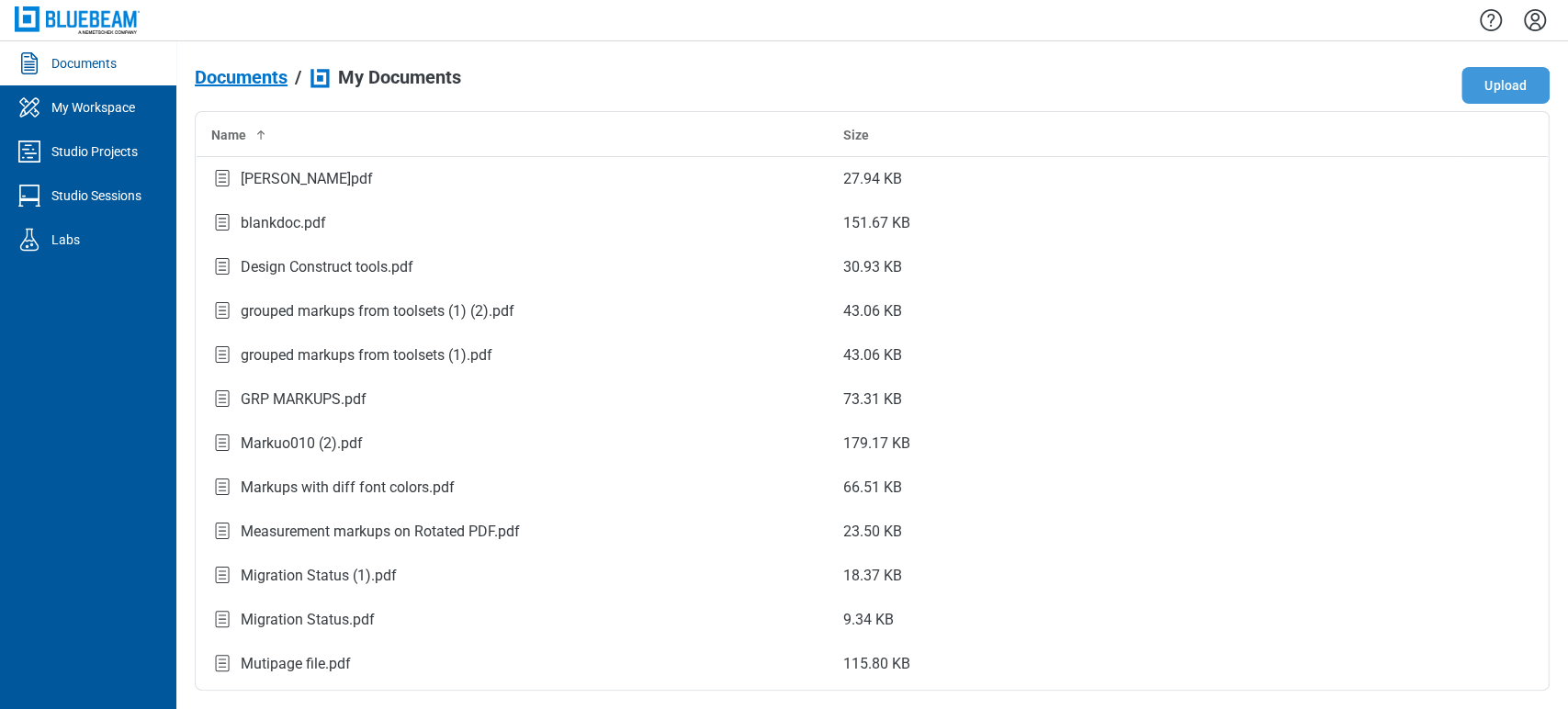
click at [1507, 101] on button "Upload" at bounding box center [1505, 85] width 88 height 36
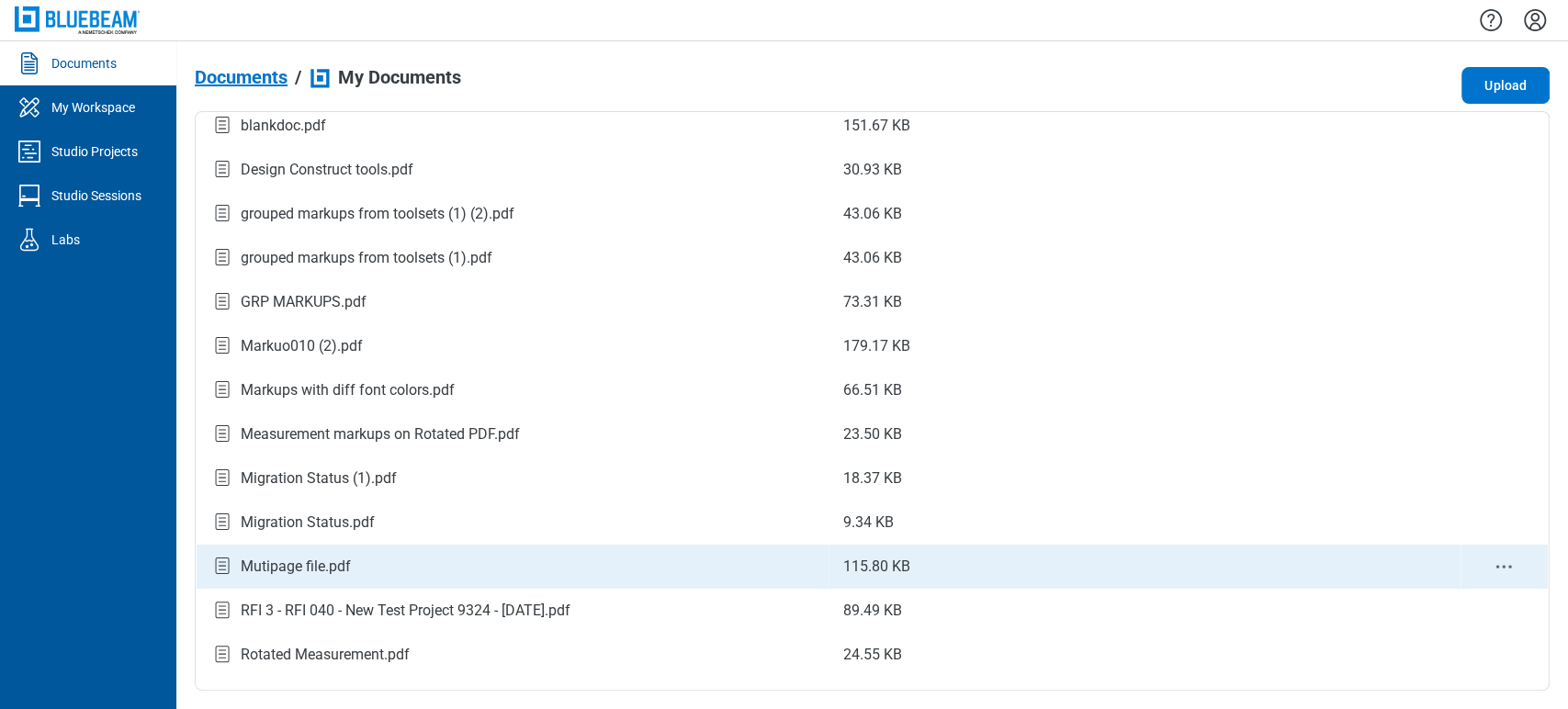
scroll to position [204, 0]
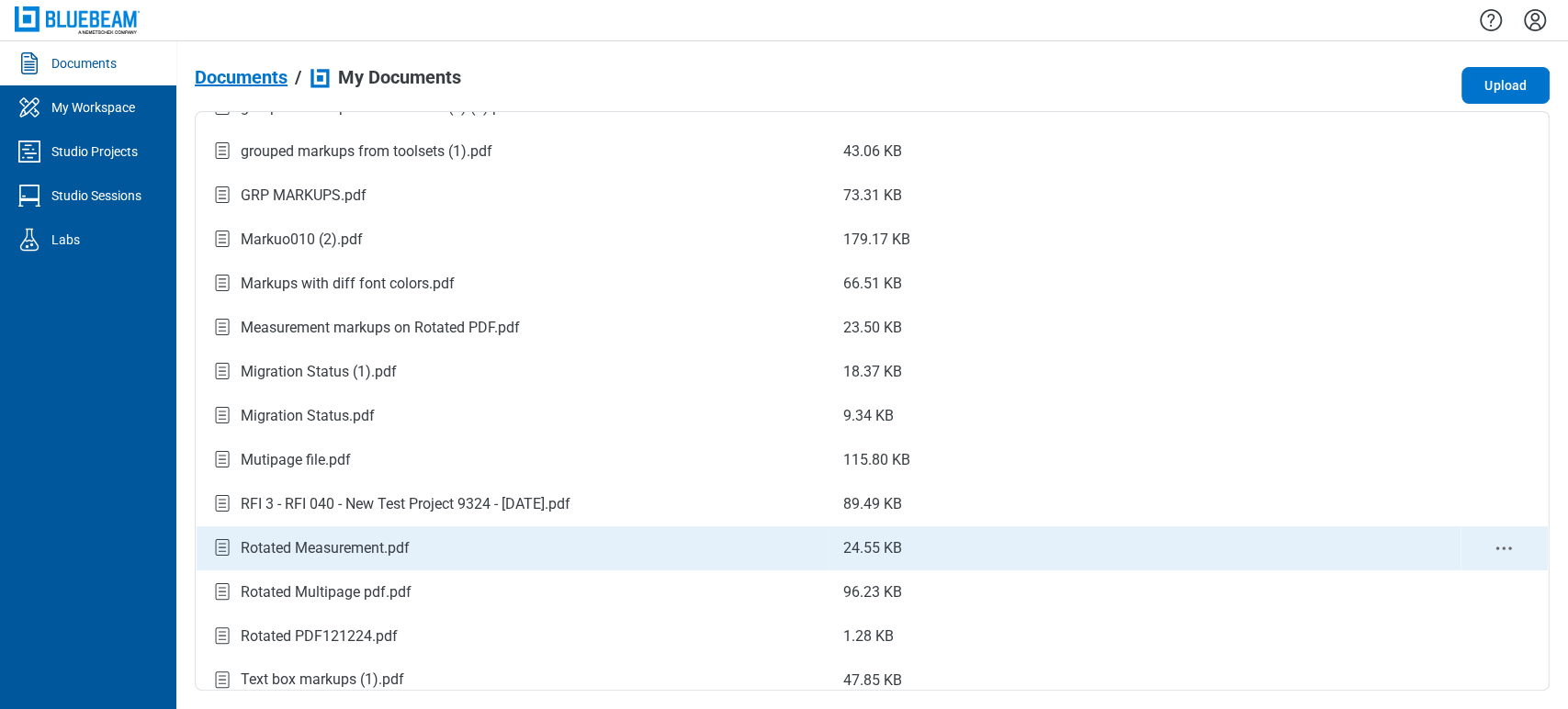
click at [434, 537] on div "Rotated Measurement.pdf" at bounding box center [512, 547] width 603 height 25
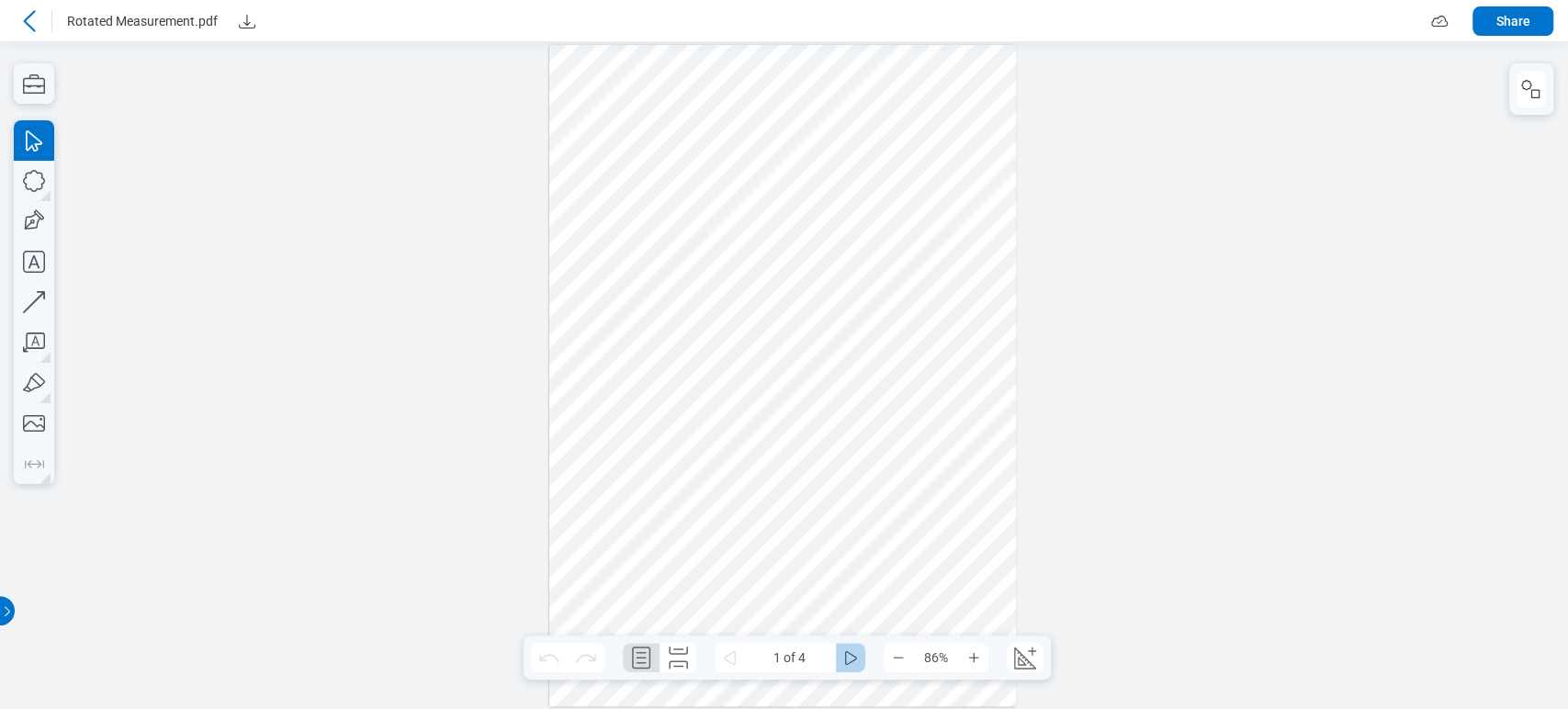
click at [838, 660] on button "some" at bounding box center [851, 658] width 30 height 30
click at [1294, 229] on div at bounding box center [781, 405] width 1629 height 1151
click at [733, 304] on div at bounding box center [781, 405] width 1629 height 1151
drag, startPoint x: 735, startPoint y: 298, endPoint x: 757, endPoint y: 373, distance: 78.2
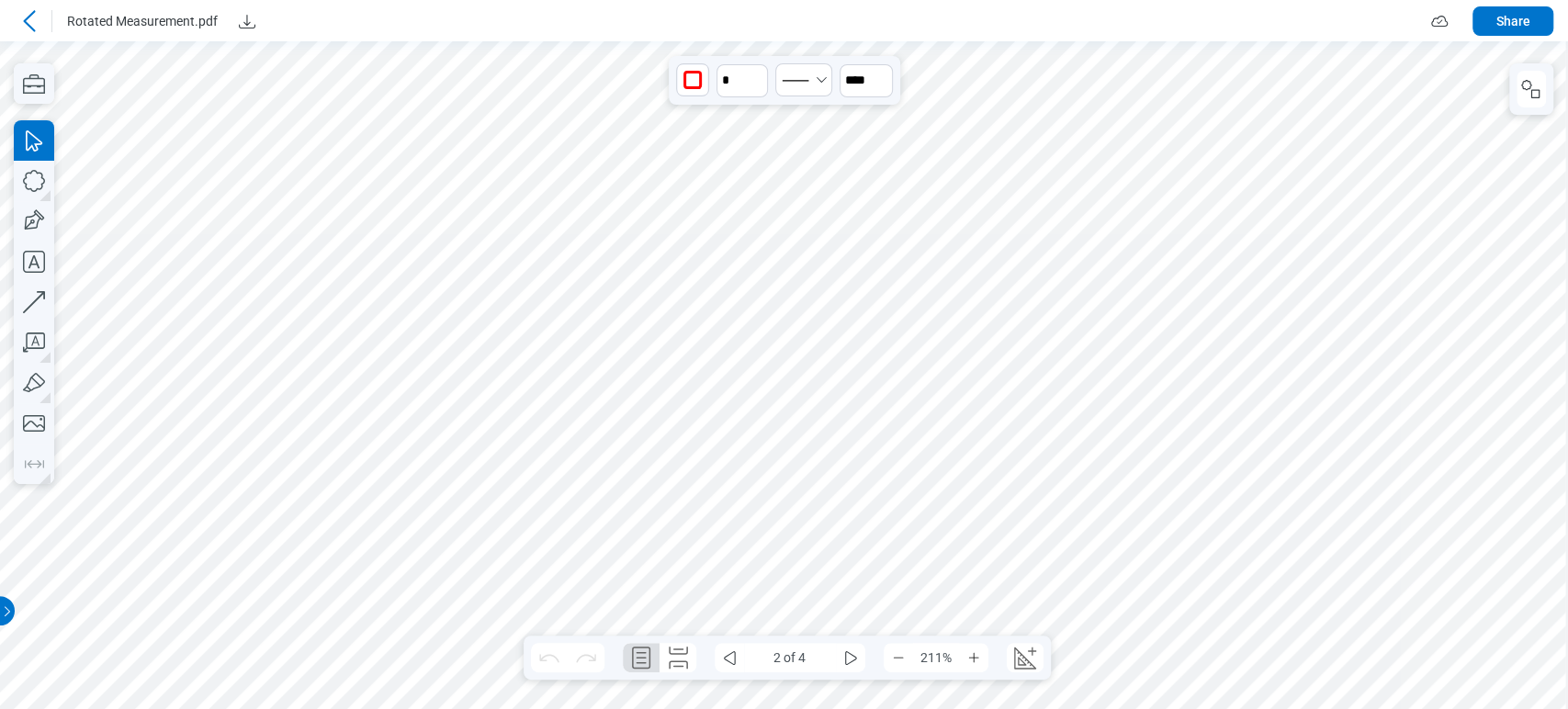
click at [757, 373] on div at bounding box center [781, 405] width 1629 height 1151
click at [1087, 334] on div at bounding box center [781, 405] width 1629 height 1151
click at [1271, 332] on div at bounding box center [781, 405] width 1629 height 1151
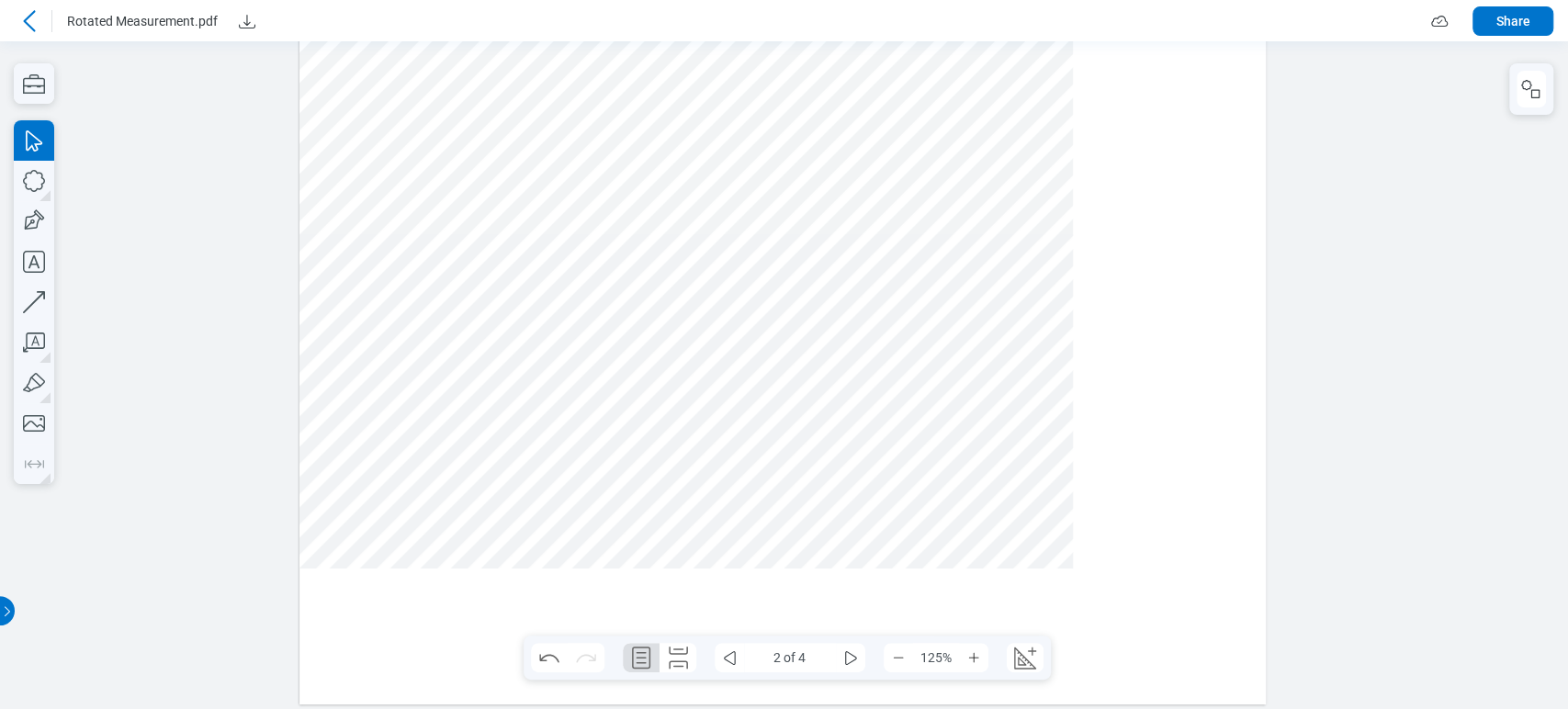
scroll to position [12, 0]
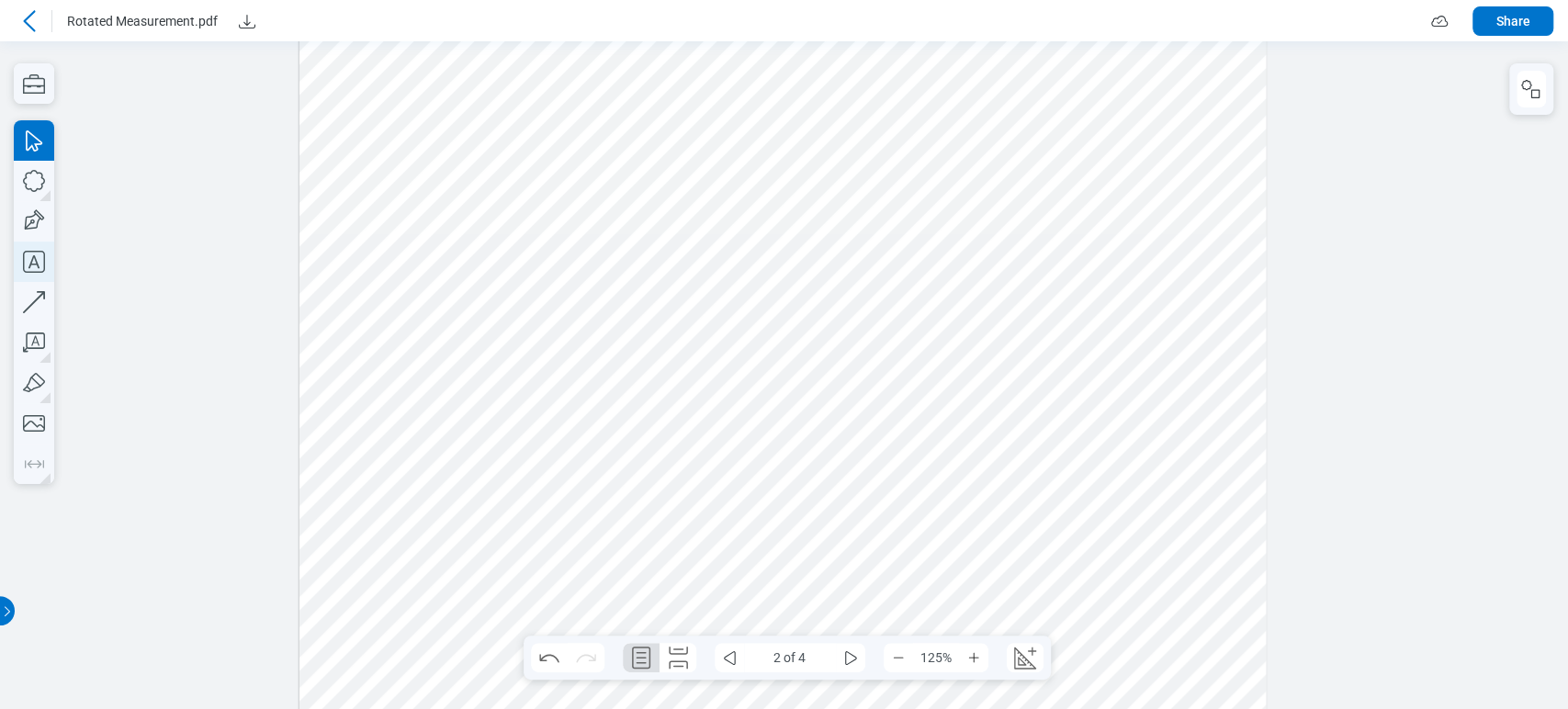
click at [38, 265] on icon "button" at bounding box center [34, 261] width 40 height 40
click at [787, 527] on div at bounding box center [783, 375] width 967 height 683
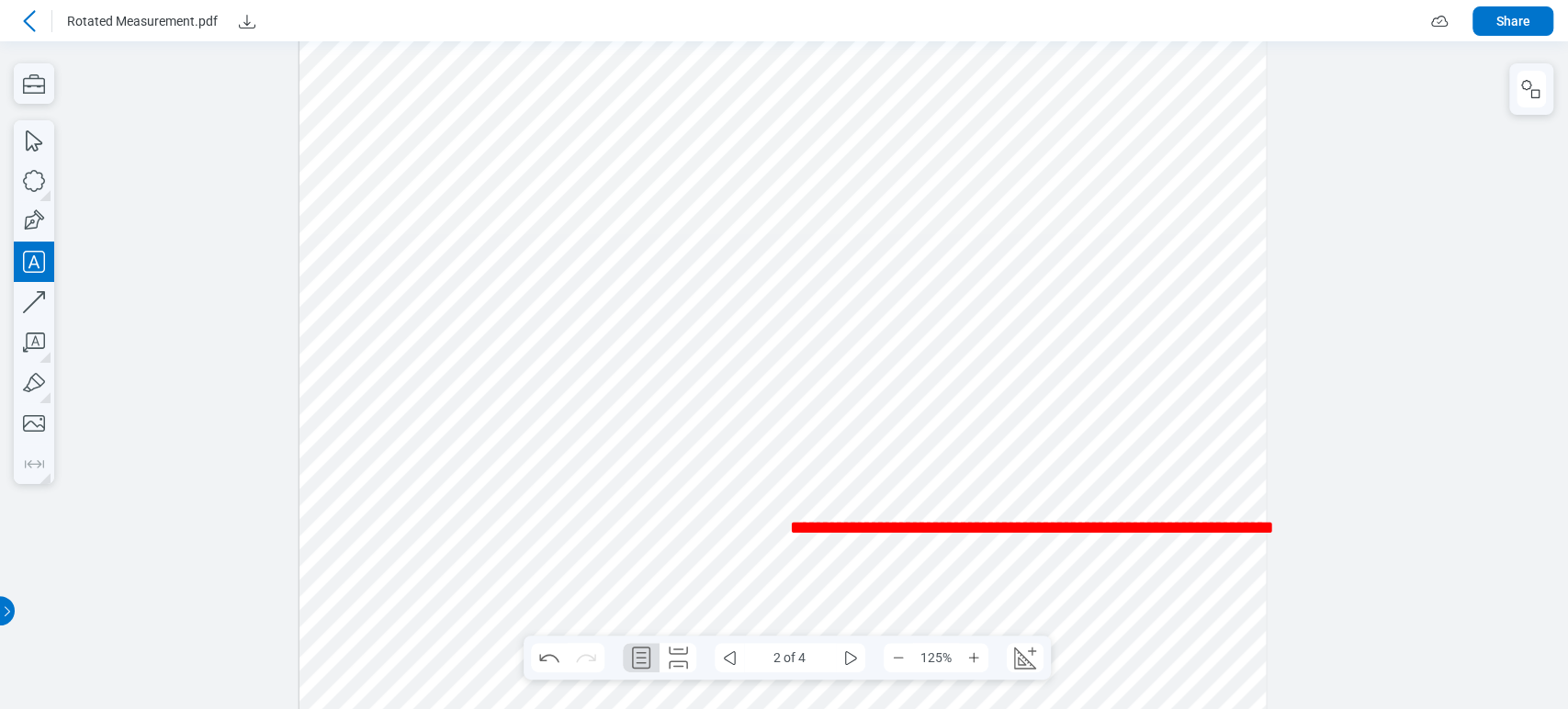
click at [1445, 269] on div at bounding box center [784, 375] width 1568 height 668
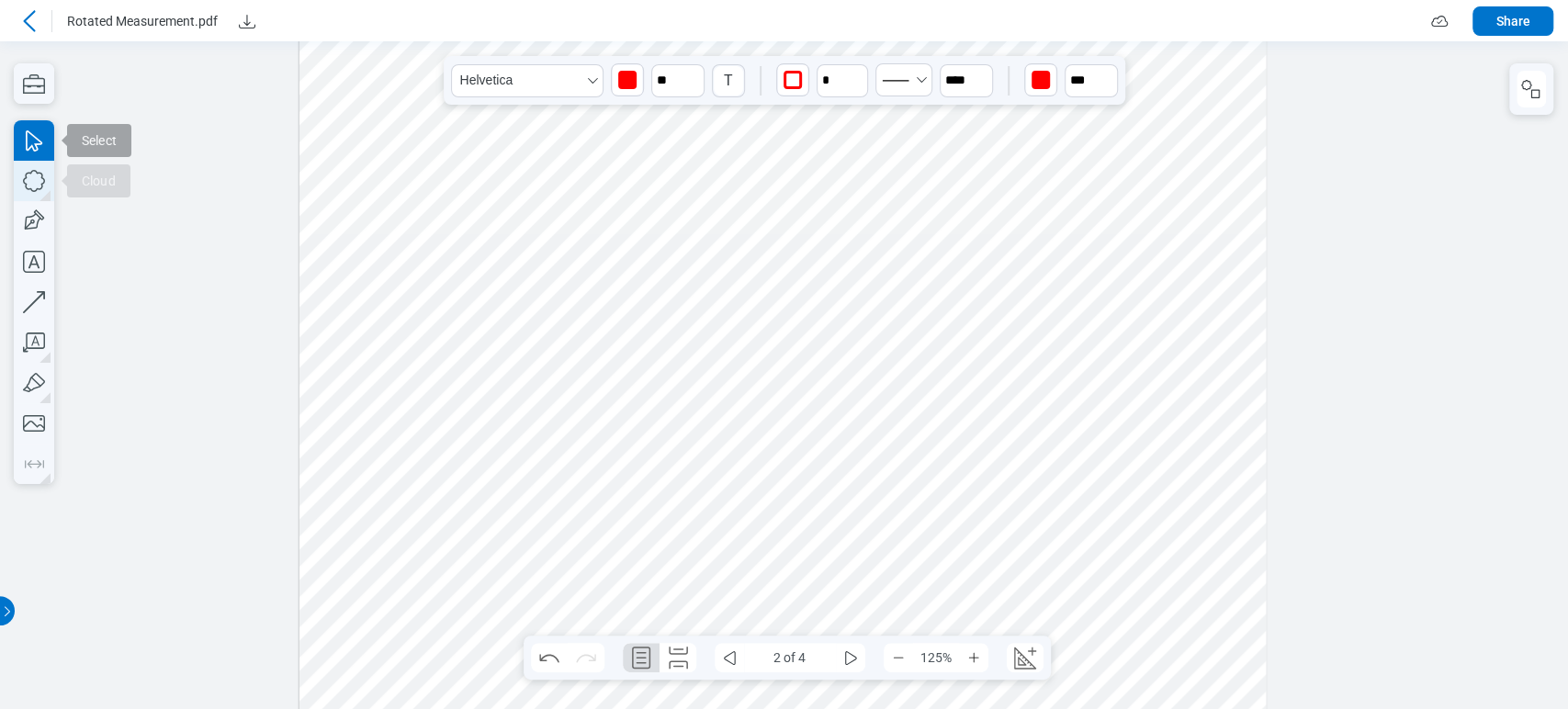
click at [44, 188] on icon "button" at bounding box center [34, 180] width 40 height 40
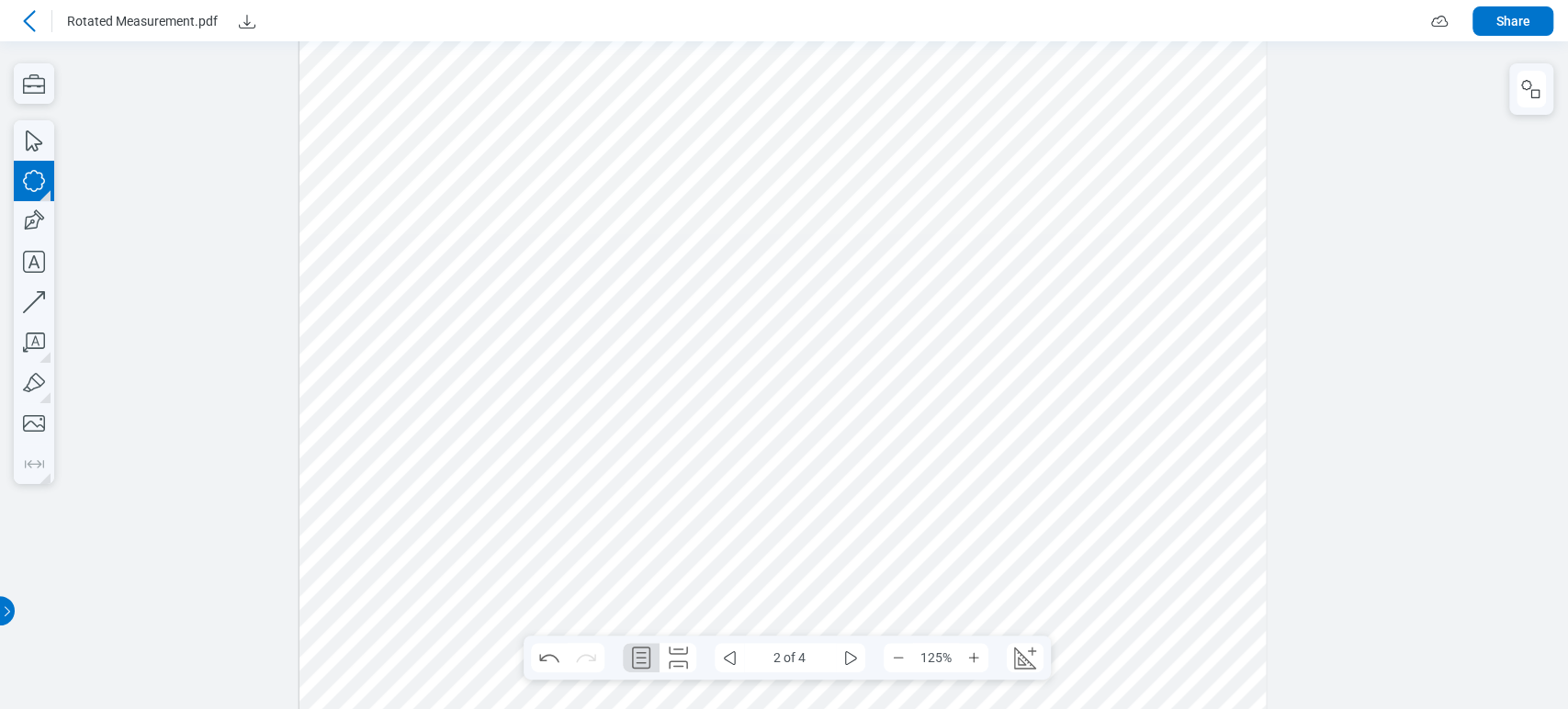
drag, startPoint x: 457, startPoint y: 464, endPoint x: 511, endPoint y: 525, distance: 81.5
click at [530, 532] on div at bounding box center [783, 375] width 967 height 683
click at [1029, 526] on div at bounding box center [783, 375] width 967 height 683
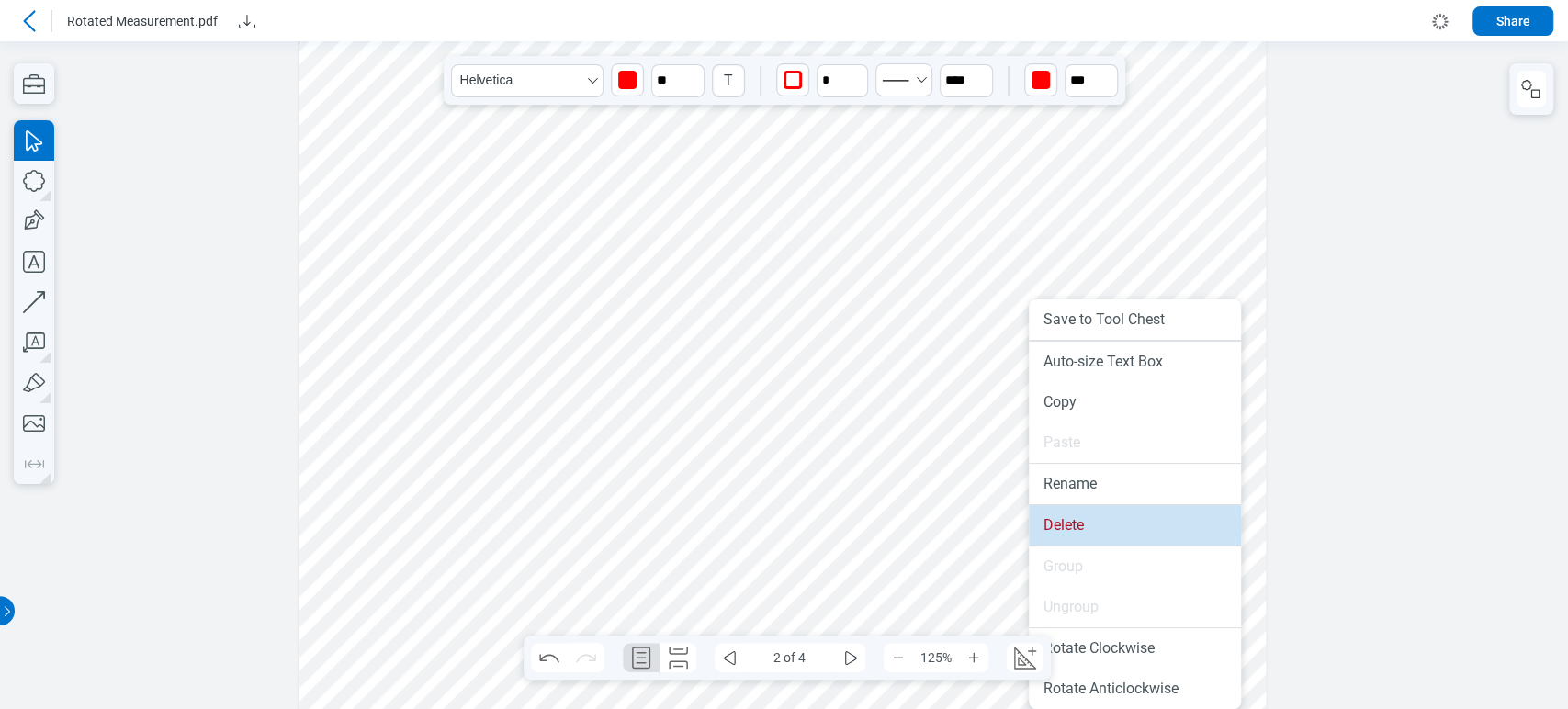
drag, startPoint x: 1038, startPoint y: 525, endPoint x: 906, endPoint y: 452, distance: 150.8
click at [1038, 525] on li "Delete" at bounding box center [1134, 525] width 212 height 40
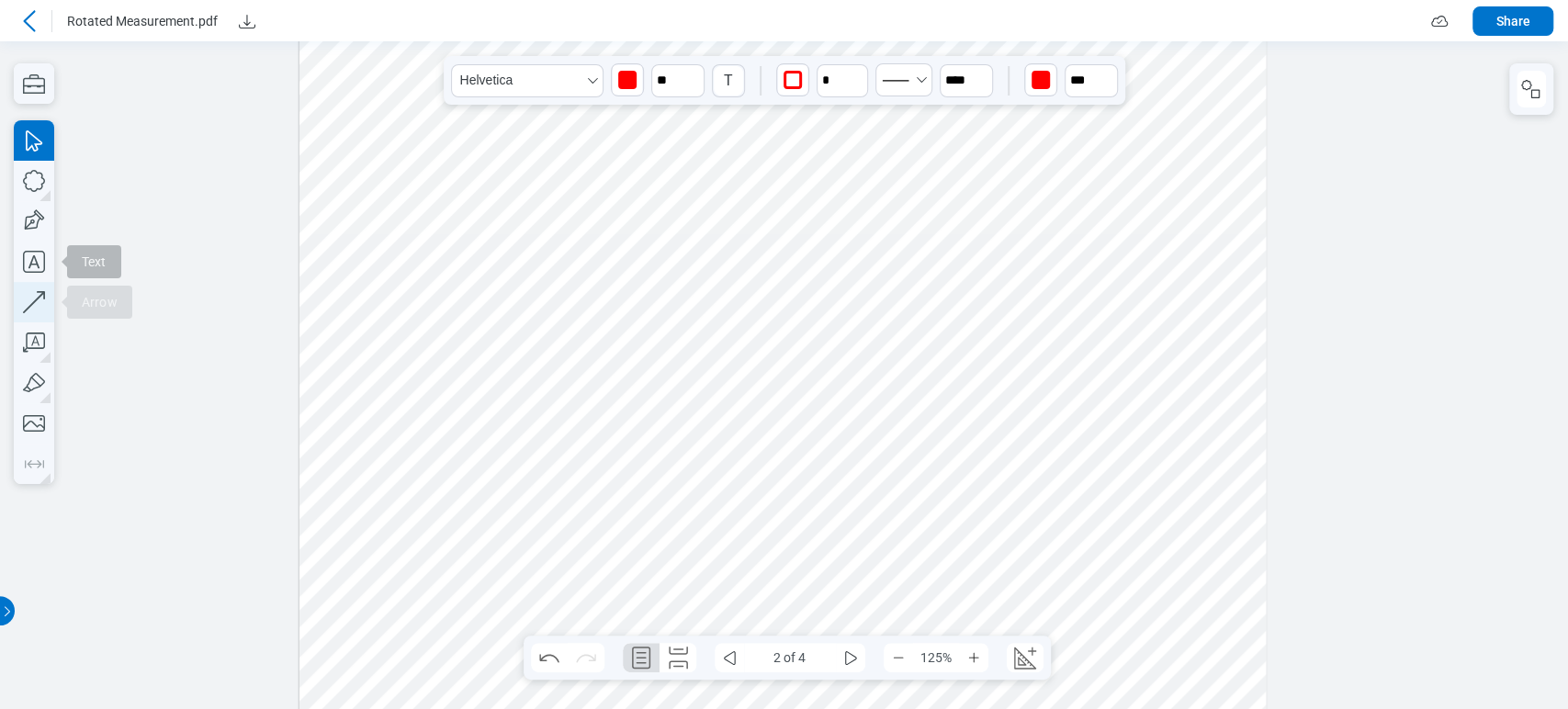
click at [36, 307] on icon "button" at bounding box center [34, 302] width 40 height 40
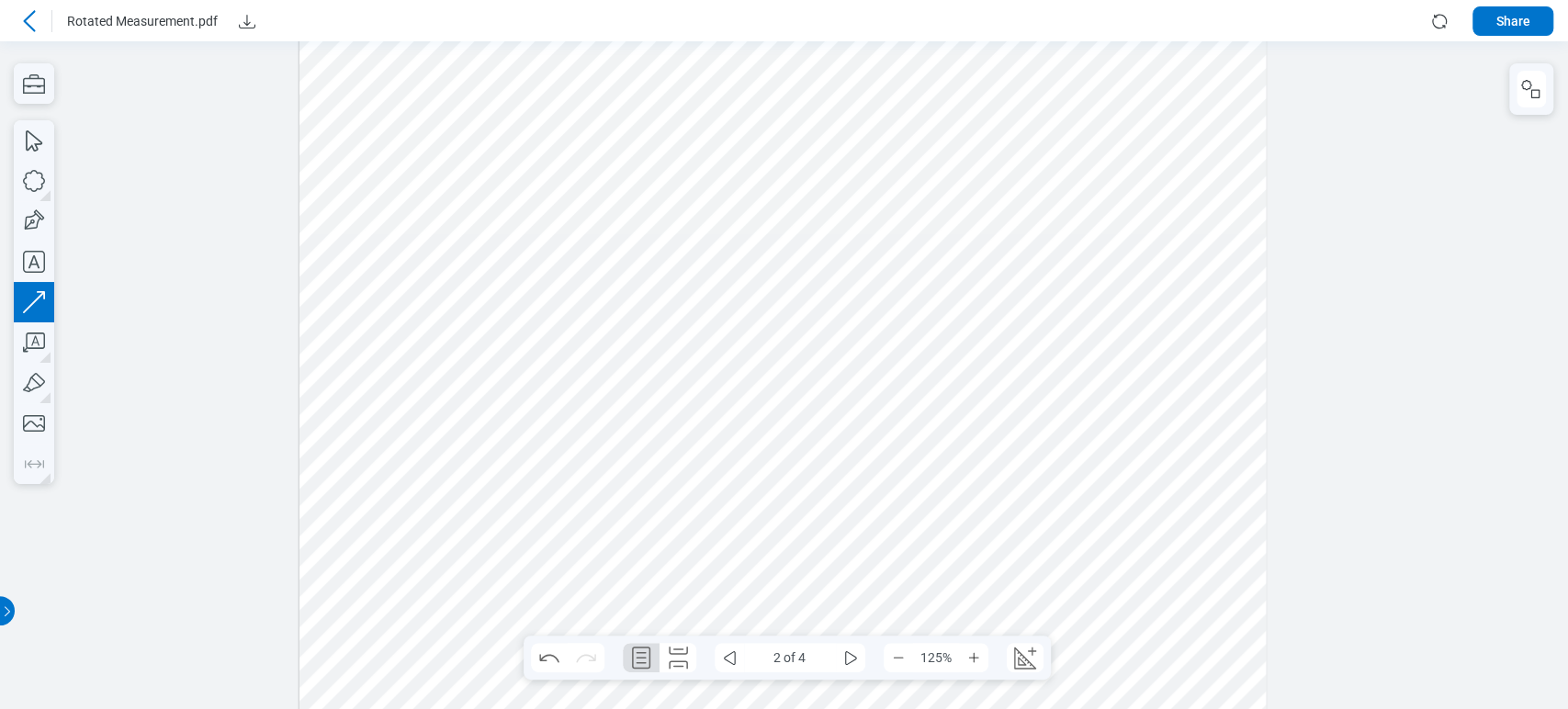
drag, startPoint x: 608, startPoint y: 467, endPoint x: 698, endPoint y: 513, distance: 101.1
click at [698, 513] on div at bounding box center [783, 375] width 967 height 683
click at [941, 87] on icon "Select LineEndSolidArrow" at bounding box center [932, 81] width 36 height 15
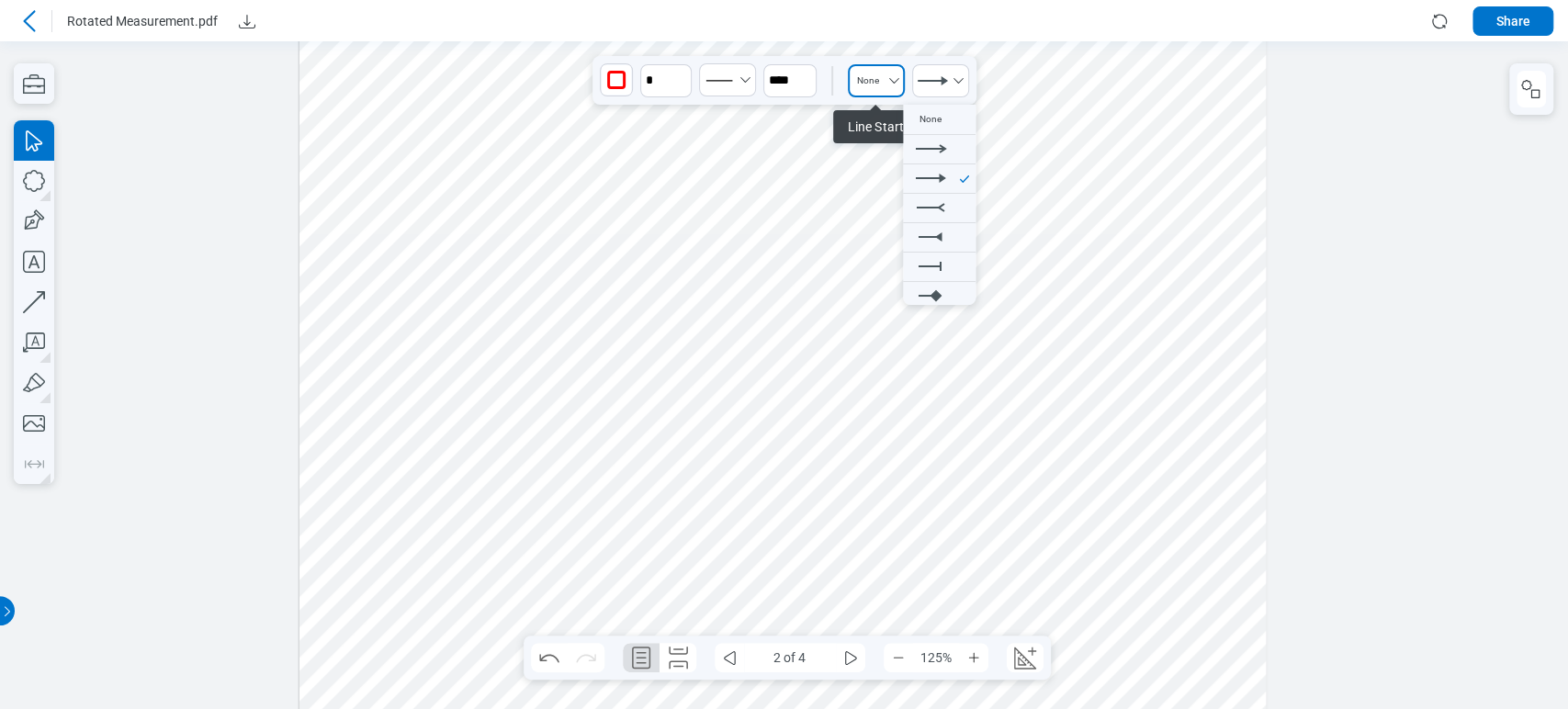
click at [866, 80] on div "None" at bounding box center [868, 80] width 22 height 10
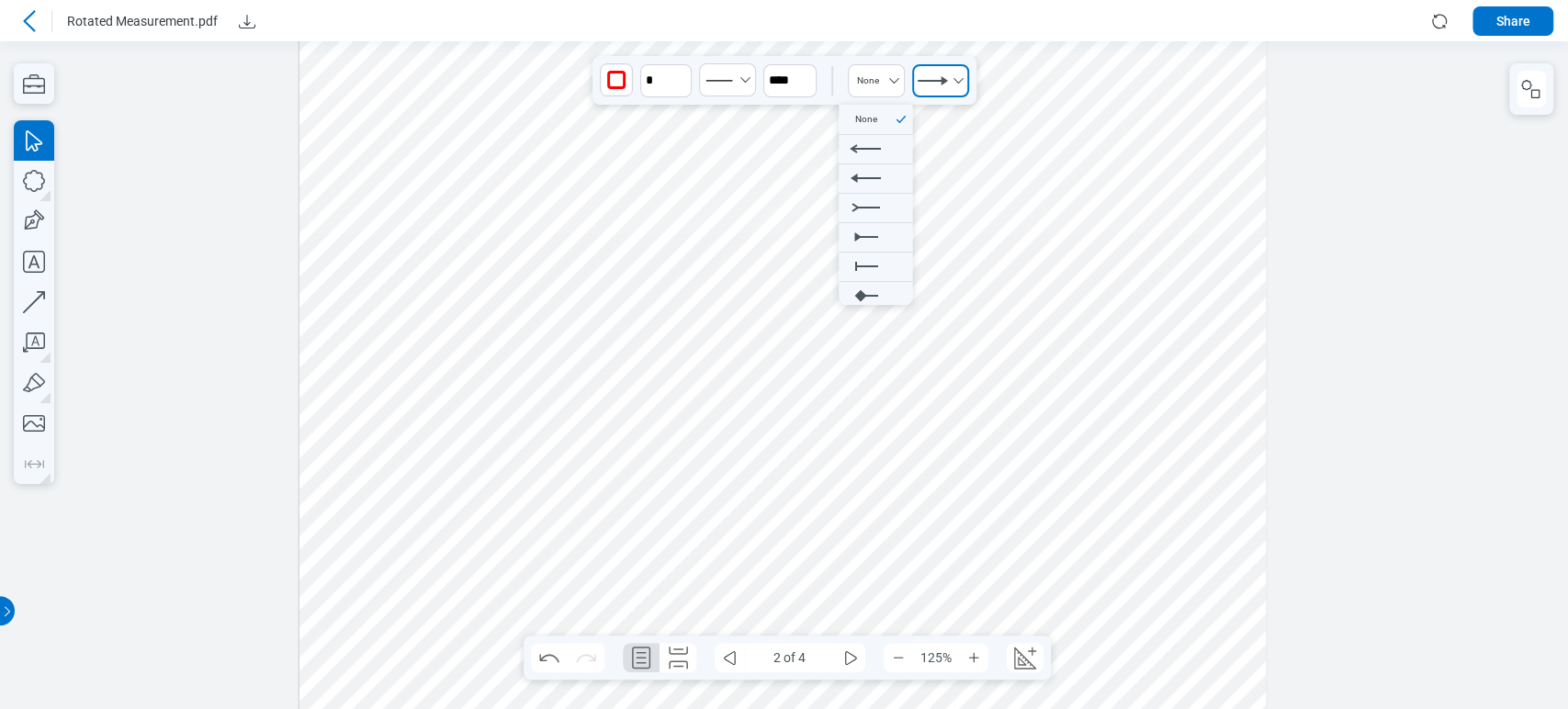
click at [933, 83] on icon "Select LineEndSolidArrow" at bounding box center [932, 81] width 36 height 15
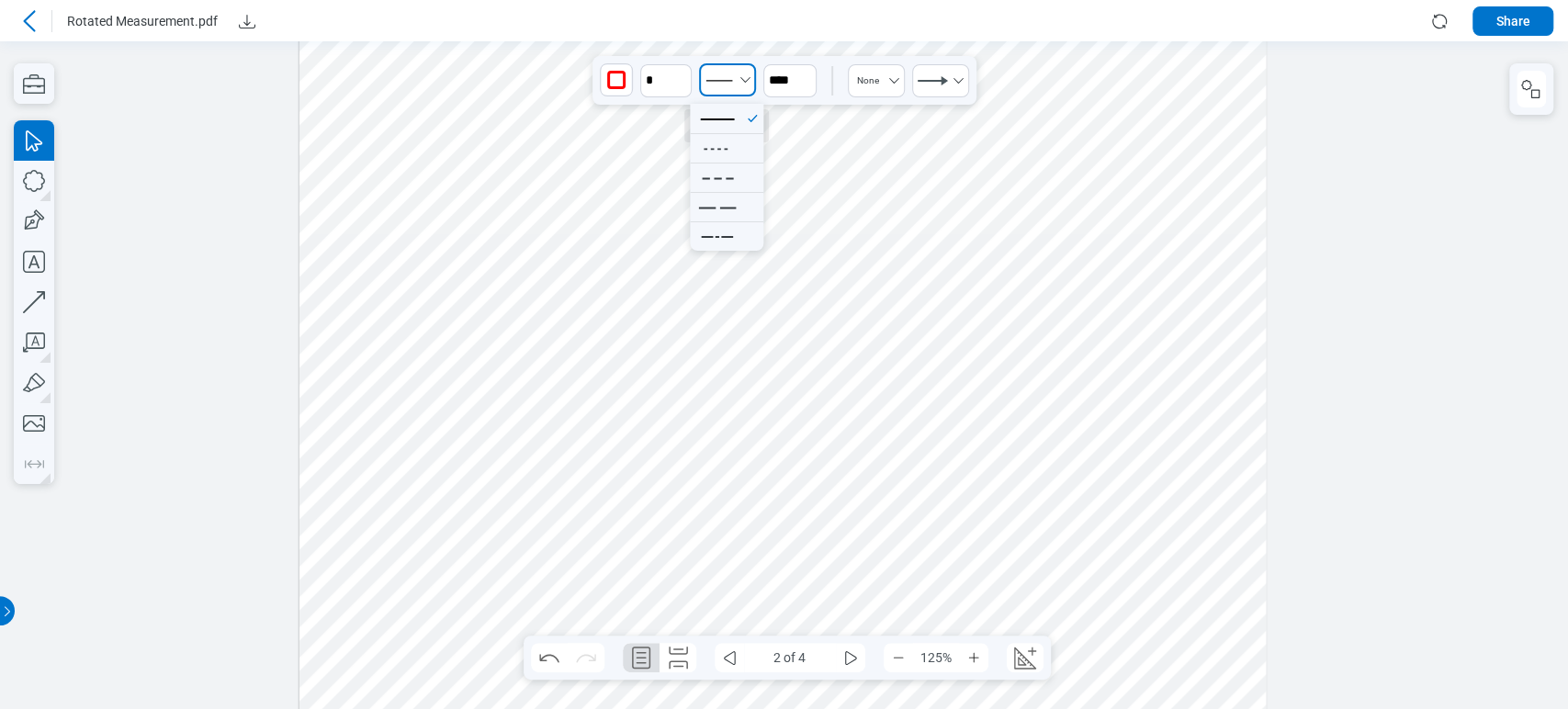
click at [753, 75] on button "Select Solid" at bounding box center [728, 80] width 57 height 34
click at [733, 116] on icon at bounding box center [718, 118] width 47 height 29
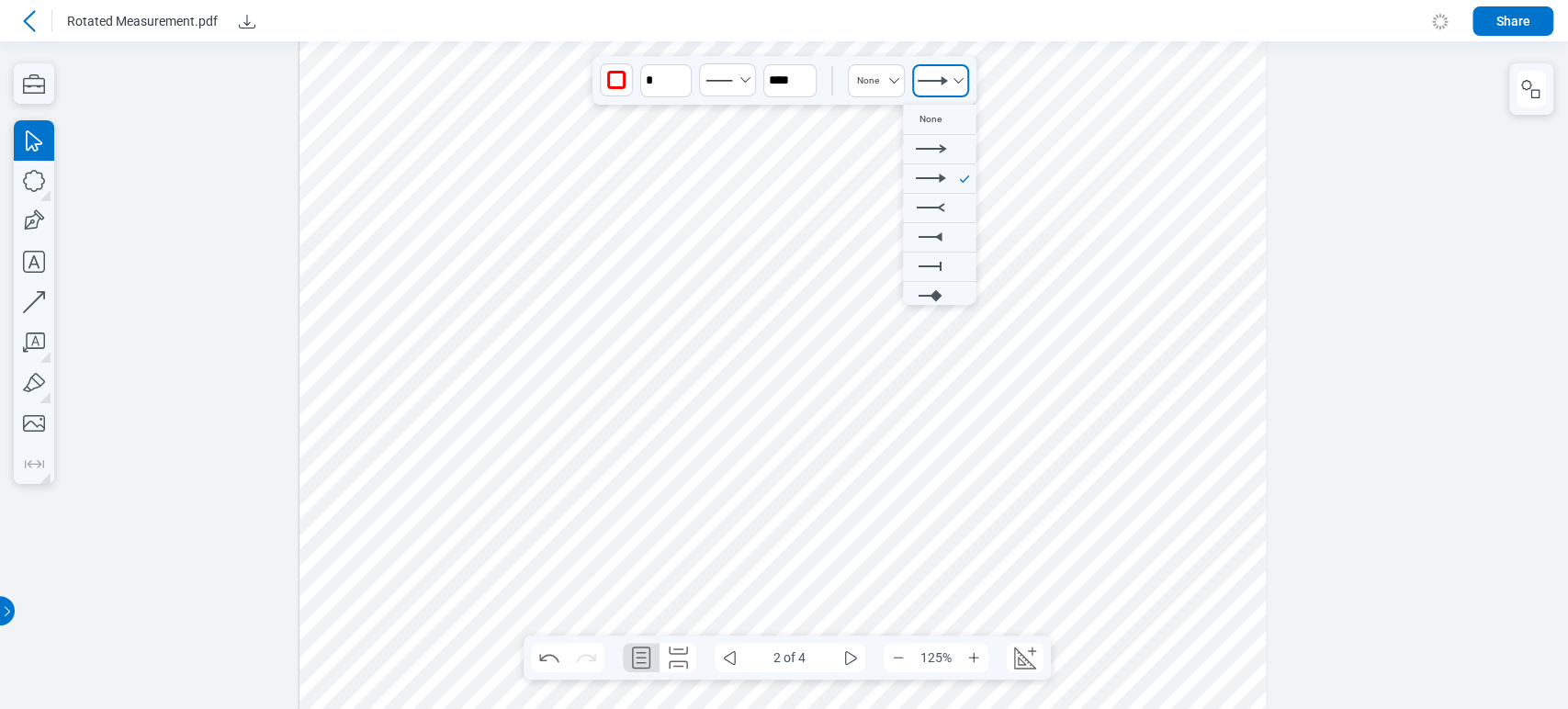
click at [951, 77] on icon "Select LineEndSolidArrow" at bounding box center [958, 81] width 15 height 15
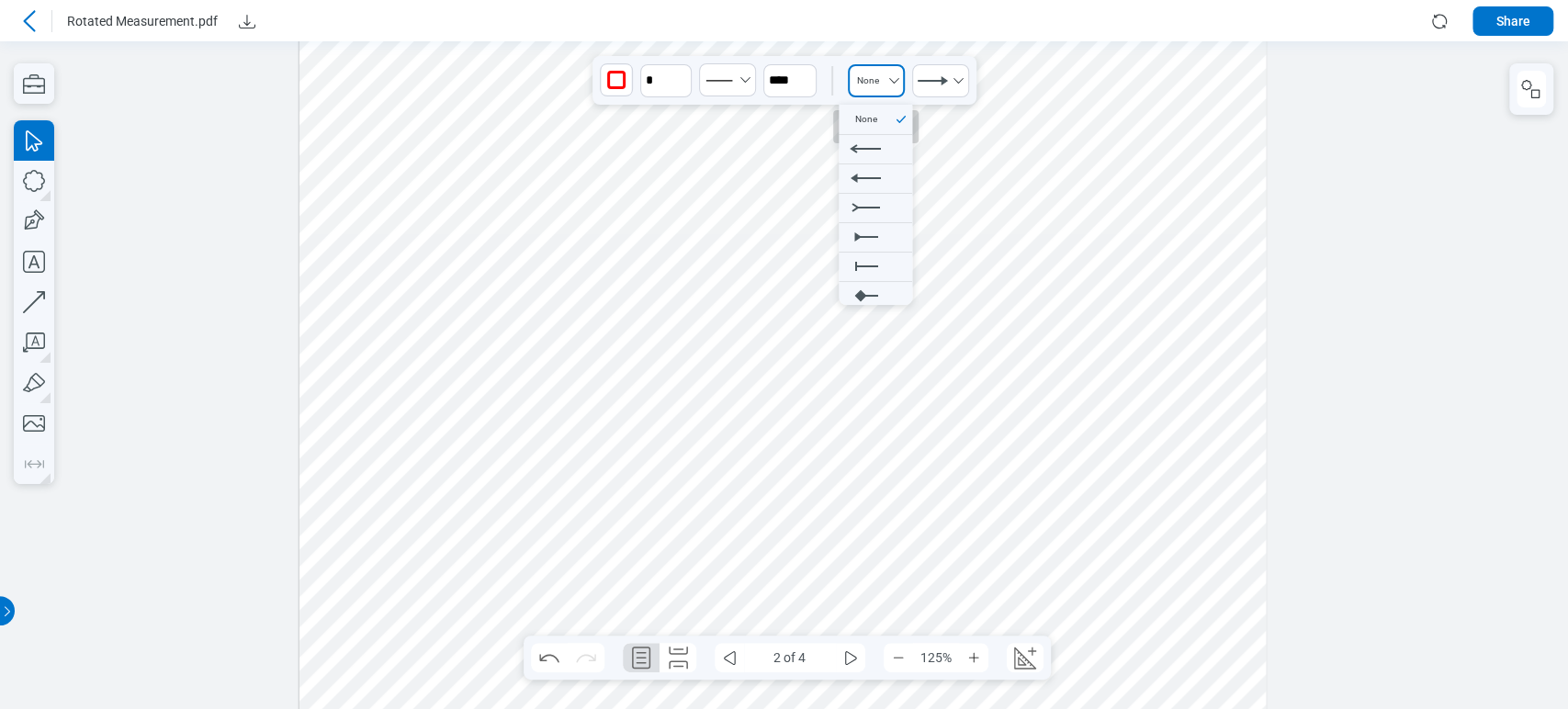
click at [882, 87] on button "None" at bounding box center [877, 81] width 57 height 34
click at [937, 66] on button "Select LineEndSolidArrow" at bounding box center [941, 81] width 57 height 34
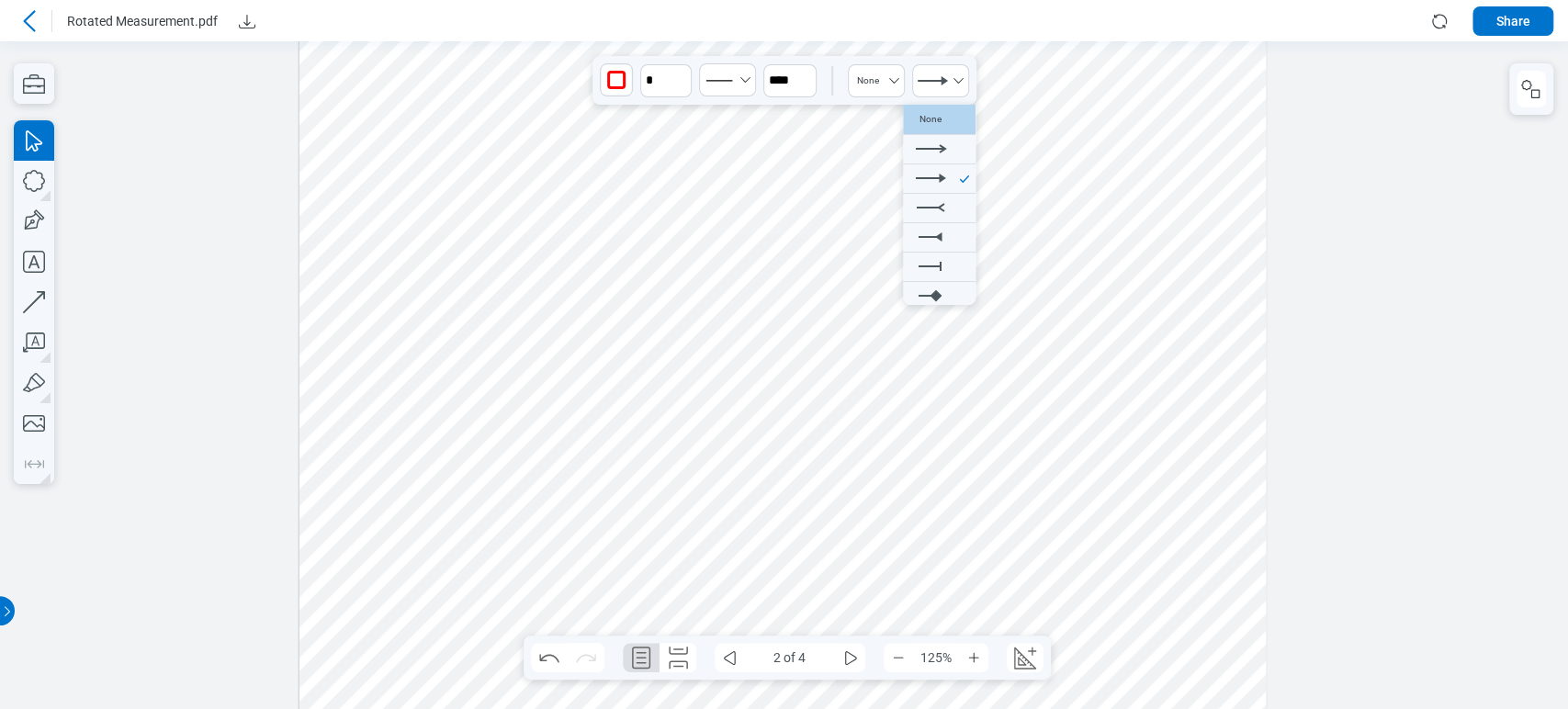
click at [935, 114] on div "None" at bounding box center [930, 119] width 22 height 10
click at [738, 477] on div at bounding box center [783, 375] width 967 height 683
click at [666, 485] on div at bounding box center [783, 375] width 967 height 683
click at [661, 488] on div at bounding box center [783, 375] width 967 height 683
click at [521, 495] on div at bounding box center [783, 375] width 967 height 683
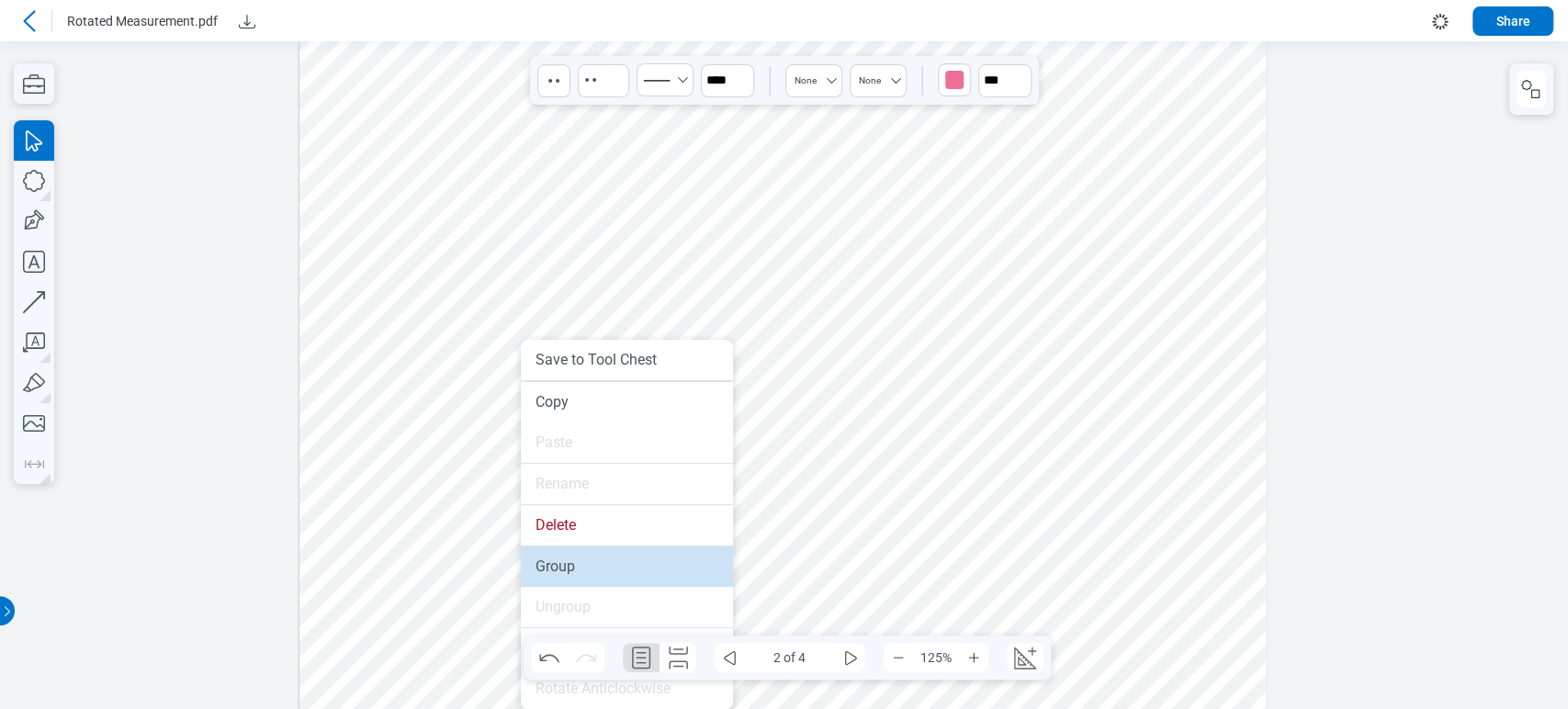
click at [576, 571] on li "Group" at bounding box center [626, 566] width 212 height 40
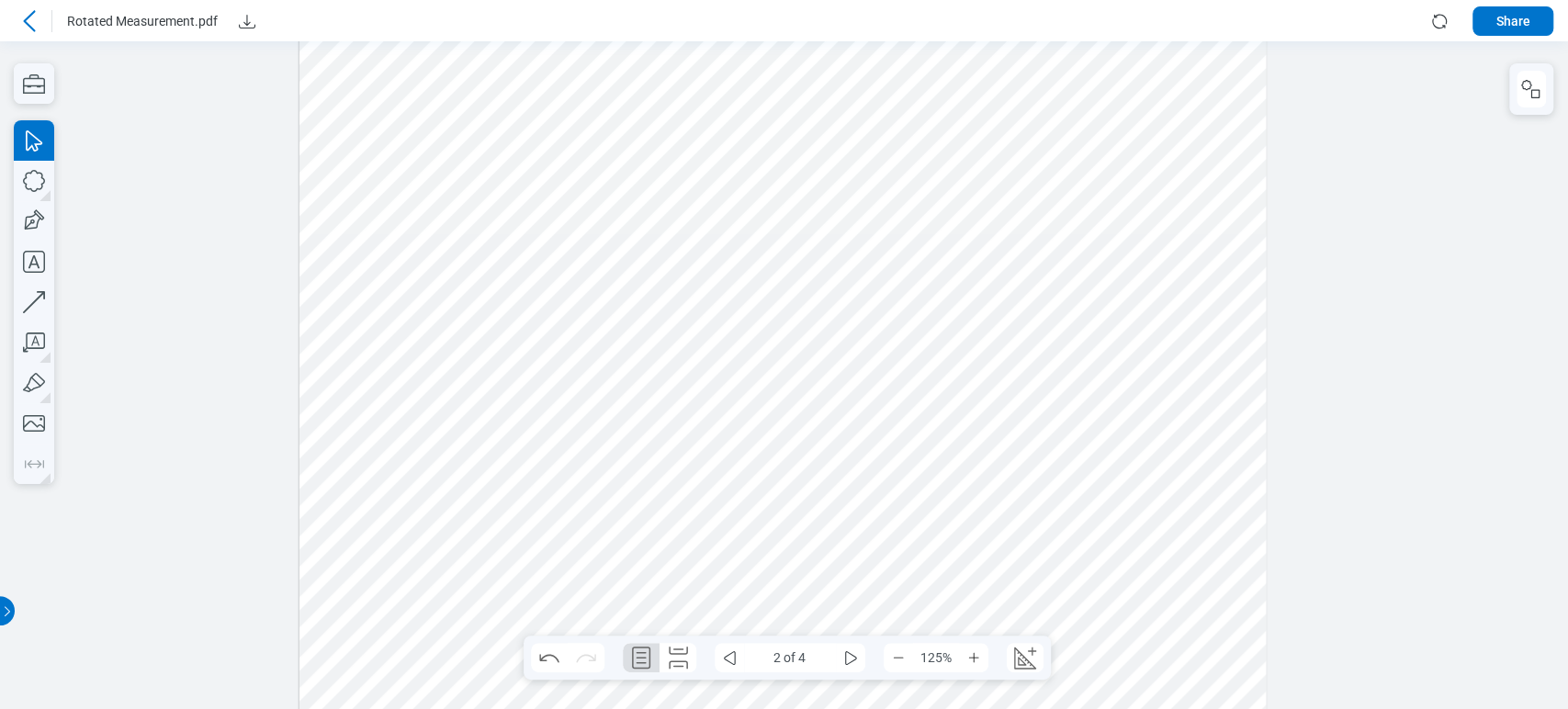
drag, startPoint x: 820, startPoint y: 503, endPoint x: 696, endPoint y: 512, distance: 124.3
click at [821, 503] on div at bounding box center [783, 375] width 967 height 683
click at [677, 492] on div at bounding box center [783, 375] width 967 height 683
drag, startPoint x: 670, startPoint y: 492, endPoint x: 1099, endPoint y: 517, distance: 429.7
click at [1099, 517] on div at bounding box center [783, 375] width 967 height 683
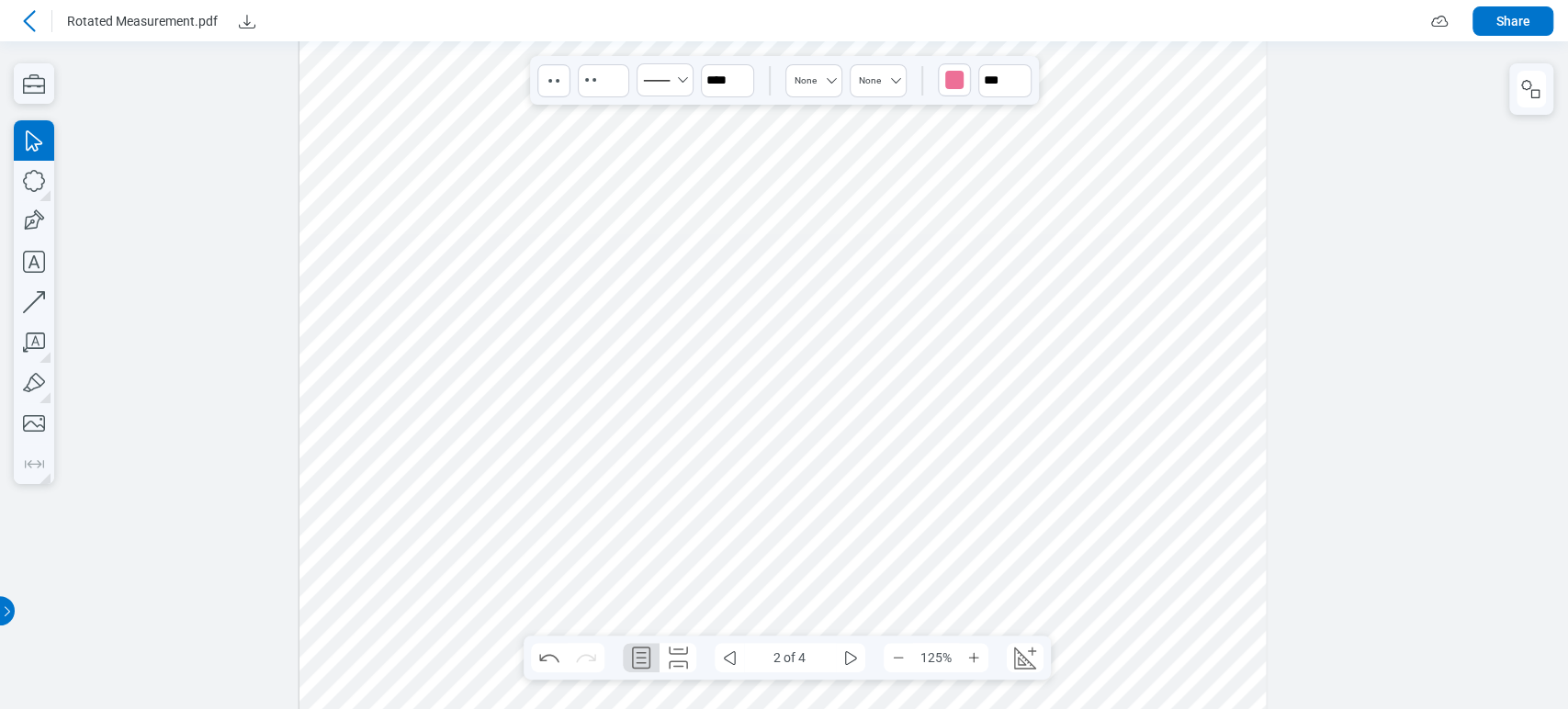
click at [32, 30] on icon at bounding box center [30, 21] width 22 height 22
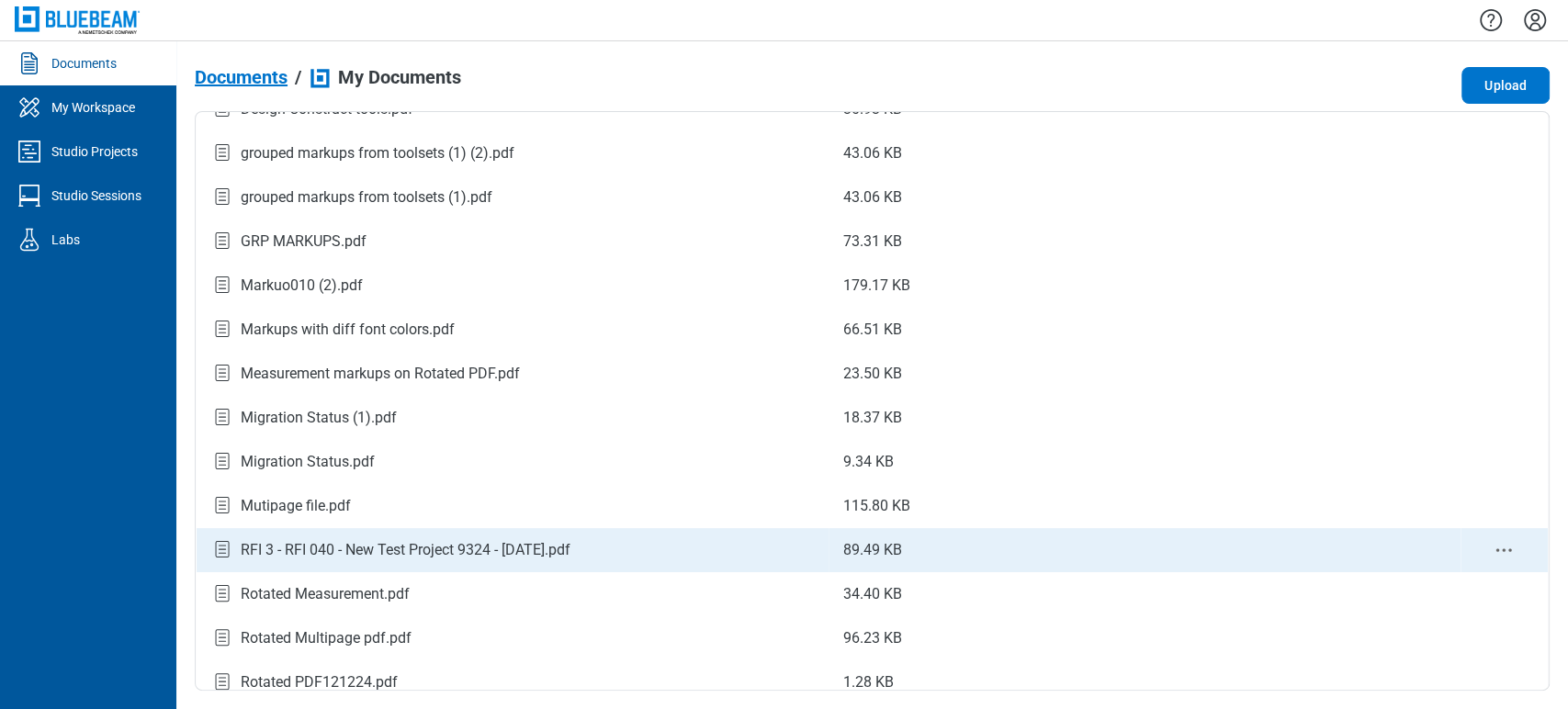
scroll to position [204, 0]
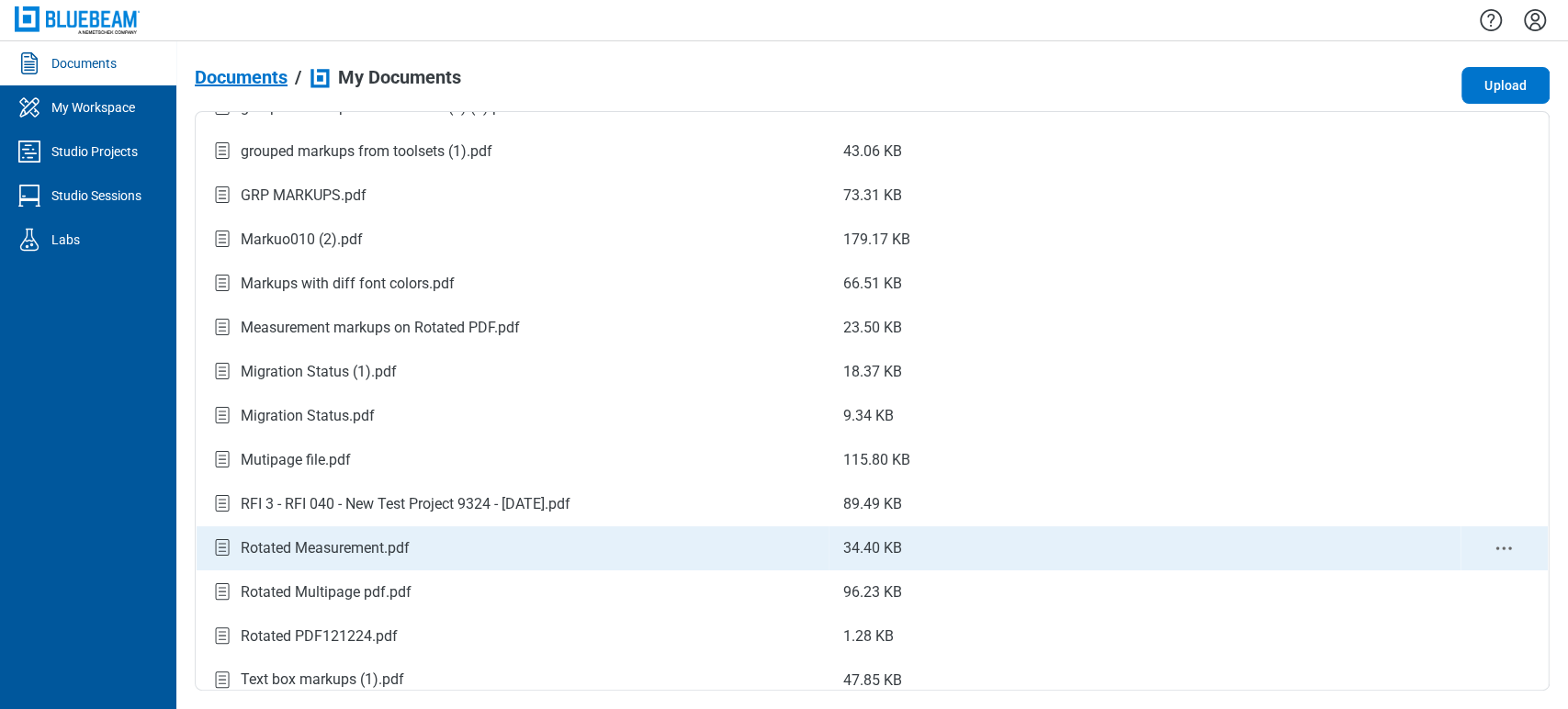
click at [1495, 543] on icon "context-menu" at bounding box center [1504, 548] width 22 height 22
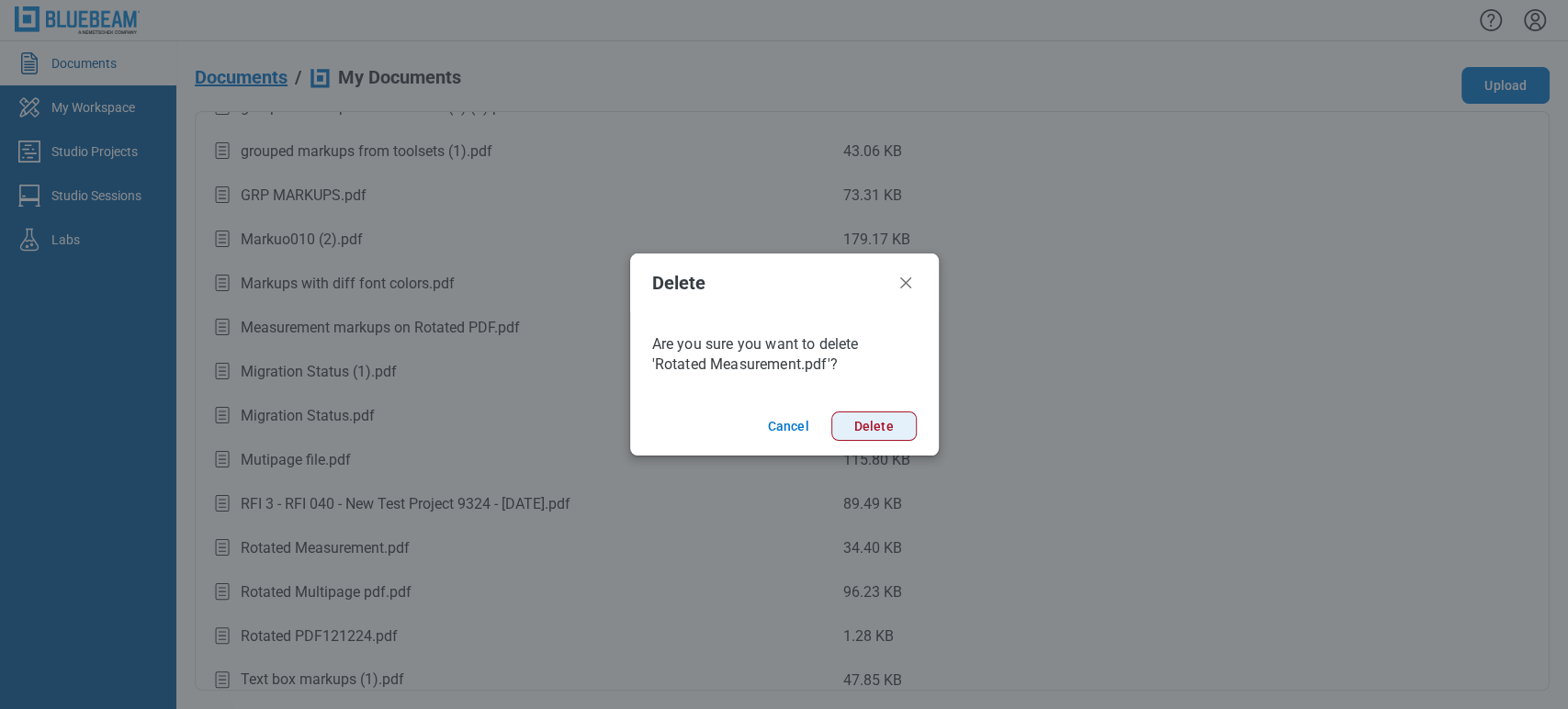
click at [891, 415] on button "Delete" at bounding box center [874, 426] width 86 height 30
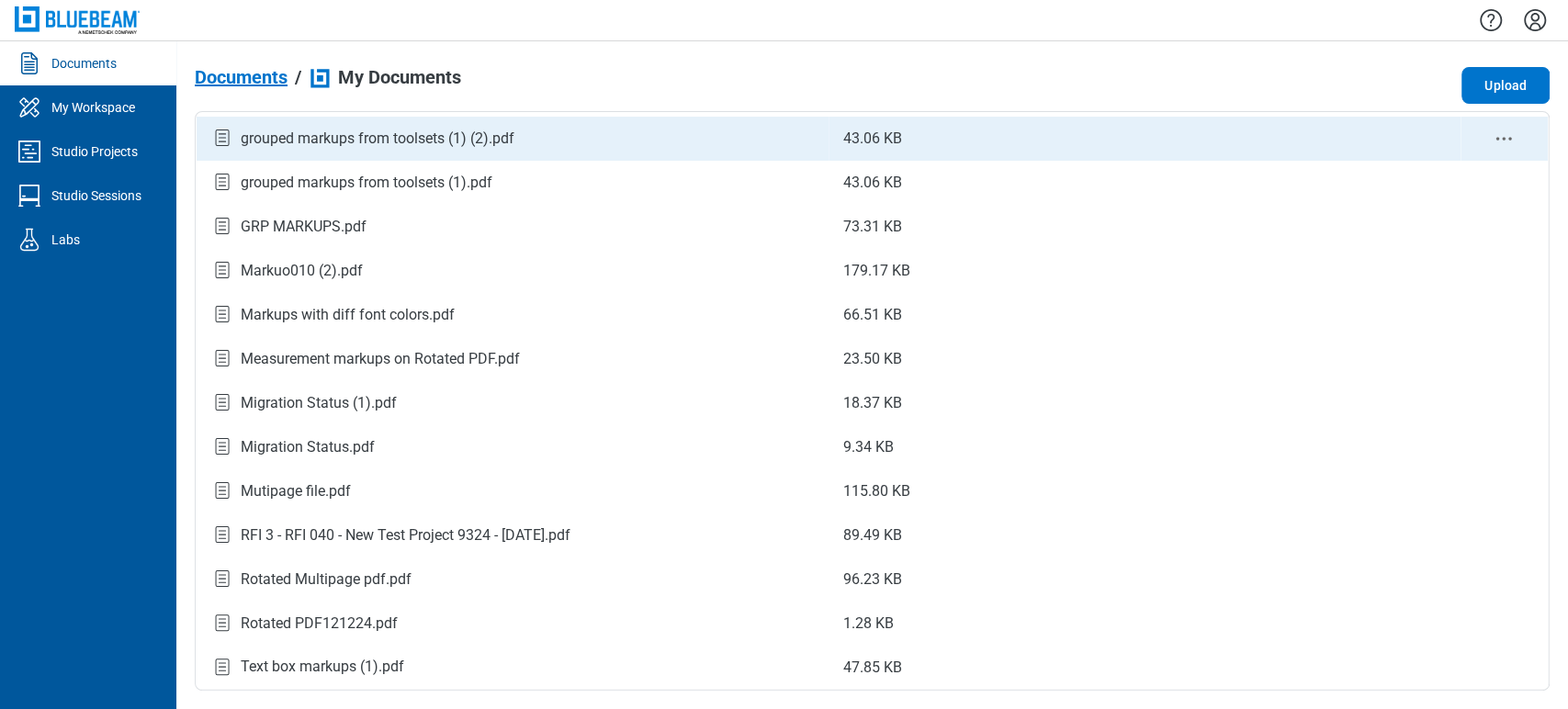
scroll to position [172, 0]
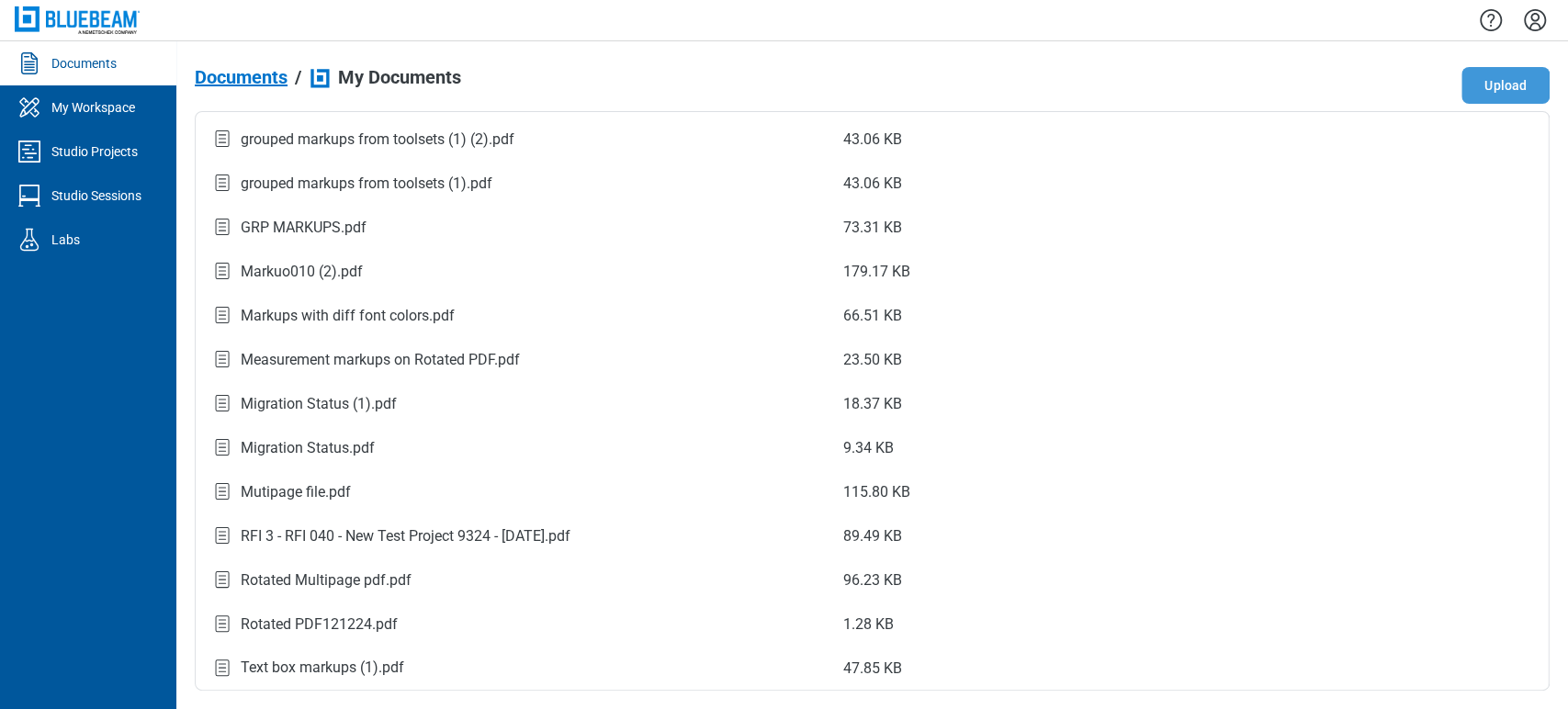
click at [1502, 87] on button "Upload" at bounding box center [1505, 85] width 88 height 36
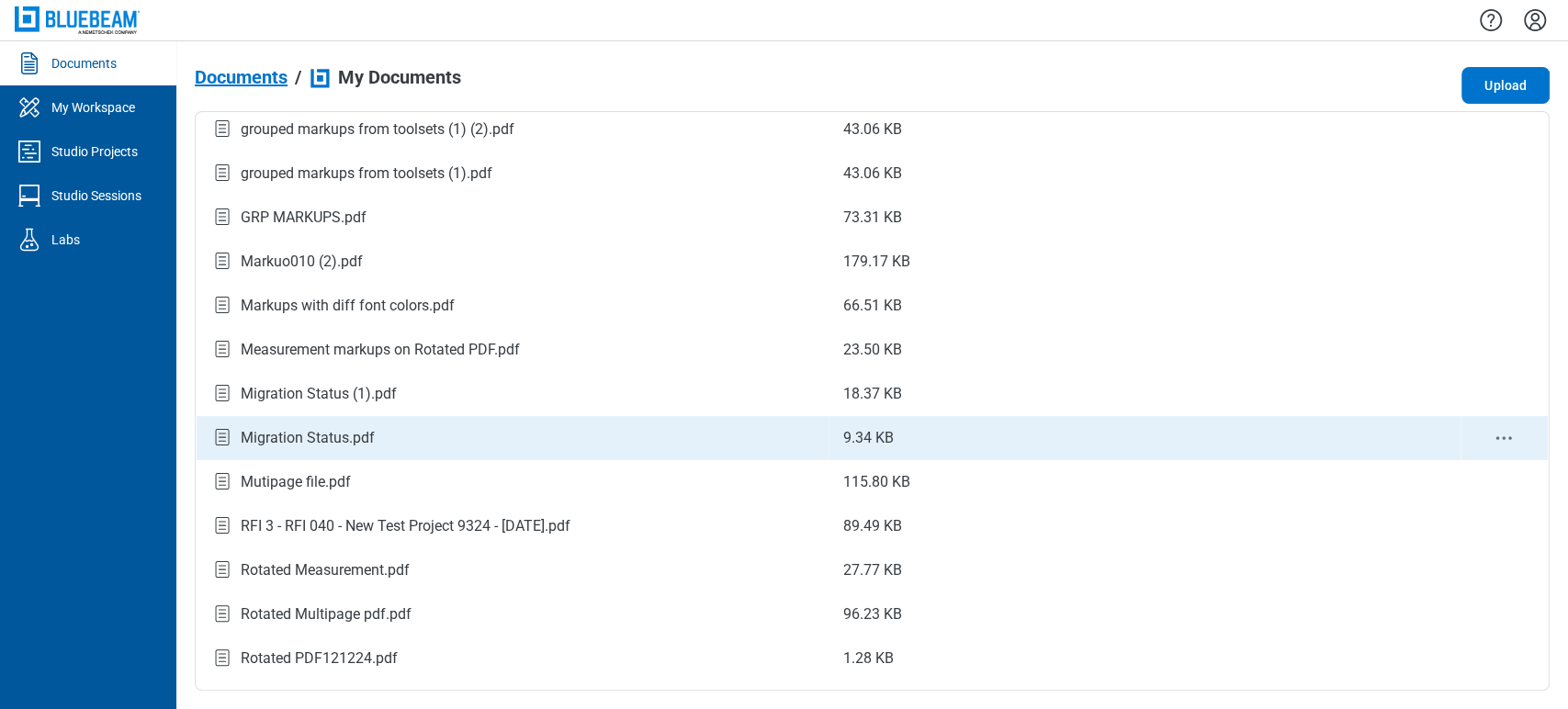
scroll to position [215, 0]
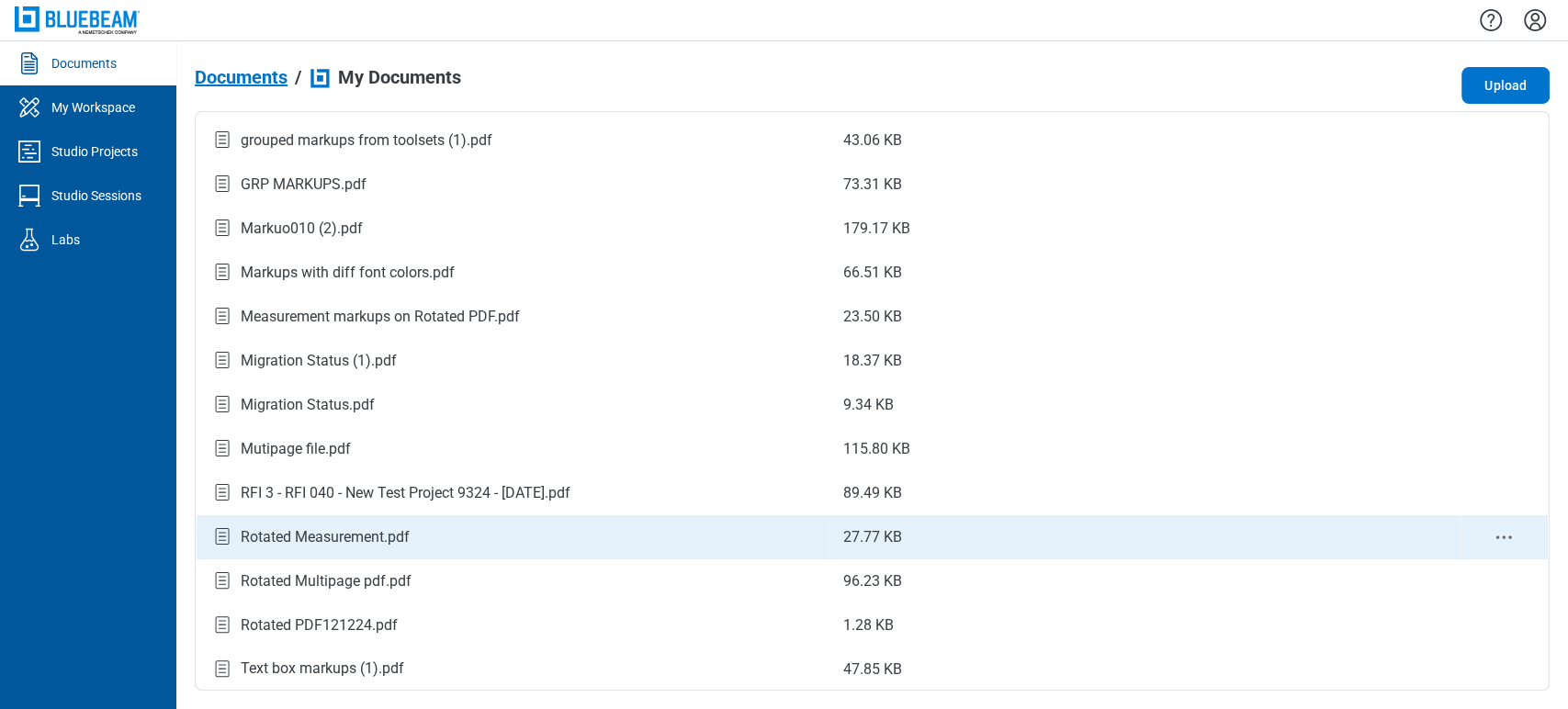
click at [358, 555] on td "Rotated Measurement.pdf" at bounding box center [512, 537] width 632 height 44
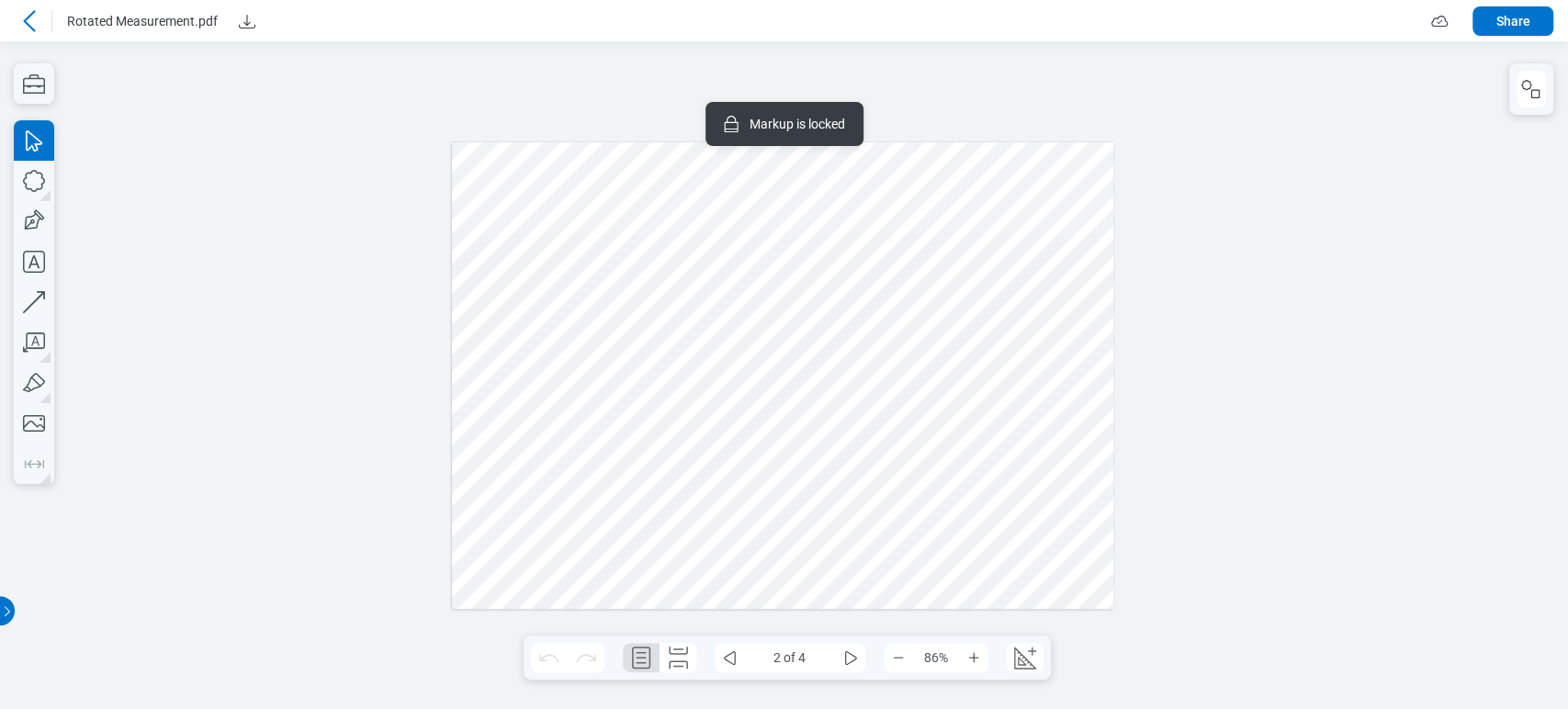
click at [699, 460] on div at bounding box center [782, 376] width 662 height 467
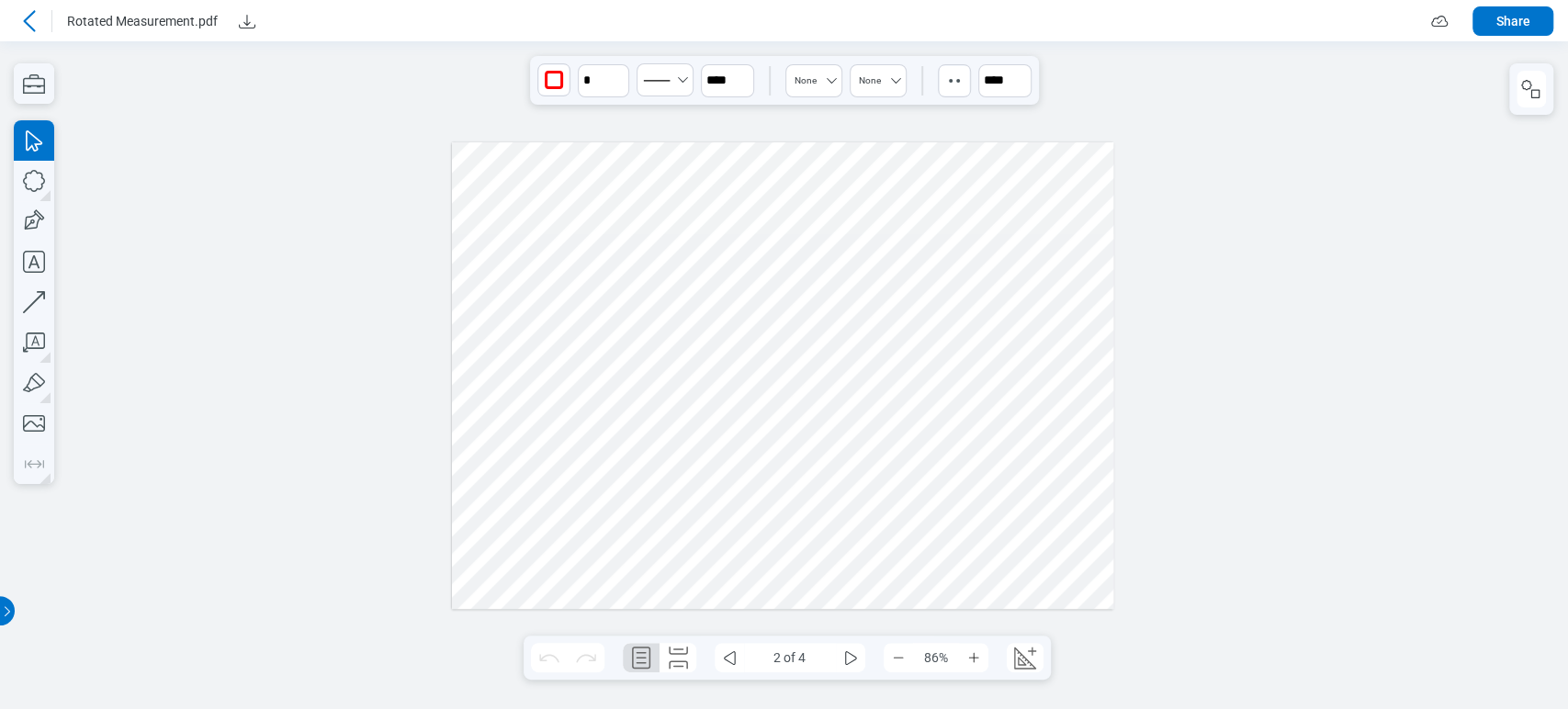
click at [731, 449] on div at bounding box center [782, 376] width 662 height 467
drag, startPoint x: 686, startPoint y: 441, endPoint x: 807, endPoint y: 447, distance: 121.1
click at [807, 447] on div at bounding box center [782, 376] width 662 height 467
click at [737, 458] on div at bounding box center [782, 376] width 662 height 467
click at [730, 458] on div at bounding box center [782, 376] width 662 height 467
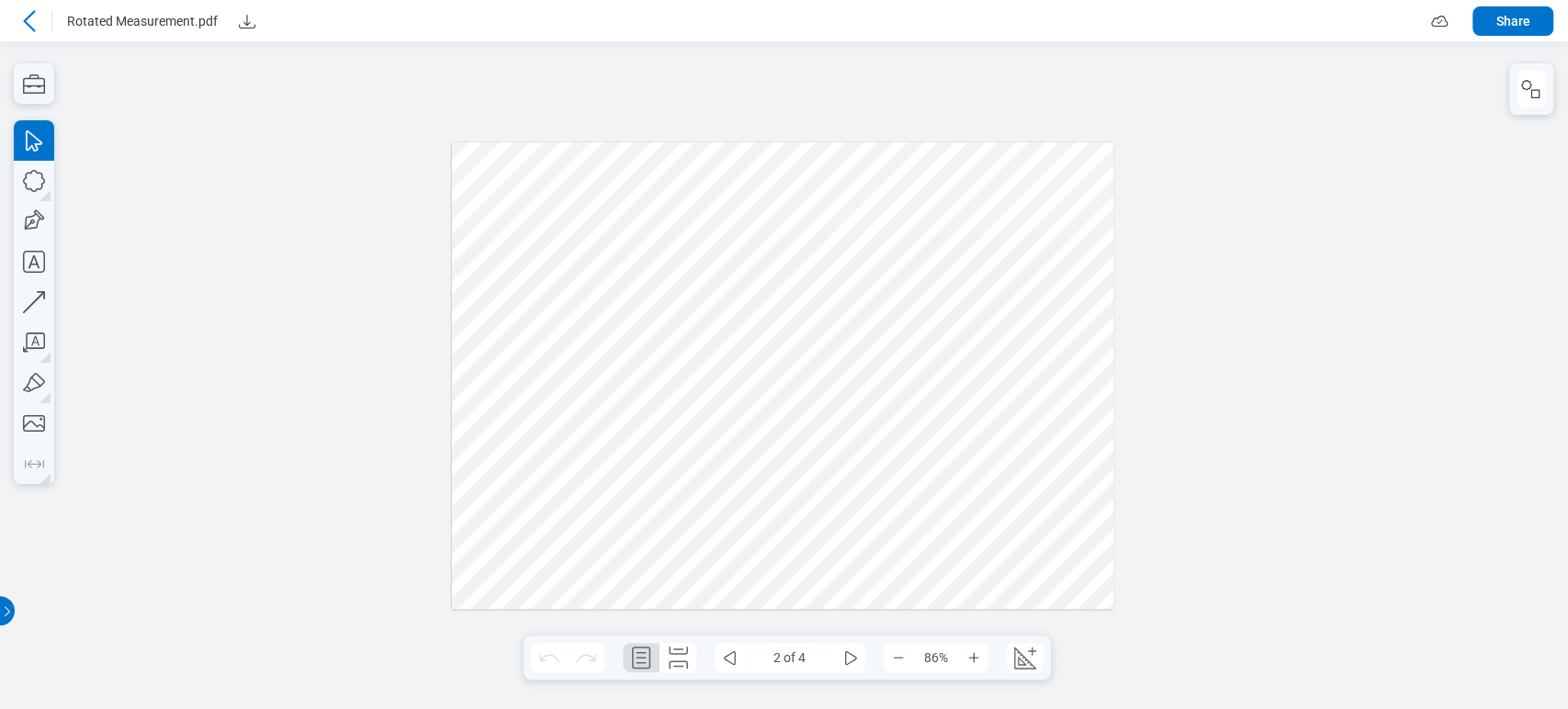
drag, startPoint x: 730, startPoint y: 458, endPoint x: 744, endPoint y: 462, distance: 14.6
click at [761, 462] on div at bounding box center [782, 376] width 662 height 467
click at [729, 450] on div at bounding box center [782, 376] width 662 height 467
drag, startPoint x: 729, startPoint y: 450, endPoint x: 872, endPoint y: 459, distance: 143.3
click at [826, 470] on div at bounding box center [782, 376] width 662 height 467
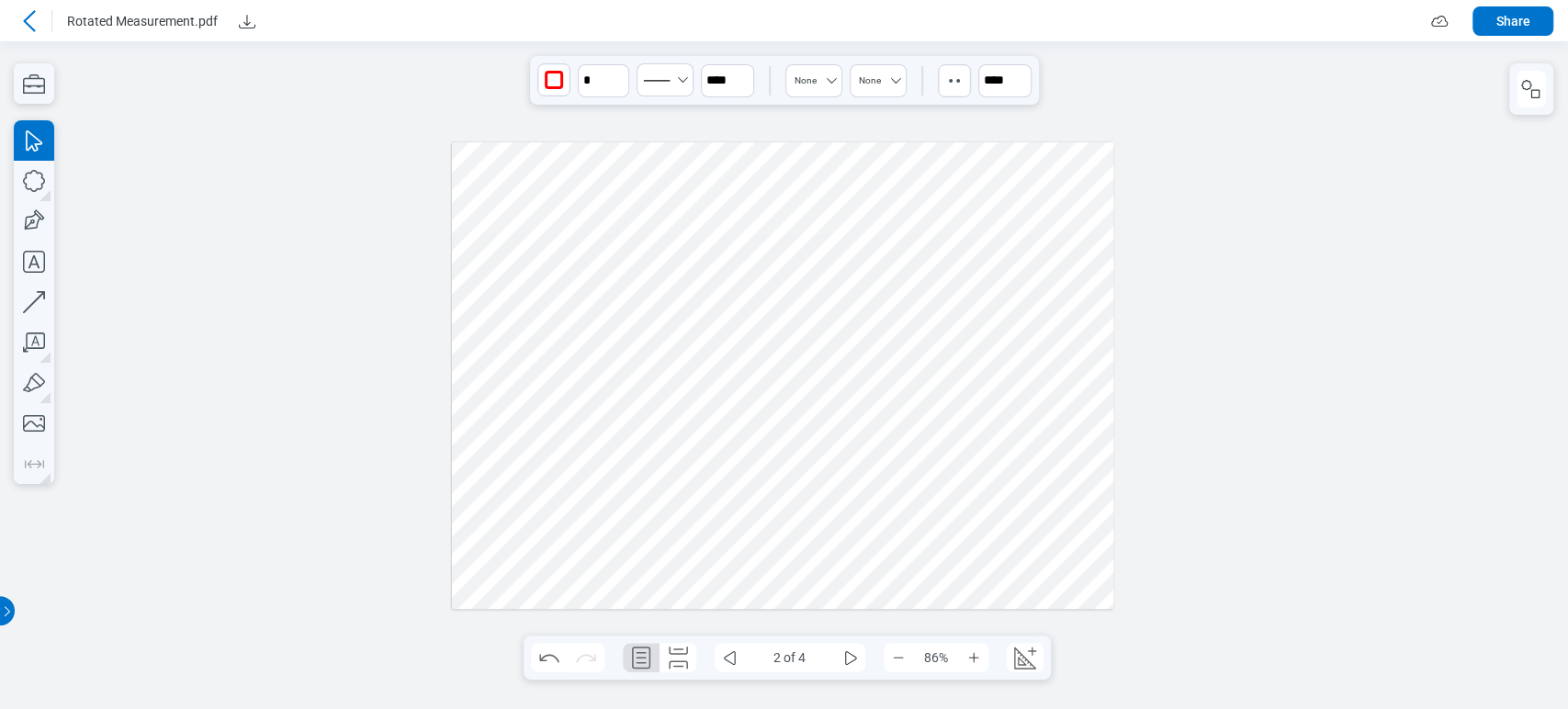
click at [867, 448] on div at bounding box center [782, 376] width 662 height 467
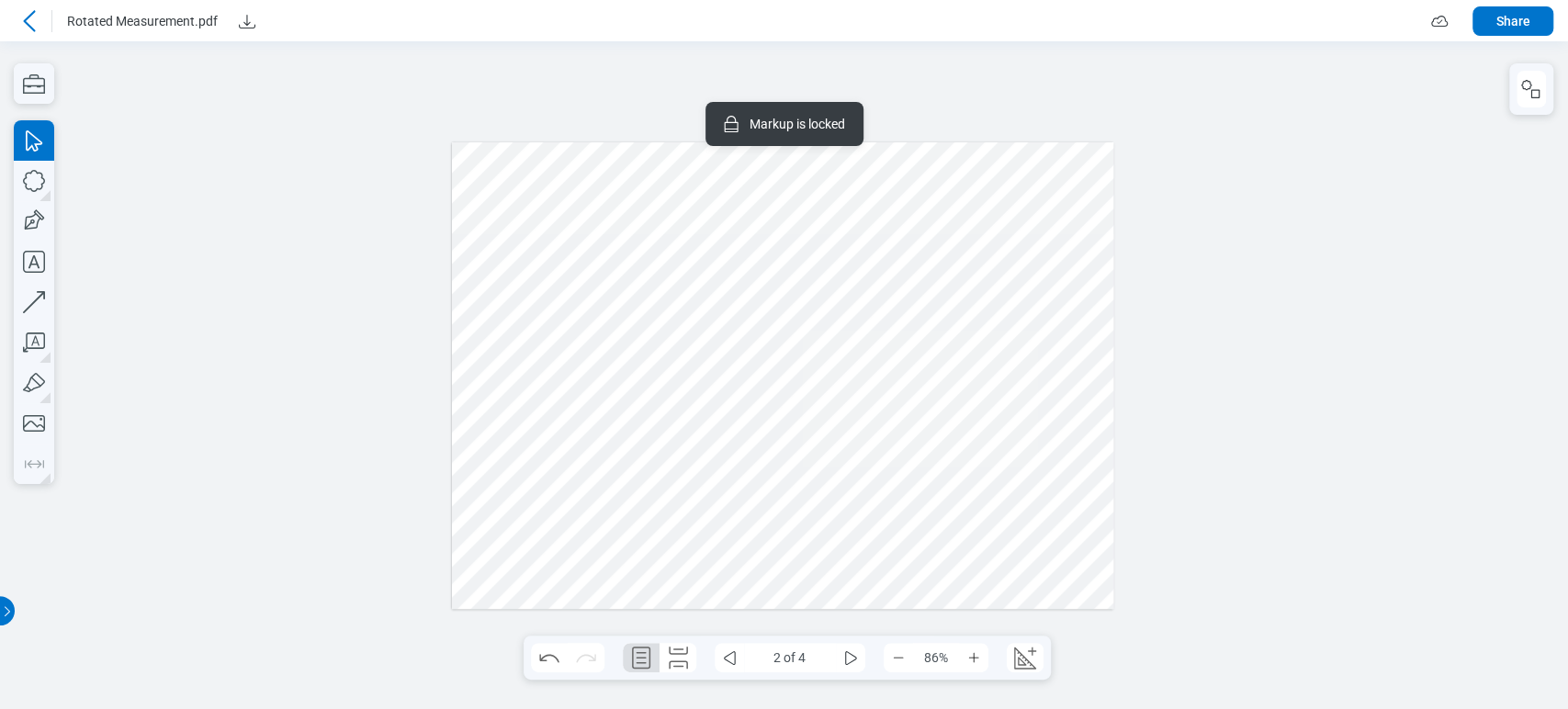
click at [660, 485] on div at bounding box center [782, 376] width 662 height 467
click at [45, 180] on icon "button" at bounding box center [34, 180] width 40 height 40
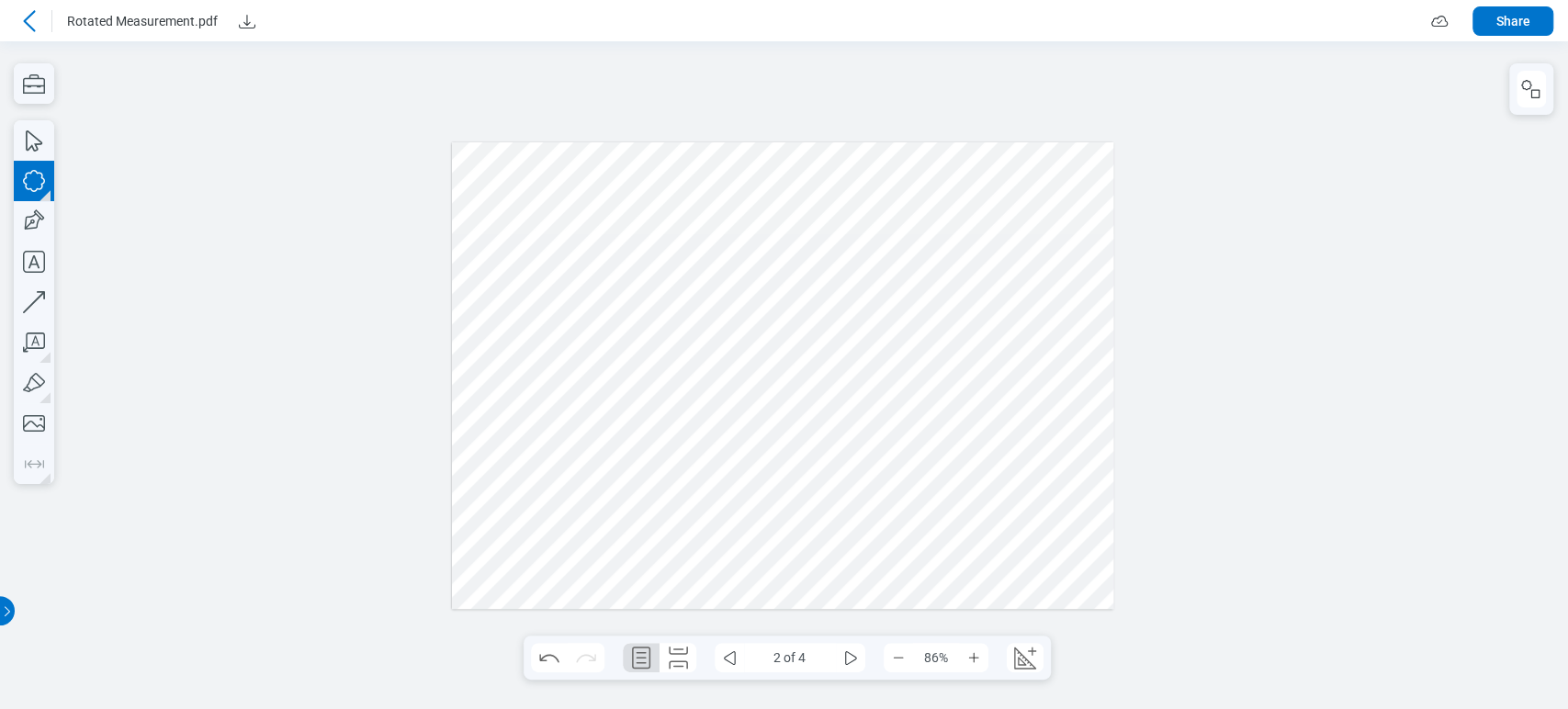
drag, startPoint x: 949, startPoint y: 217, endPoint x: 995, endPoint y: 298, distance: 93.2
click at [995, 298] on div at bounding box center [782, 376] width 662 height 467
click at [18, 270] on icon "button" at bounding box center [34, 261] width 40 height 40
click at [1016, 227] on div at bounding box center [782, 376] width 662 height 467
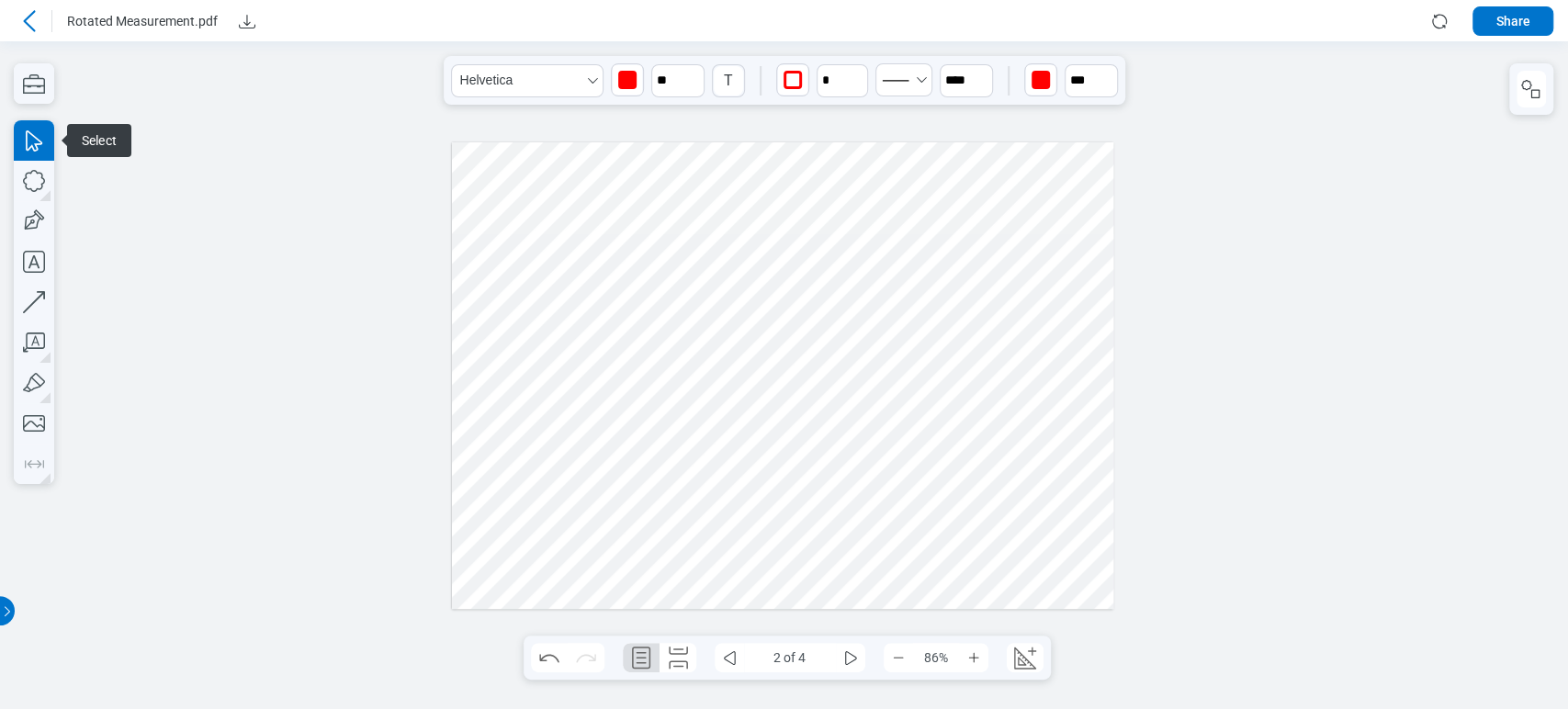
drag, startPoint x: 1075, startPoint y: 263, endPoint x: 943, endPoint y: 215, distance: 140.5
click at [943, 215] on div at bounding box center [782, 376] width 662 height 467
drag, startPoint x: 1025, startPoint y: 284, endPoint x: 947, endPoint y: 212, distance: 106.2
click at [947, 212] on div at bounding box center [782, 376] width 662 height 467
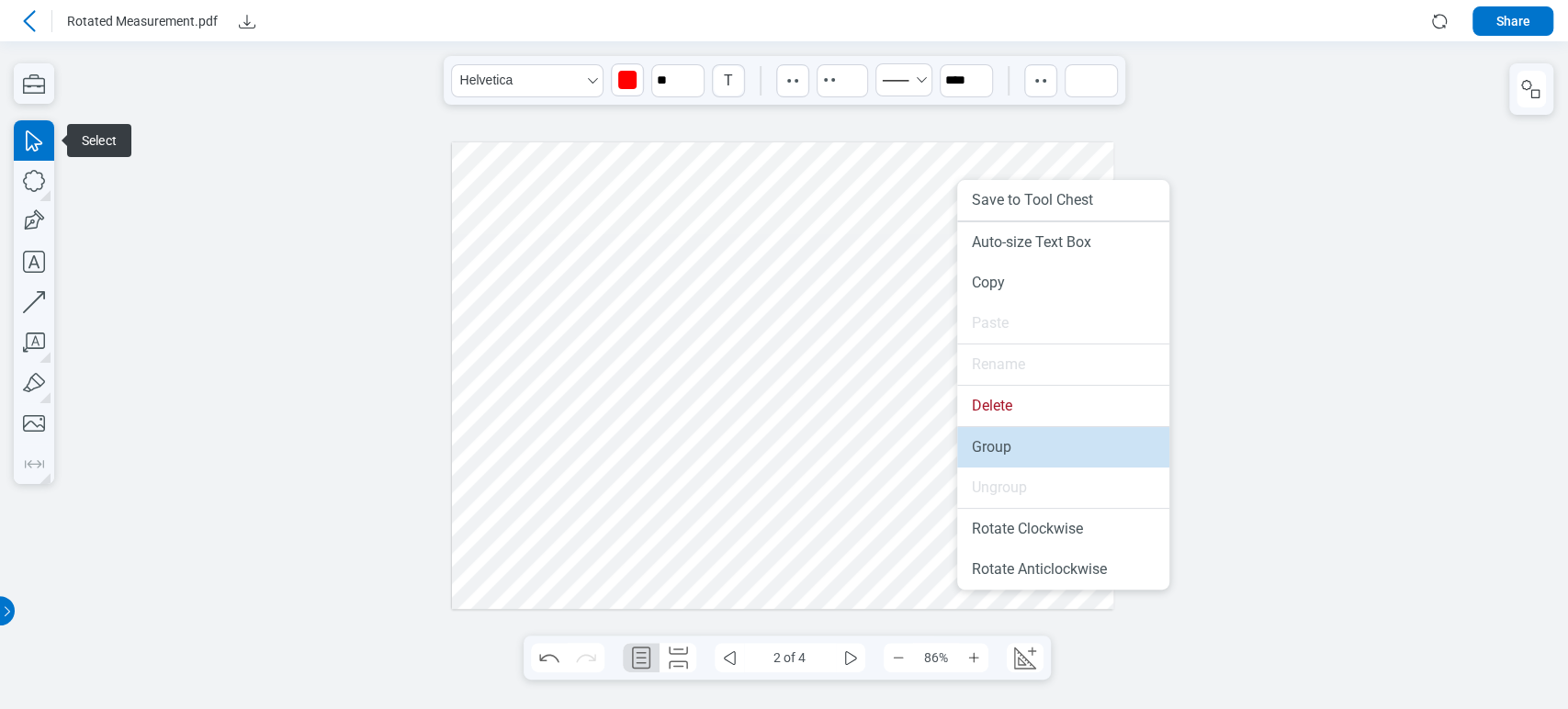
click at [1000, 432] on li "Group" at bounding box center [1063, 447] width 212 height 40
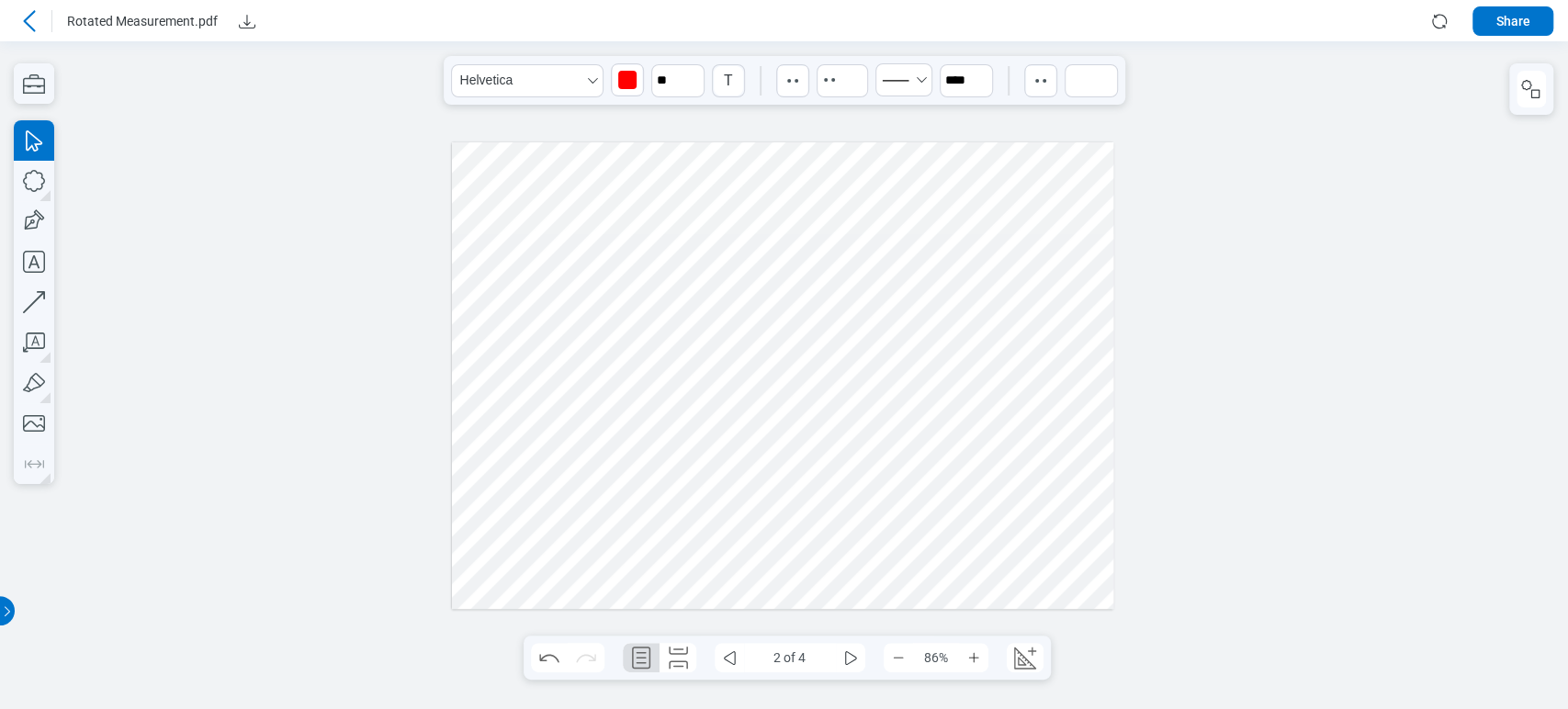
click at [1511, 75] on div at bounding box center [1531, 89] width 44 height 51
click at [1537, 99] on rect "button" at bounding box center [1535, 94] width 8 height 8
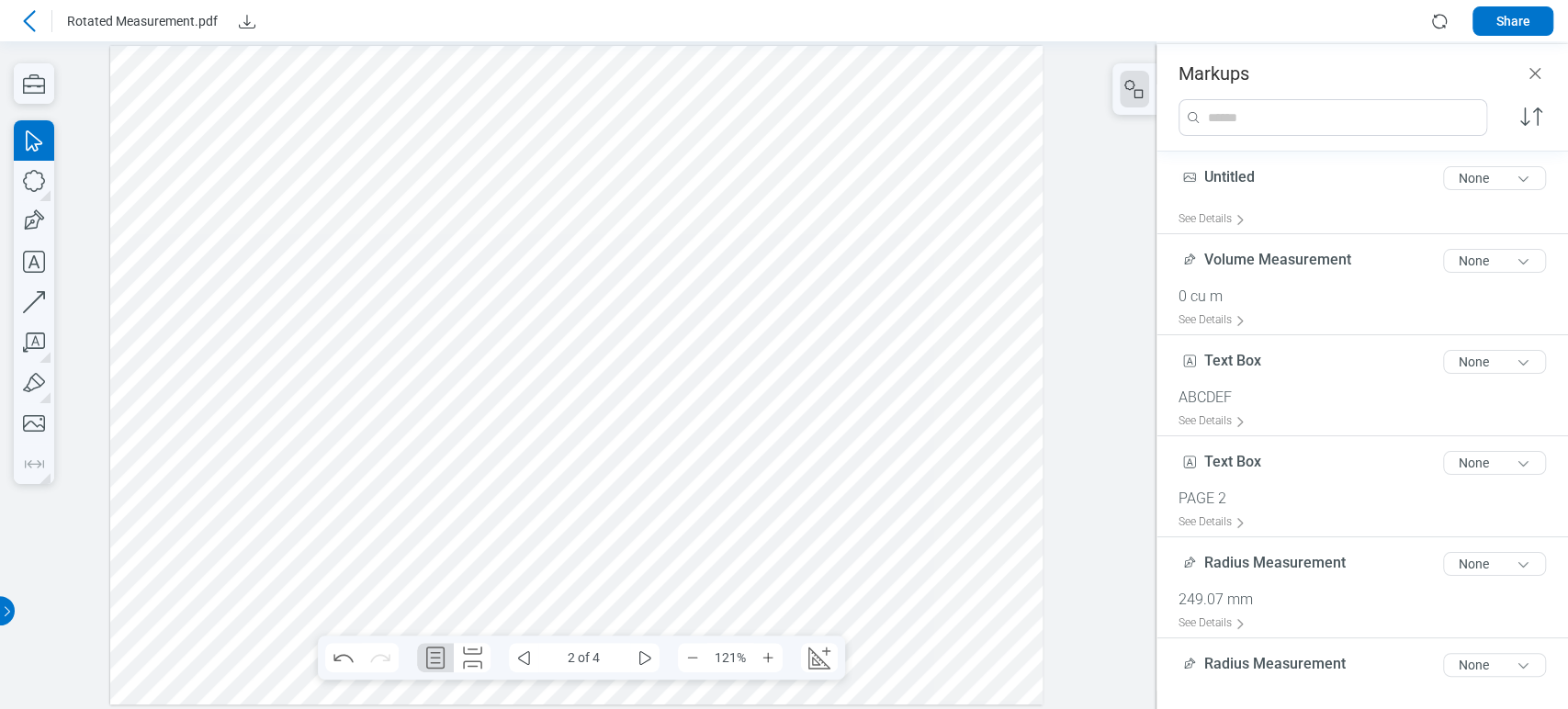
click at [877, 219] on div at bounding box center [576, 376] width 932 height 659
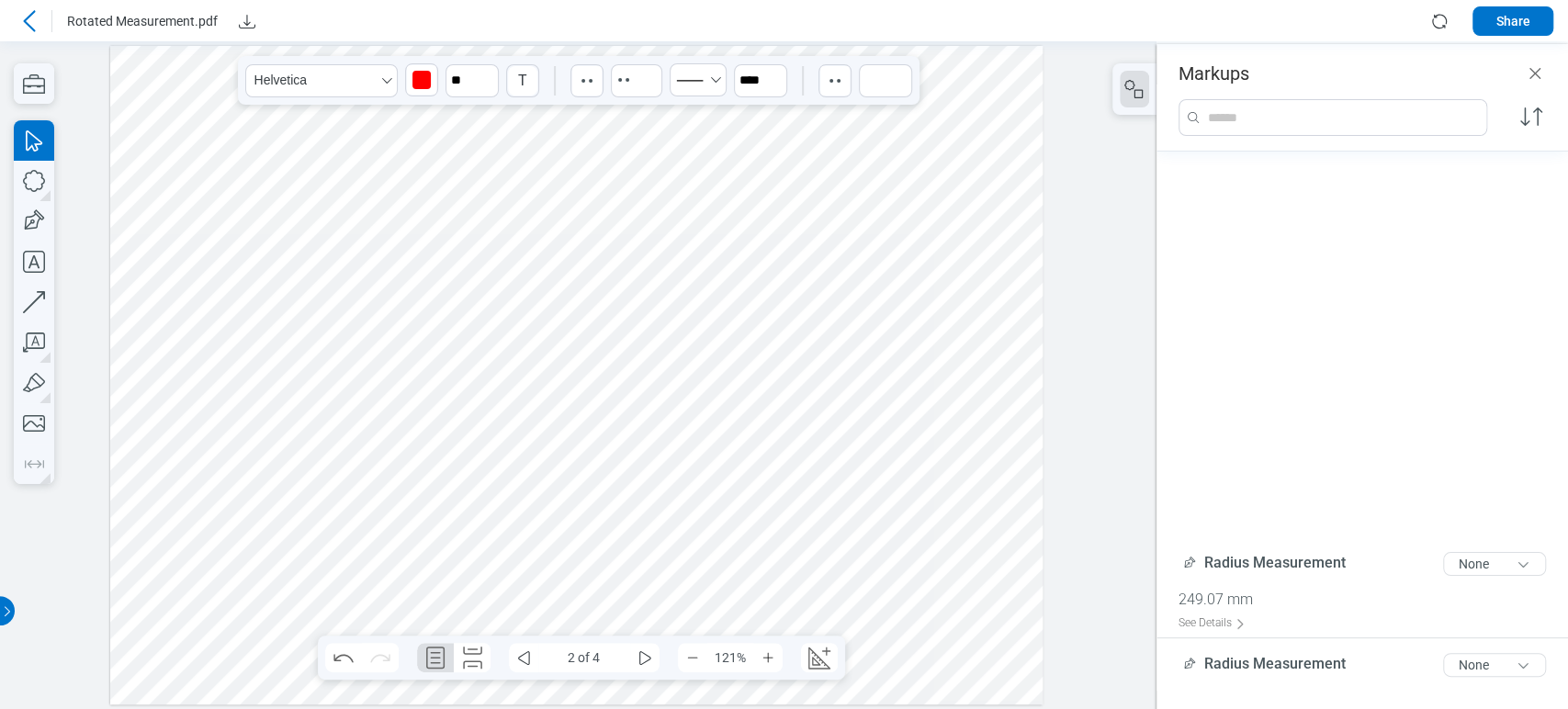
scroll to position [743, 0]
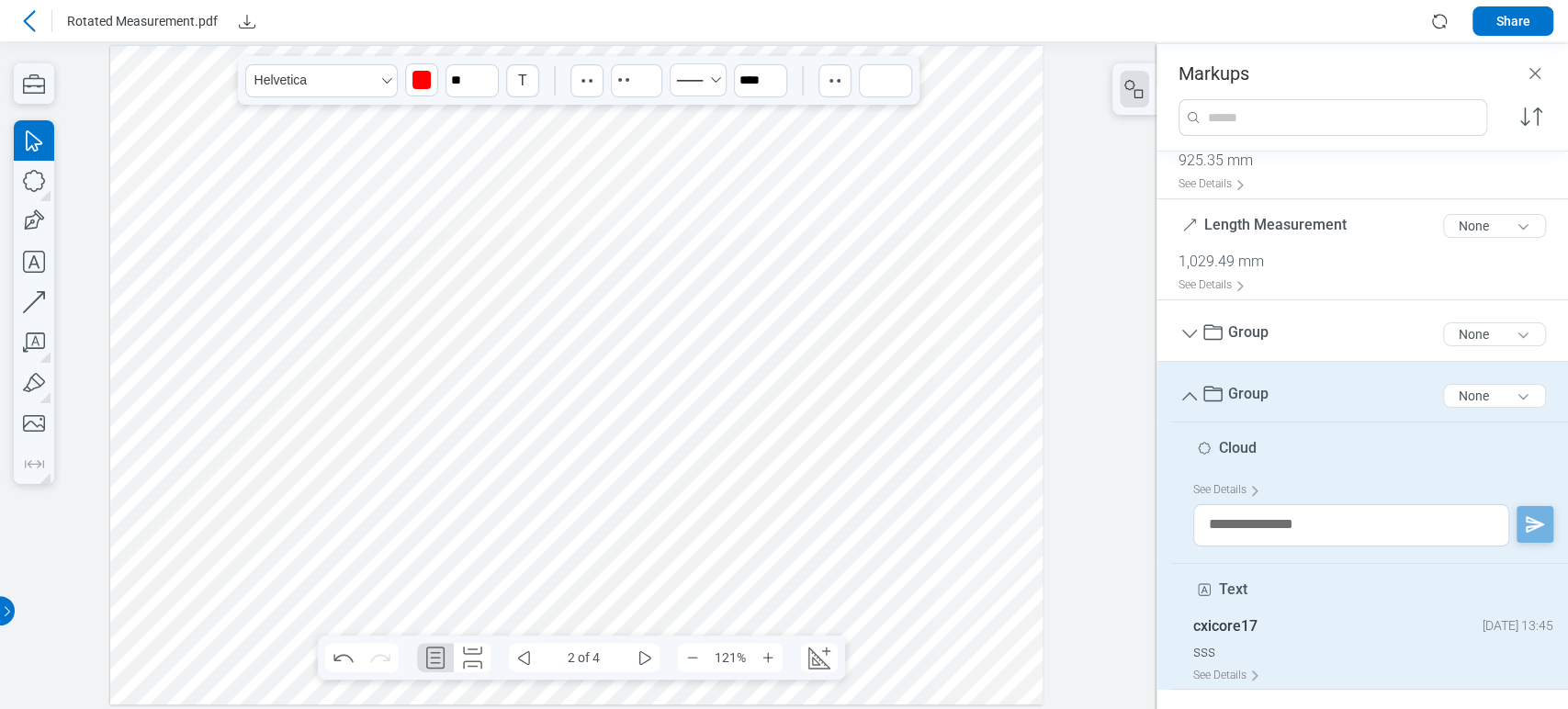
click at [1260, 395] on span "Group" at bounding box center [1247, 393] width 40 height 18
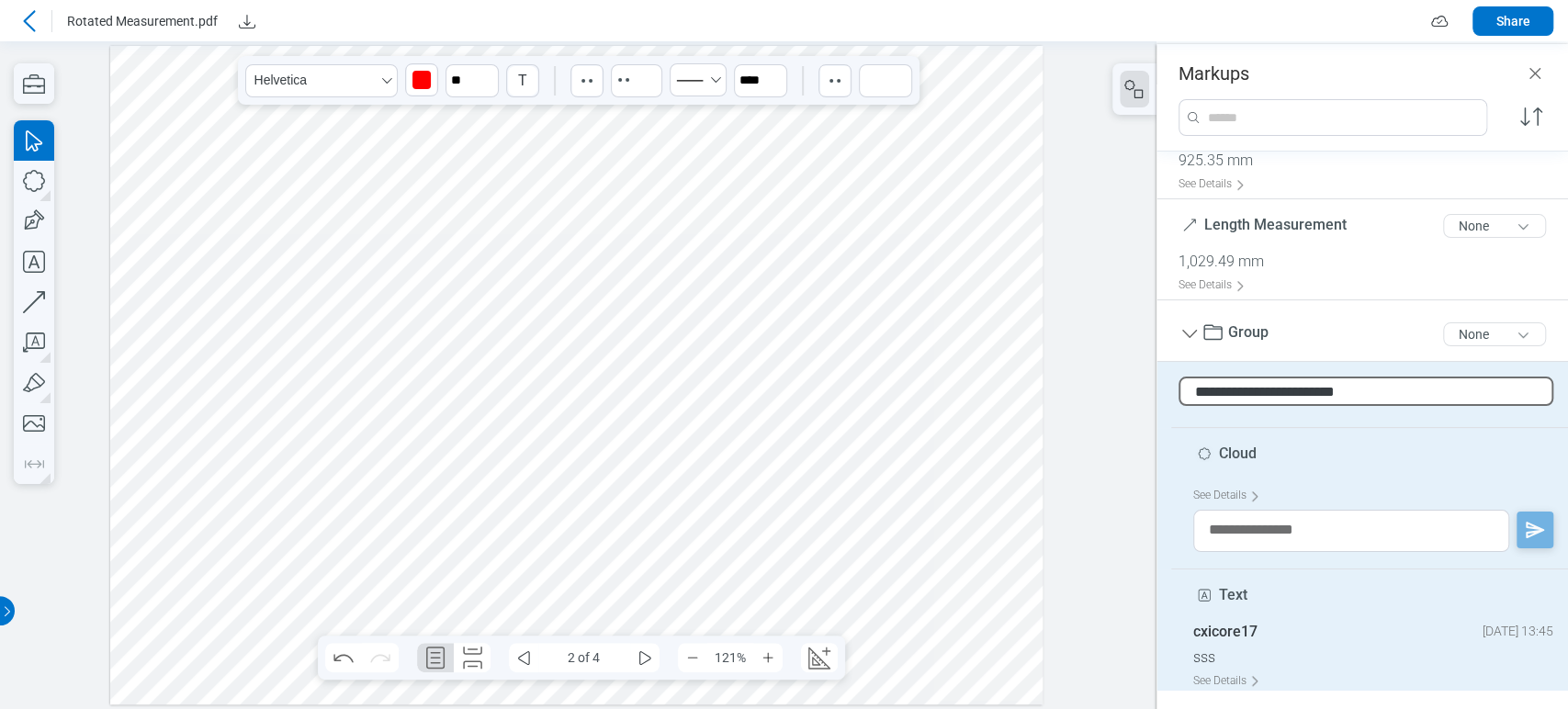
type input "**********"
click at [1125, 462] on div at bounding box center [578, 375] width 1157 height 668
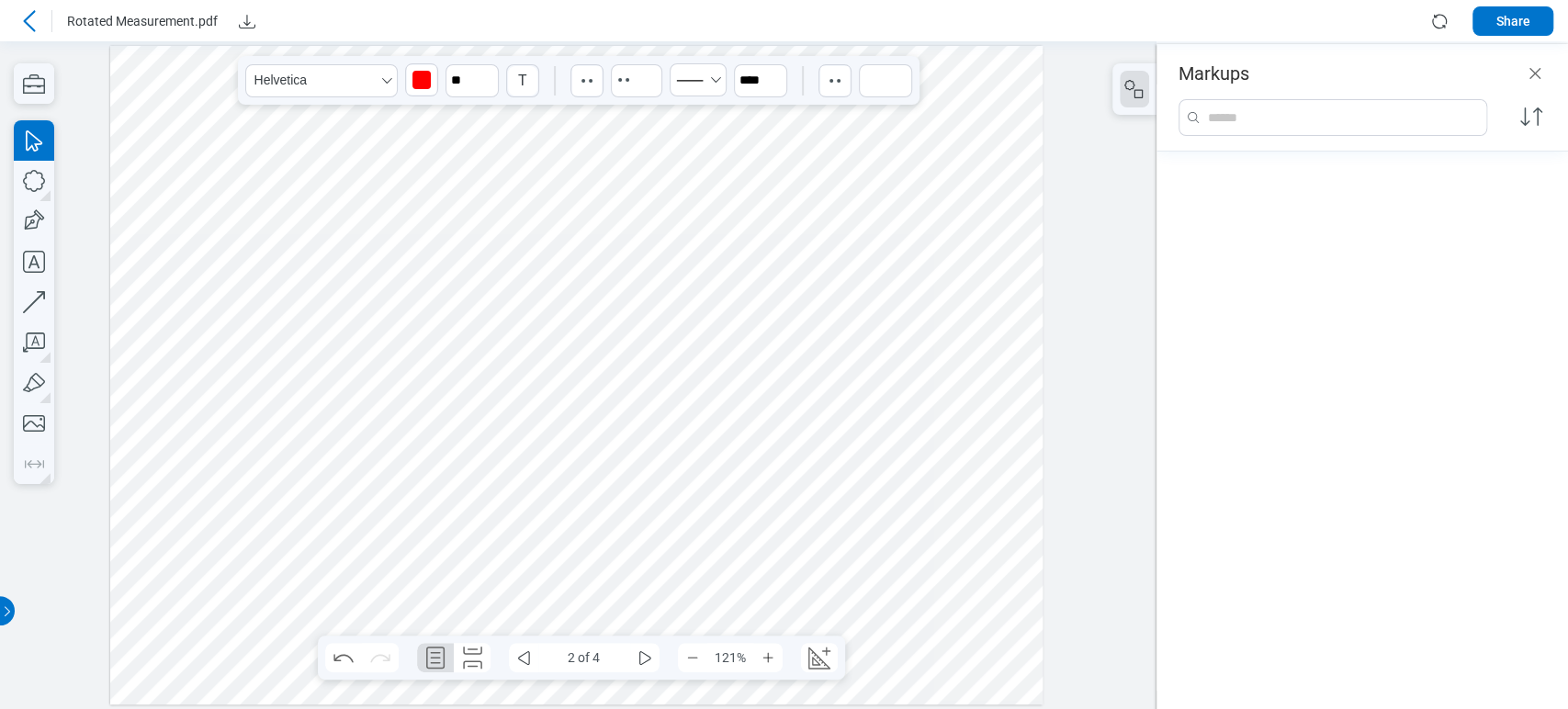
scroll to position [82, 0]
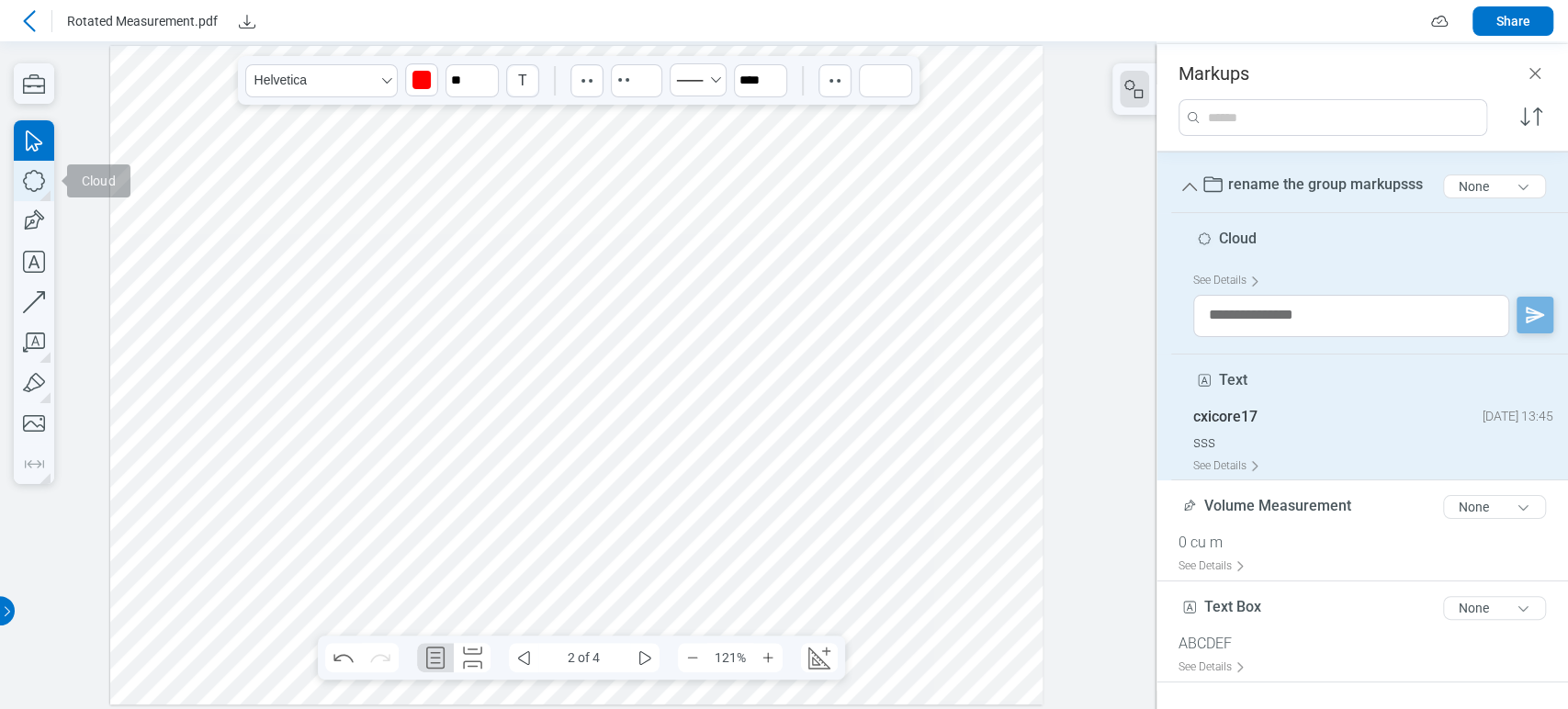
click at [28, 185] on icon "button" at bounding box center [34, 180] width 40 height 40
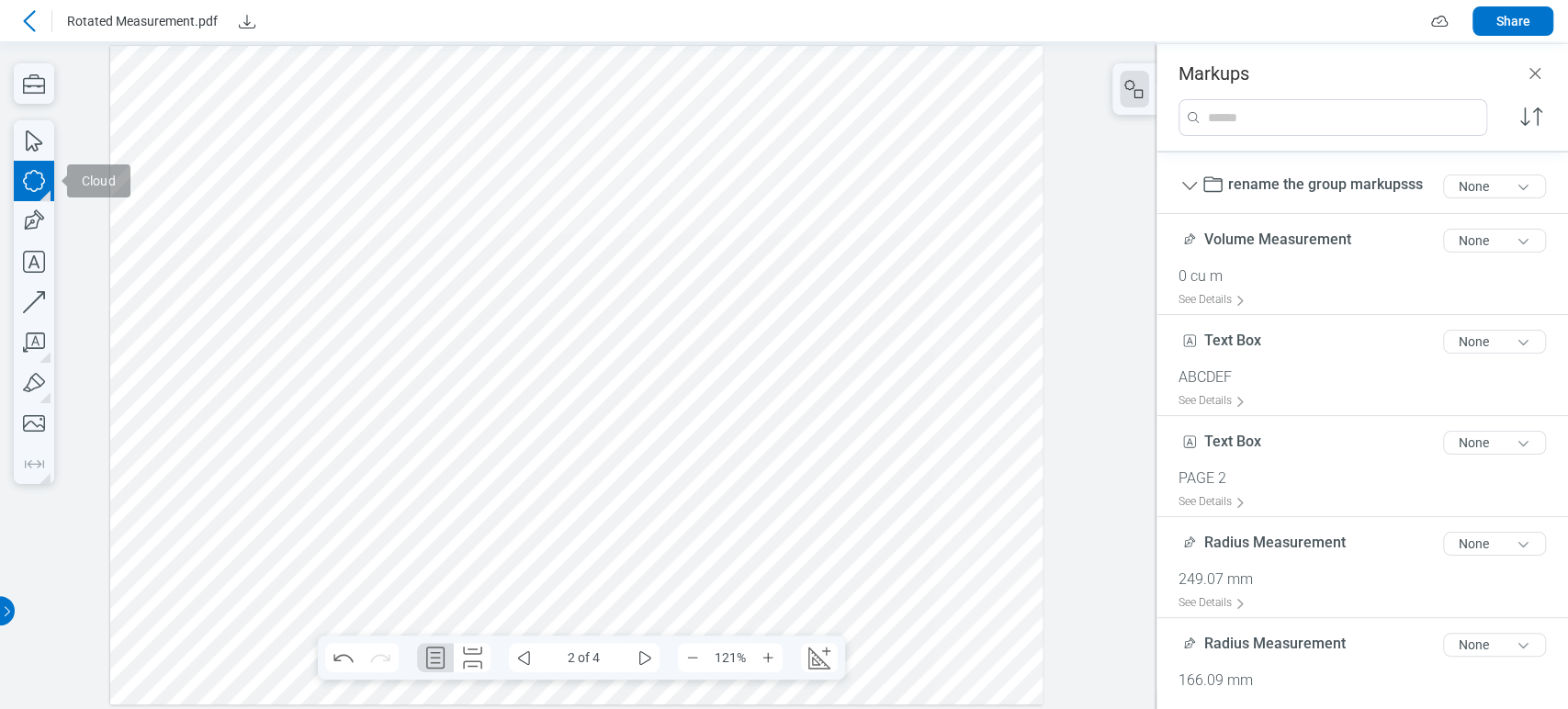
drag, startPoint x: 404, startPoint y: 462, endPoint x: 477, endPoint y: 527, distance: 97.7
click at [477, 527] on div at bounding box center [576, 376] width 932 height 659
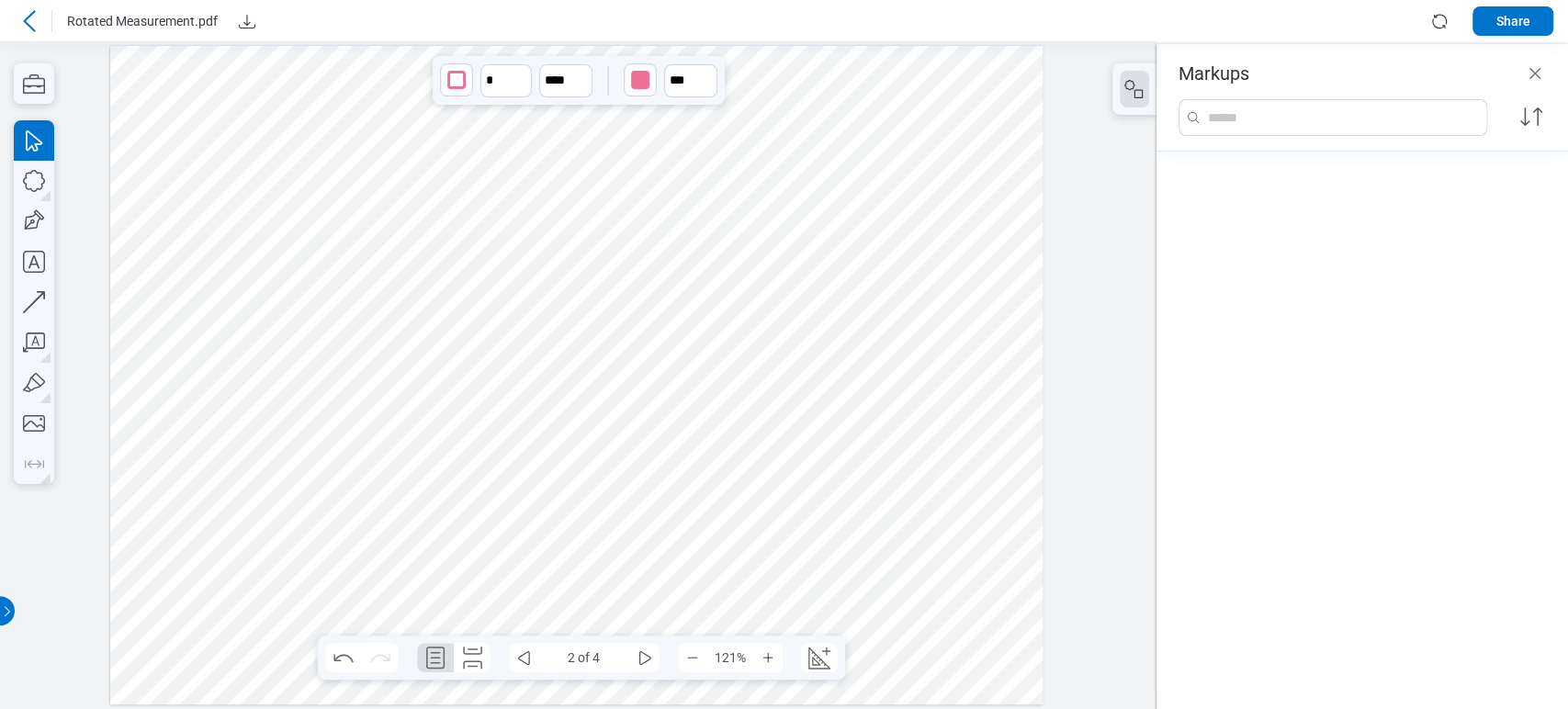
scroll to position [903, 0]
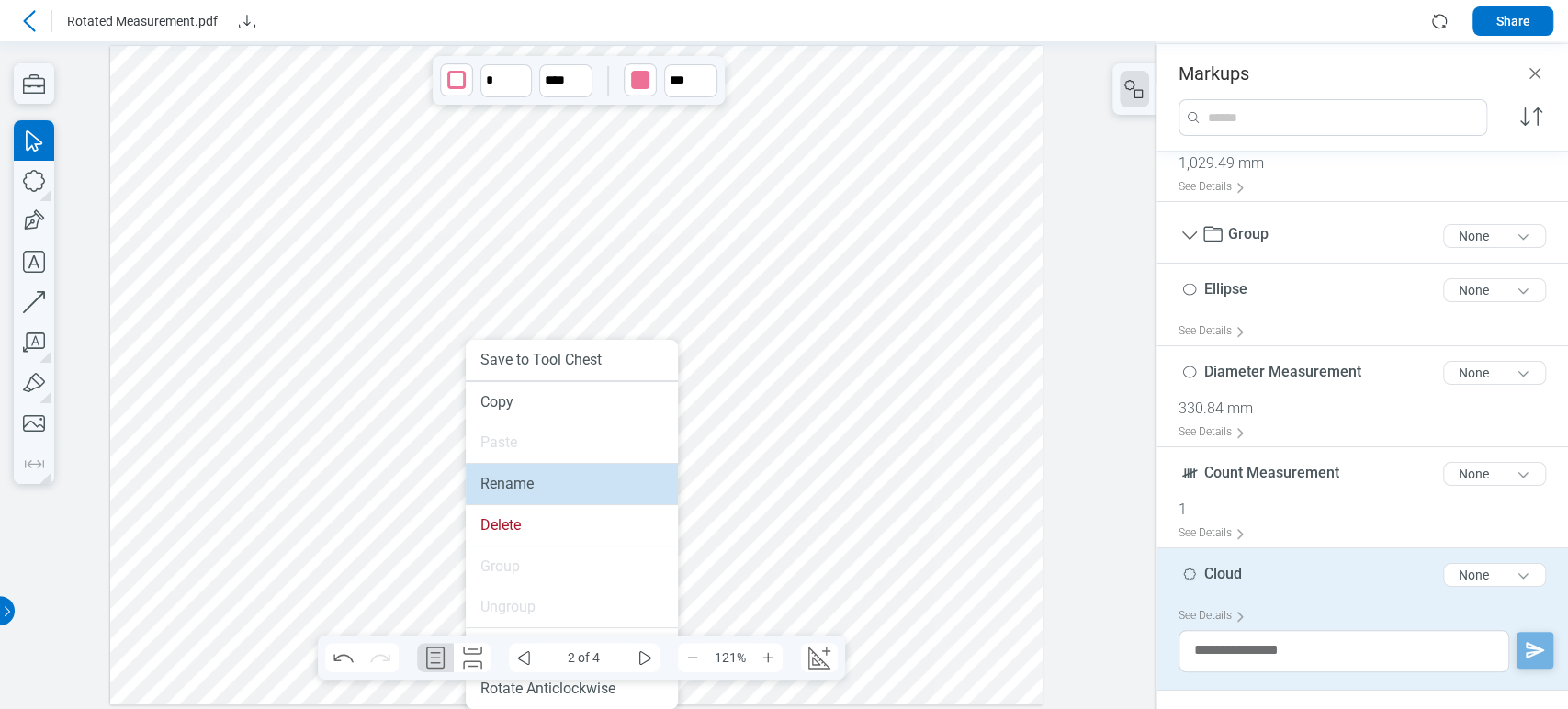
click at [489, 473] on li "Rename" at bounding box center [571, 483] width 212 height 40
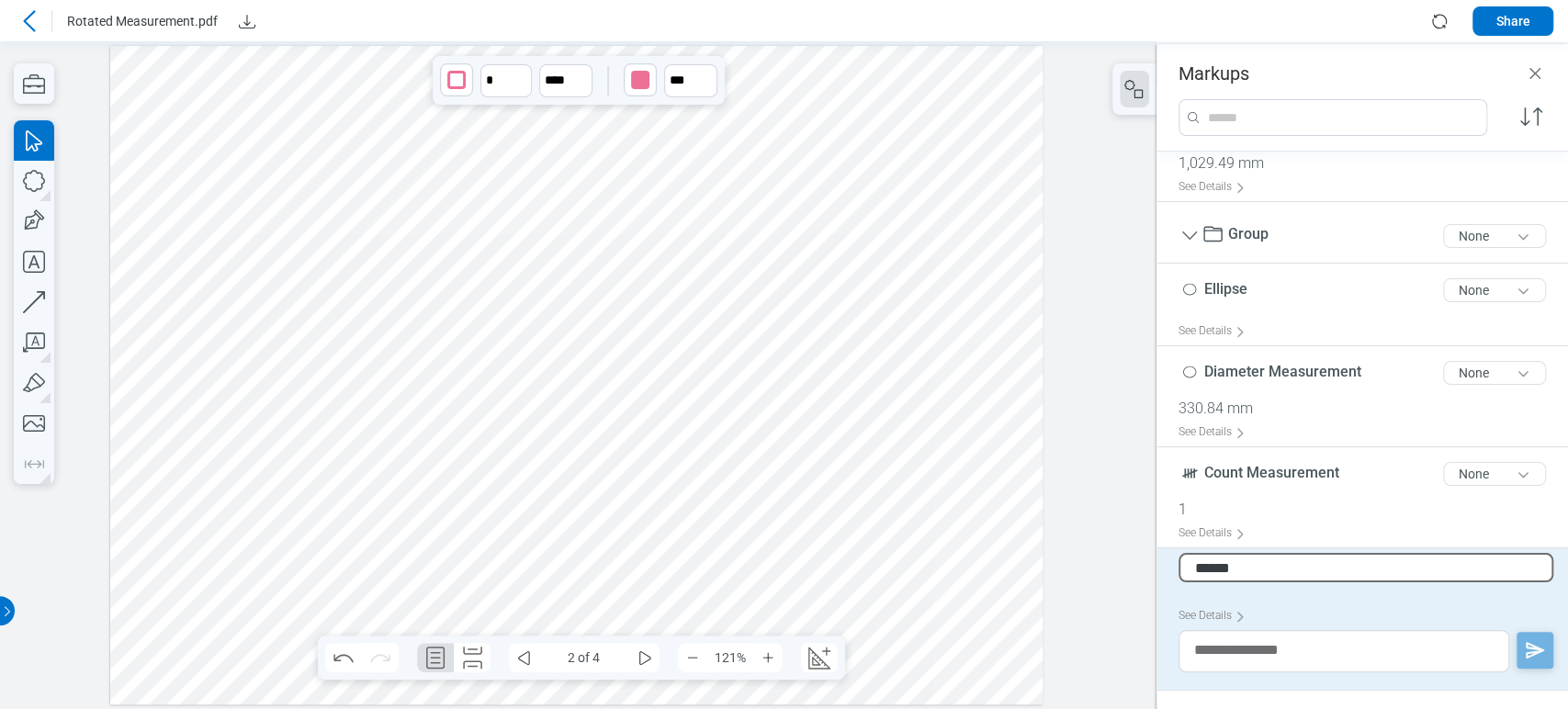
type input "*******"
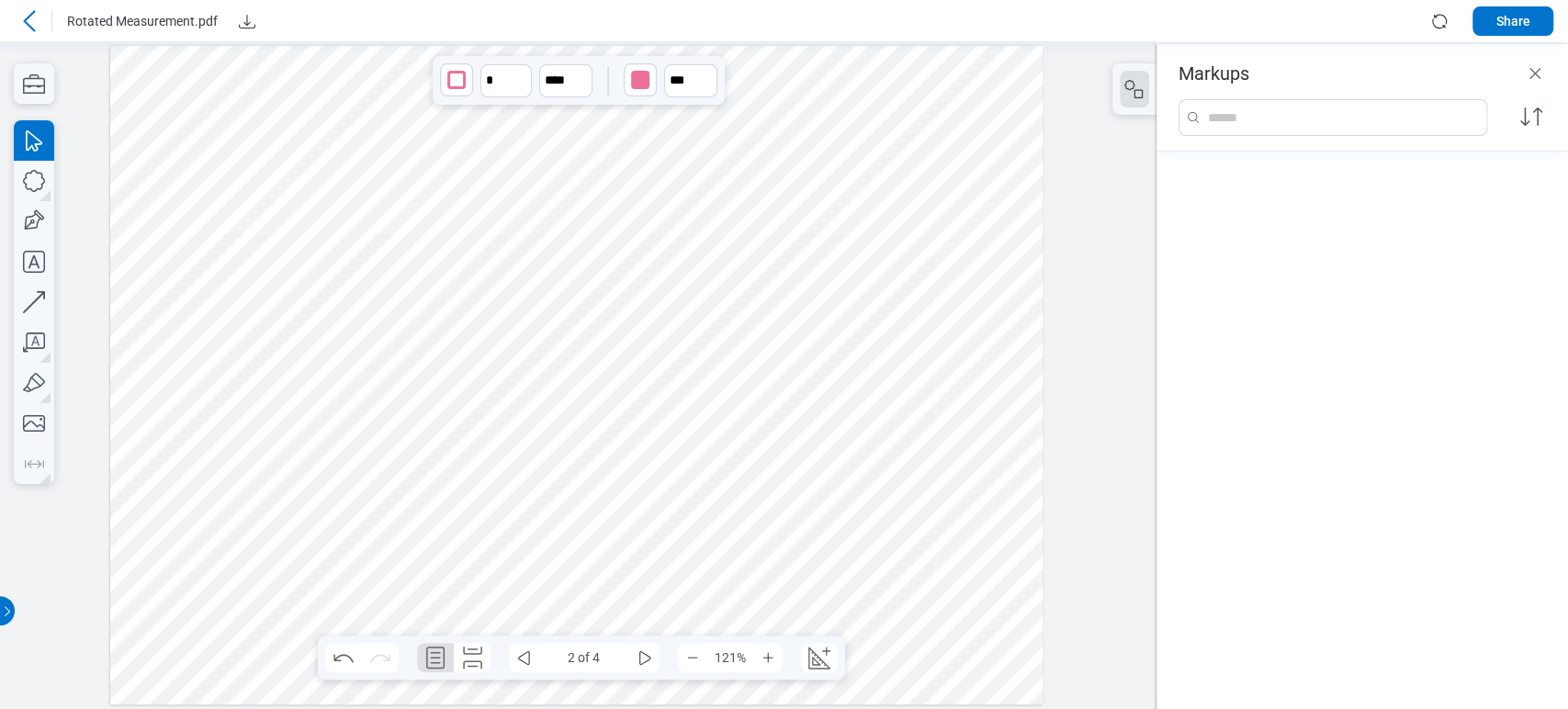
scroll to position [145, 0]
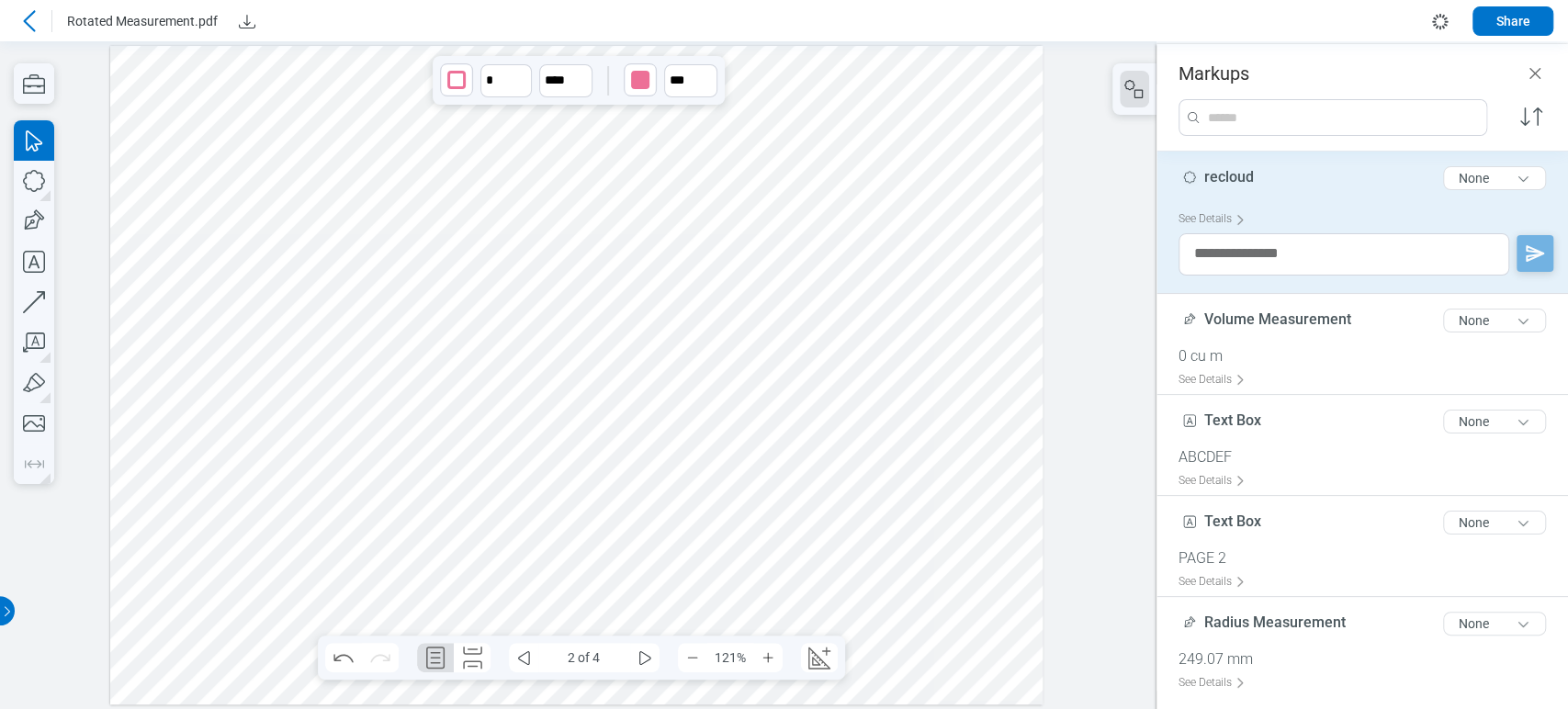
click at [572, 409] on div at bounding box center [576, 376] width 932 height 659
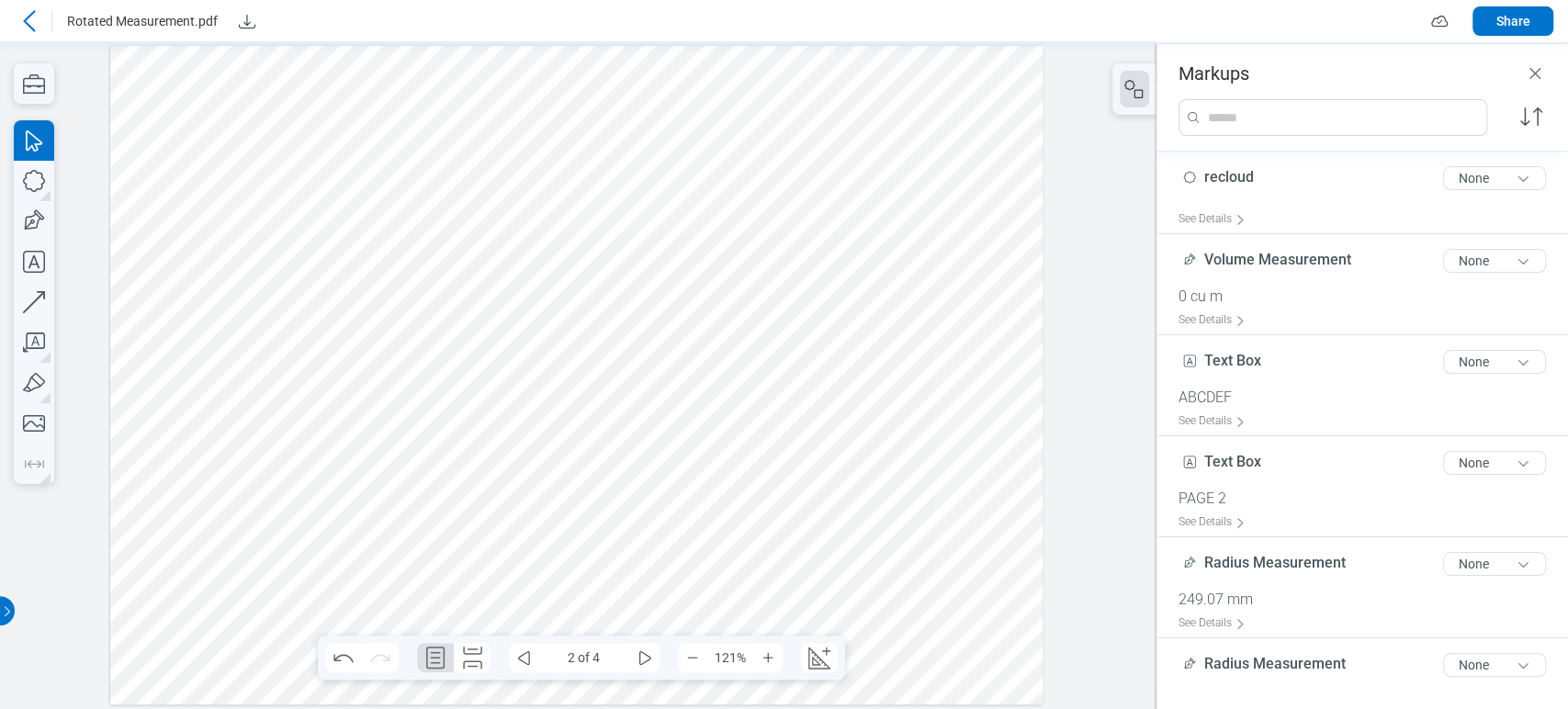
click at [463, 494] on div at bounding box center [576, 376] width 932 height 659
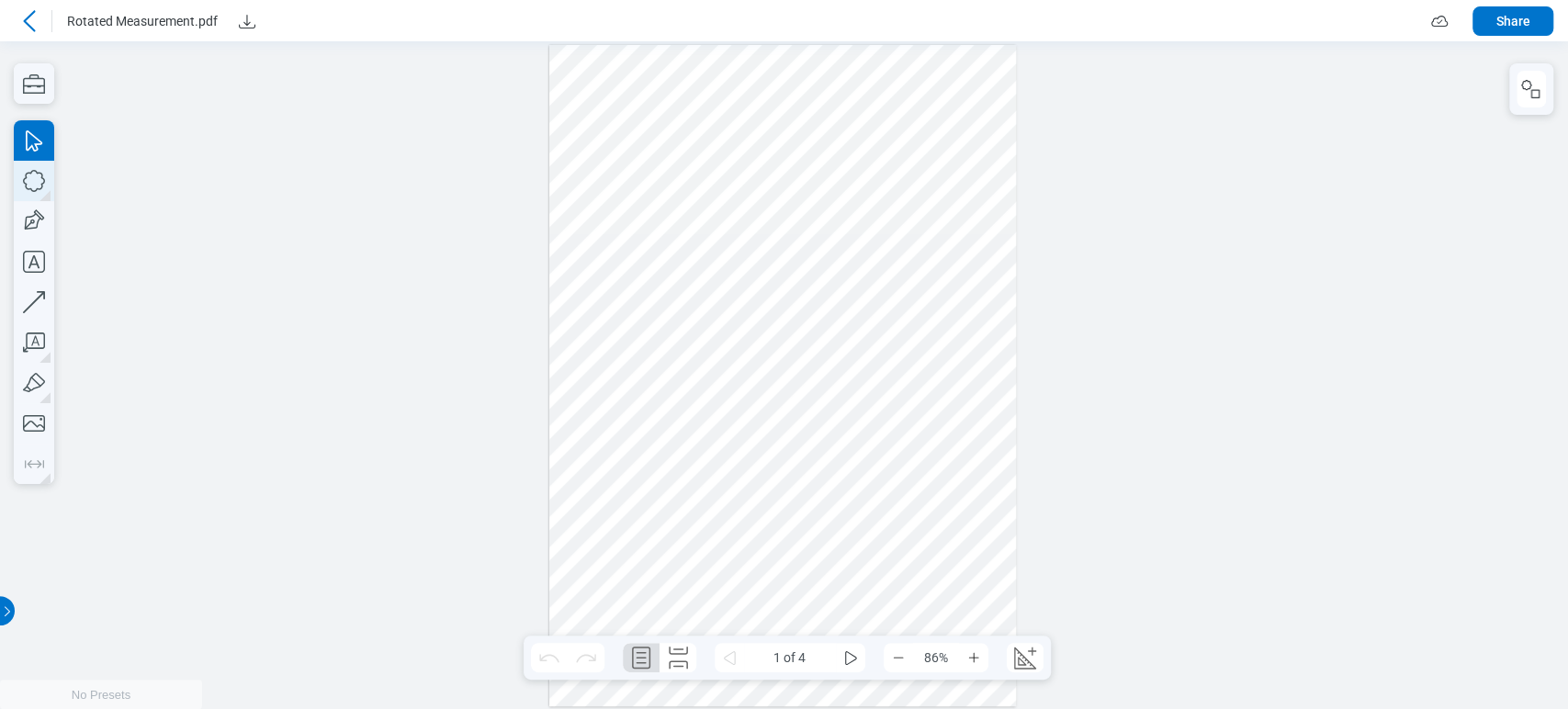
click at [25, 170] on icon "button" at bounding box center [34, 180] width 40 height 40
drag, startPoint x: 606, startPoint y: 244, endPoint x: 690, endPoint y: 318, distance: 111.9
click at [690, 318] on div at bounding box center [783, 376] width 467 height 662
click at [44, 212] on icon "button" at bounding box center [34, 221] width 40 height 40
drag, startPoint x: 728, startPoint y: 212, endPoint x: 794, endPoint y: 342, distance: 145.8
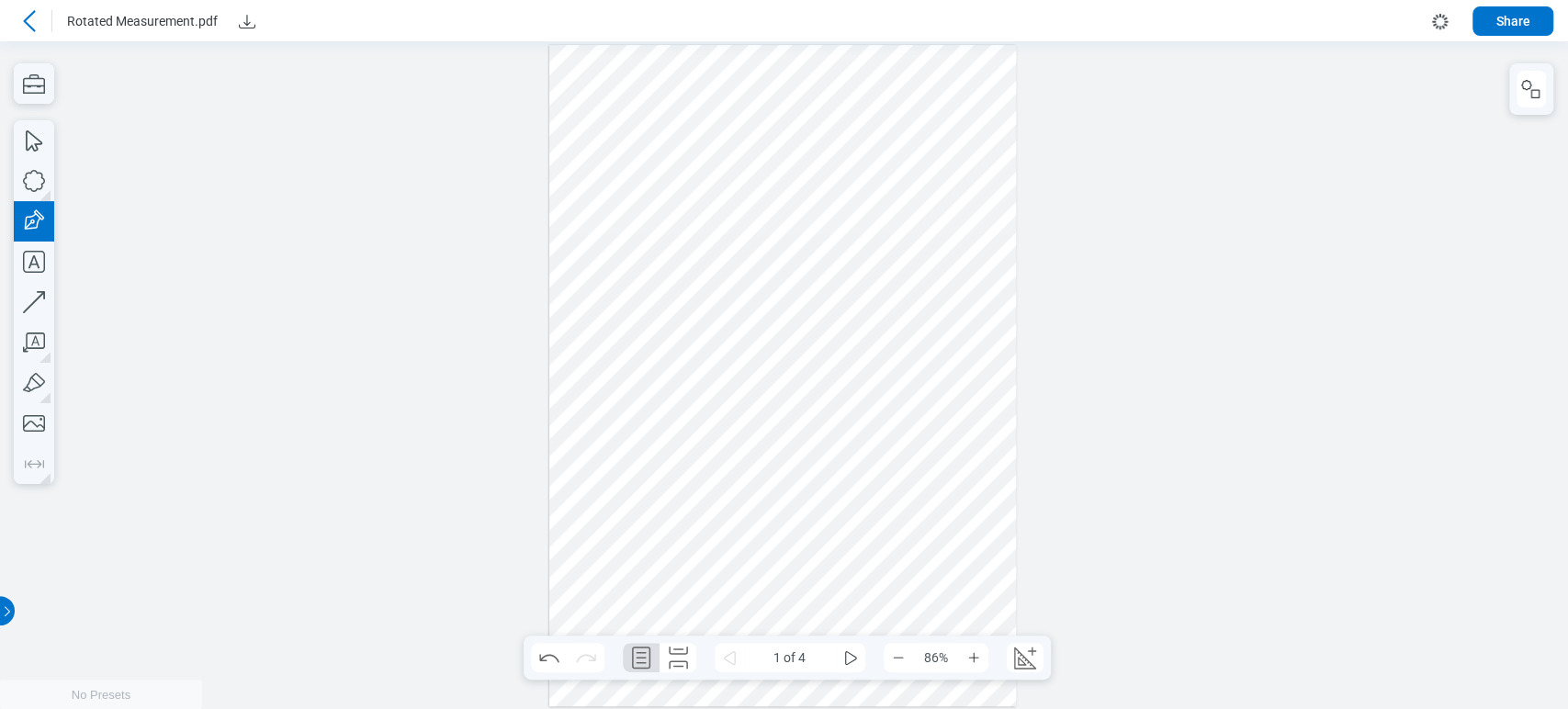
click at [794, 342] on div at bounding box center [783, 376] width 467 height 662
click at [50, 191] on icon "button" at bounding box center [34, 180] width 40 height 40
drag, startPoint x: 820, startPoint y: 252, endPoint x: 891, endPoint y: 322, distance: 99.7
click at [876, 324] on div at bounding box center [783, 376] width 467 height 662
drag, startPoint x: 932, startPoint y: 328, endPoint x: 622, endPoint y: 240, distance: 322.2
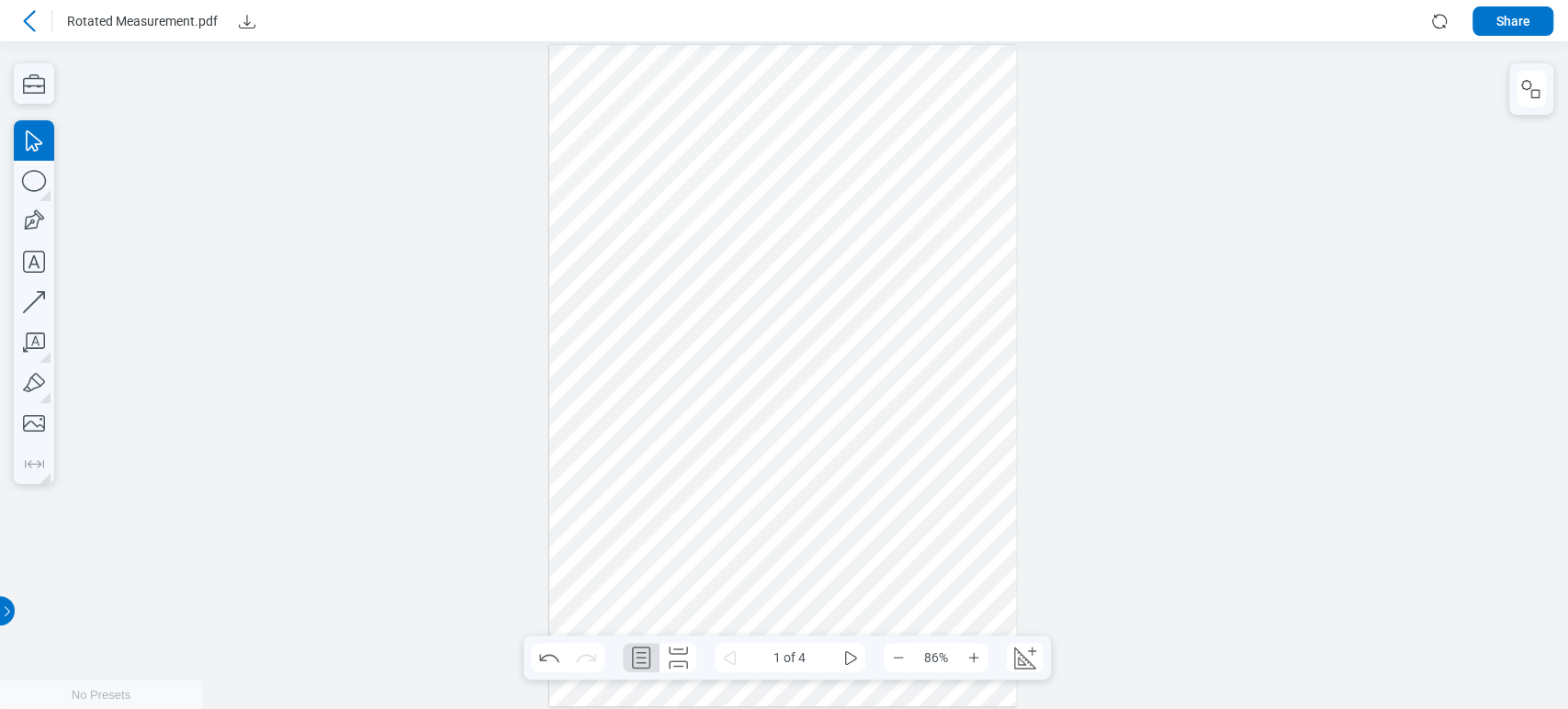
click at [622, 240] on div at bounding box center [783, 376] width 467 height 662
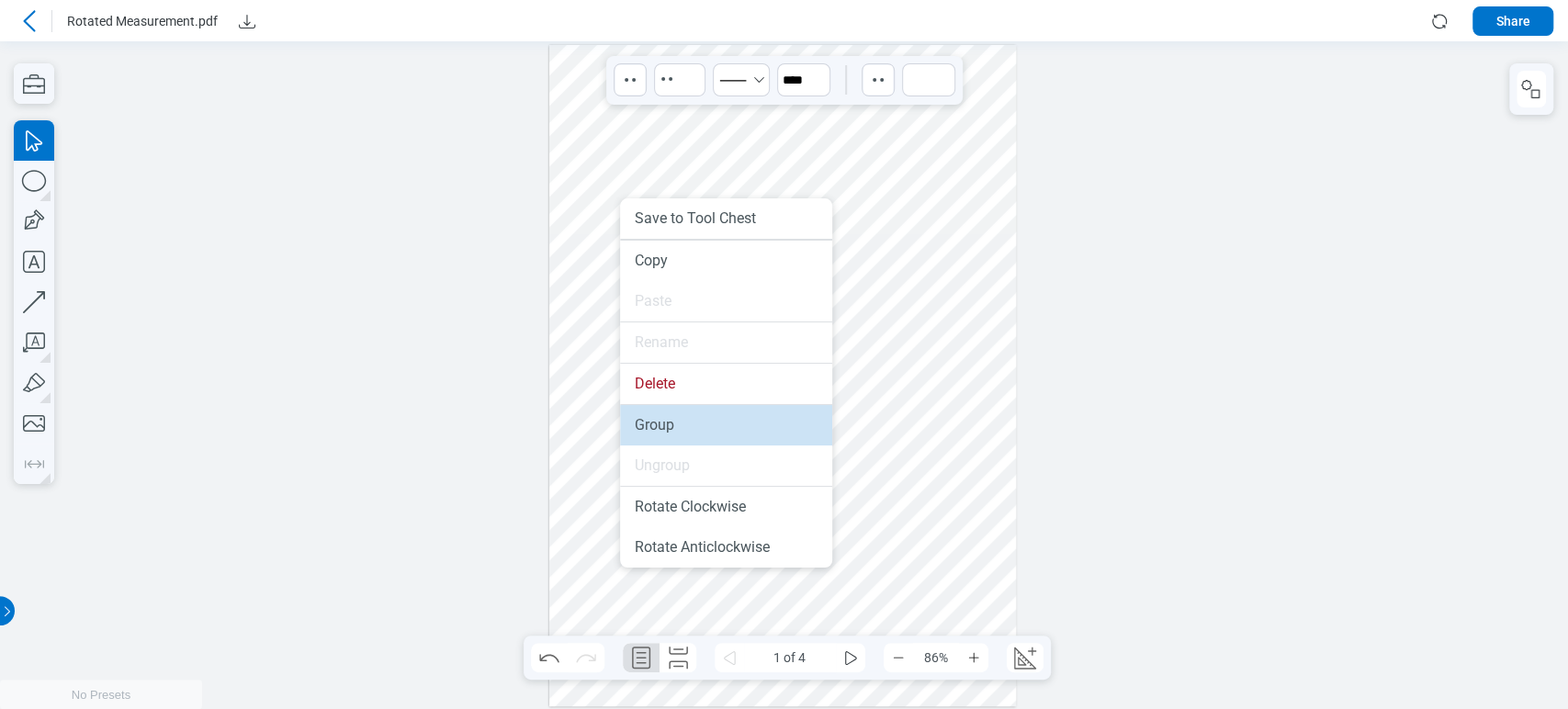
click at [692, 423] on li "Group" at bounding box center [726, 425] width 212 height 40
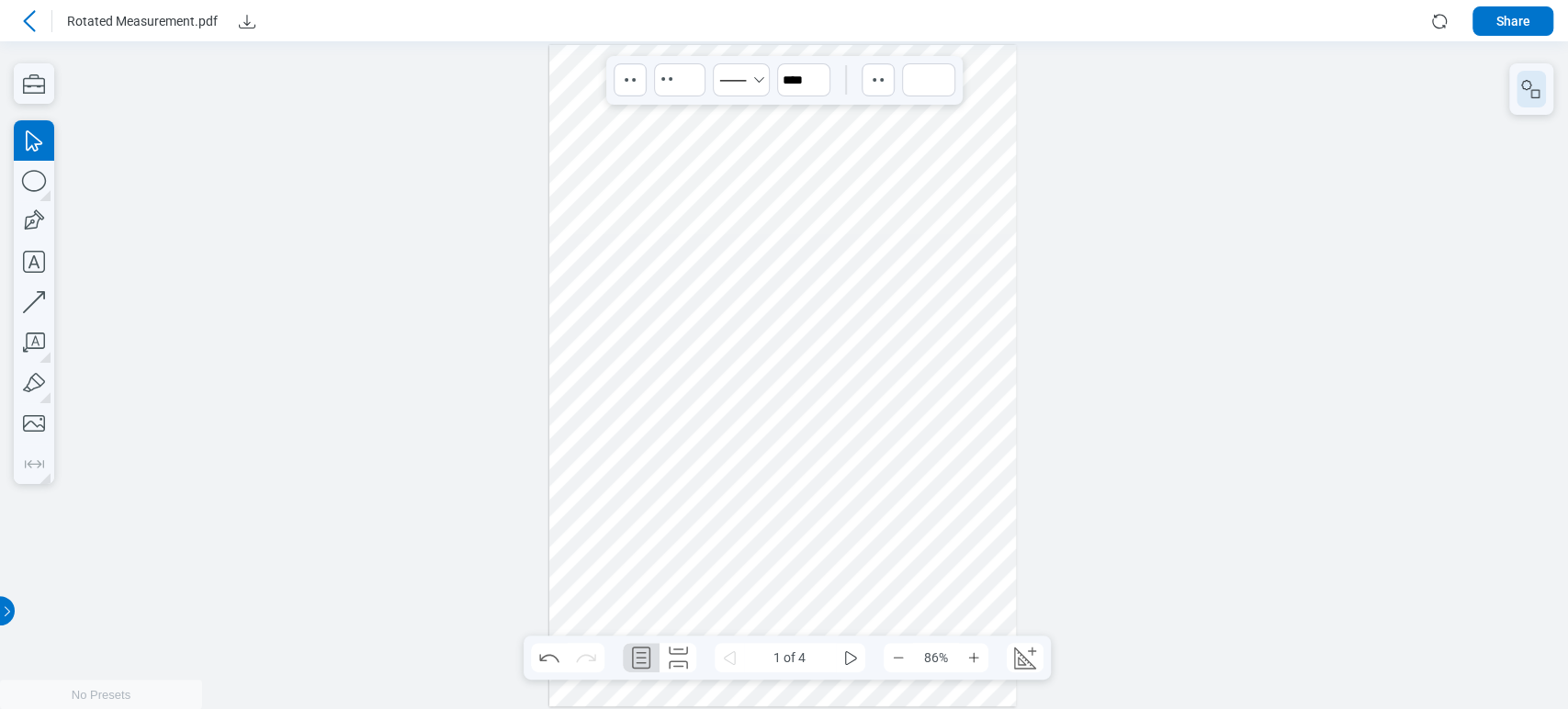
click at [1530, 87] on icon "button" at bounding box center [1527, 85] width 10 height 10
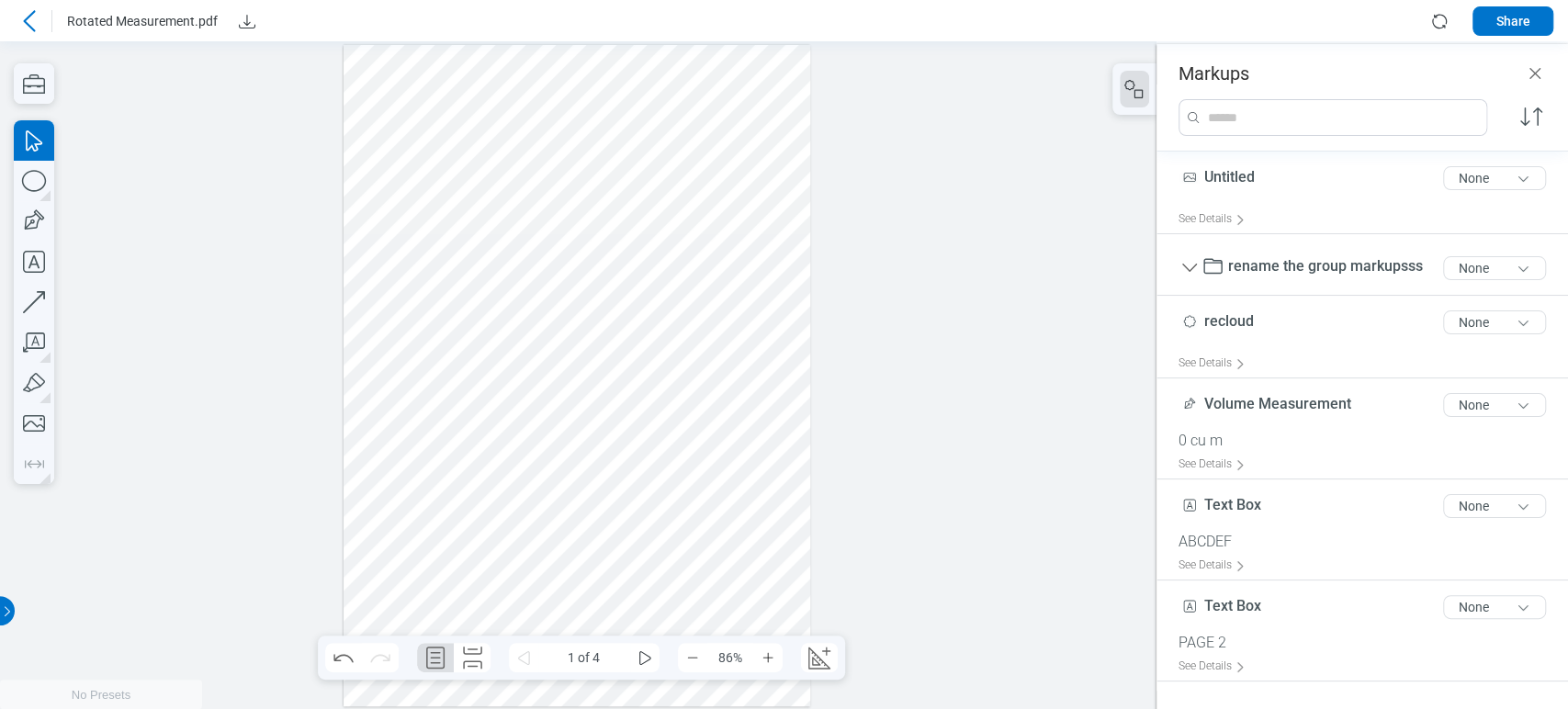
click at [528, 286] on div at bounding box center [577, 376] width 467 height 662
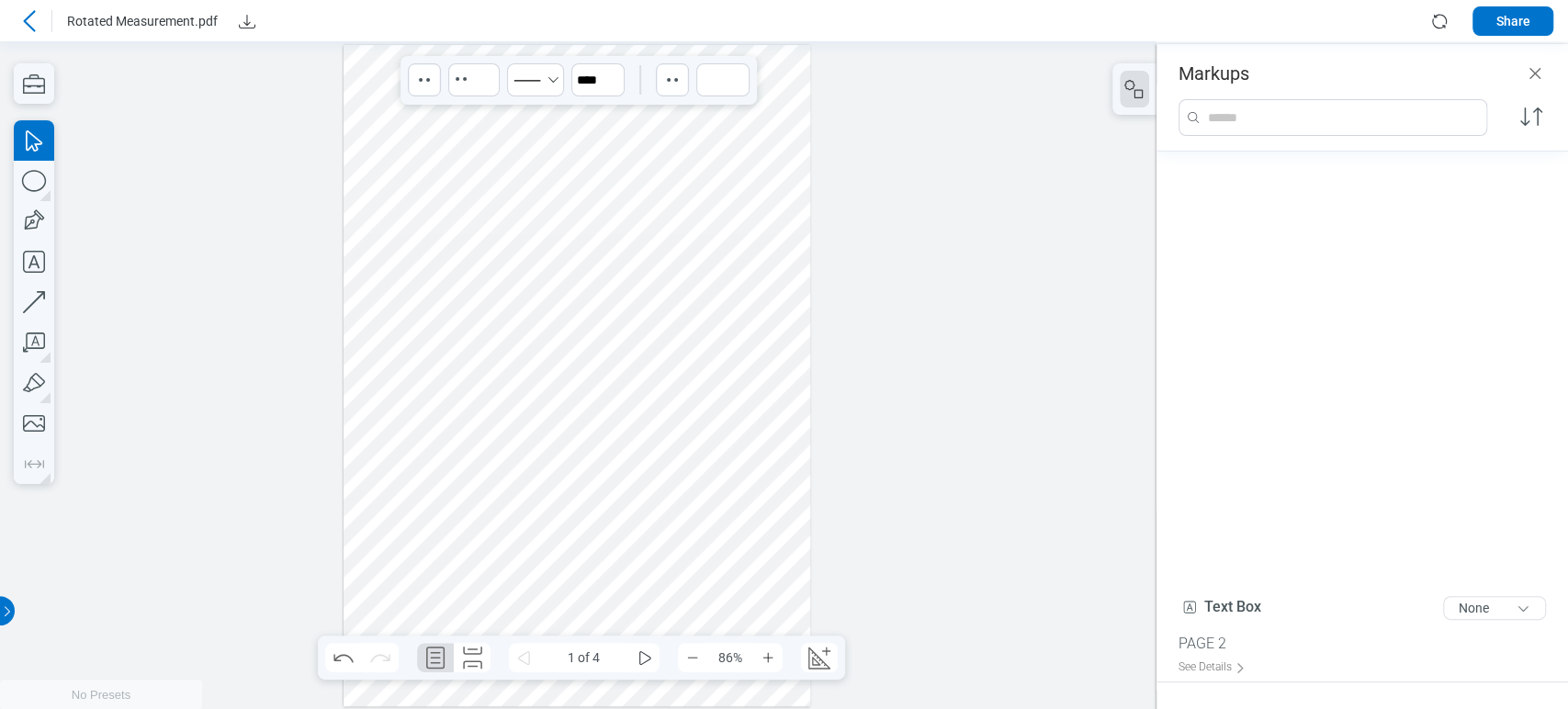
scroll to position [862, 0]
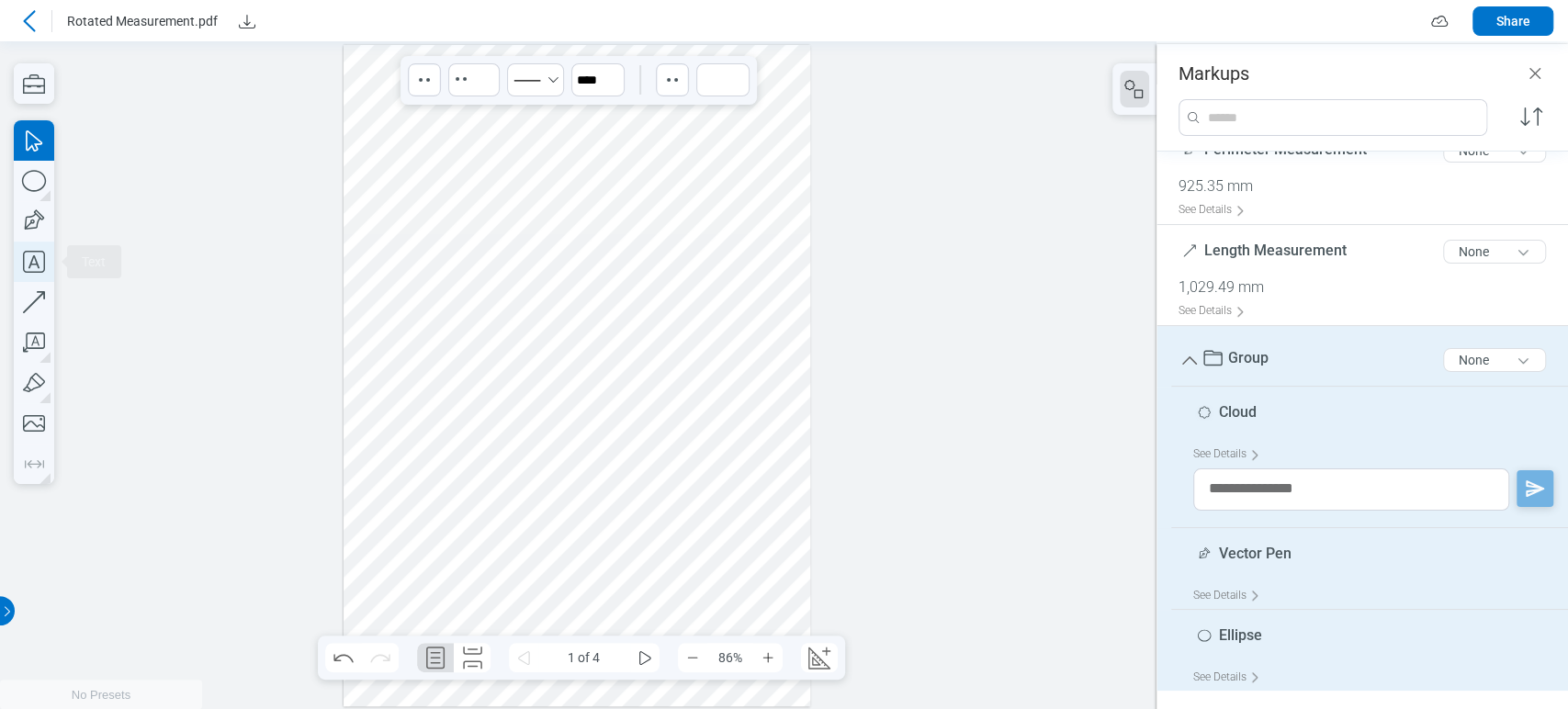
click at [45, 252] on icon "button" at bounding box center [34, 261] width 40 height 40
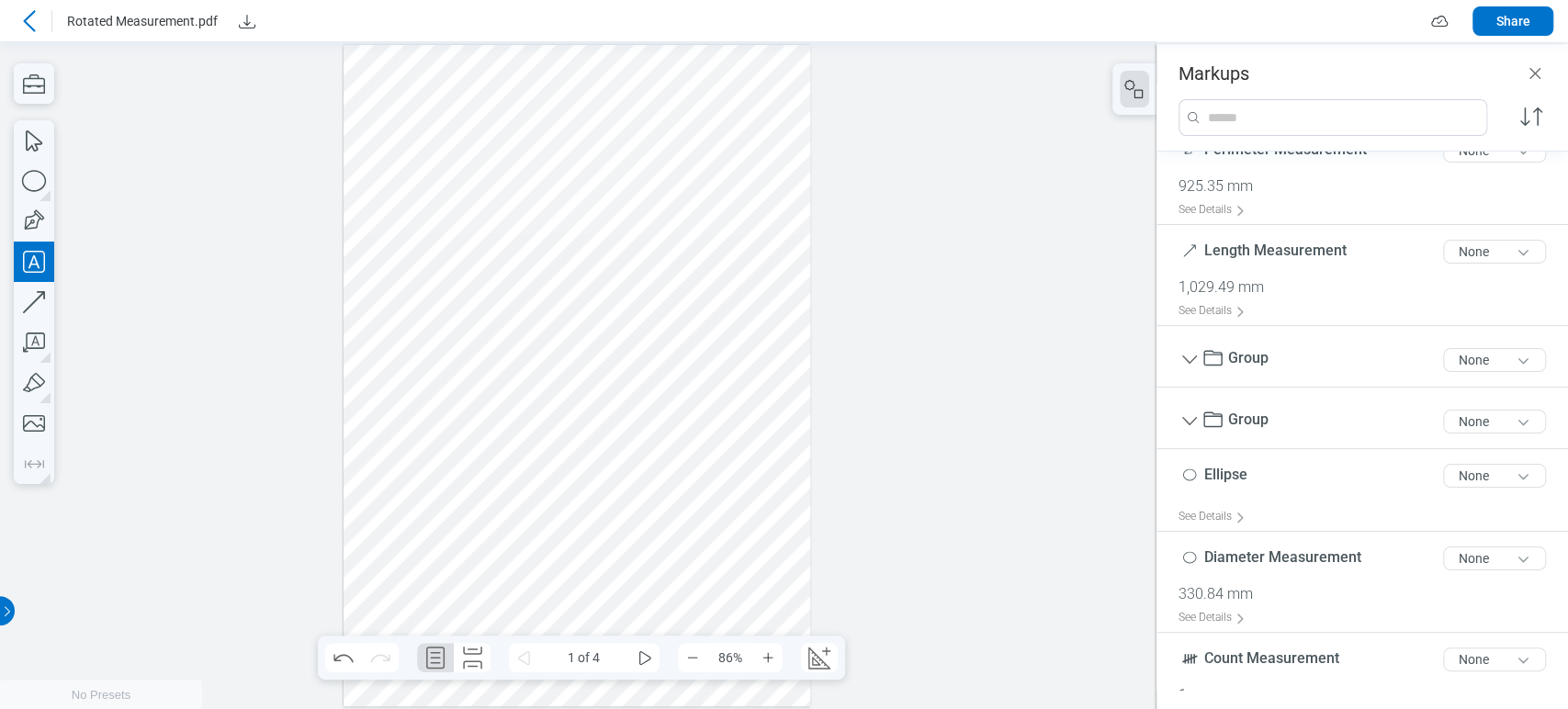
click at [392, 192] on div at bounding box center [577, 376] width 467 height 662
click at [467, 208] on div at bounding box center [577, 376] width 467 height 662
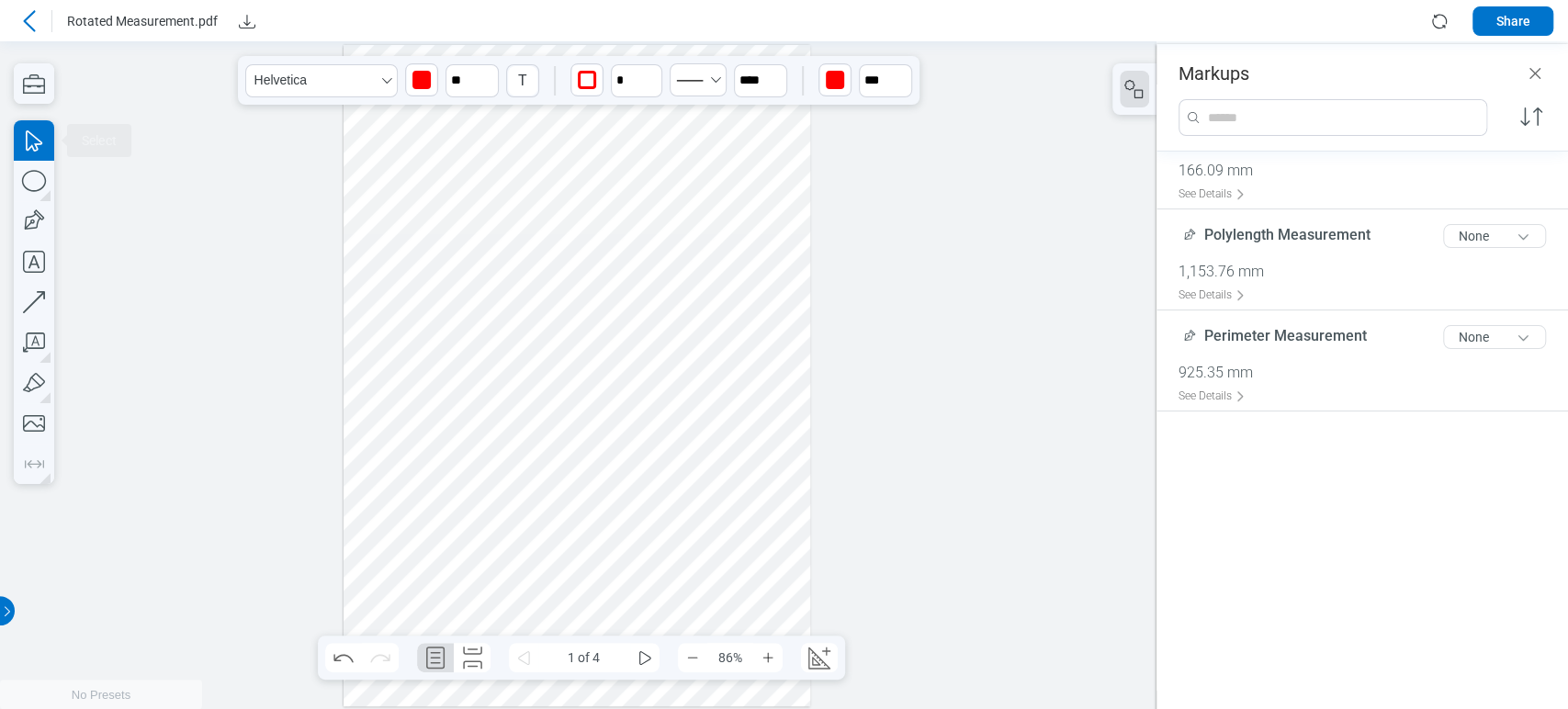
scroll to position [530, 0]
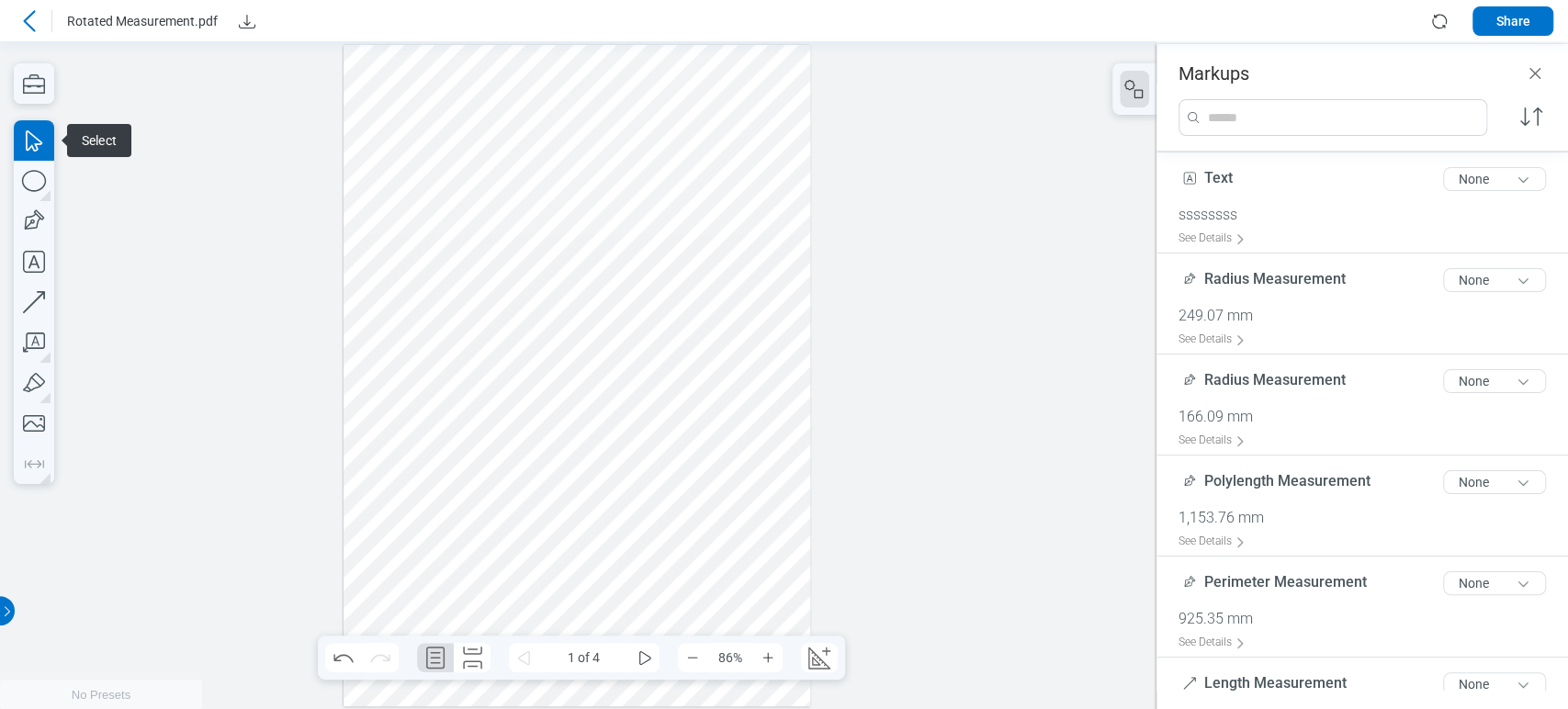
drag, startPoint x: 388, startPoint y: 166, endPoint x: 558, endPoint y: 322, distance: 230.7
click at [558, 322] on div at bounding box center [577, 376] width 467 height 662
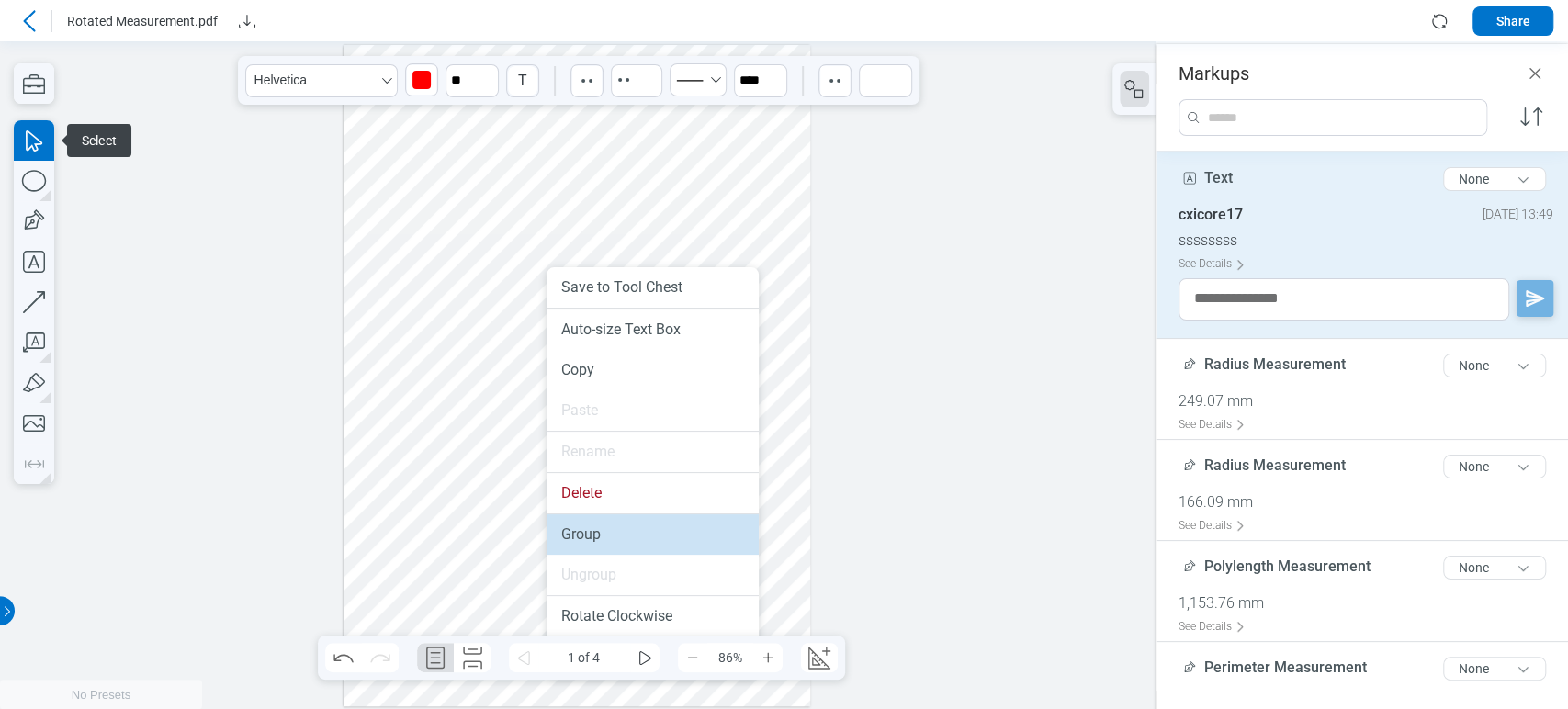
click at [588, 531] on li "Group" at bounding box center [652, 534] width 212 height 40
click at [588, 531] on div at bounding box center [577, 376] width 467 height 662
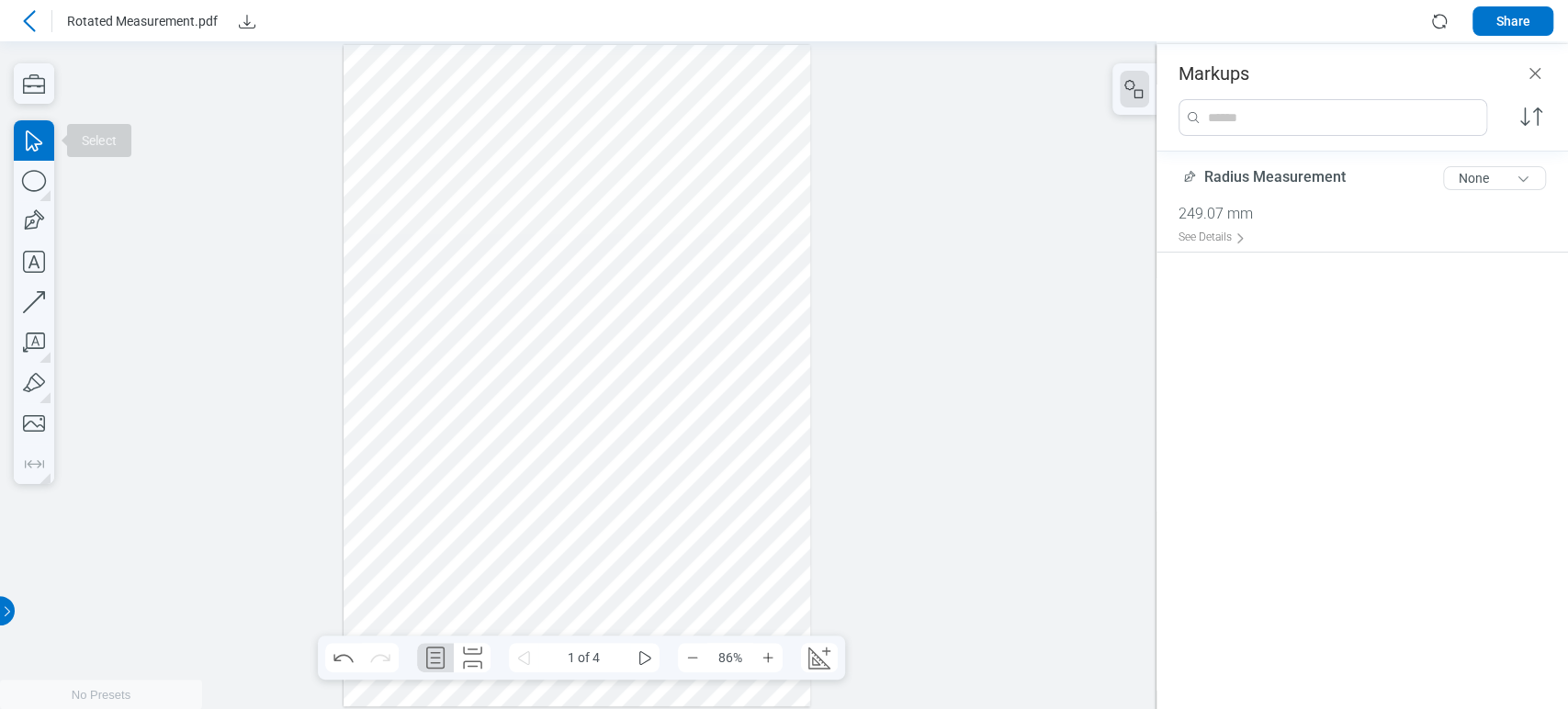
scroll to position [0, 0]
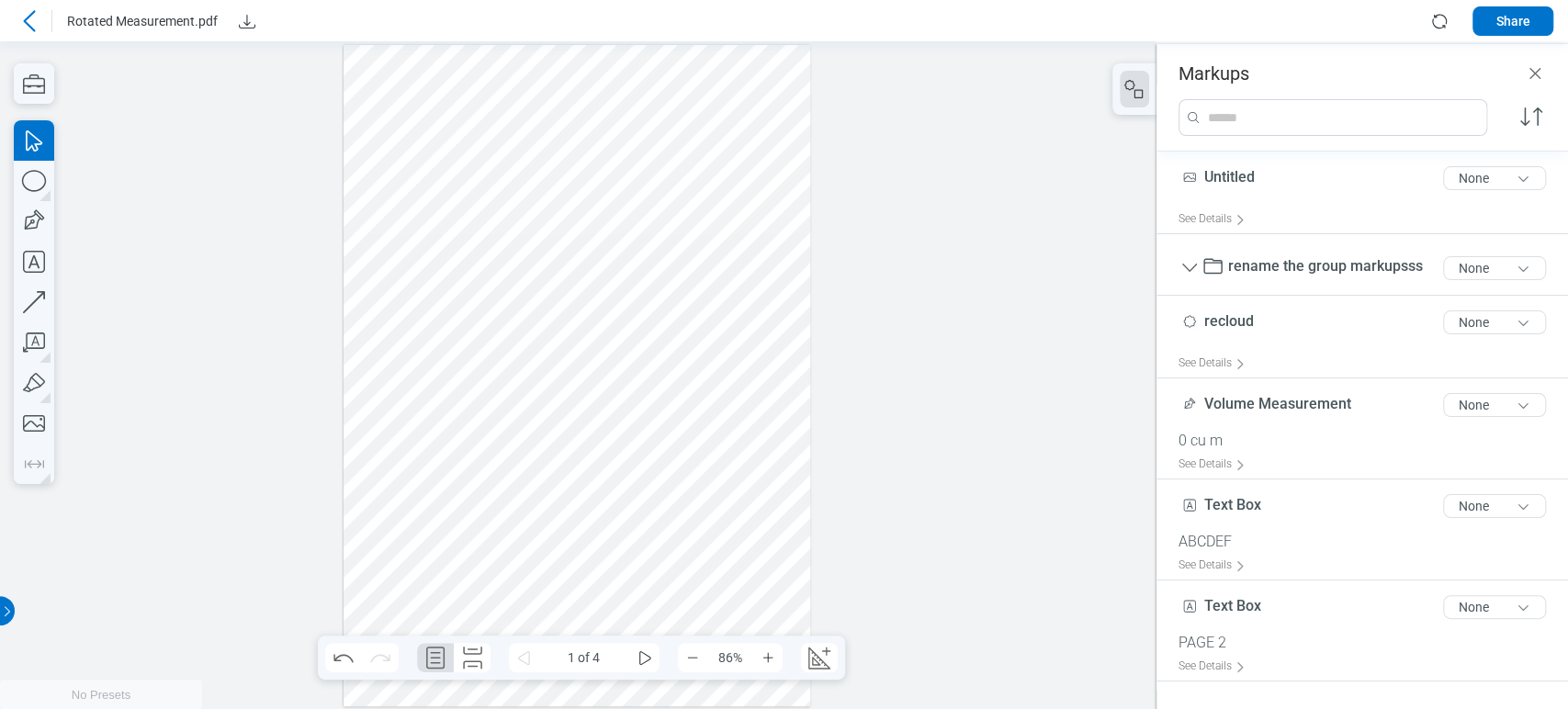
click at [566, 275] on div at bounding box center [577, 376] width 467 height 662
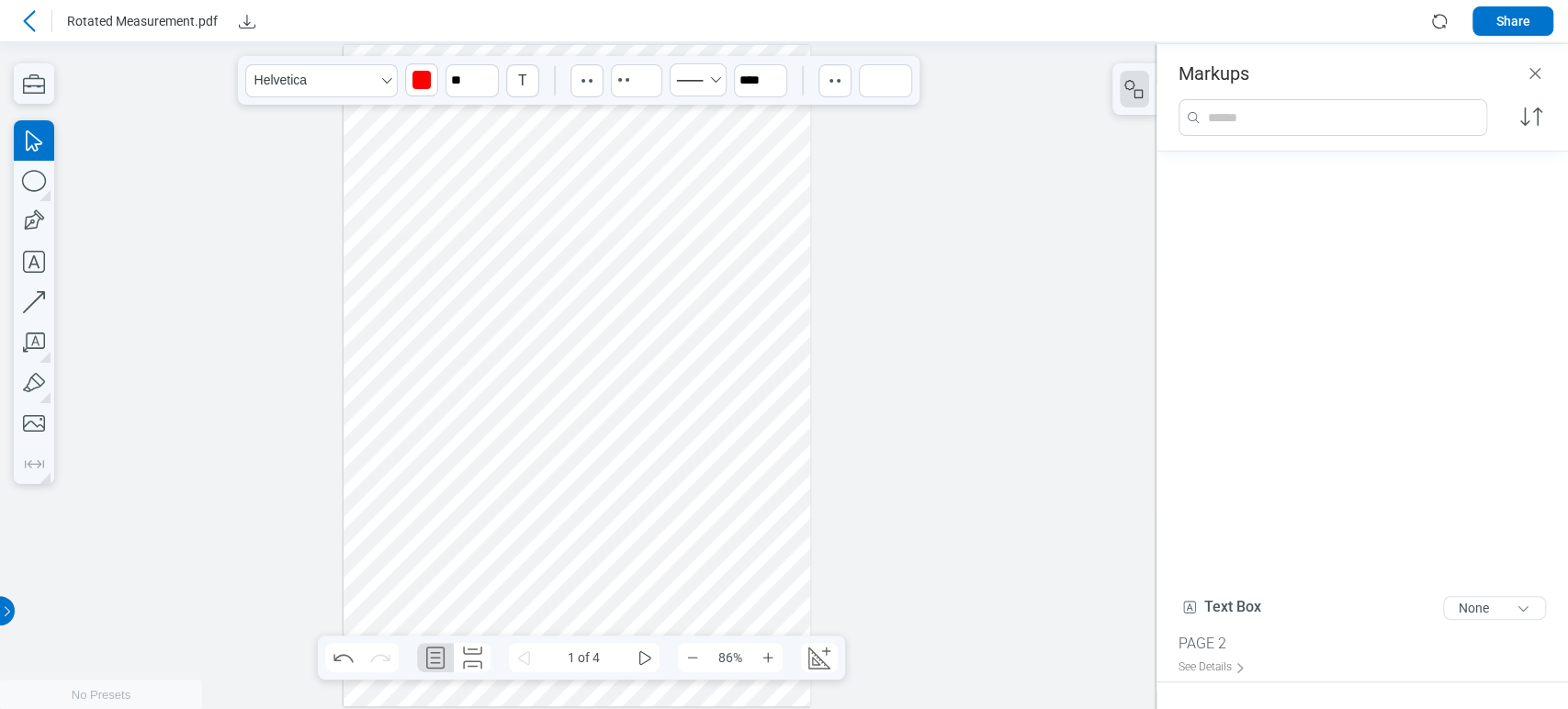
scroll to position [728, 0]
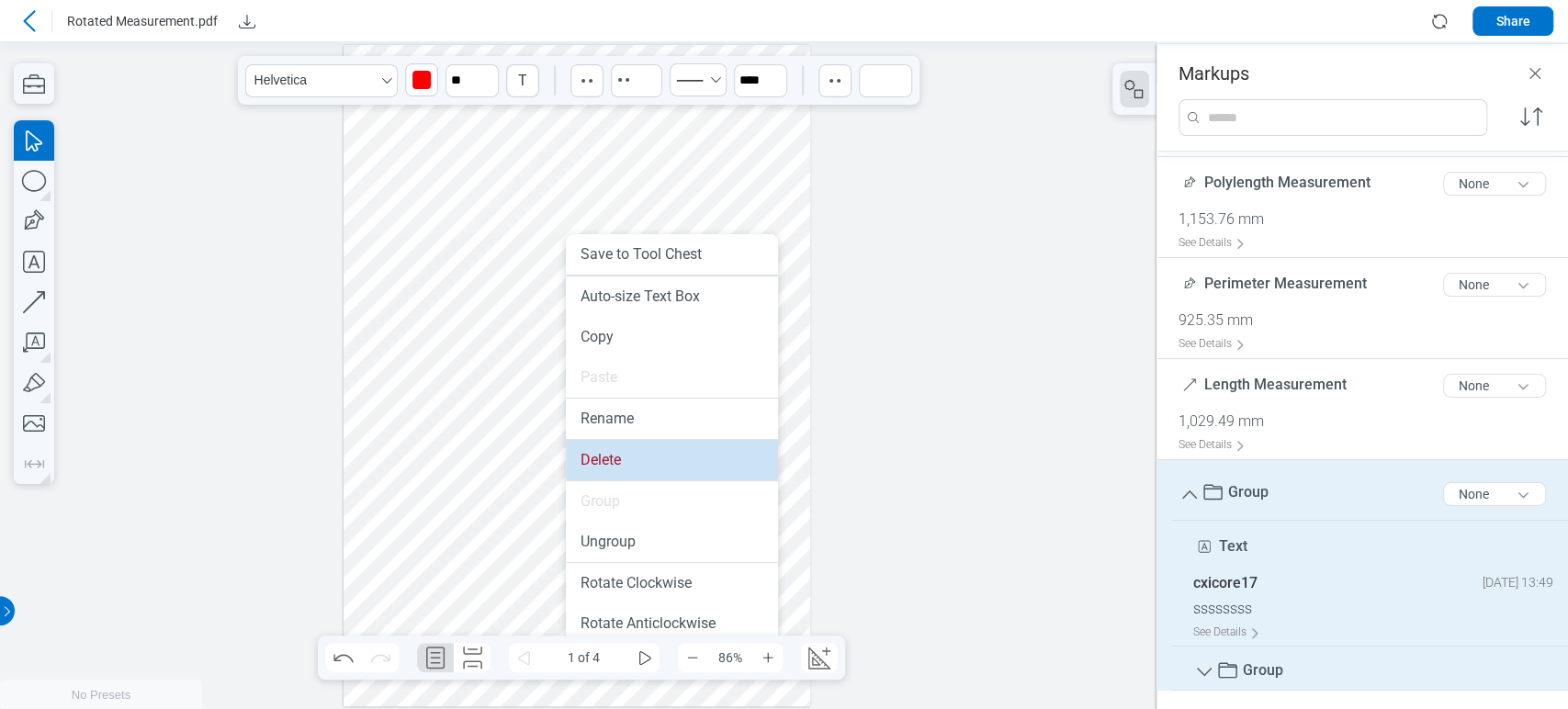
click at [617, 461] on li "Delete" at bounding box center [672, 460] width 212 height 40
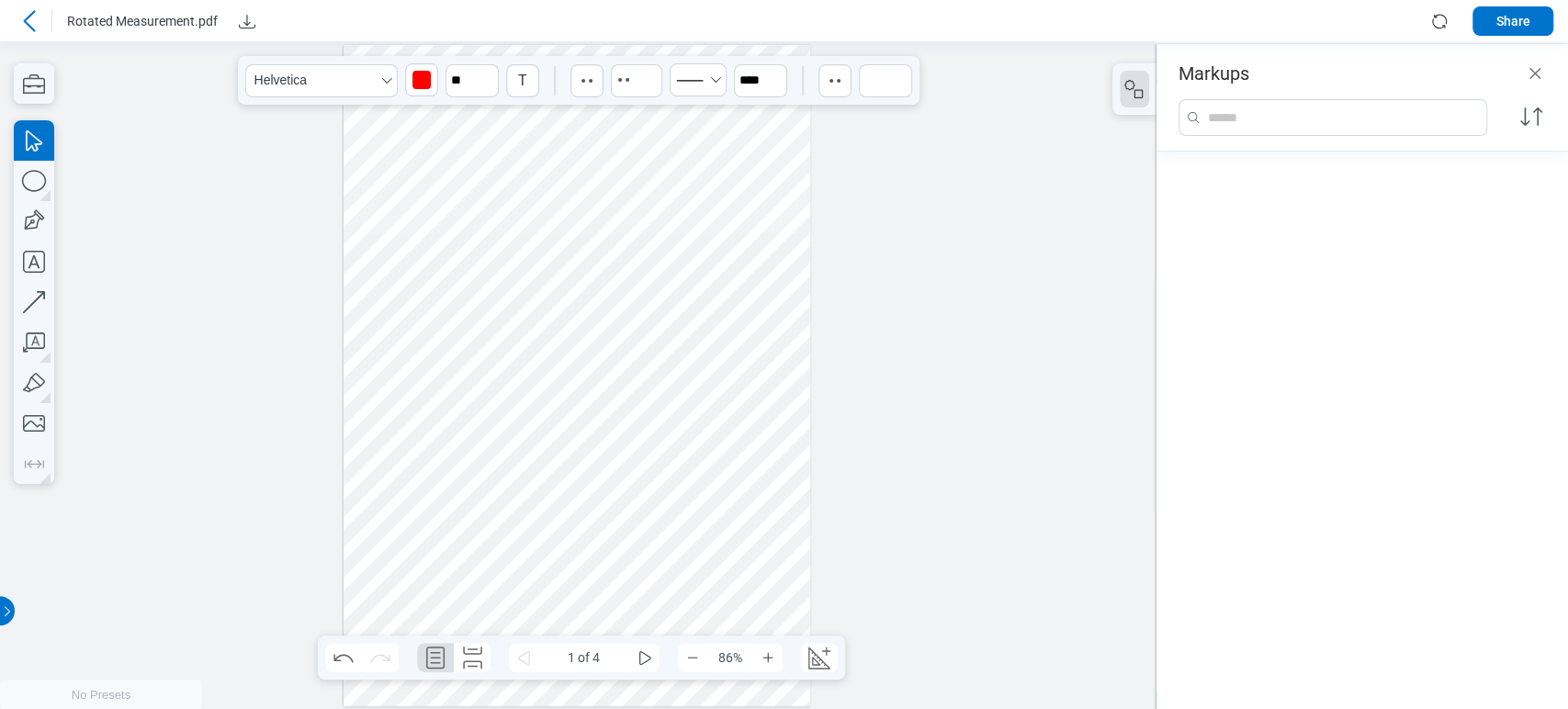
scroll to position [0, 0]
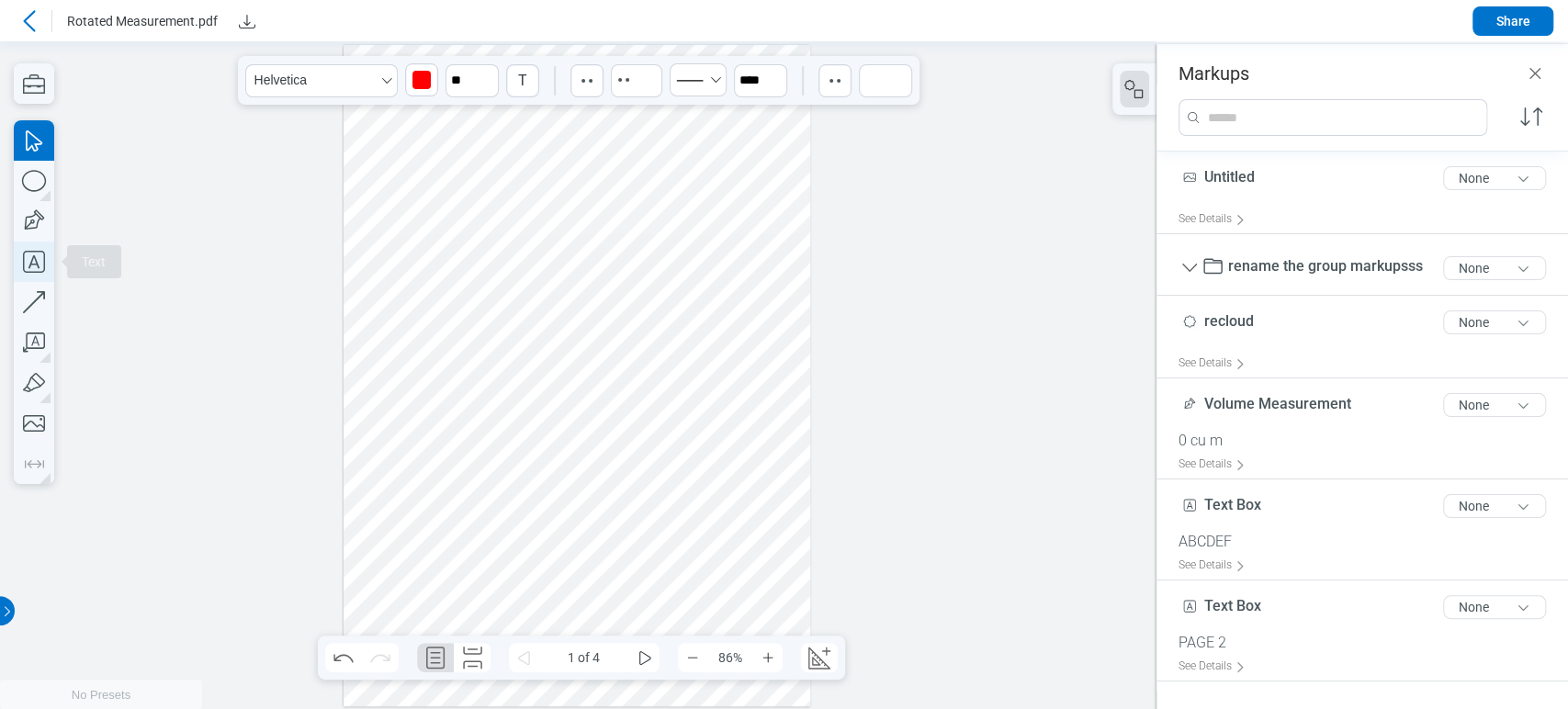
click at [44, 258] on icon "button" at bounding box center [34, 261] width 40 height 40
drag, startPoint x: 386, startPoint y: 253, endPoint x: 462, endPoint y: 304, distance: 91.5
click at [462, 304] on div at bounding box center [577, 376] width 467 height 662
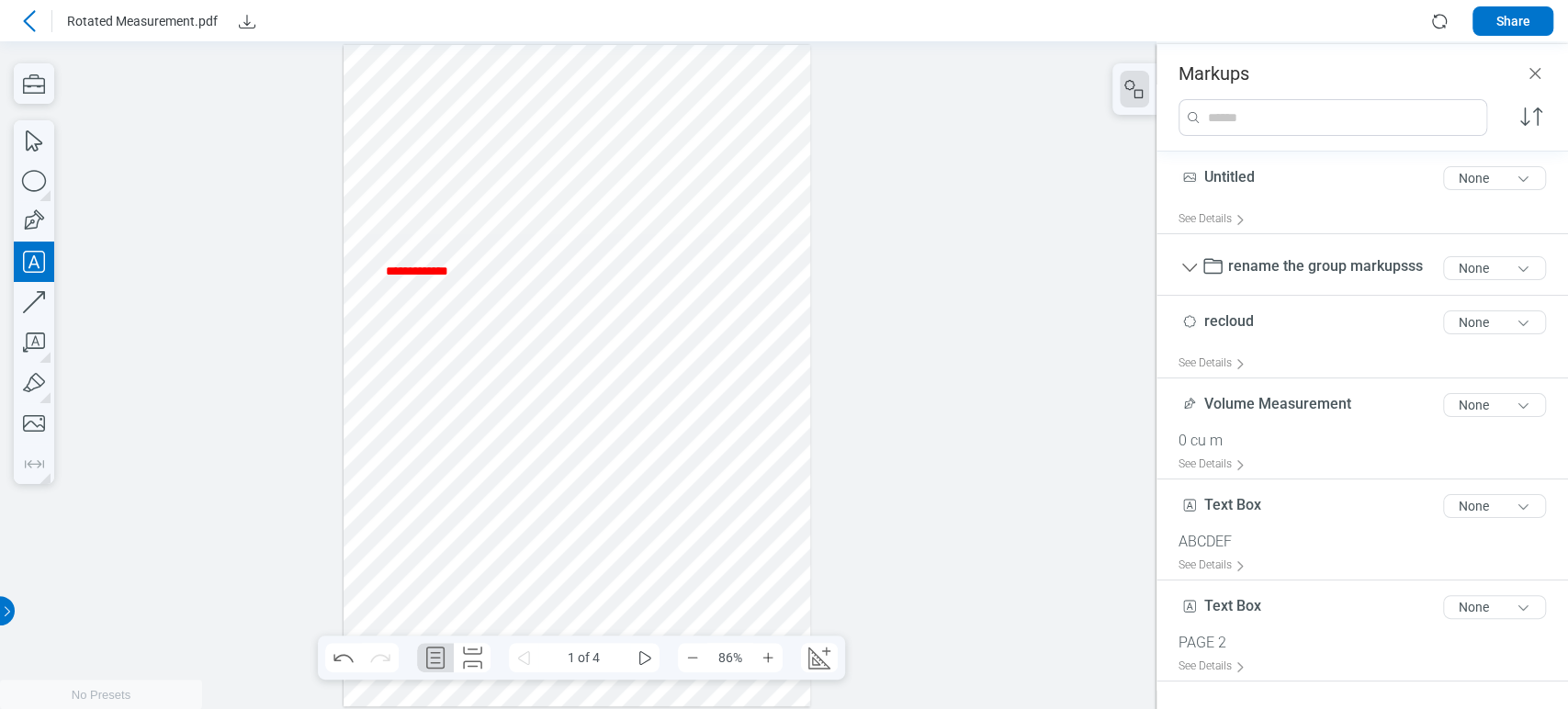
click at [499, 282] on div at bounding box center [577, 376] width 467 height 662
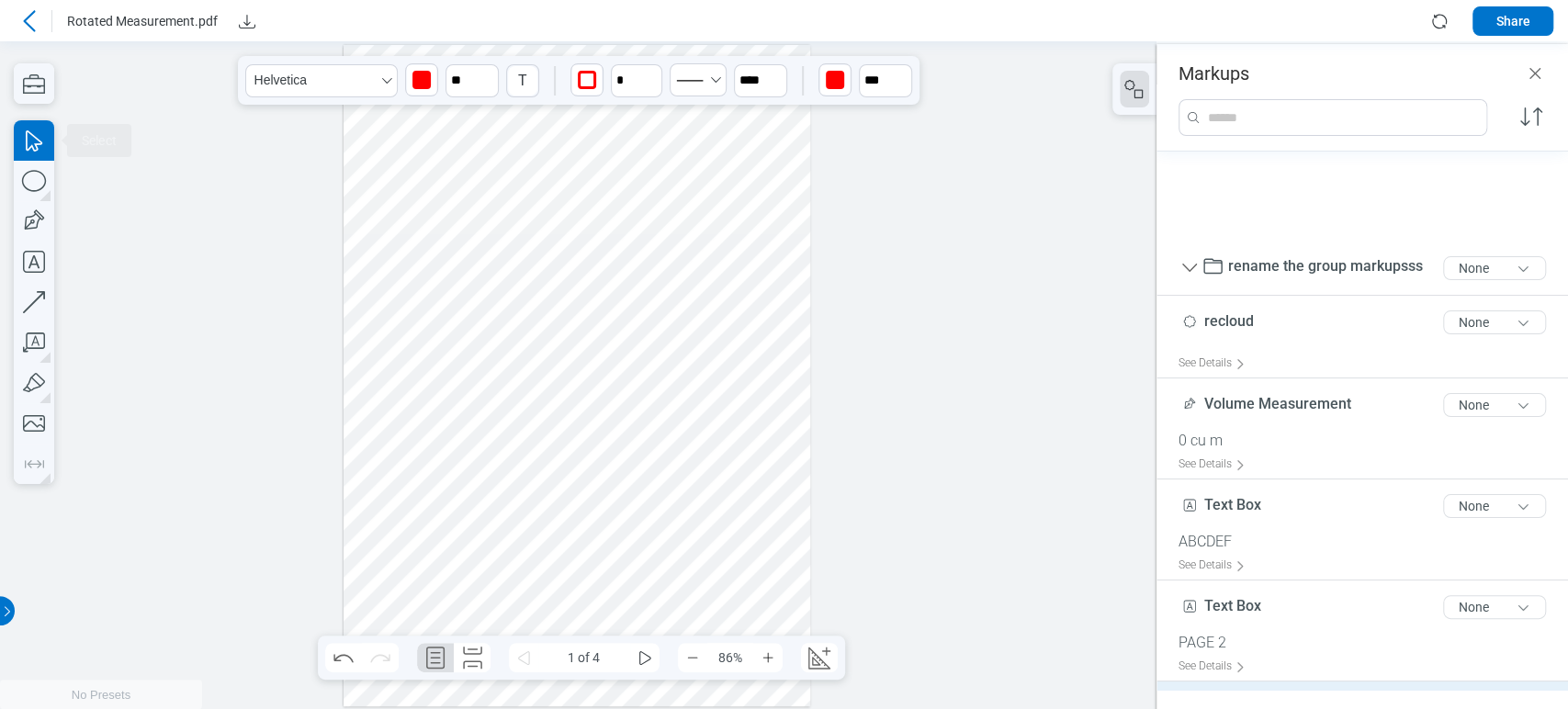
scroll to position [177, 0]
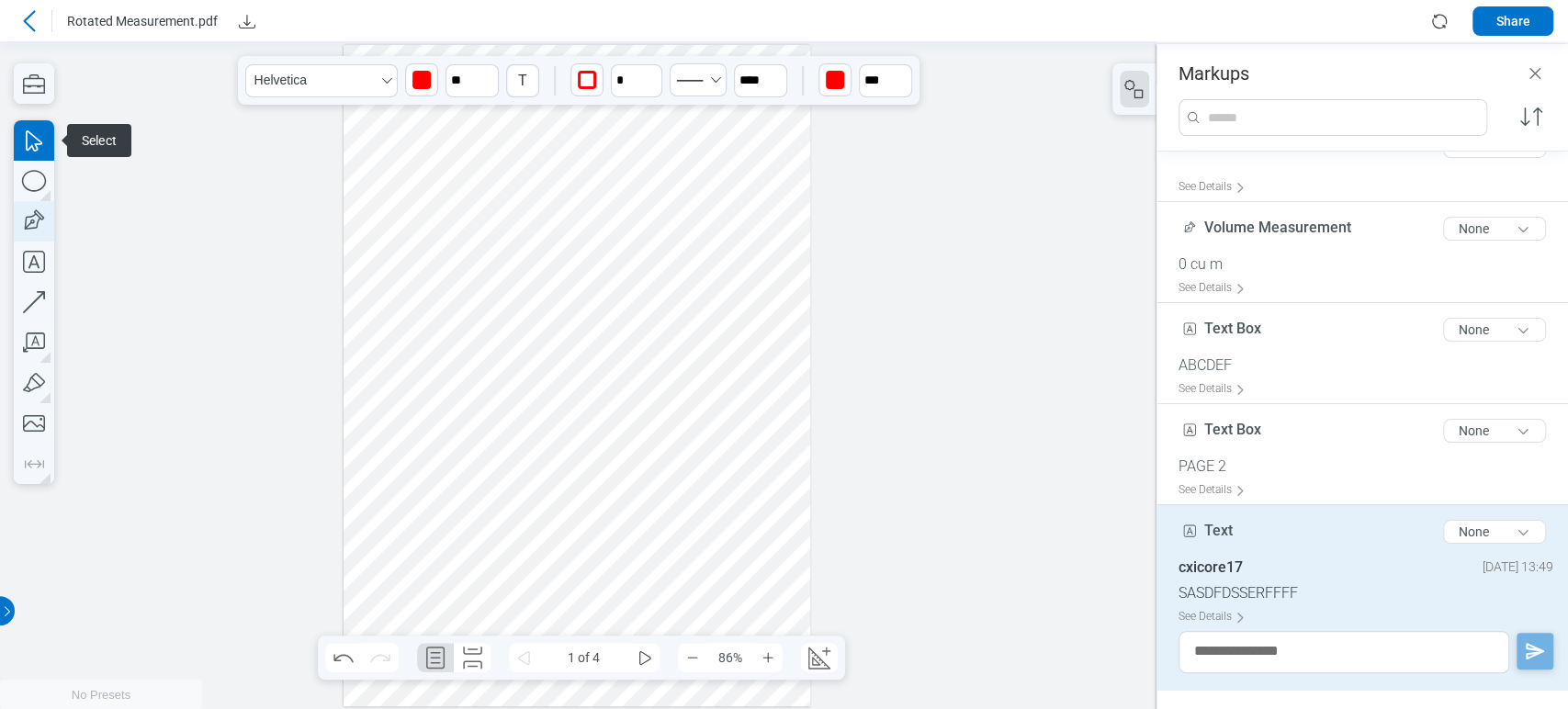
click at [38, 227] on icon "button" at bounding box center [34, 221] width 40 height 40
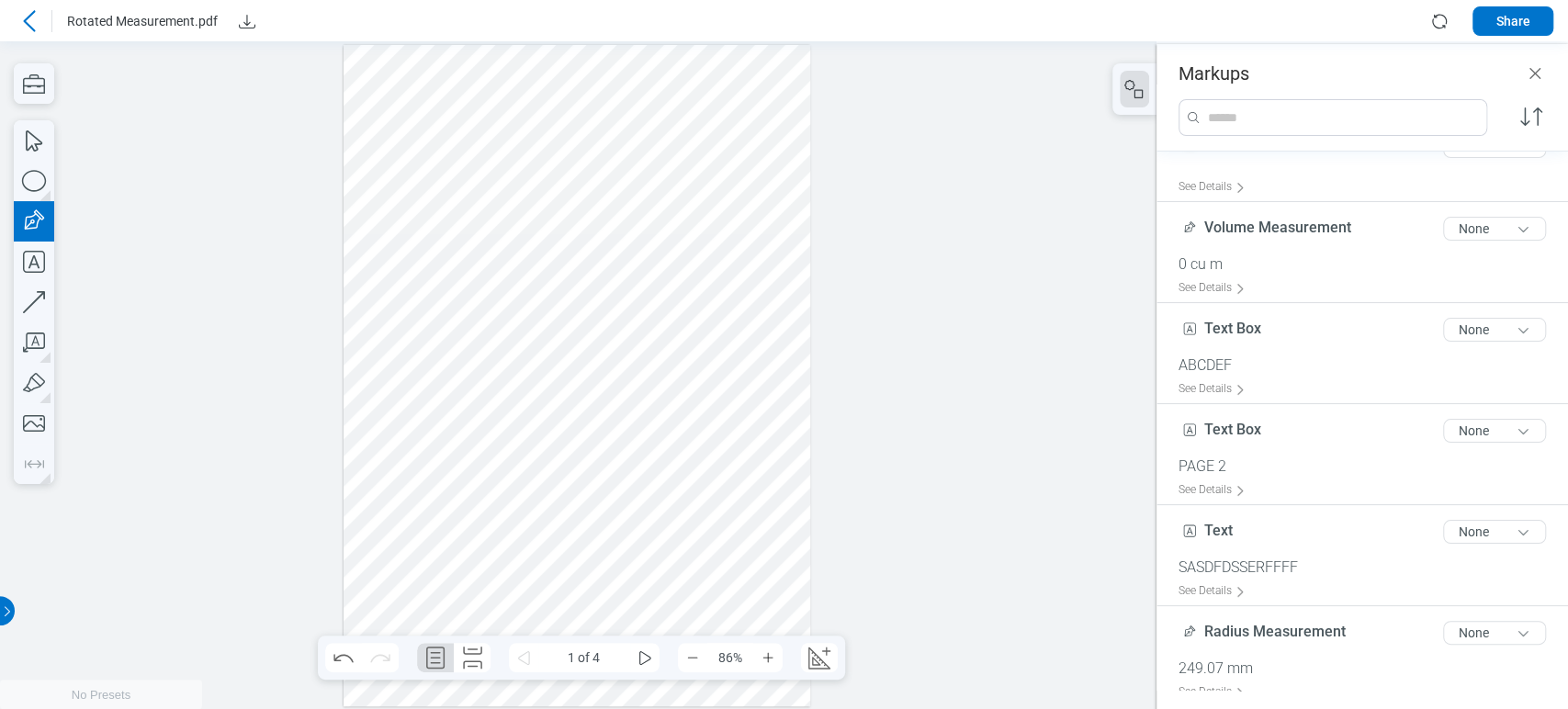
drag, startPoint x: 490, startPoint y: 248, endPoint x: 578, endPoint y: 319, distance: 113.1
click at [578, 319] on div at bounding box center [577, 376] width 467 height 662
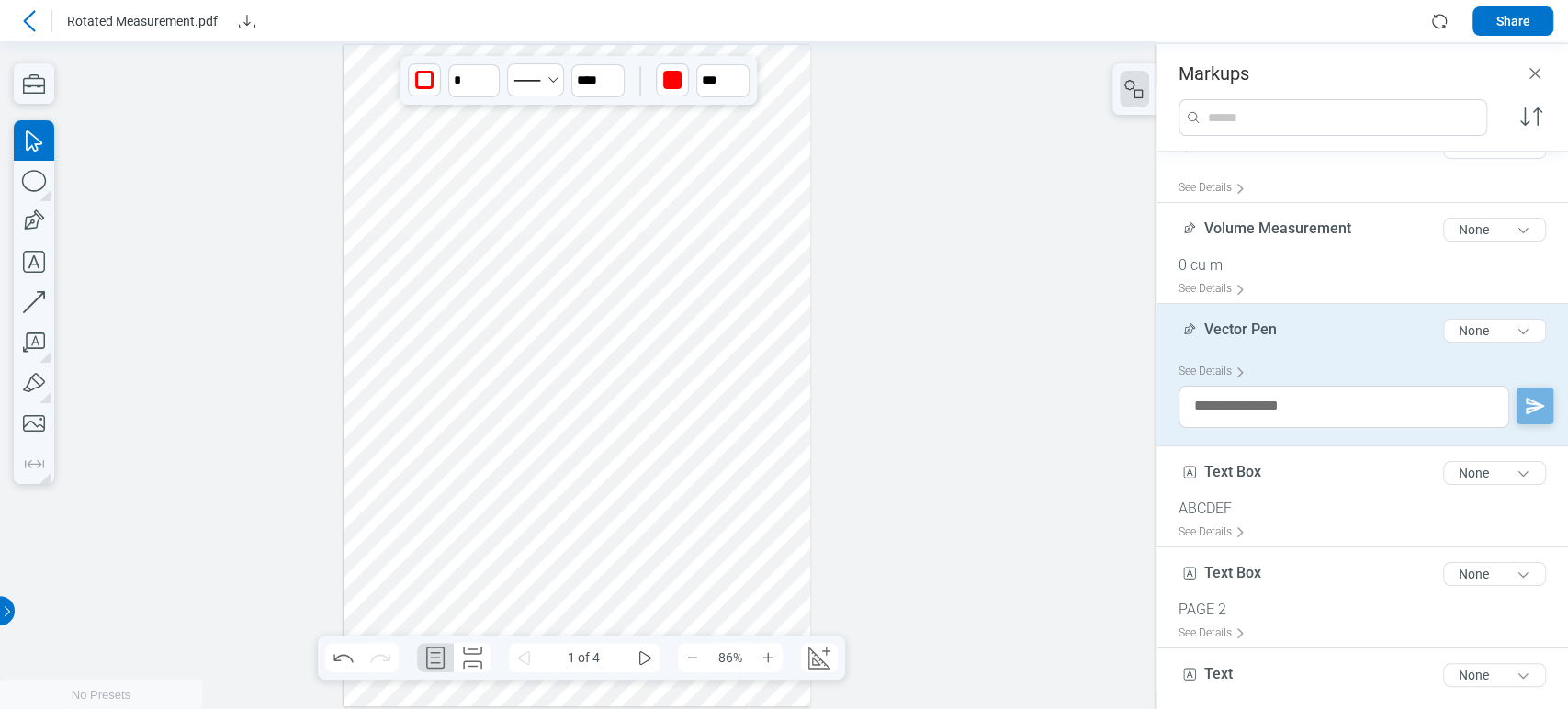
click at [60, 187] on div at bounding box center [578, 375] width 1157 height 668
click at [45, 185] on icon "button" at bounding box center [34, 180] width 40 height 40
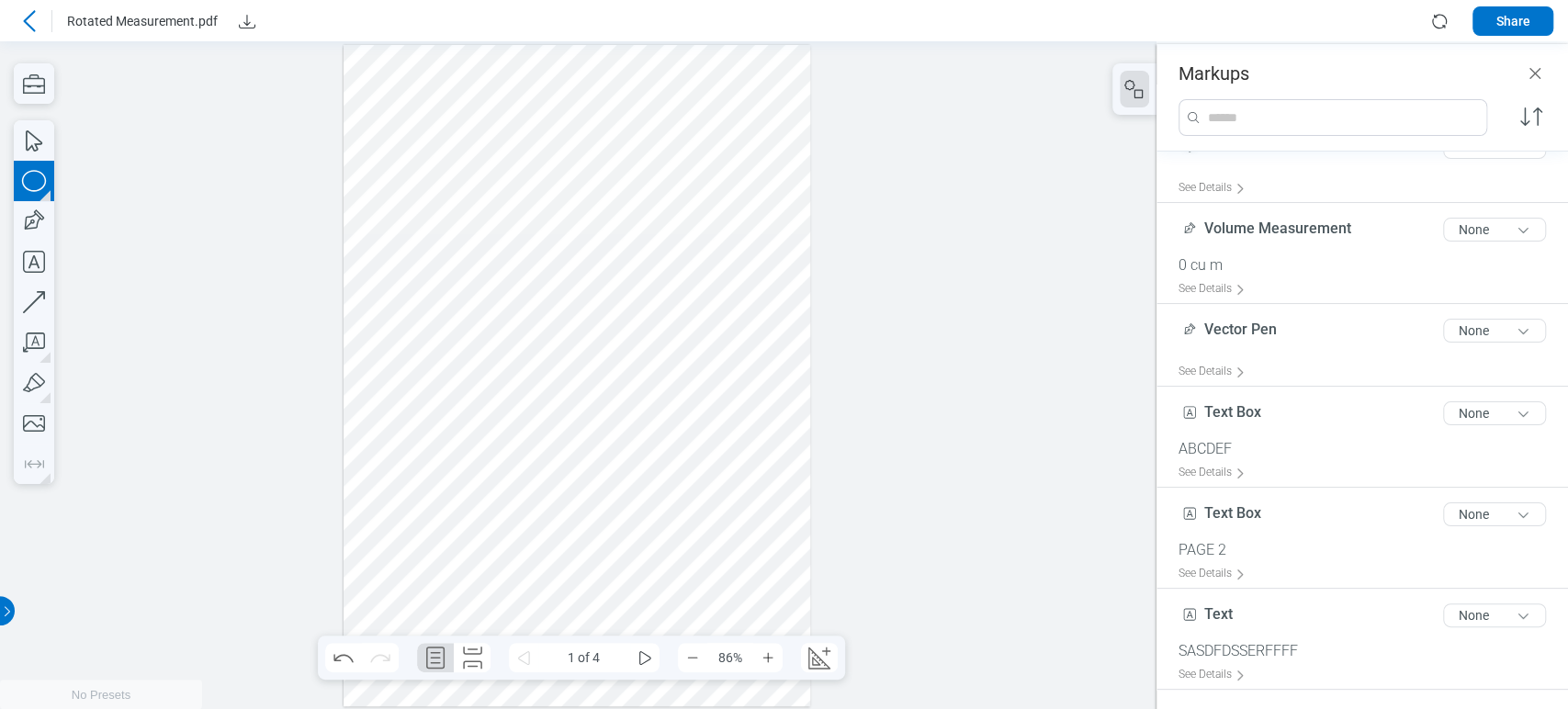
drag, startPoint x: 599, startPoint y: 247, endPoint x: 397, endPoint y: 334, distance: 219.9
click at [656, 354] on div at bounding box center [577, 376] width 467 height 662
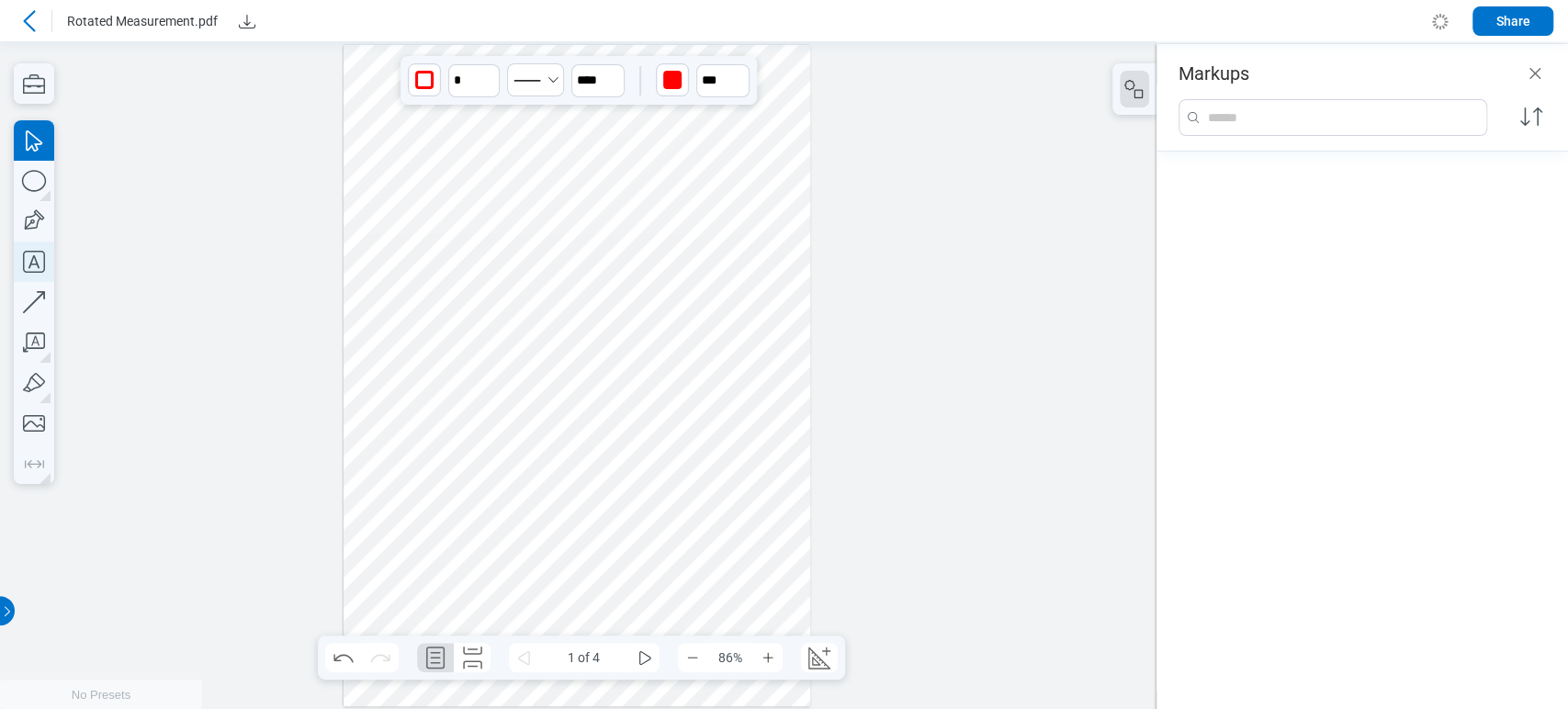
scroll to position [967, 0]
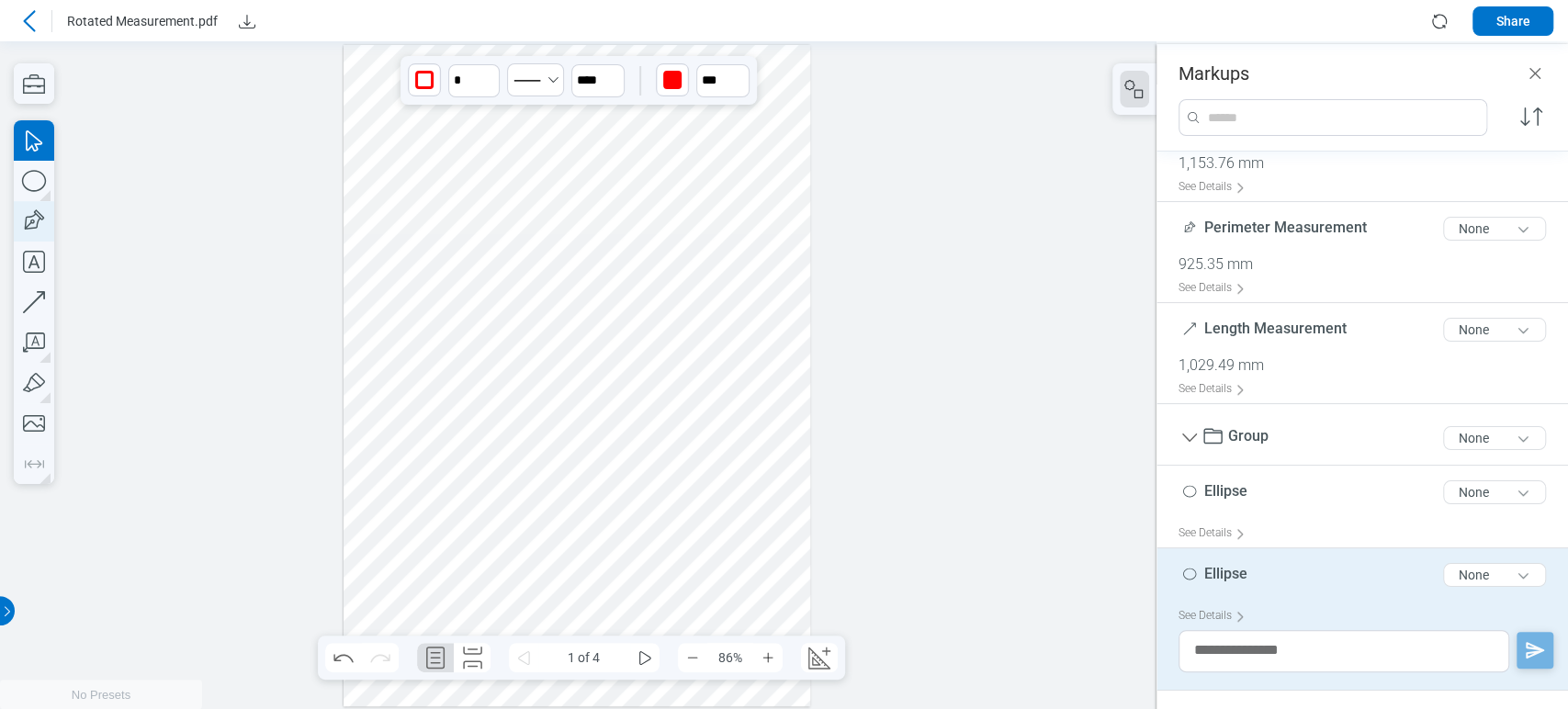
click at [36, 232] on icon "button" at bounding box center [34, 221] width 40 height 40
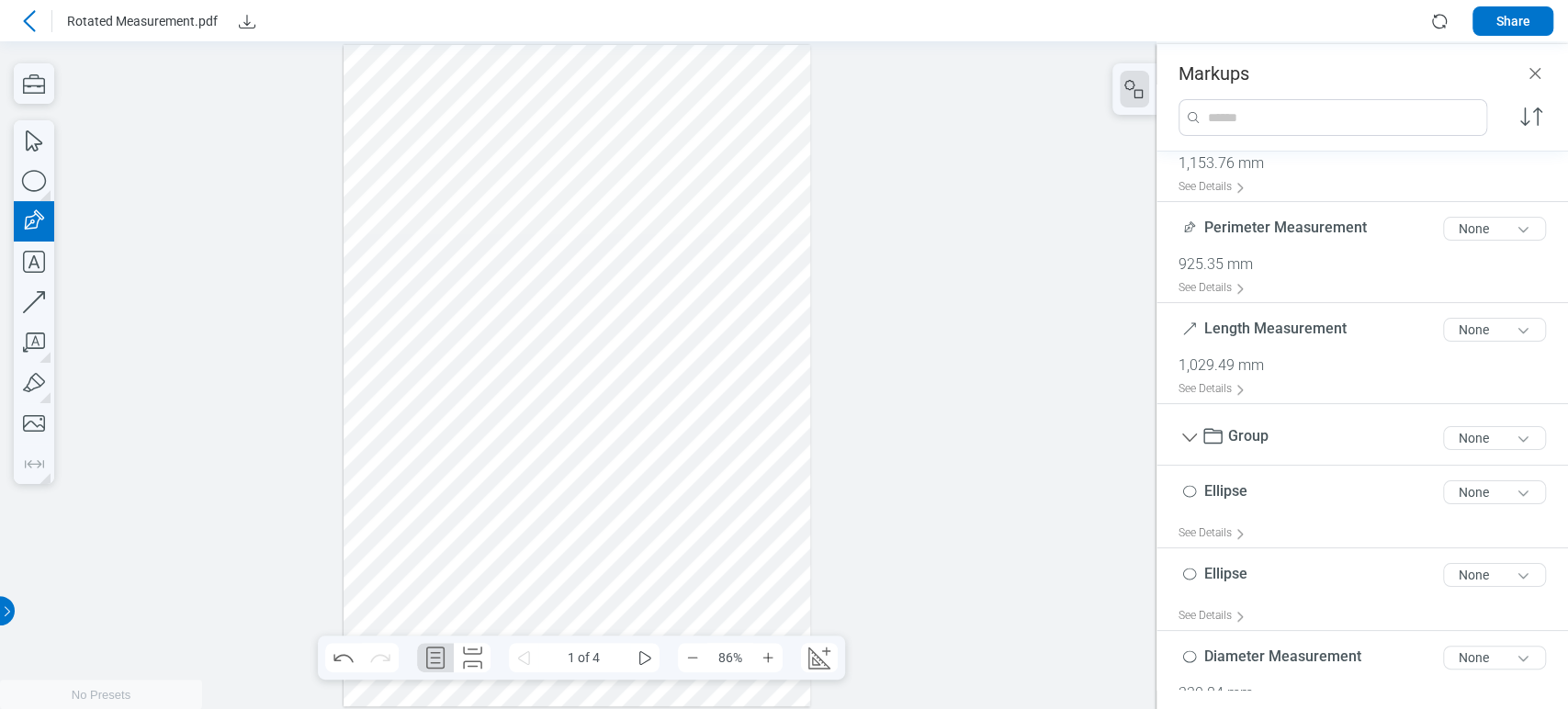
drag, startPoint x: 390, startPoint y: 324, endPoint x: 455, endPoint y: 376, distance: 83.2
click at [455, 376] on div at bounding box center [577, 376] width 467 height 662
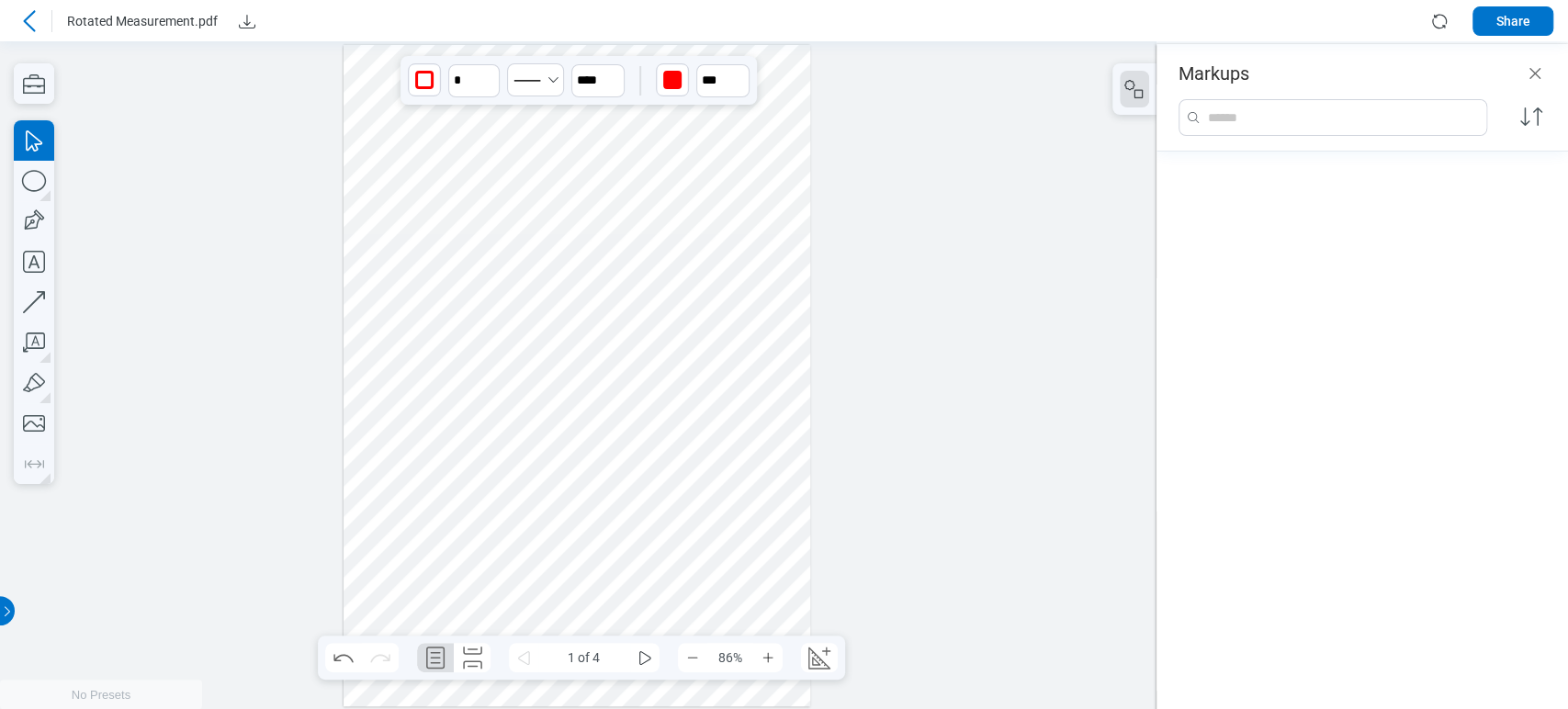
scroll to position [411, 0]
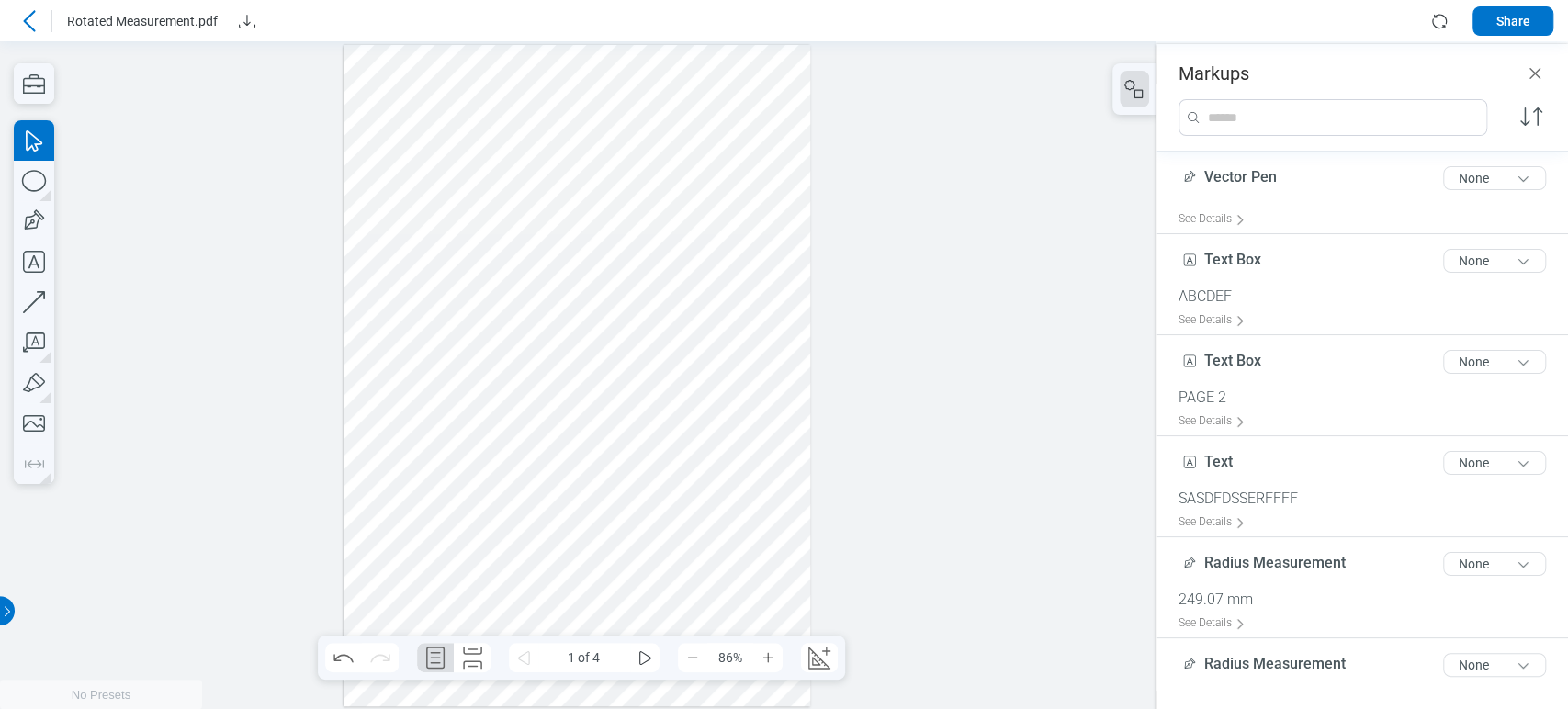
drag, startPoint x: 363, startPoint y: 228, endPoint x: 661, endPoint y: 415, distance: 351.8
click at [661, 415] on div at bounding box center [577, 376] width 467 height 662
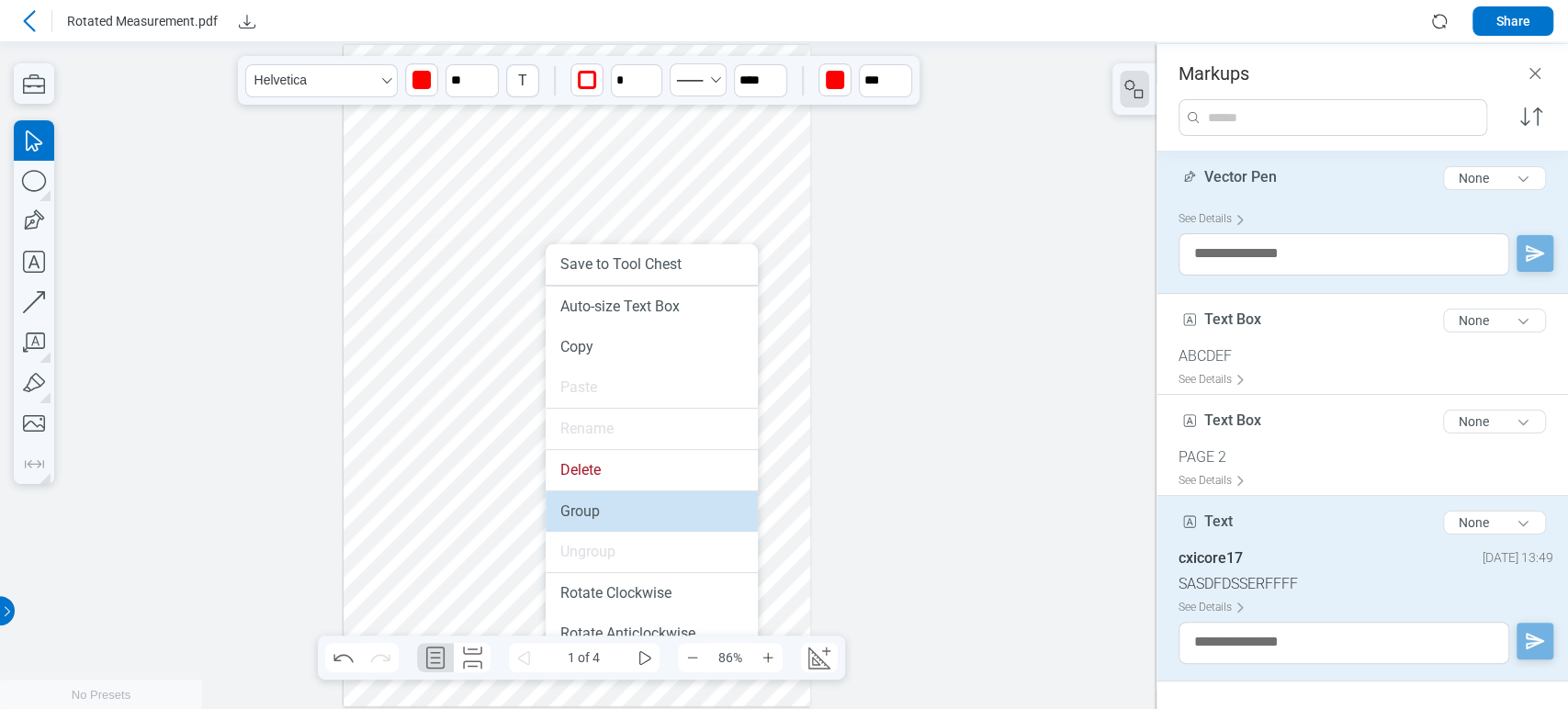
click at [606, 498] on li "Group" at bounding box center [651, 511] width 212 height 40
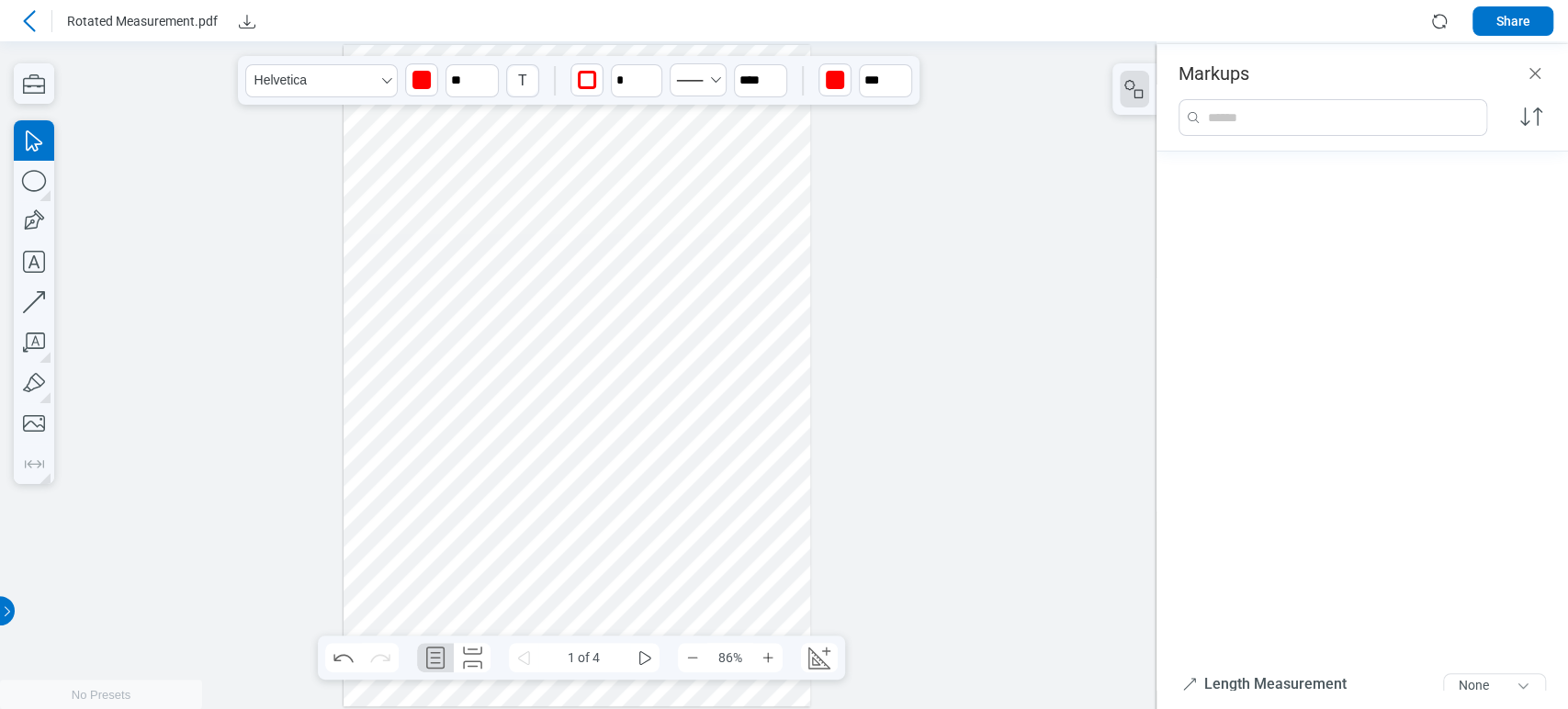
scroll to position [971, 0]
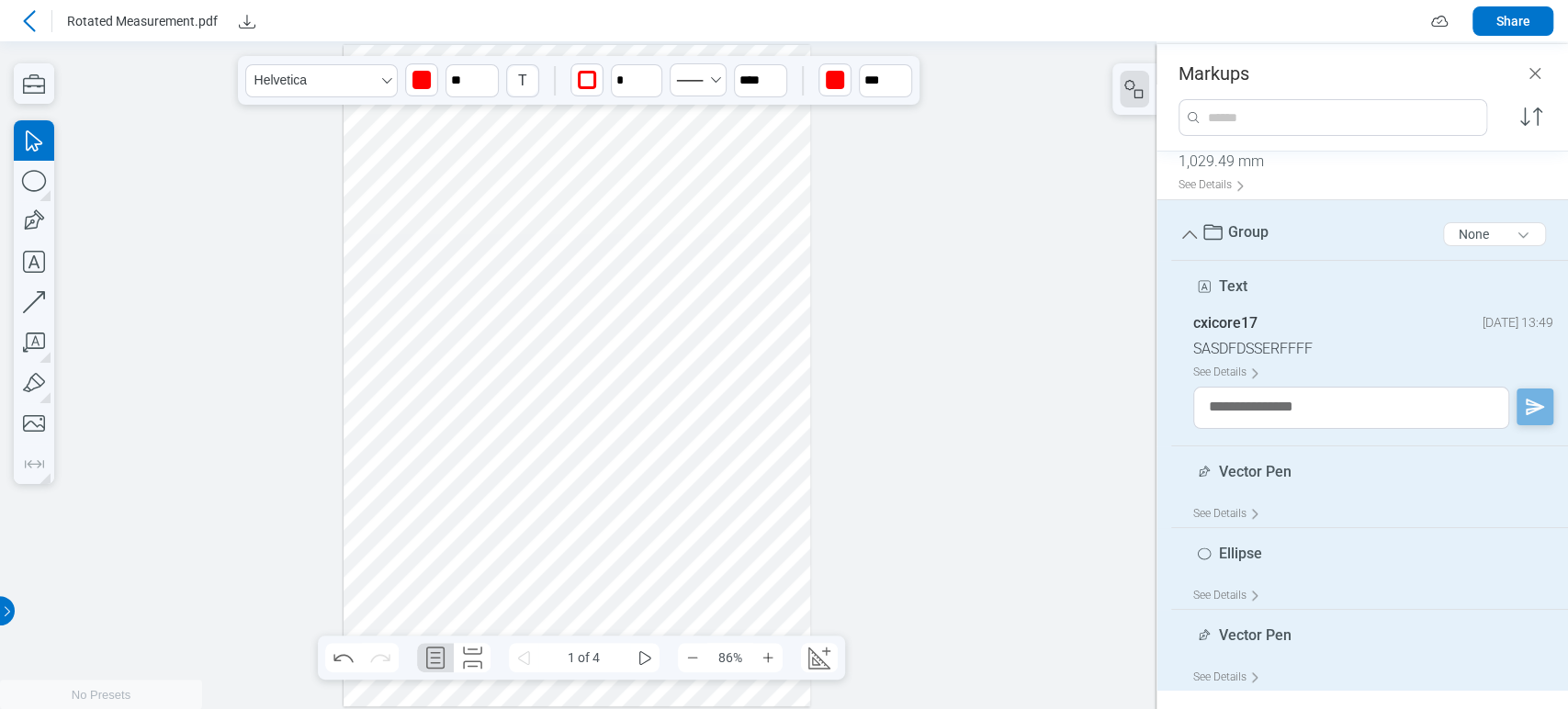
click at [1249, 467] on span "Vector Pen" at bounding box center [1255, 471] width 73 height 18
type input "********"
click at [584, 574] on div at bounding box center [577, 376] width 467 height 662
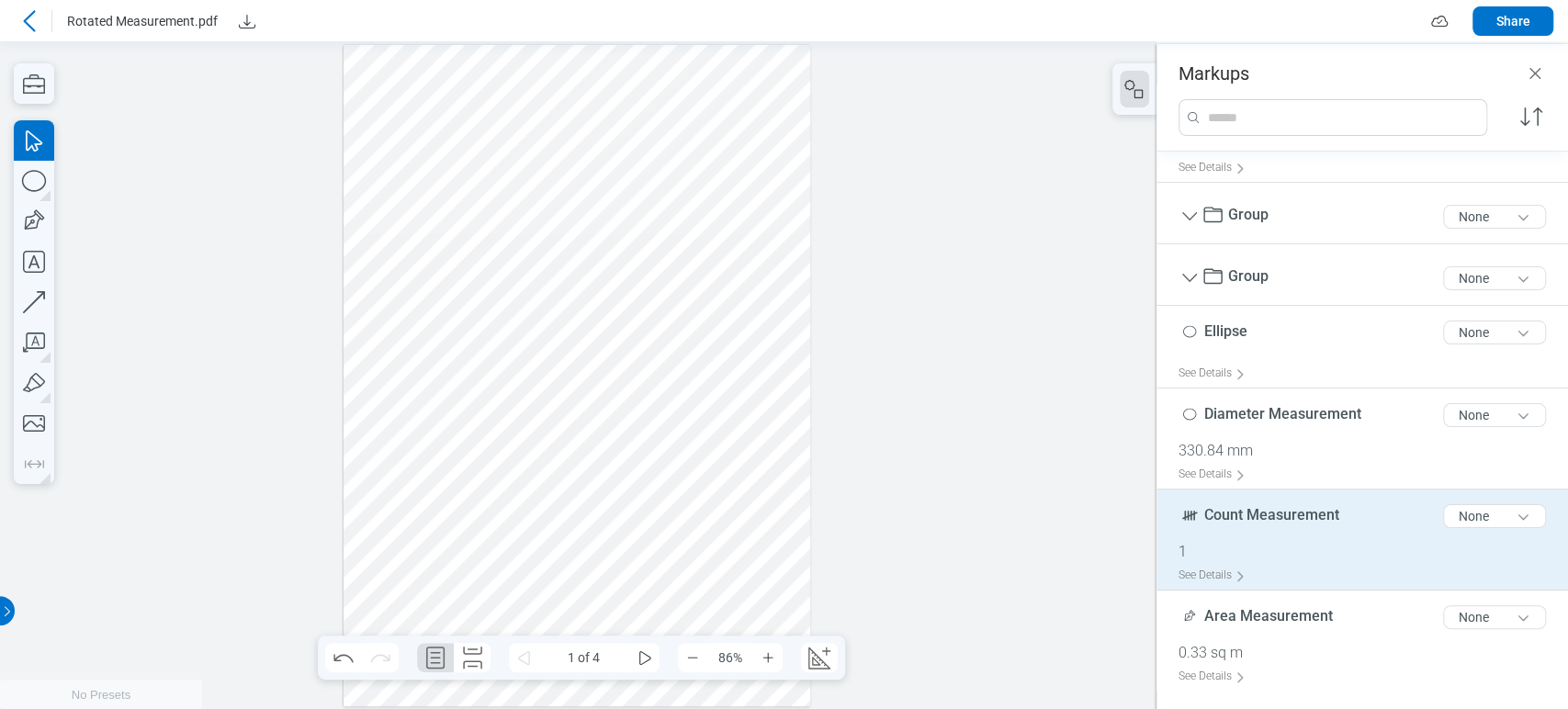
scroll to position [886, 0]
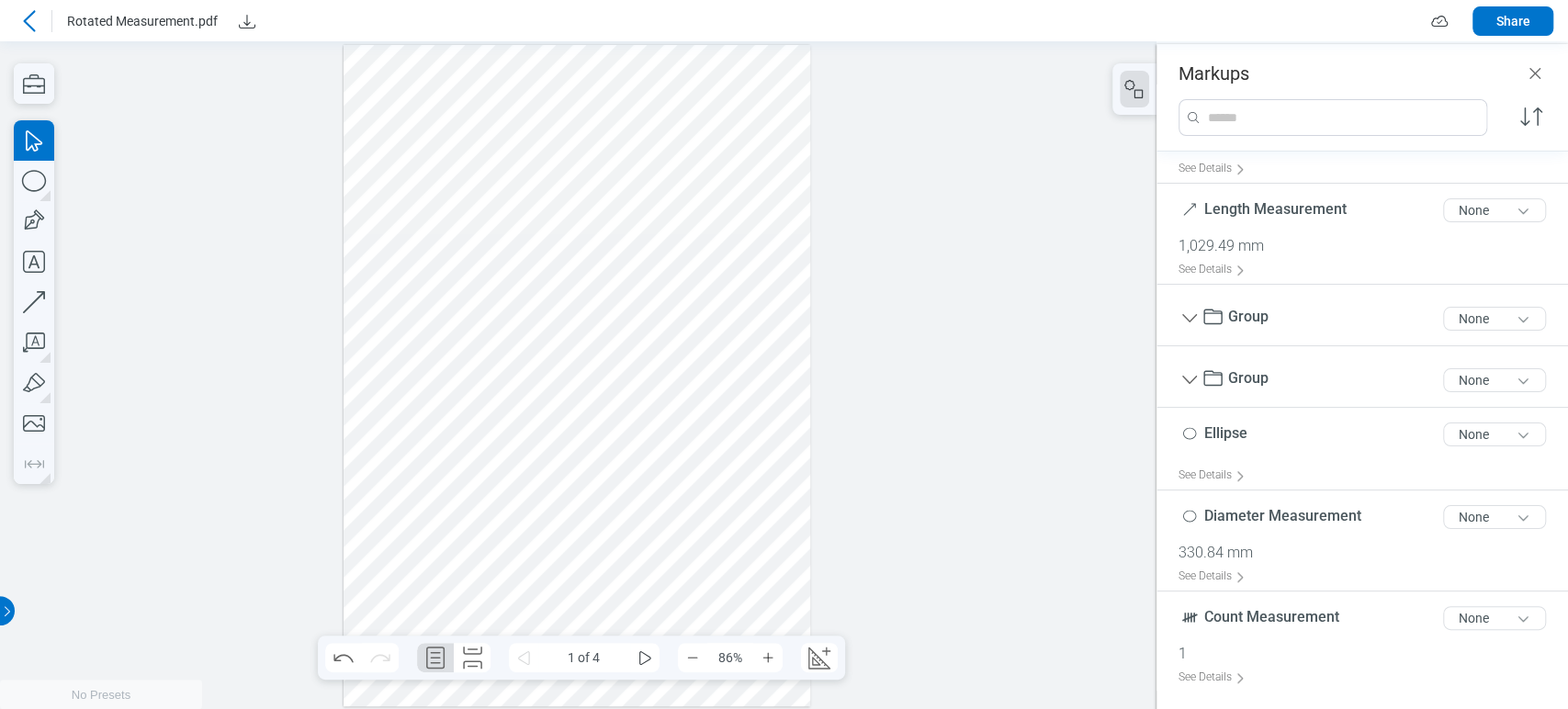
click at [499, 261] on div at bounding box center [577, 376] width 467 height 662
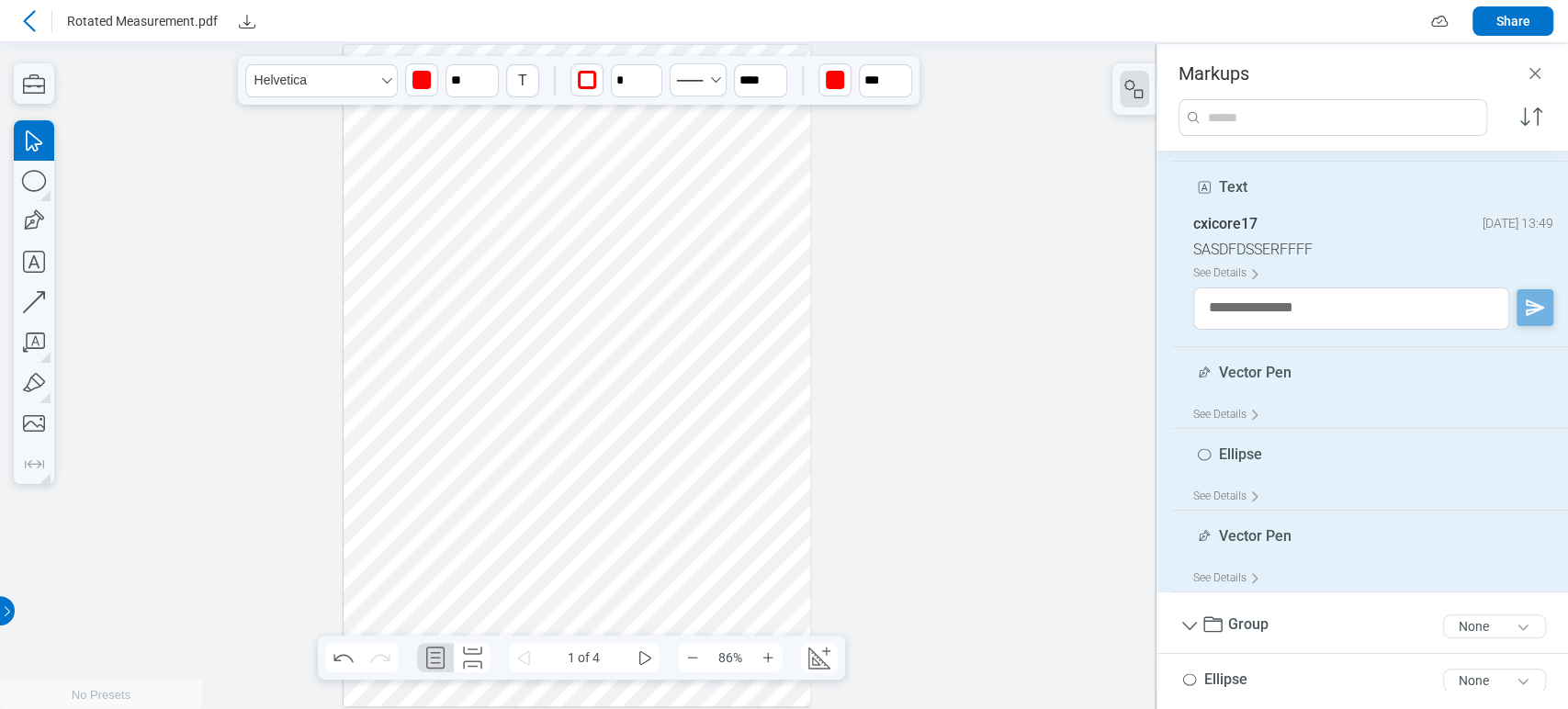
scroll to position [1091, 0]
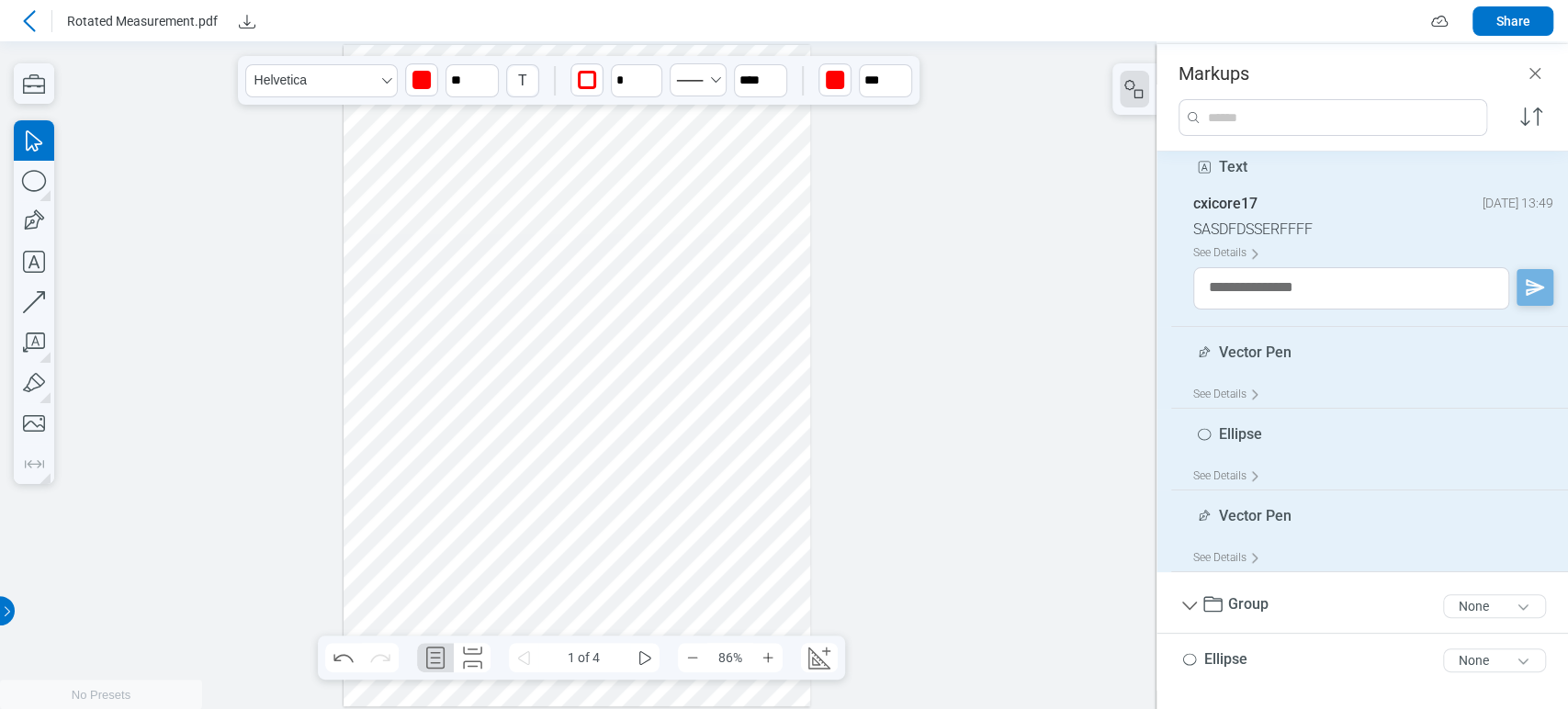
click at [1261, 350] on span "Vector Pen" at bounding box center [1255, 352] width 73 height 18
click at [1253, 353] on input "**" at bounding box center [1373, 346] width 360 height 30
type input "********"
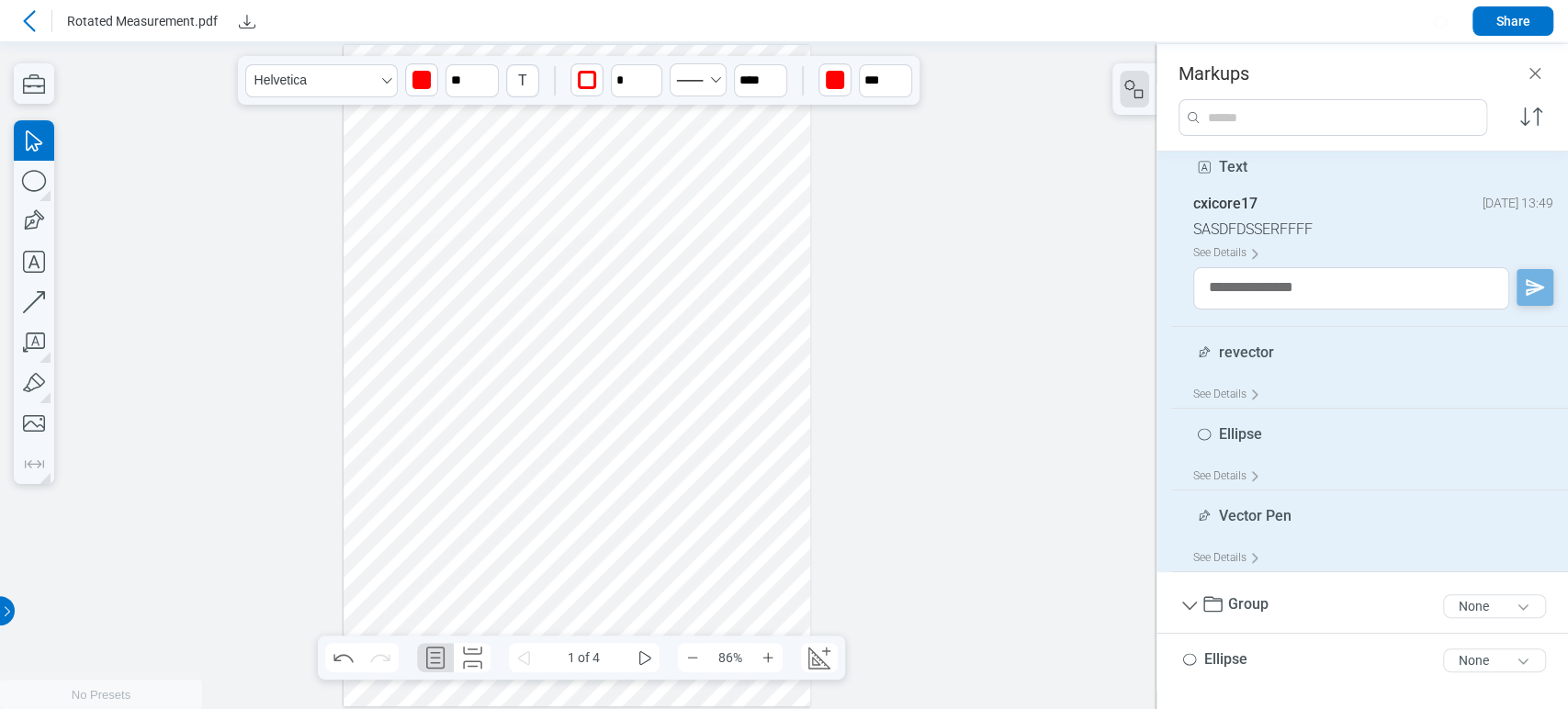
click at [1047, 437] on div at bounding box center [578, 375] width 1157 height 668
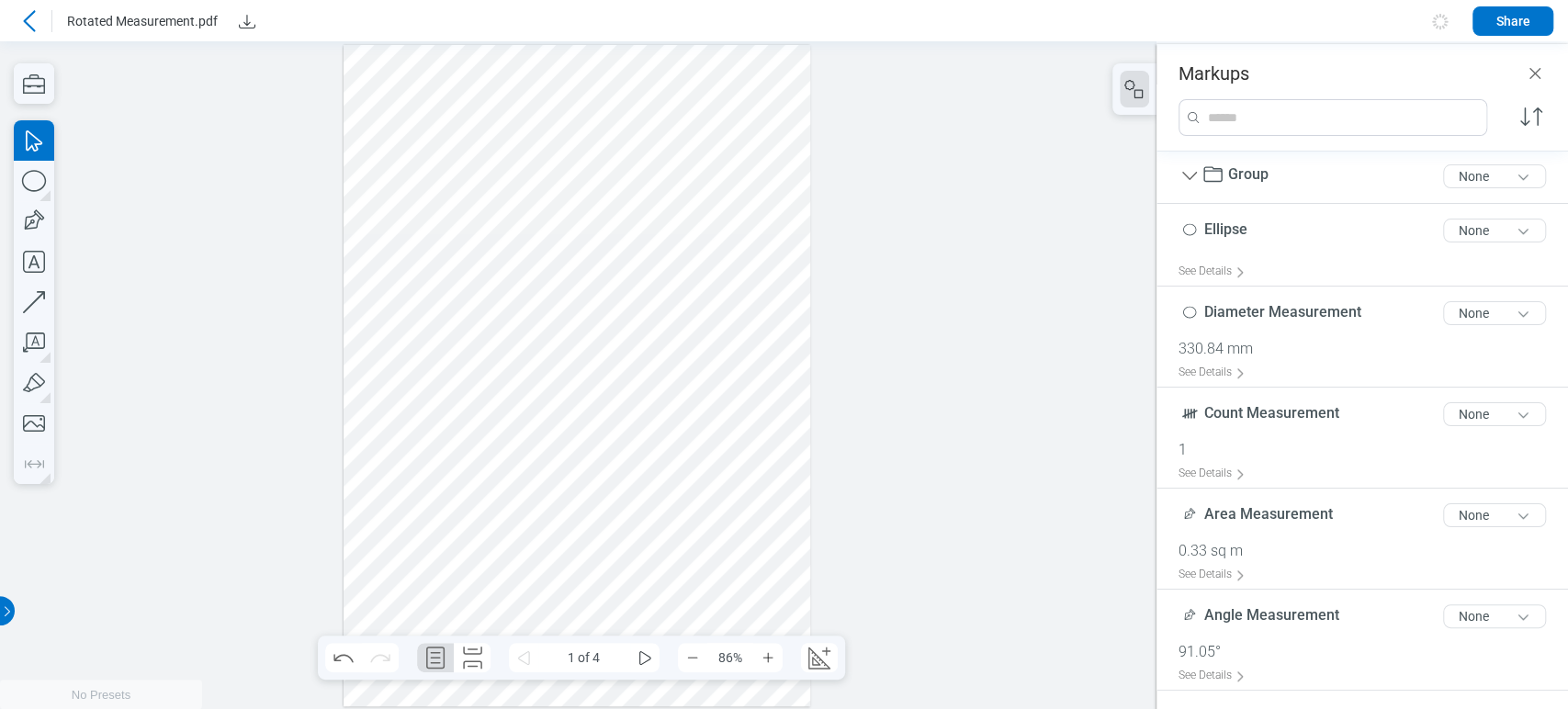
click at [588, 438] on div at bounding box center [577, 376] width 467 height 662
click at [560, 280] on div at bounding box center [577, 376] width 467 height 662
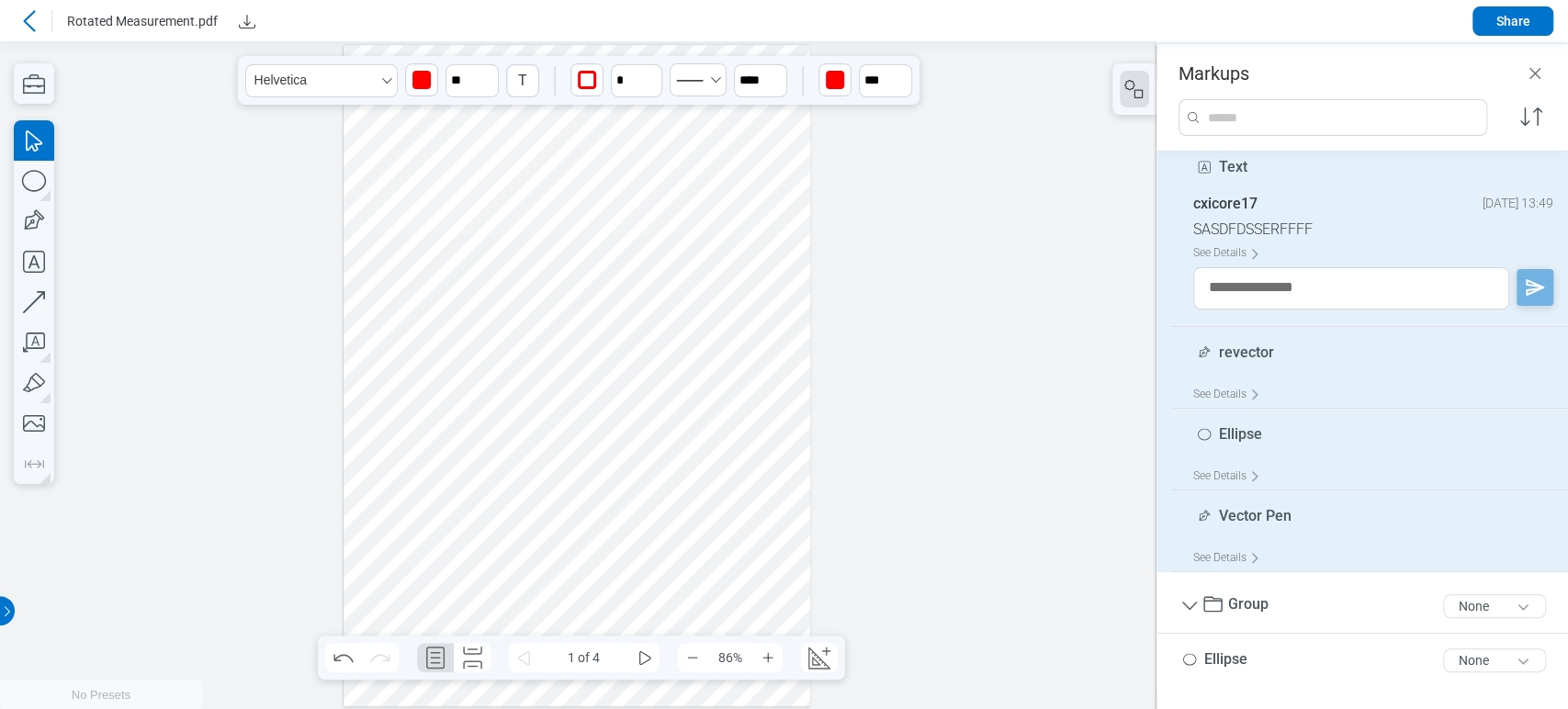
scroll to position [1020, 0]
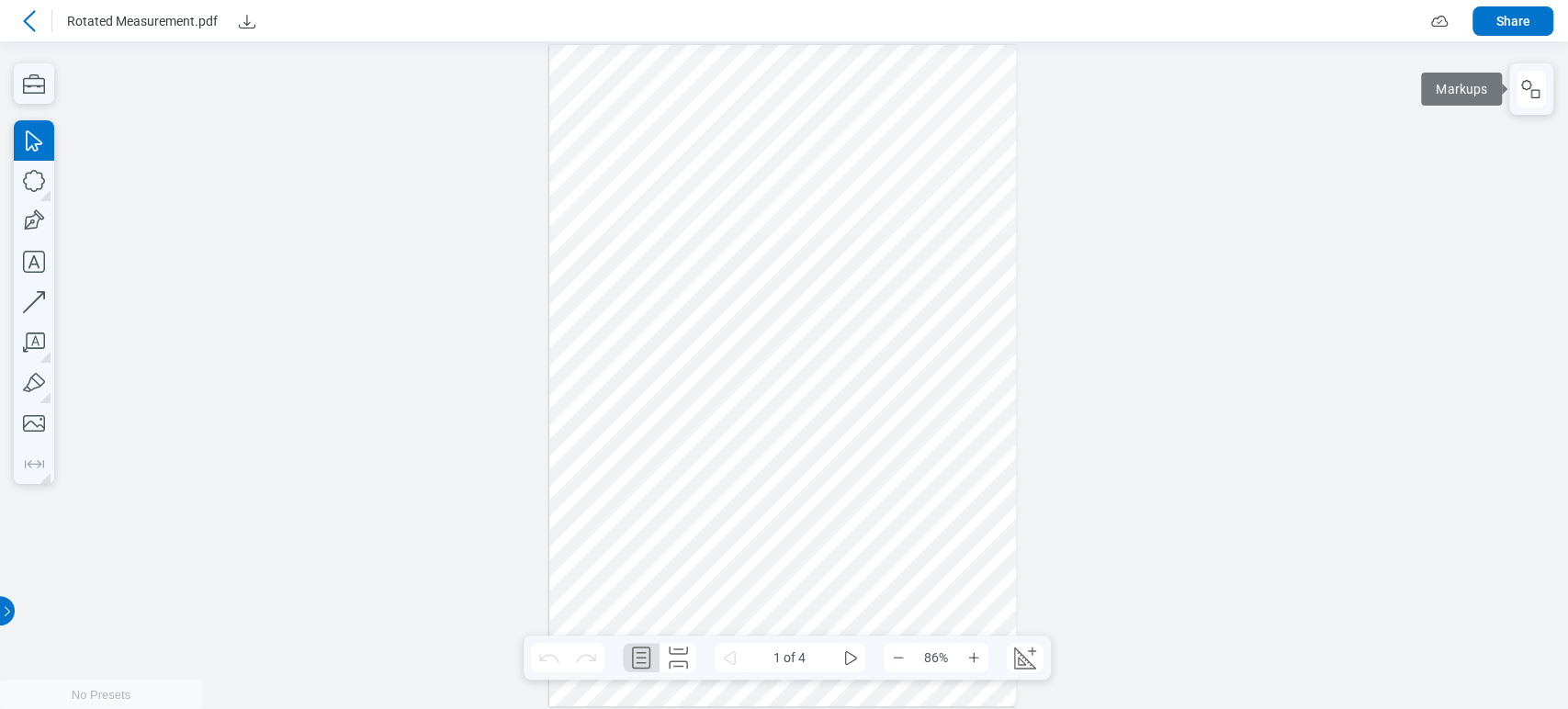
click at [1561, 118] on div at bounding box center [784, 375] width 1568 height 668
click at [1539, 103] on button "button" at bounding box center [1532, 89] width 30 height 36
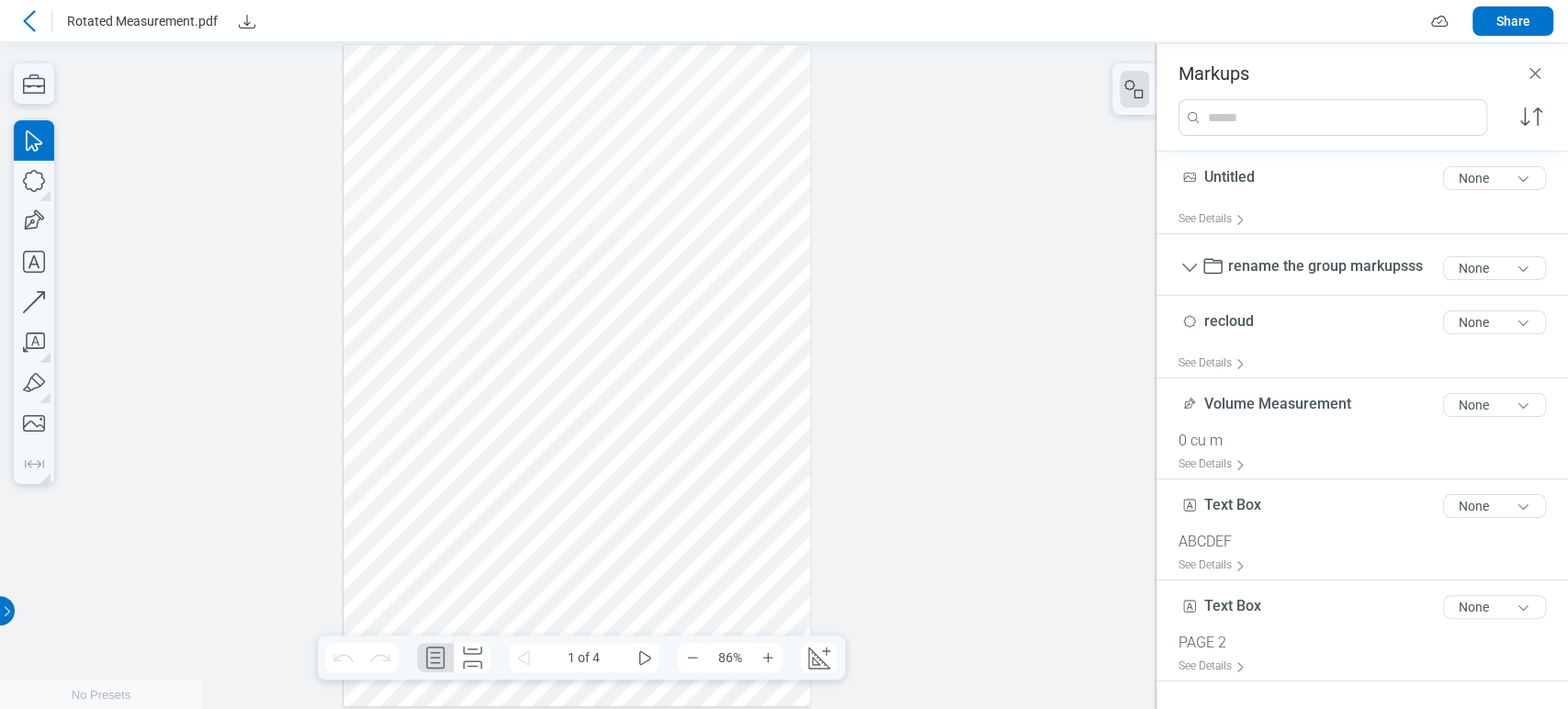
drag, startPoint x: 518, startPoint y: 291, endPoint x: 727, endPoint y: 313, distance: 210.2
click at [514, 291] on div at bounding box center [577, 376] width 467 height 662
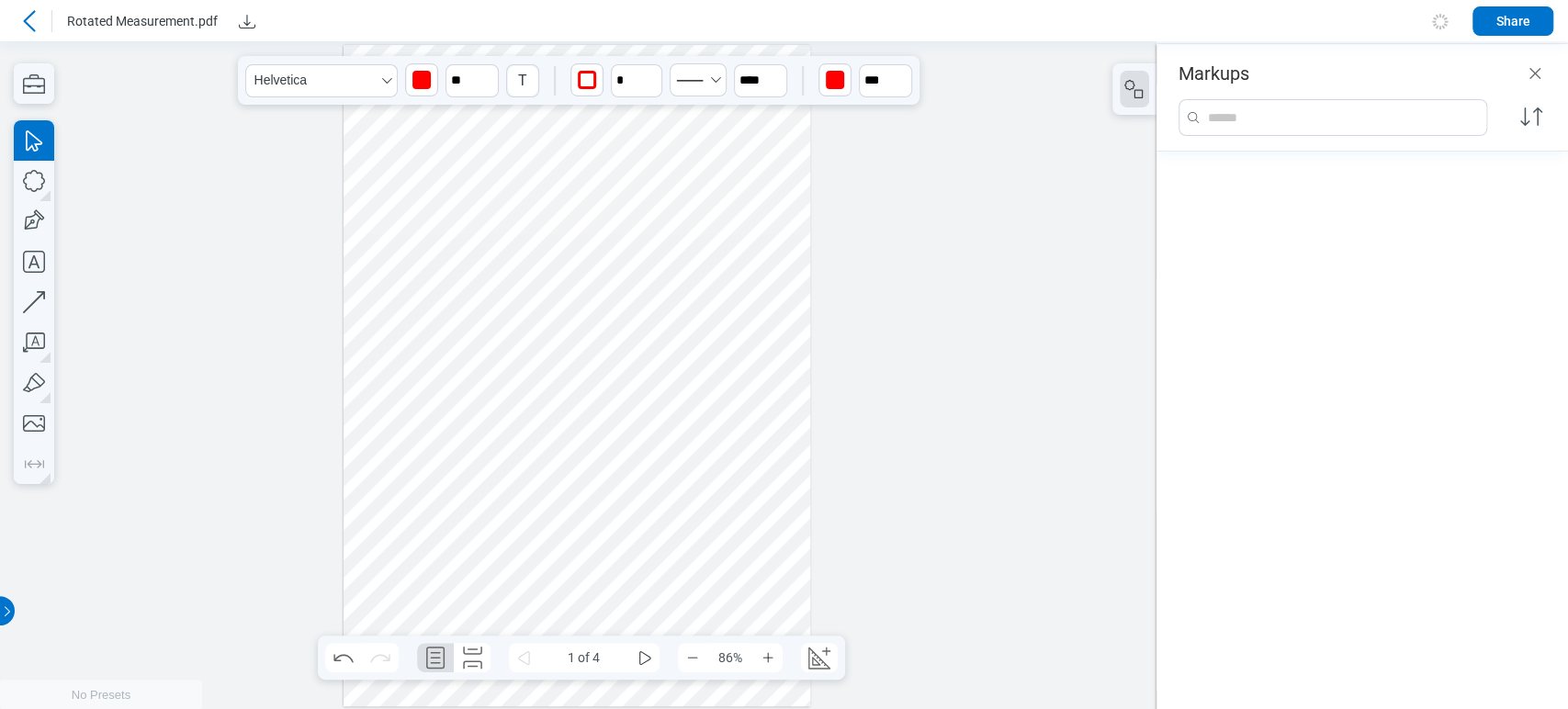
scroll to position [971, 0]
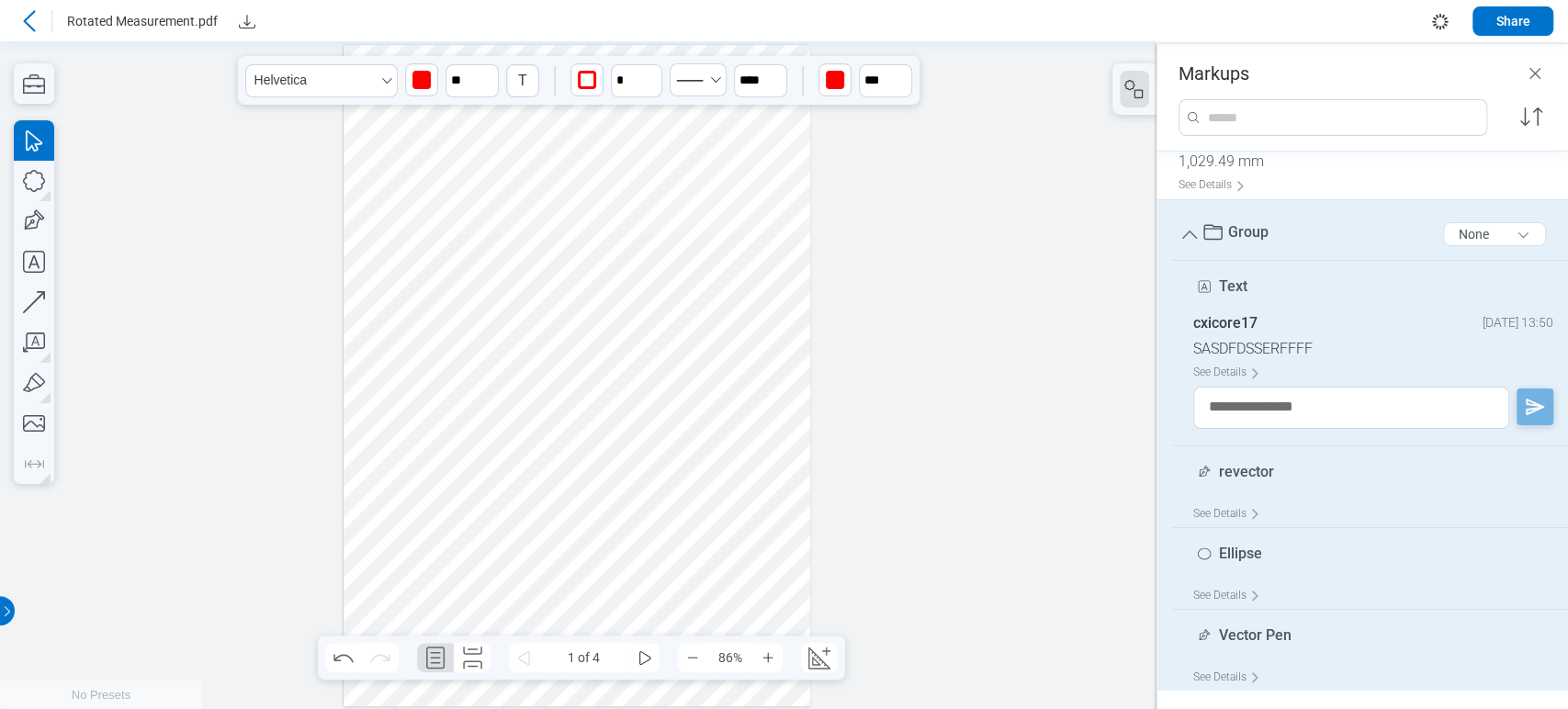
click at [751, 284] on div at bounding box center [577, 376] width 467 height 662
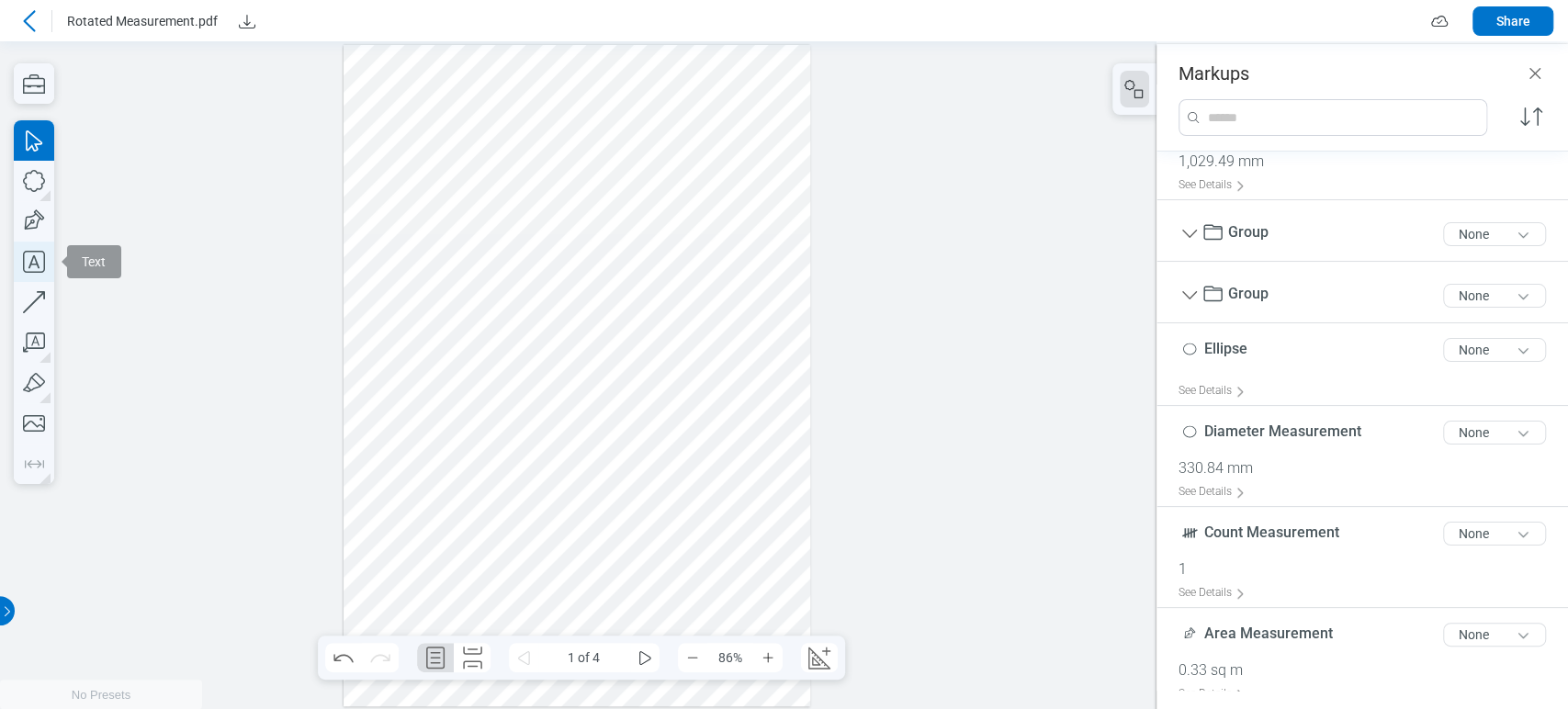
click at [23, 270] on icon "button" at bounding box center [34, 261] width 22 height 22
click at [395, 449] on div at bounding box center [577, 376] width 467 height 662
click at [48, 304] on icon "button" at bounding box center [34, 302] width 40 height 40
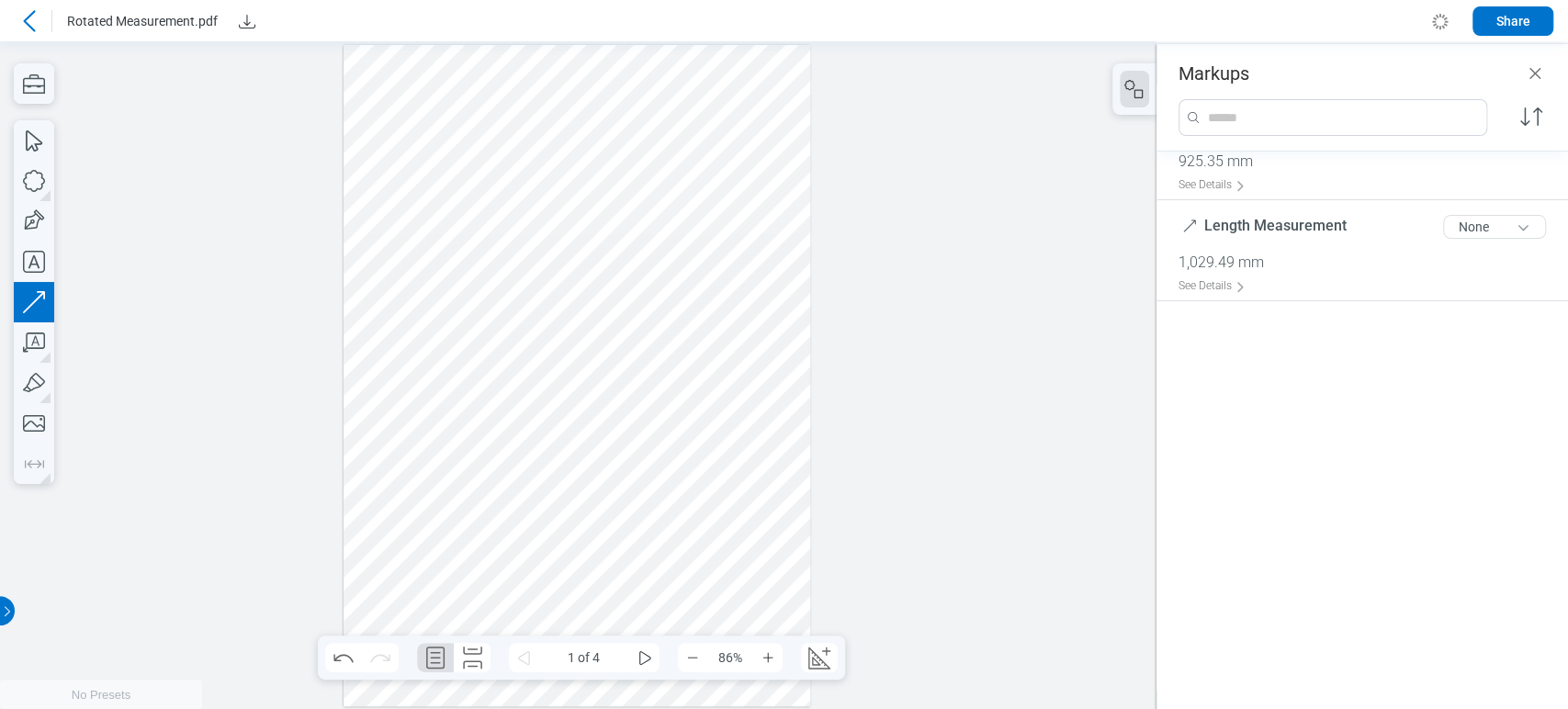
scroll to position [515, 0]
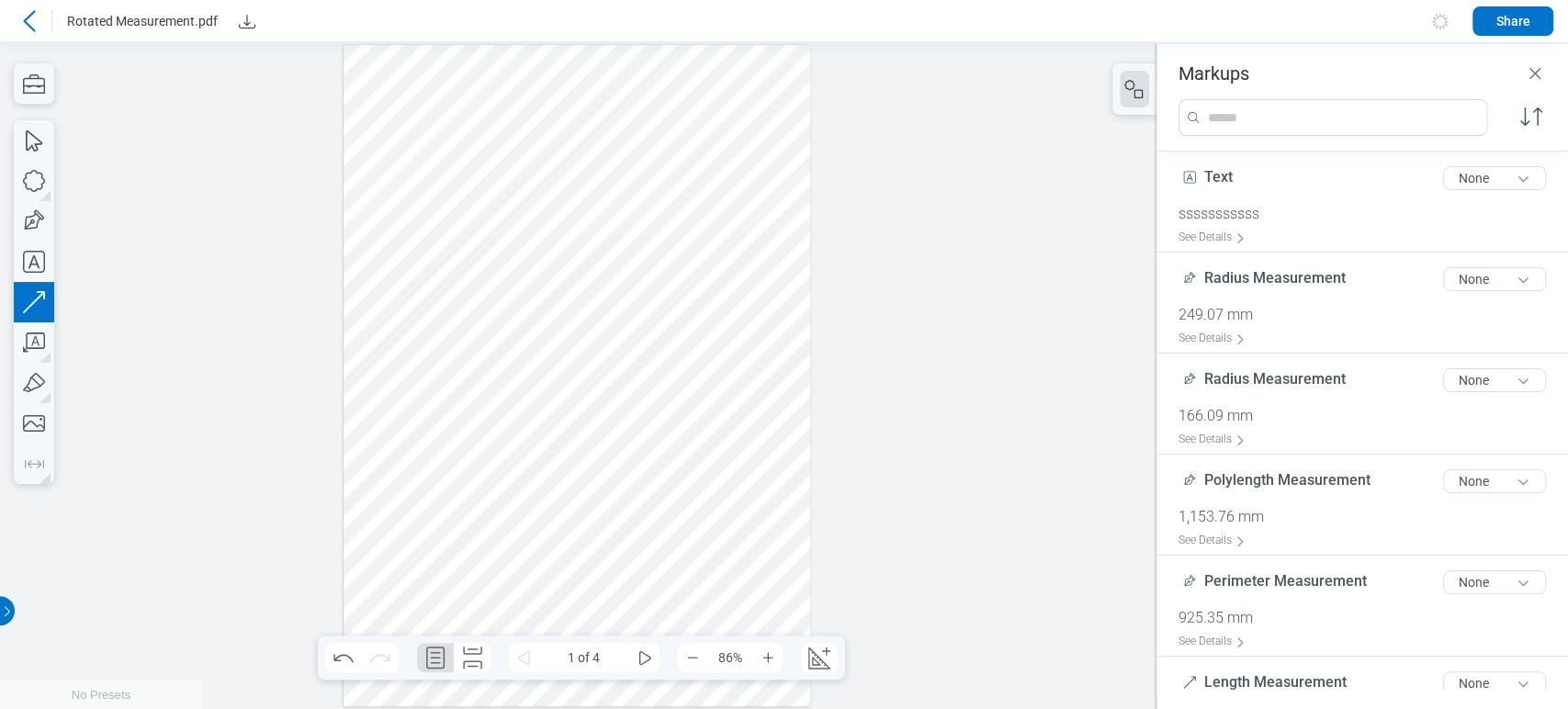
drag, startPoint x: 516, startPoint y: 421, endPoint x: 426, endPoint y: 382, distance: 98.1
click at [566, 542] on div at bounding box center [577, 376] width 467 height 662
click at [44, 177] on icon "button" at bounding box center [34, 180] width 40 height 40
drag, startPoint x: 582, startPoint y: 395, endPoint x: 654, endPoint y: 468, distance: 102.5
click at [720, 516] on div at bounding box center [577, 376] width 467 height 662
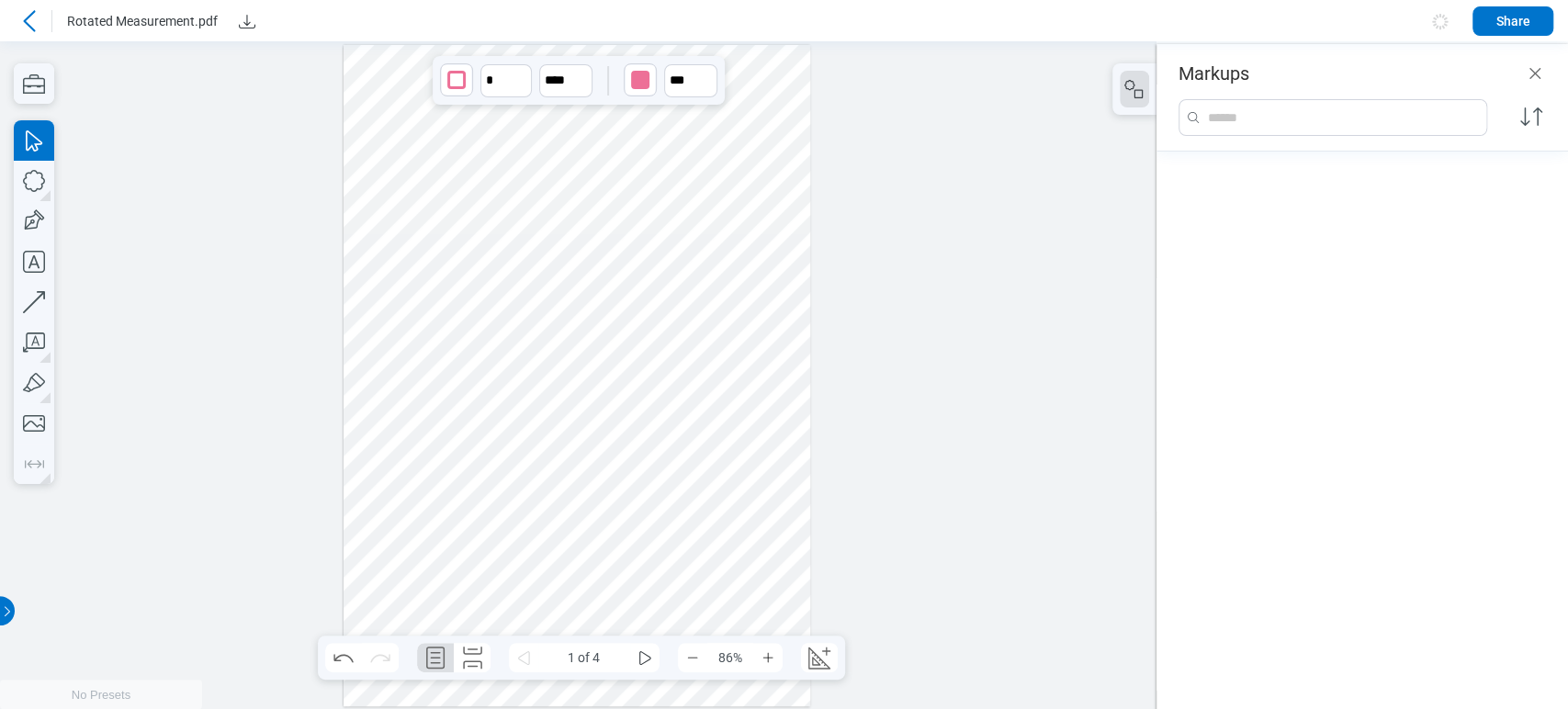
scroll to position [1132, 0]
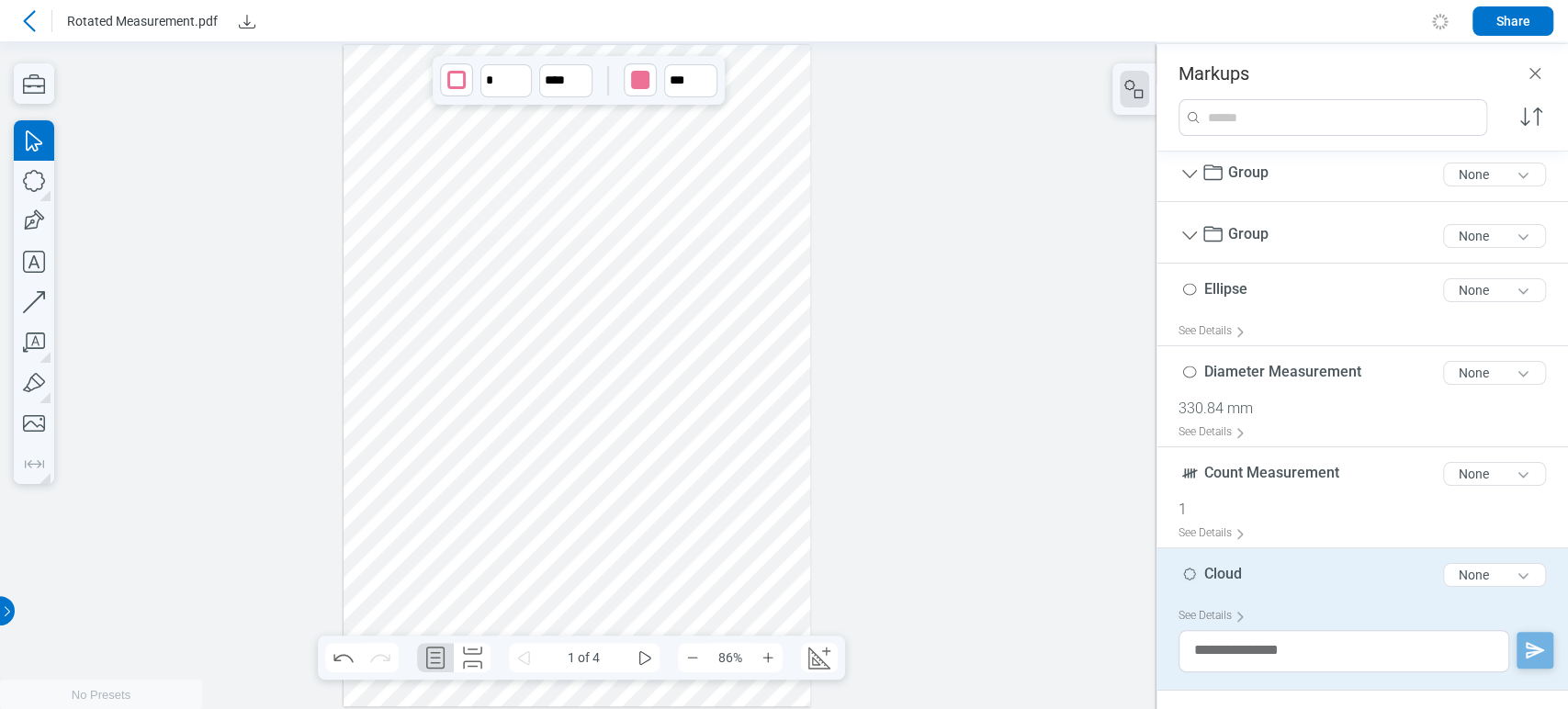
click at [532, 476] on div at bounding box center [577, 376] width 467 height 662
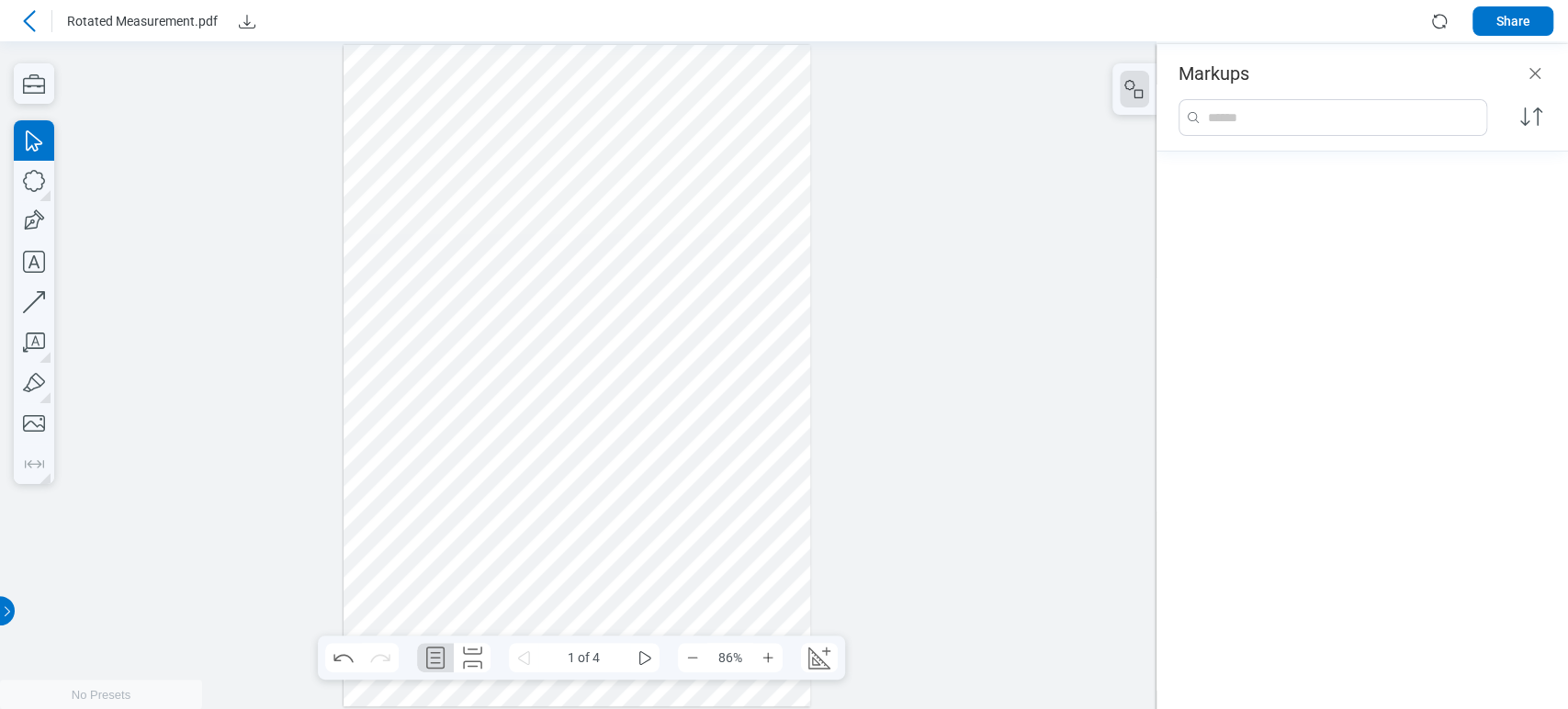
click at [422, 448] on div at bounding box center [577, 376] width 467 height 662
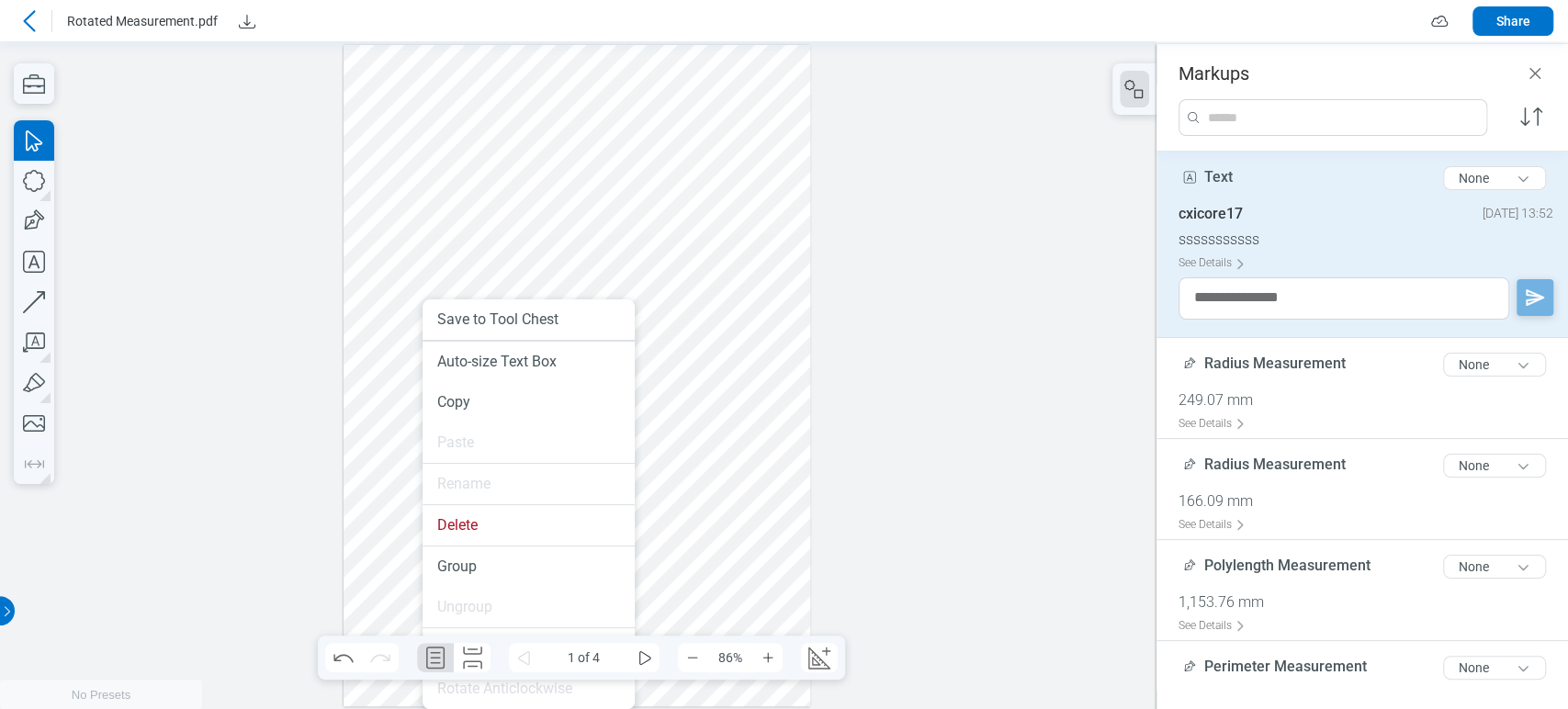
click at [720, 210] on div at bounding box center [577, 376] width 467 height 662
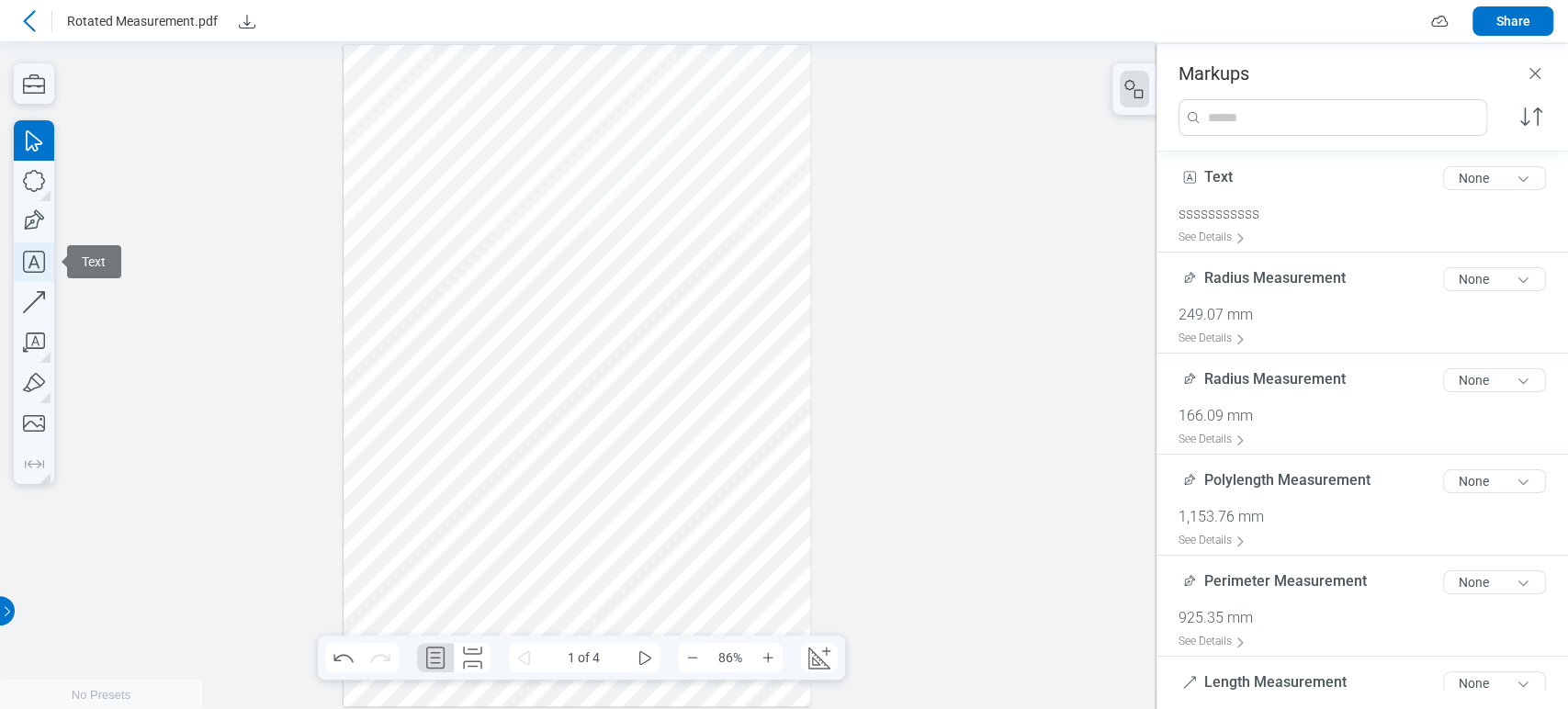
click at [32, 251] on icon "button" at bounding box center [34, 261] width 22 height 22
click at [364, 180] on div at bounding box center [577, 376] width 467 height 662
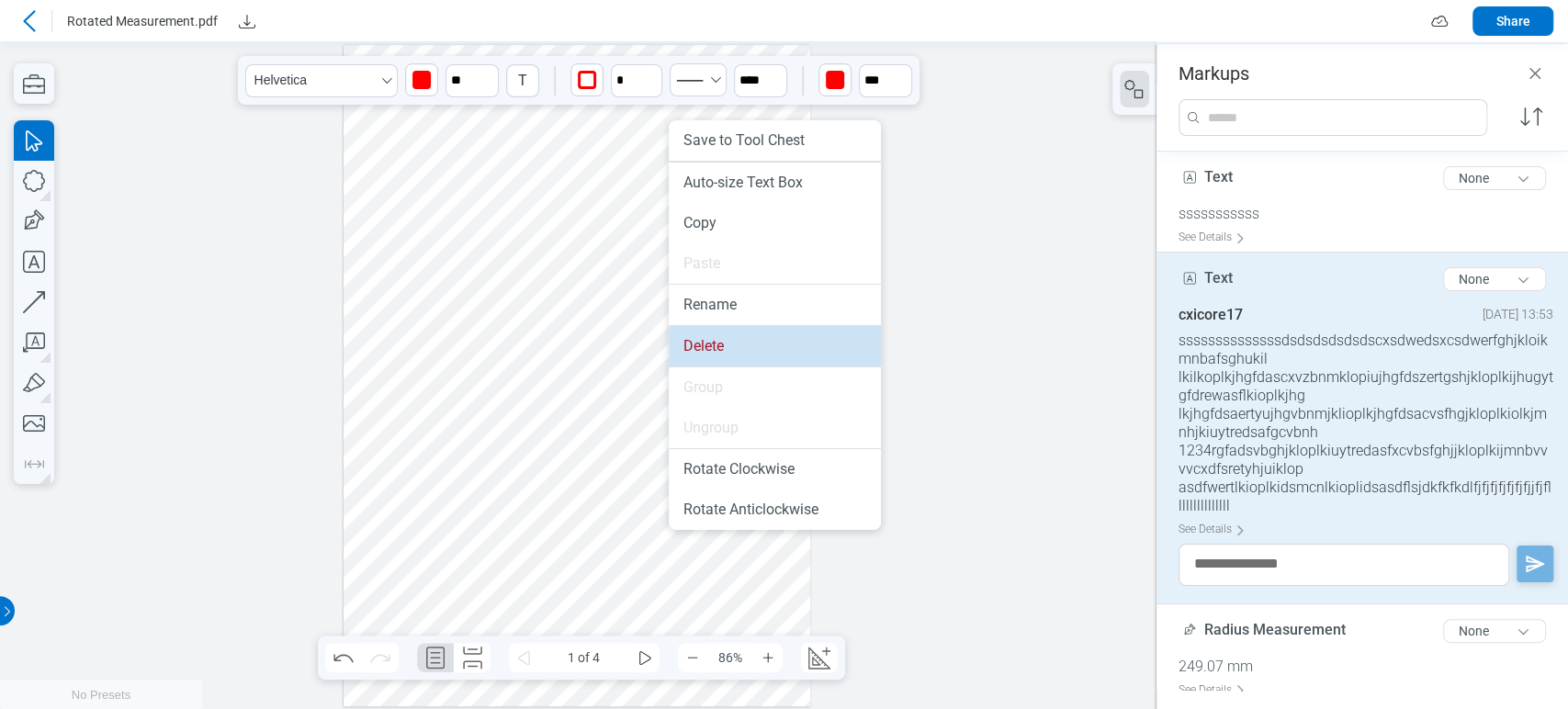
click at [746, 344] on li "Delete" at bounding box center [774, 346] width 212 height 40
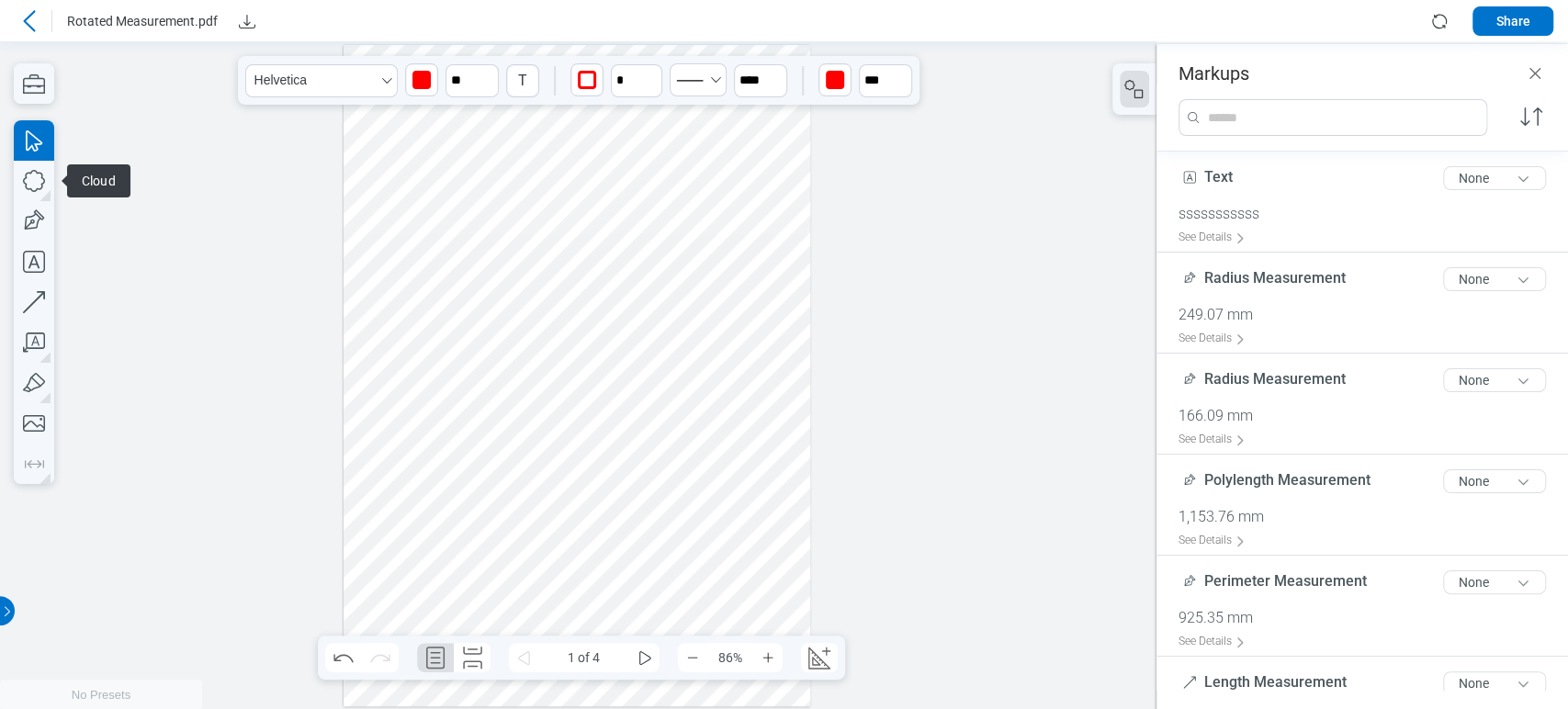
click at [637, 460] on div at bounding box center [577, 376] width 467 height 662
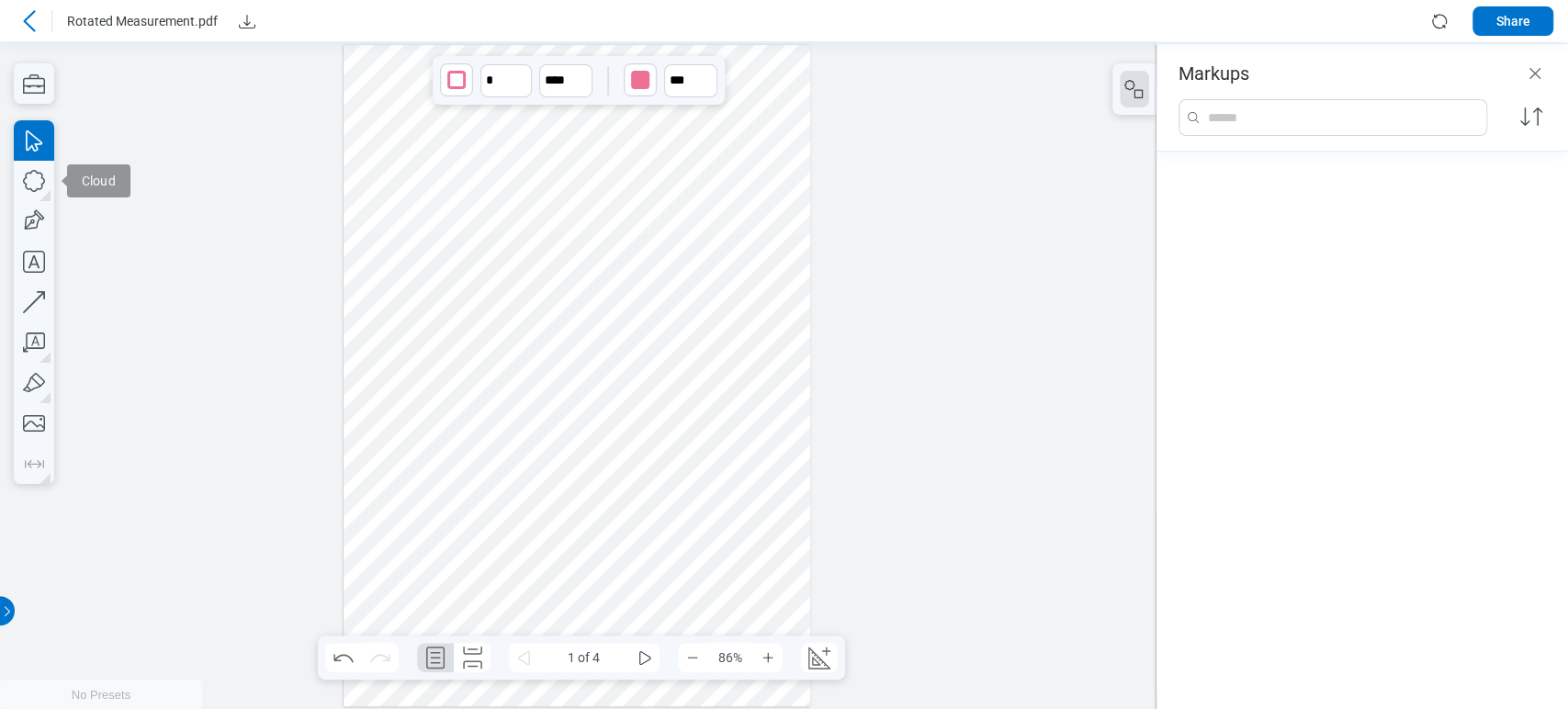
scroll to position [1132, 0]
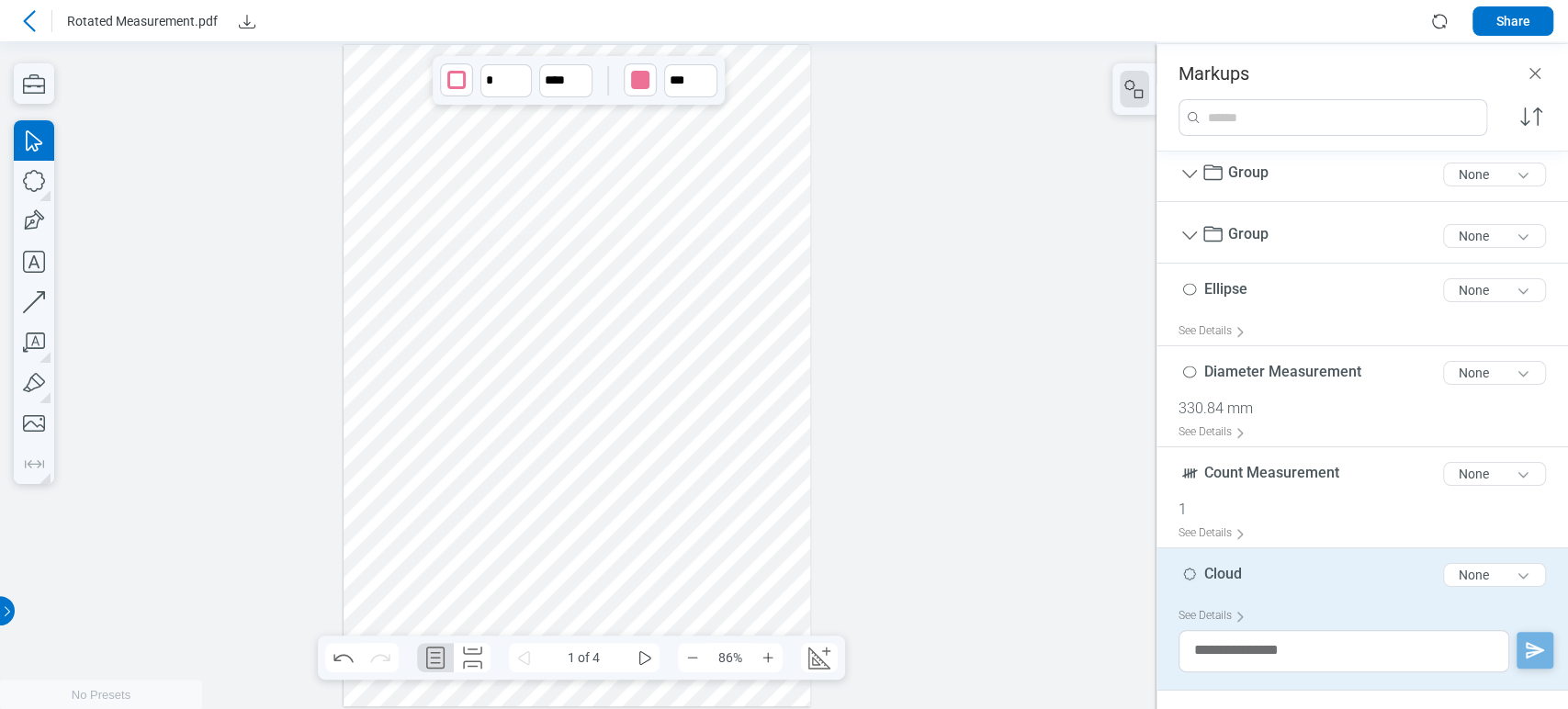
click at [1233, 565] on span "Cloud" at bounding box center [1223, 574] width 37 height 18
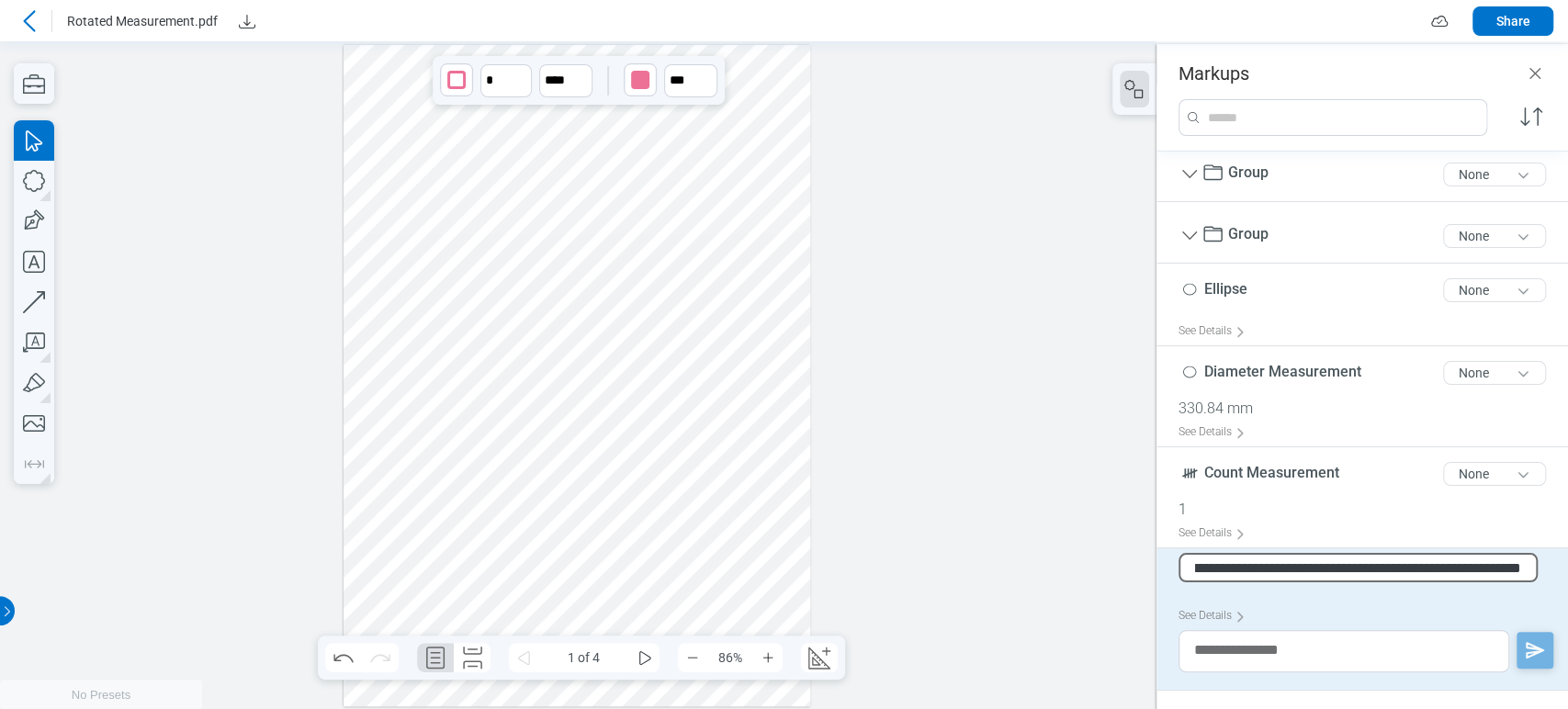
scroll to position [0, 1683]
type input "**********"
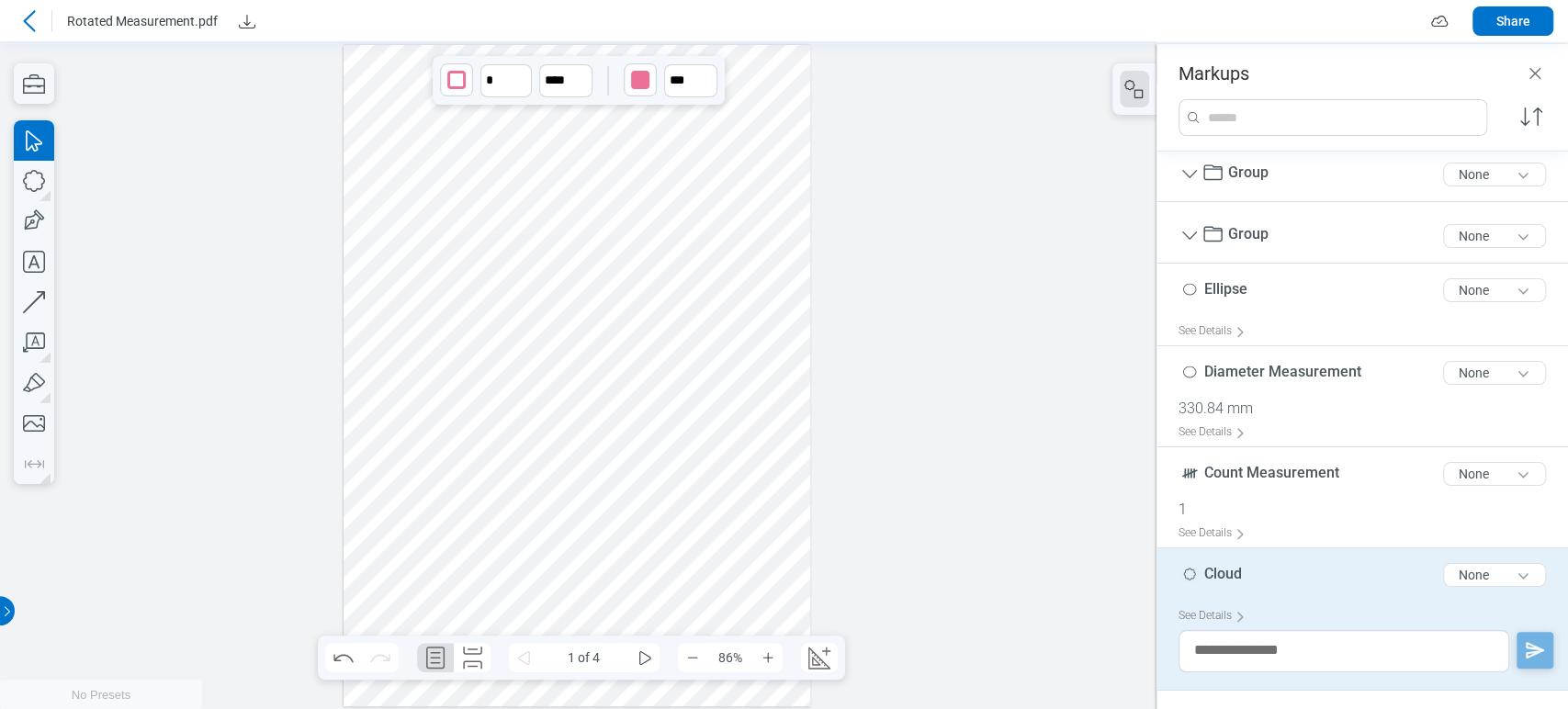
click at [1223, 584] on span "Cloud" at bounding box center [1223, 575] width 37 height 20
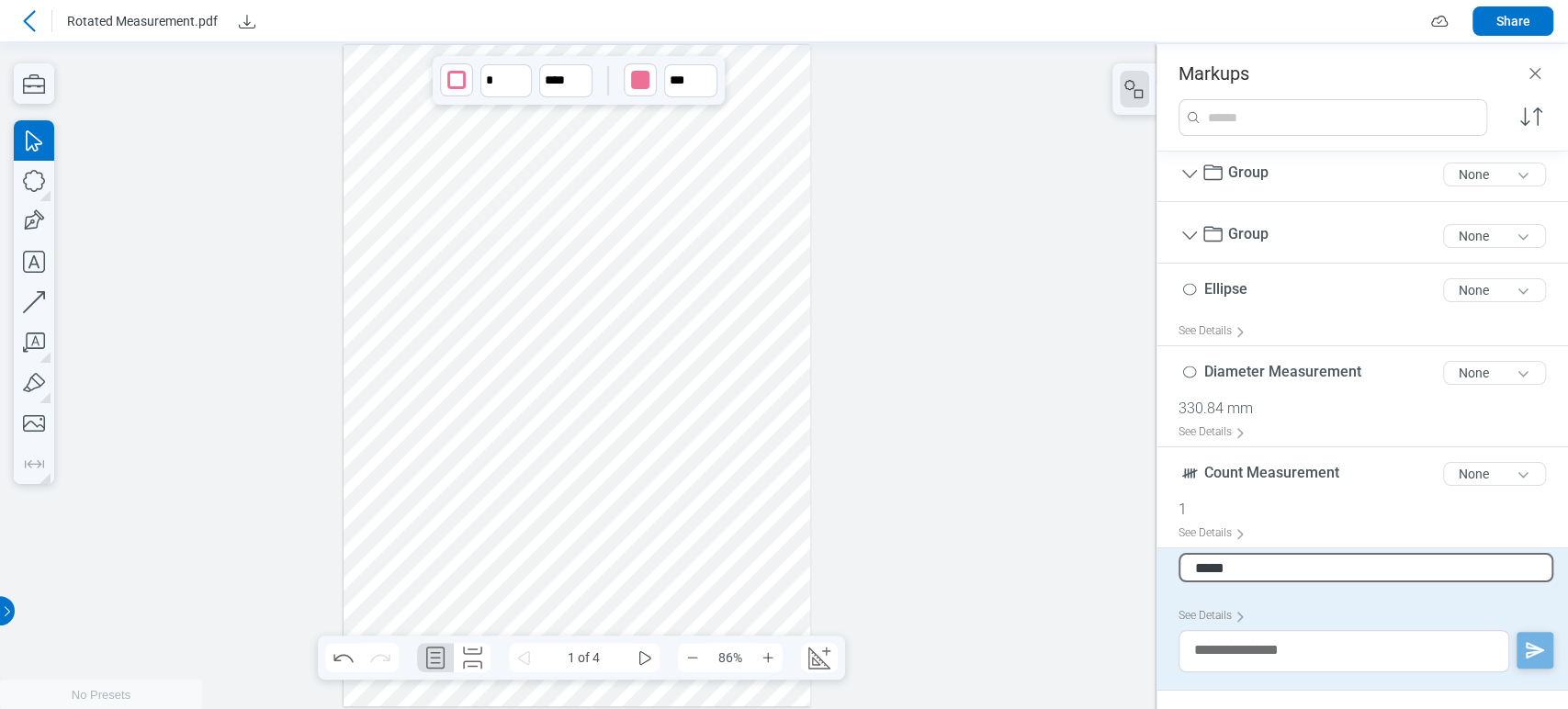
type input "**********"
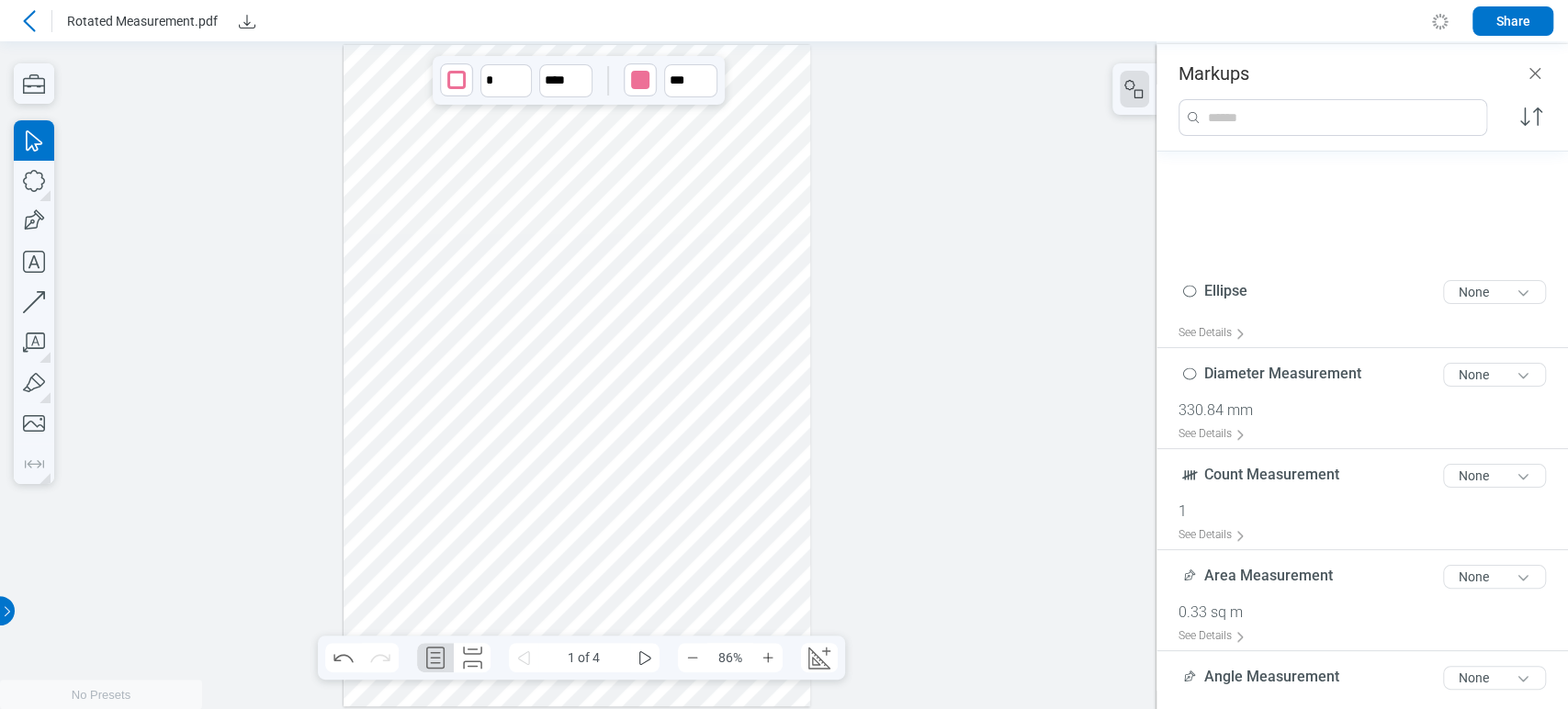
scroll to position [1334, 0]
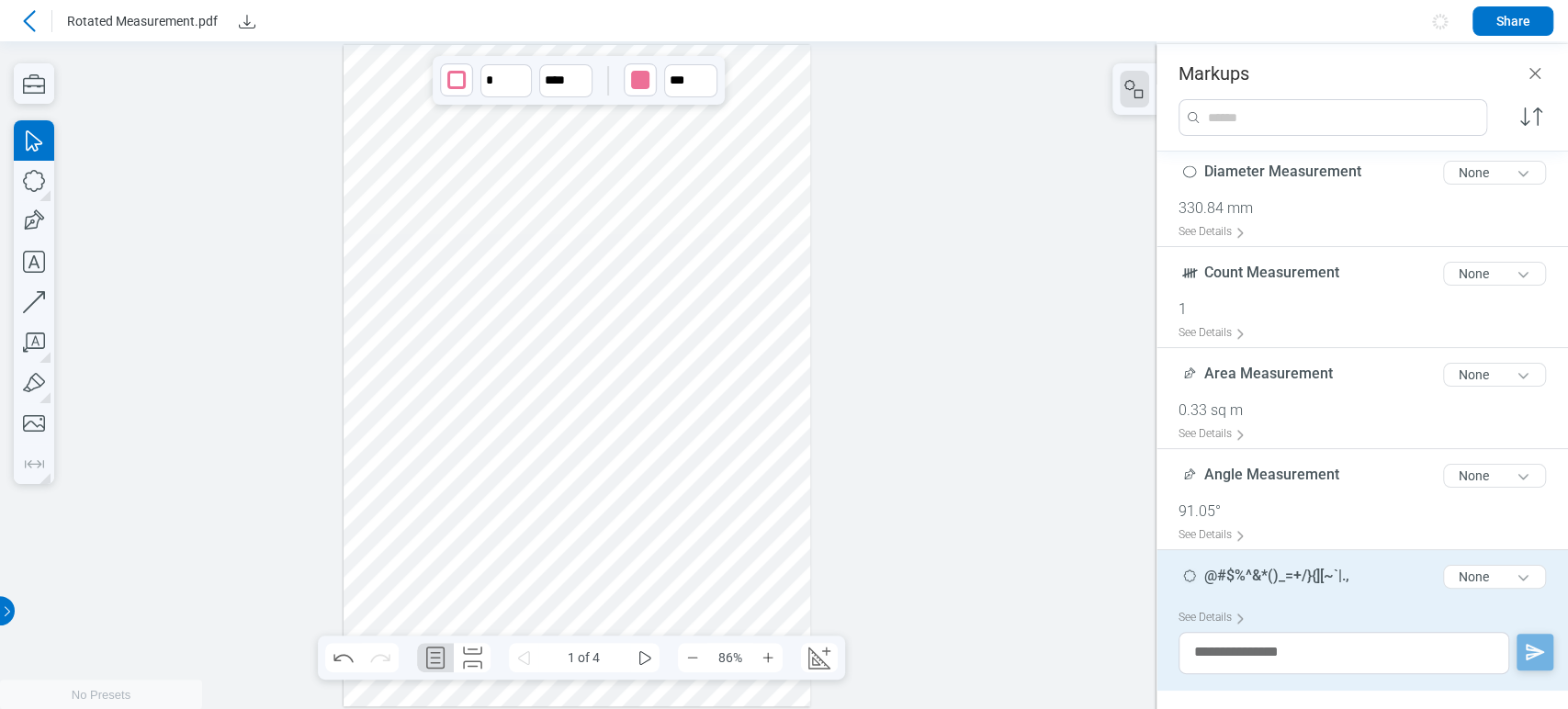
click at [1076, 441] on div at bounding box center [578, 375] width 1157 height 668
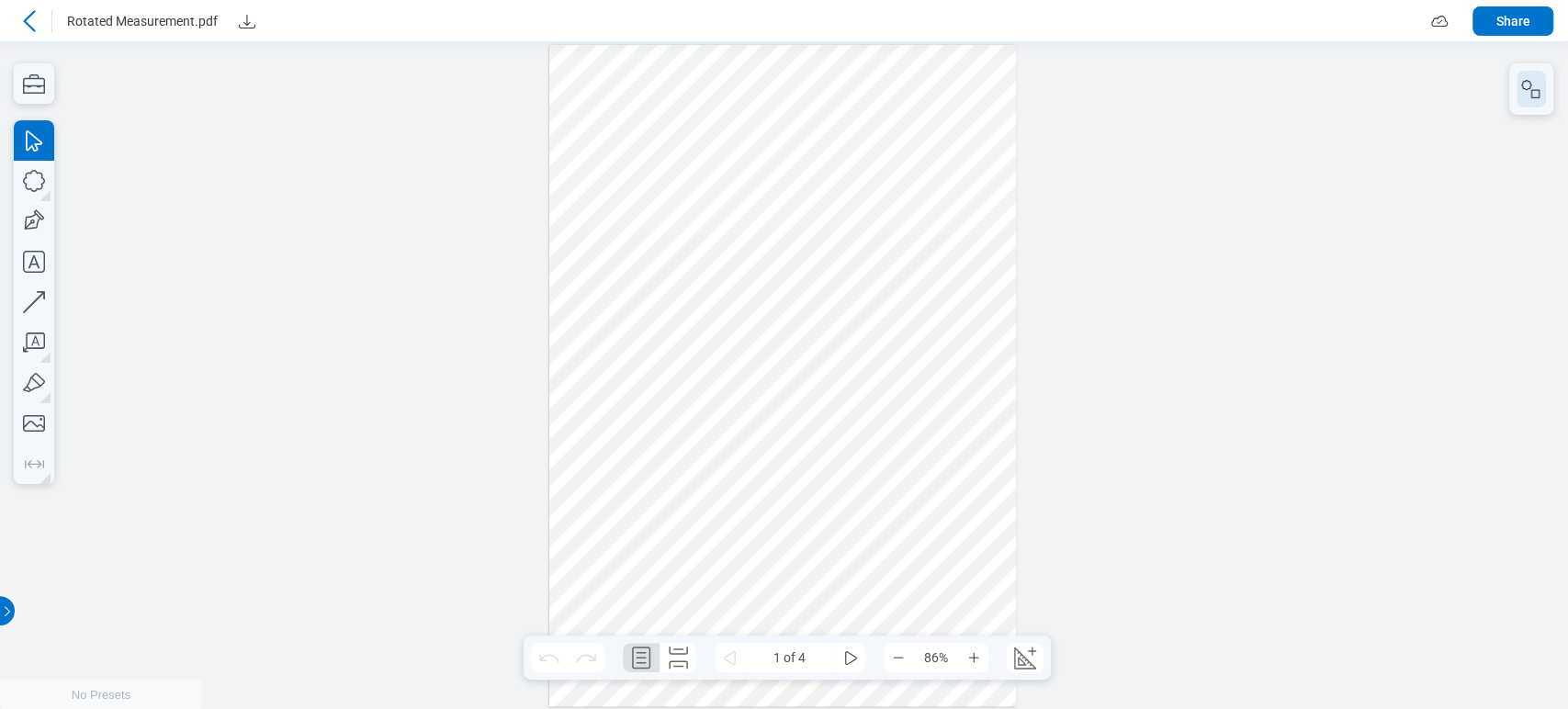
click at [1534, 94] on icon "button" at bounding box center [1532, 89] width 22 height 22
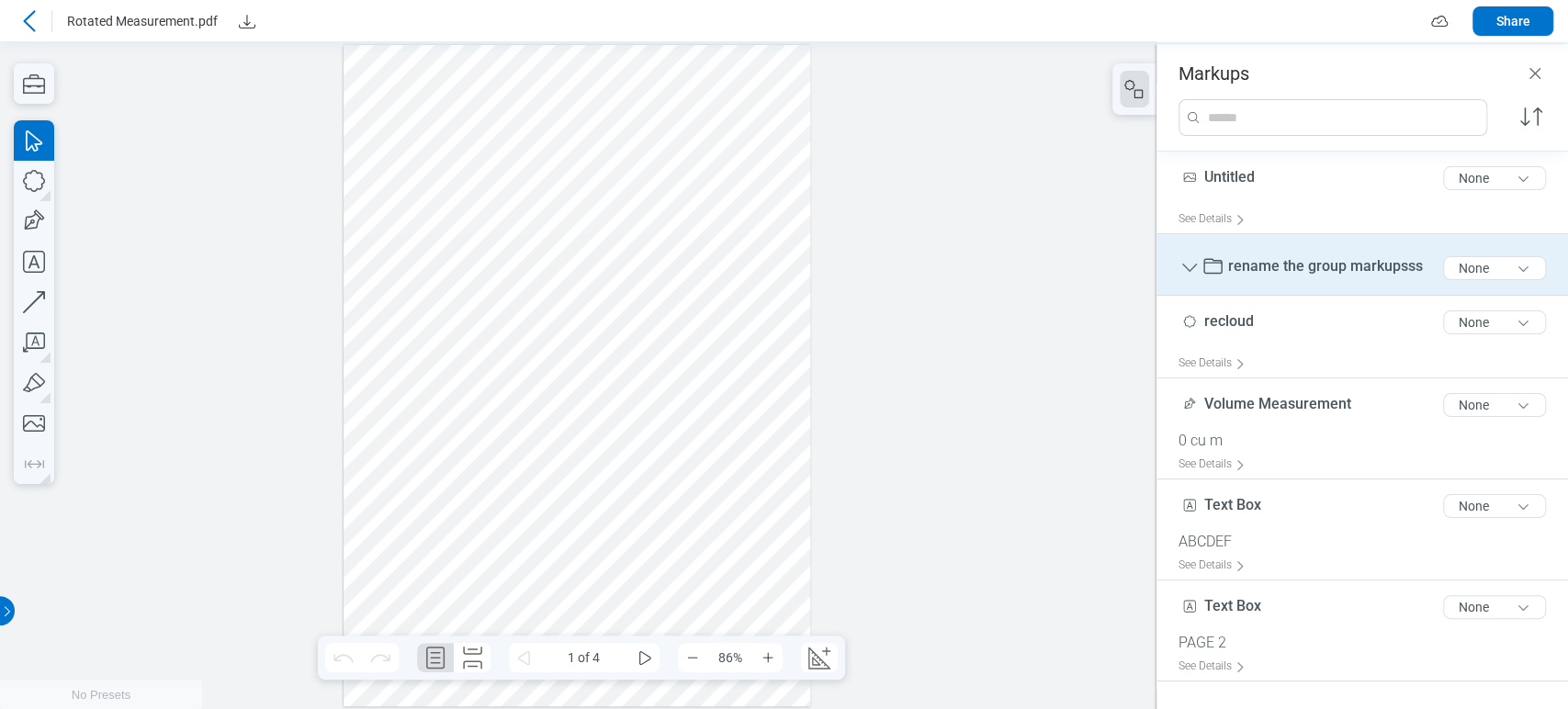
click at [1264, 257] on span "rename the group markupsss" at bounding box center [1324, 266] width 194 height 18
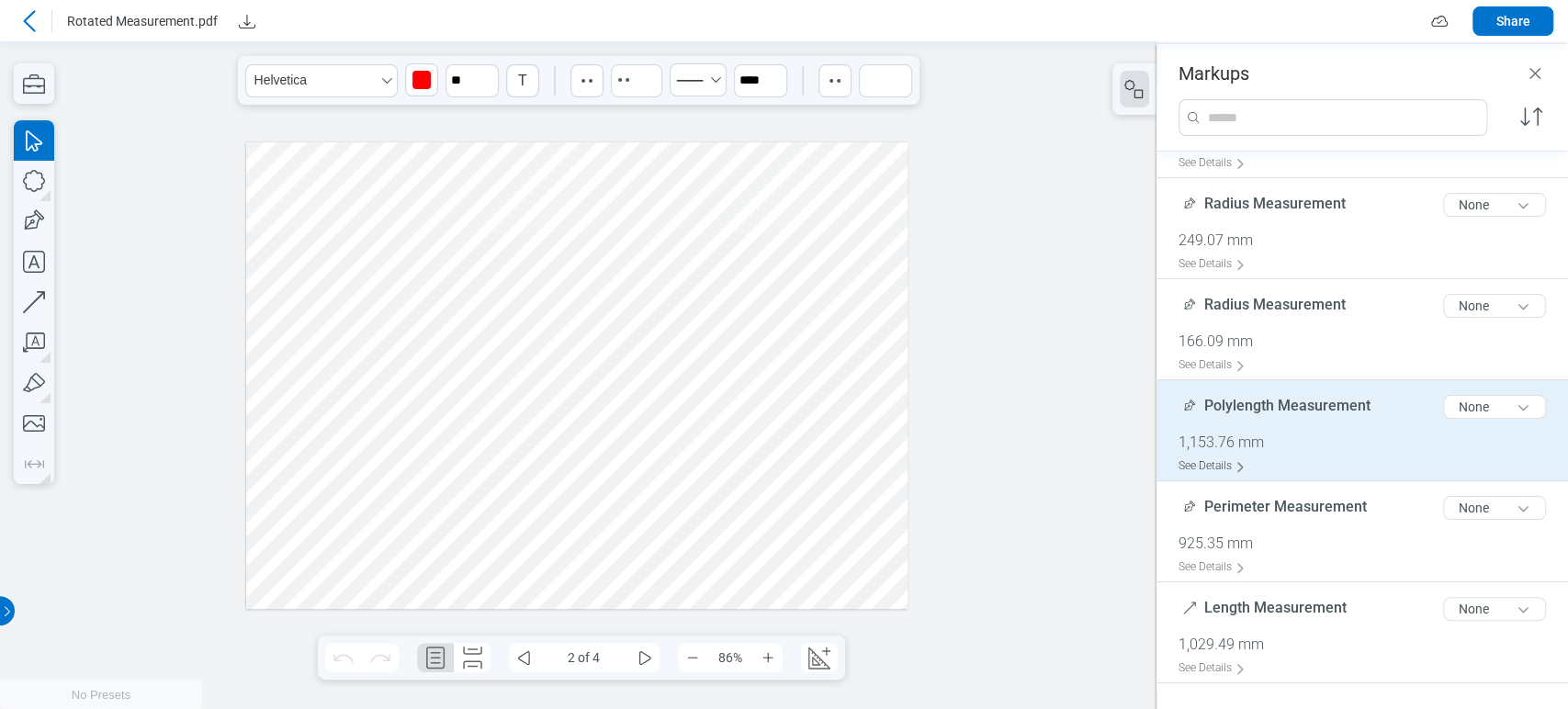
scroll to position [815, 0]
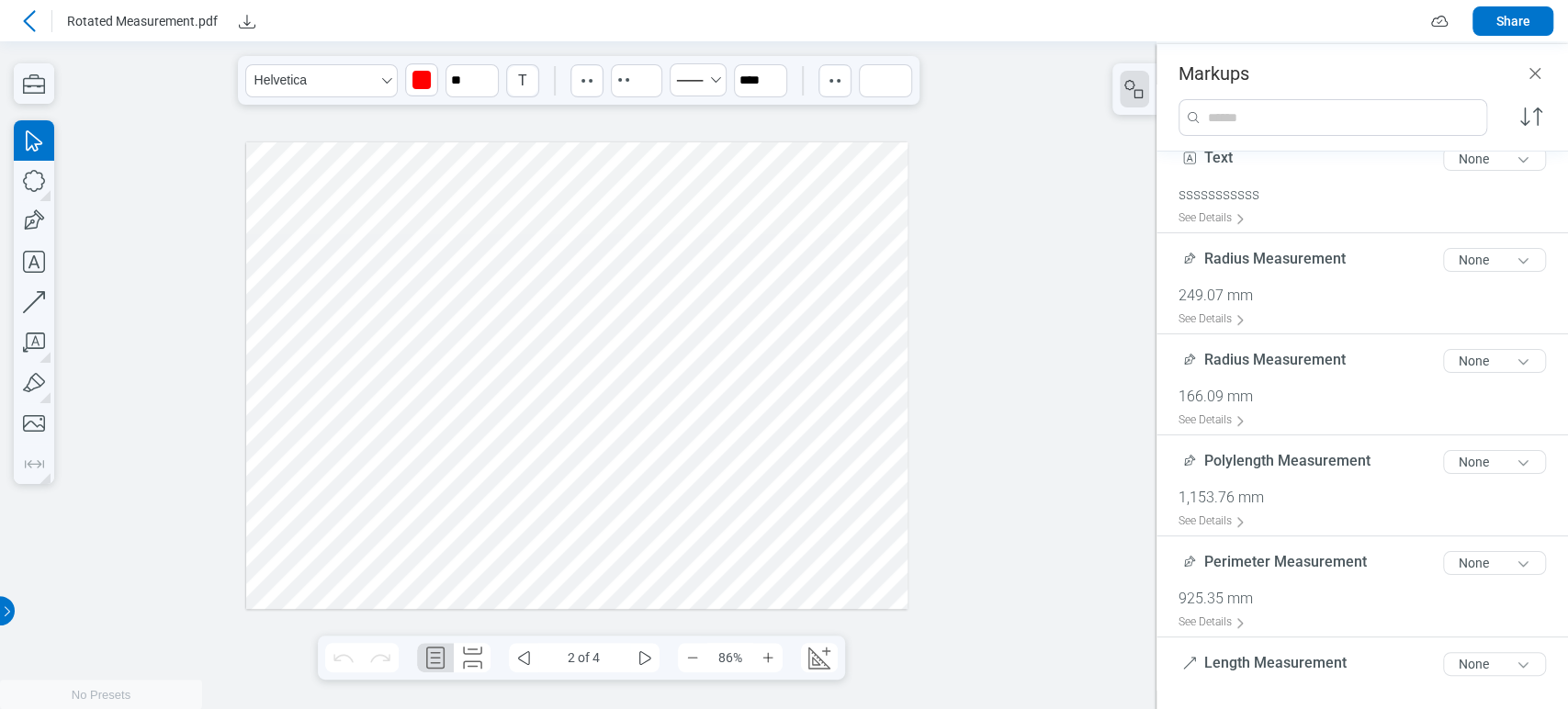
click at [465, 462] on div at bounding box center [577, 376] width 662 height 467
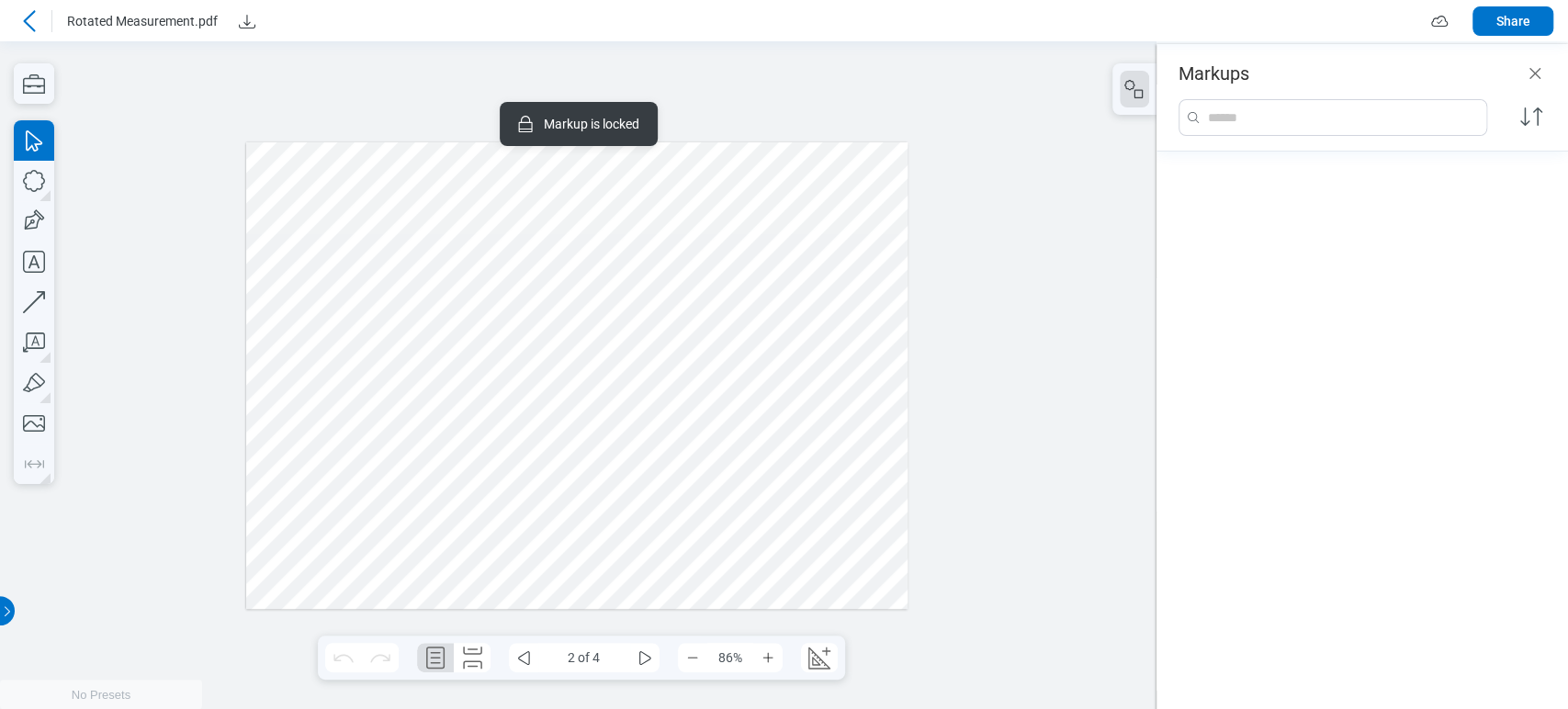
scroll to position [0, 0]
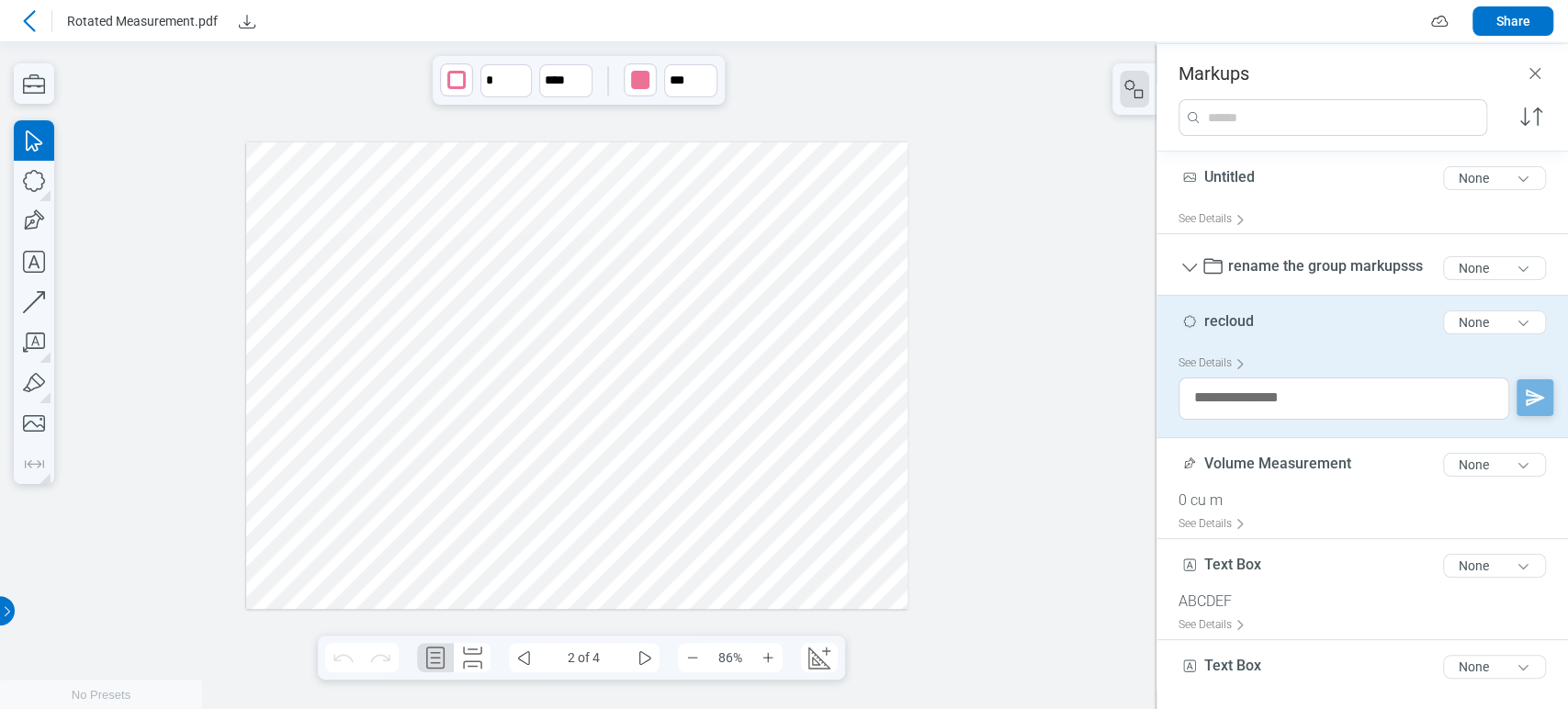
click at [492, 445] on div at bounding box center [577, 376] width 662 height 467
click at [617, 485] on div at bounding box center [577, 376] width 662 height 467
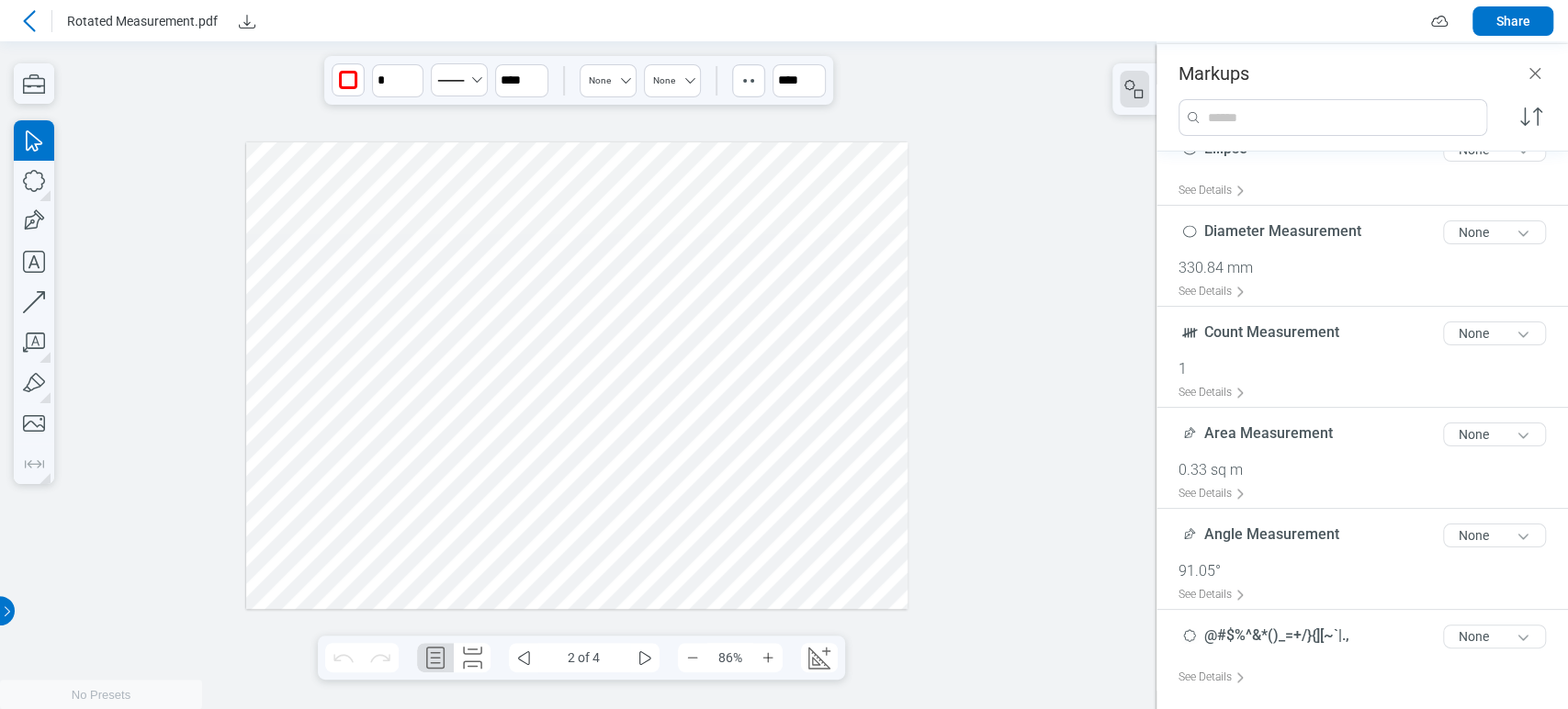
scroll to position [1654, 0]
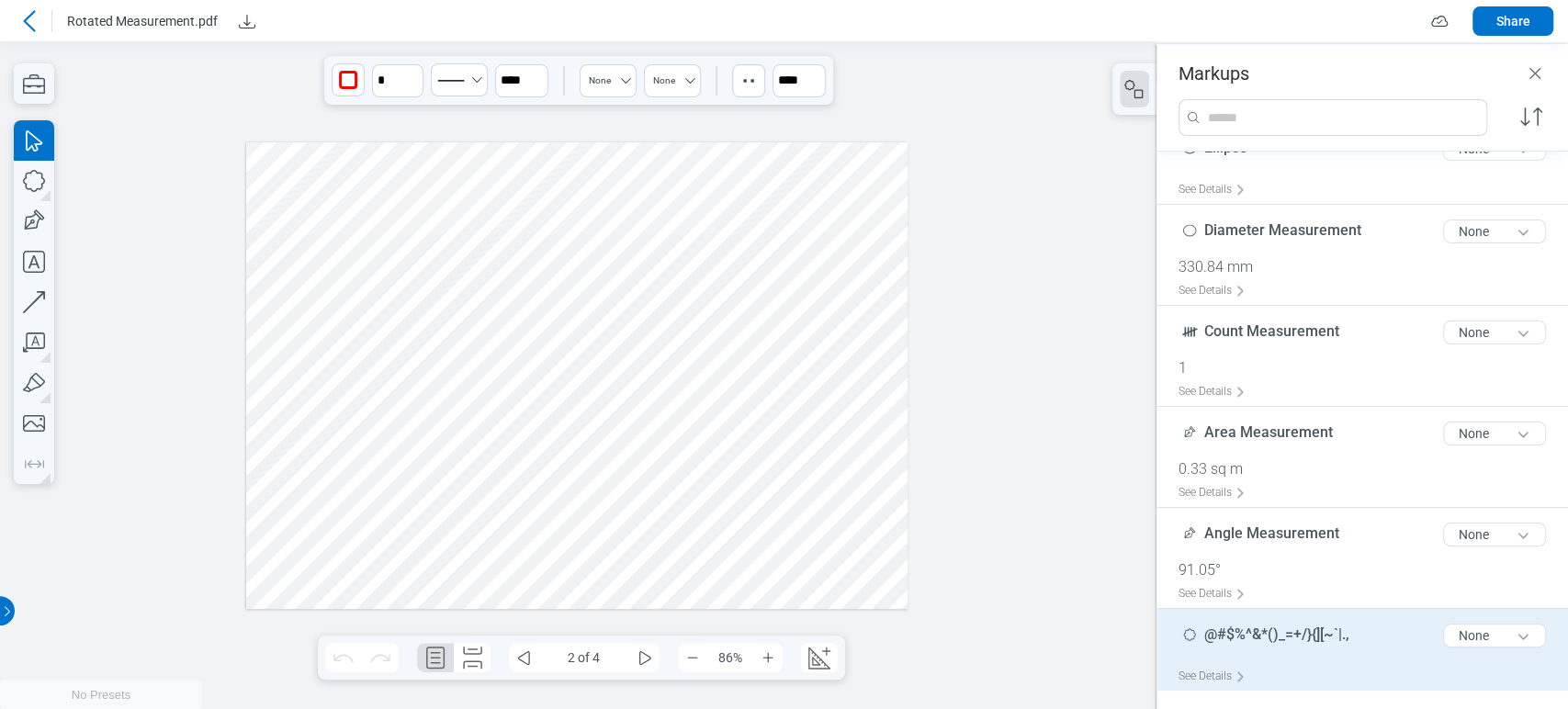
click at [1285, 635] on span "@#$%^&*()_=+/}{][~`|.," at bounding box center [1276, 634] width 145 height 18
type input "*"
type input "***"
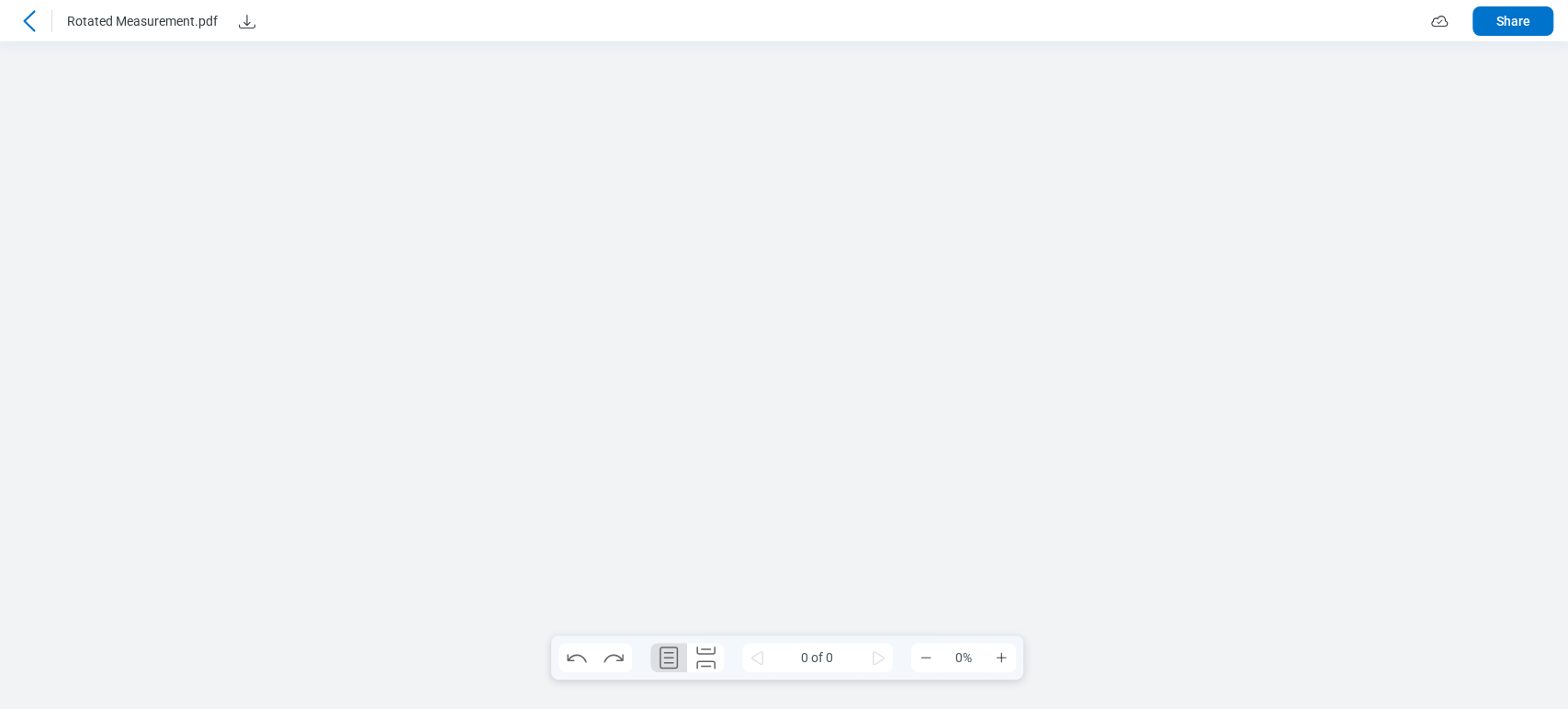
scroll to position [0, 0]
